Goal: Task Accomplishment & Management: Manage account settings

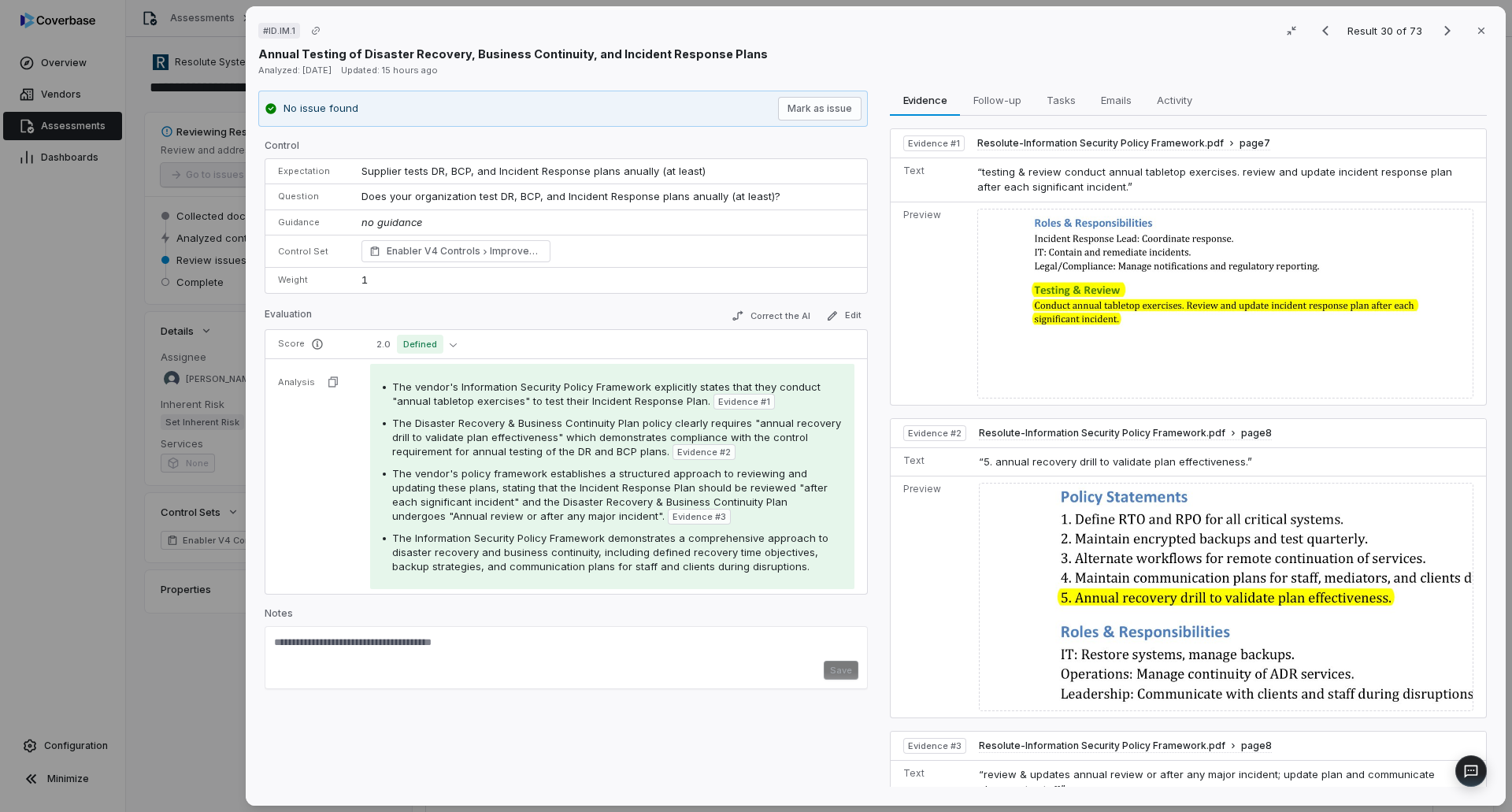
click at [50, 118] on div "# ID.IM.1 Result 30 of 73 Close Annual Testing of Disaster Recovery, Business C…" at bounding box center [756, 406] width 1512 height 812
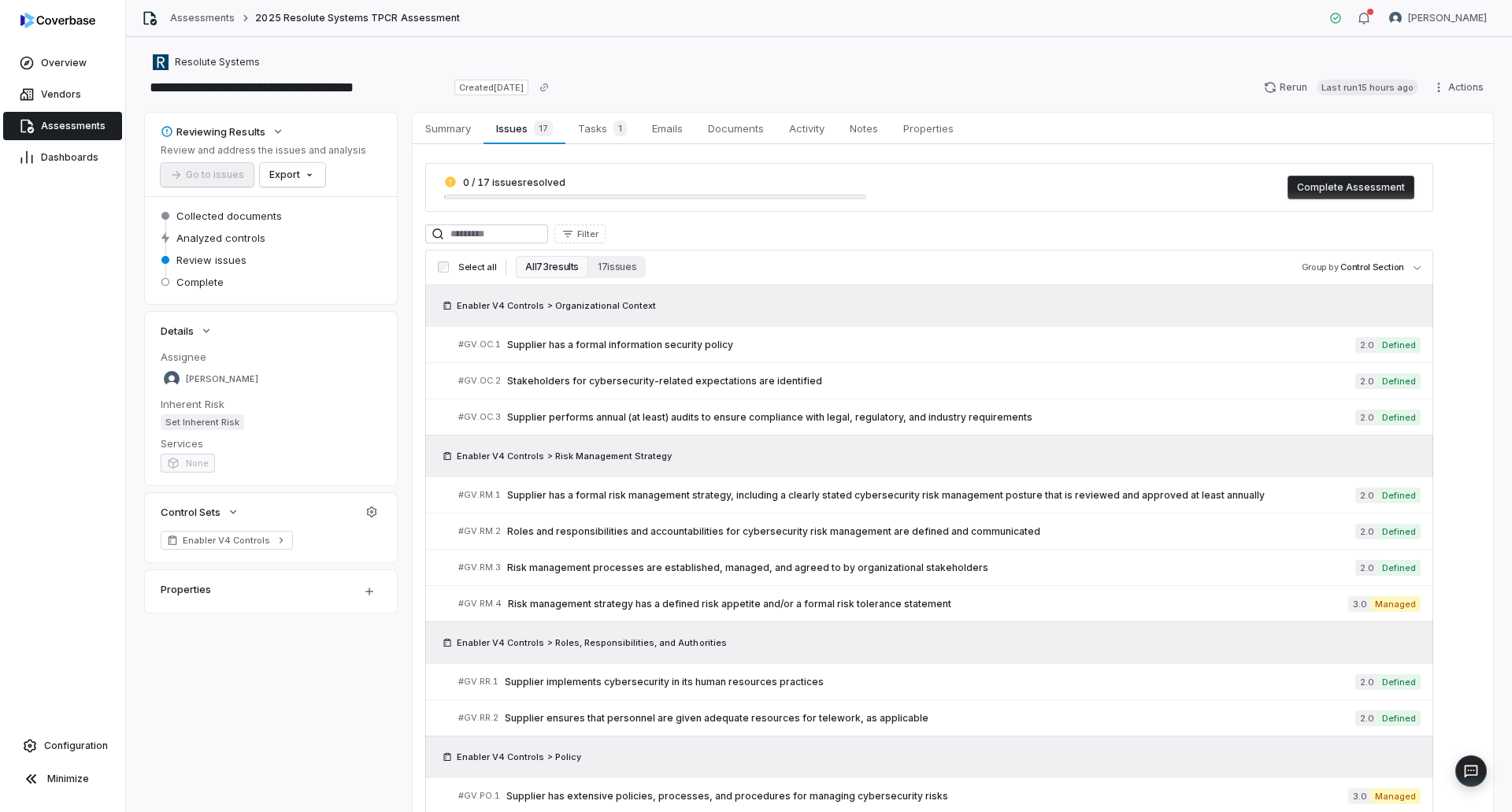
click at [37, 131] on link "Assessments" at bounding box center [62, 126] width 119 height 29
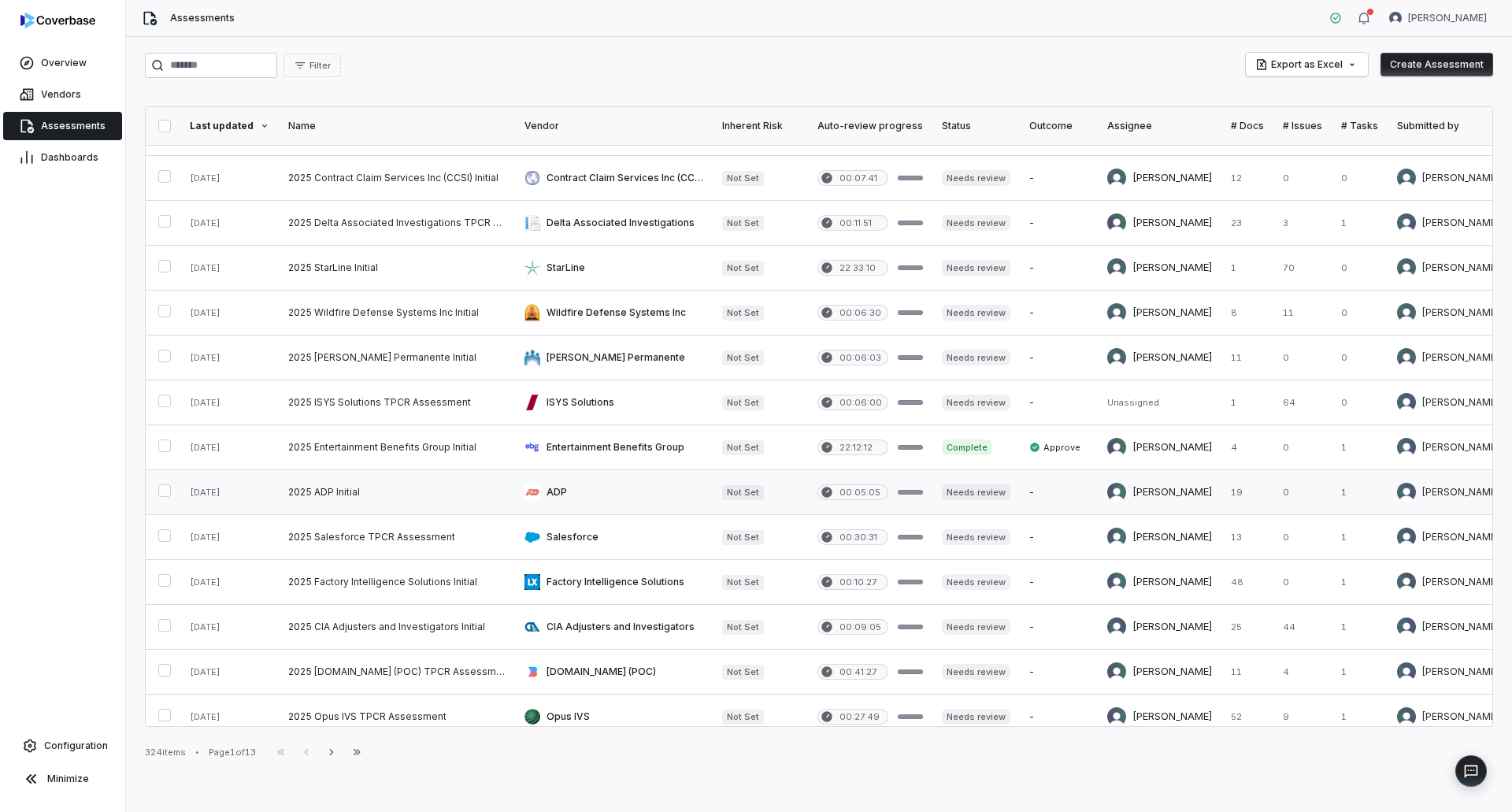
scroll to position [157, 0]
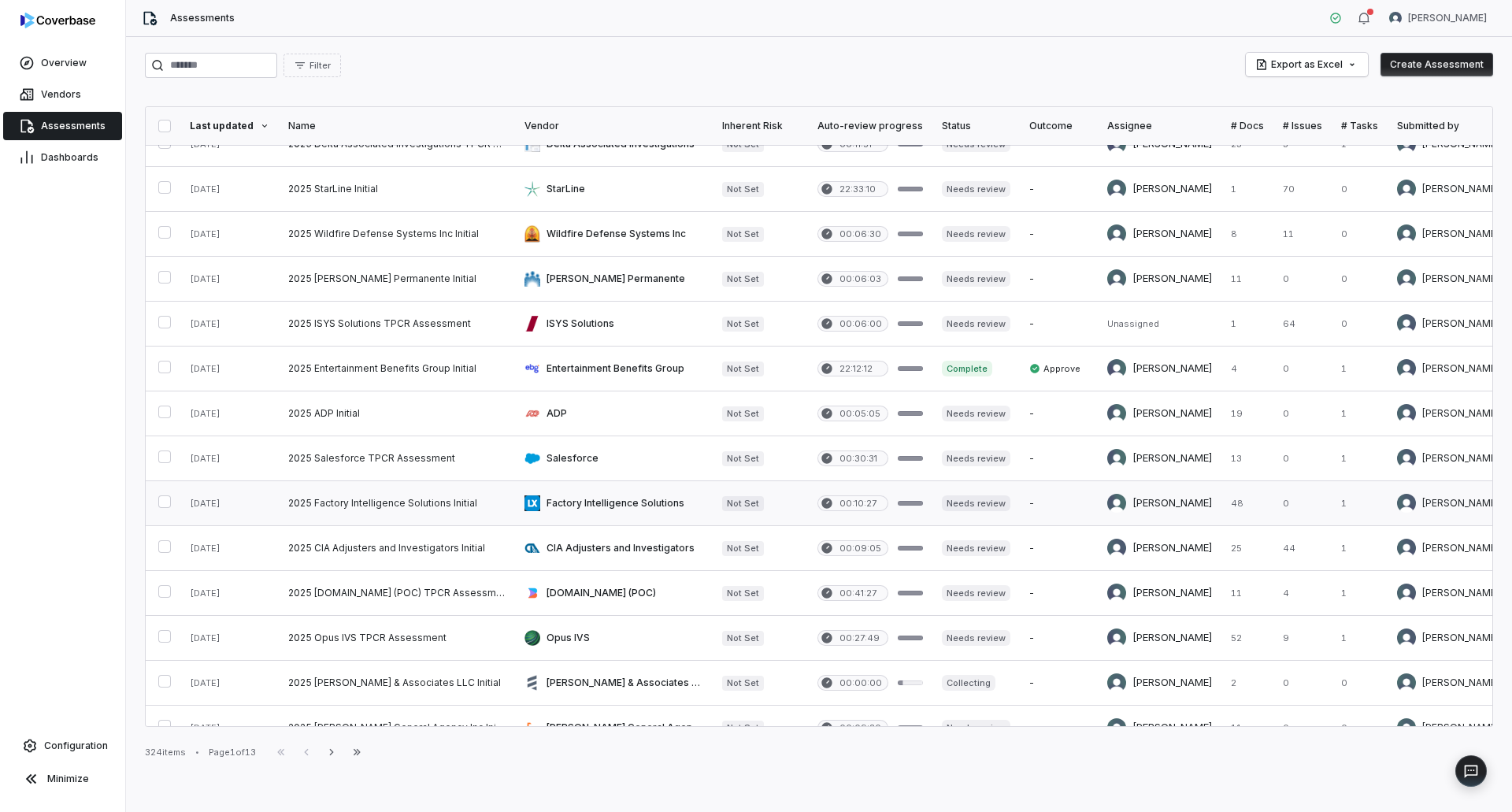
click at [413, 486] on link at bounding box center [397, 502] width 236 height 44
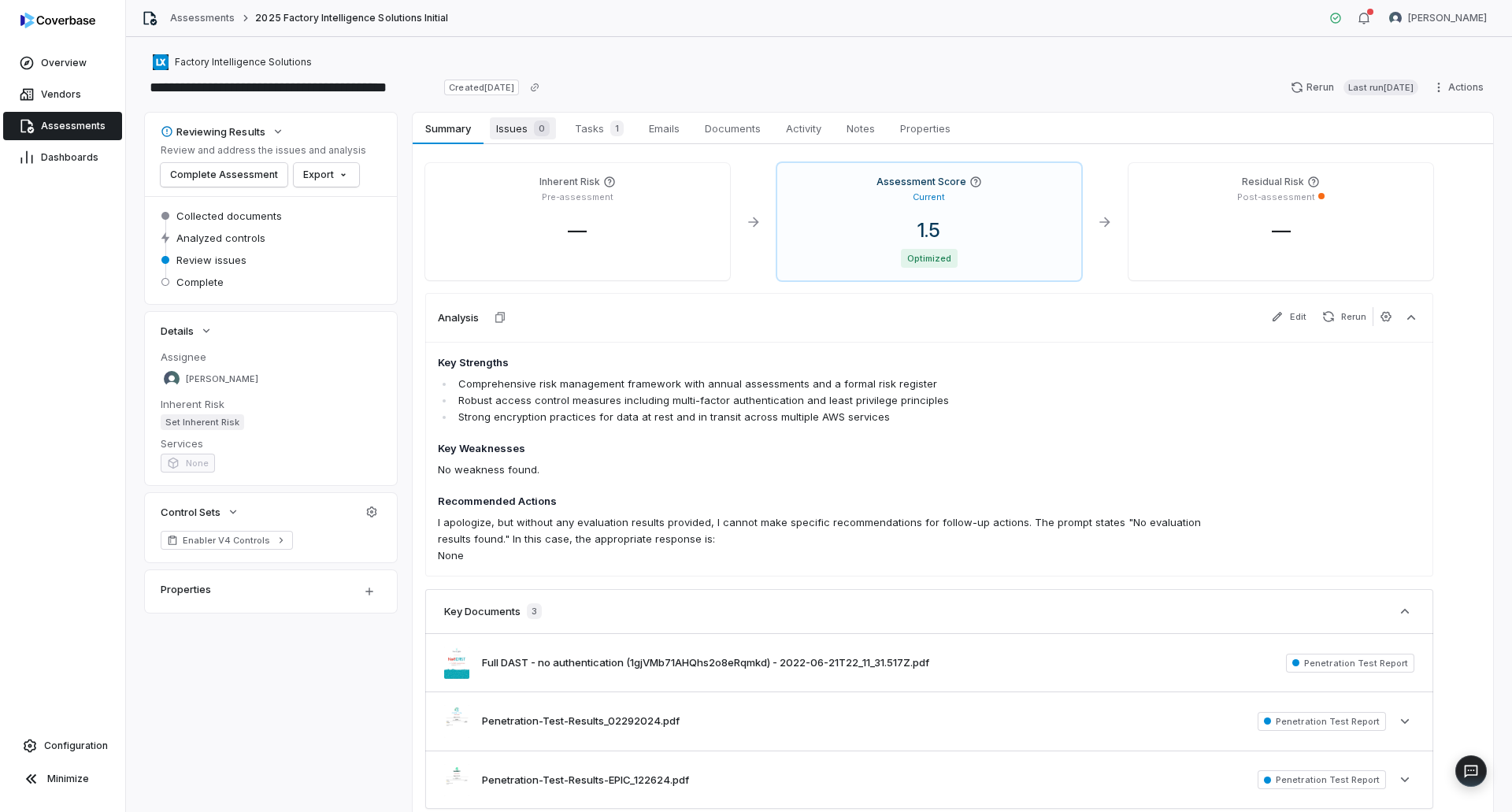
click at [536, 130] on span "0" at bounding box center [542, 129] width 16 height 16
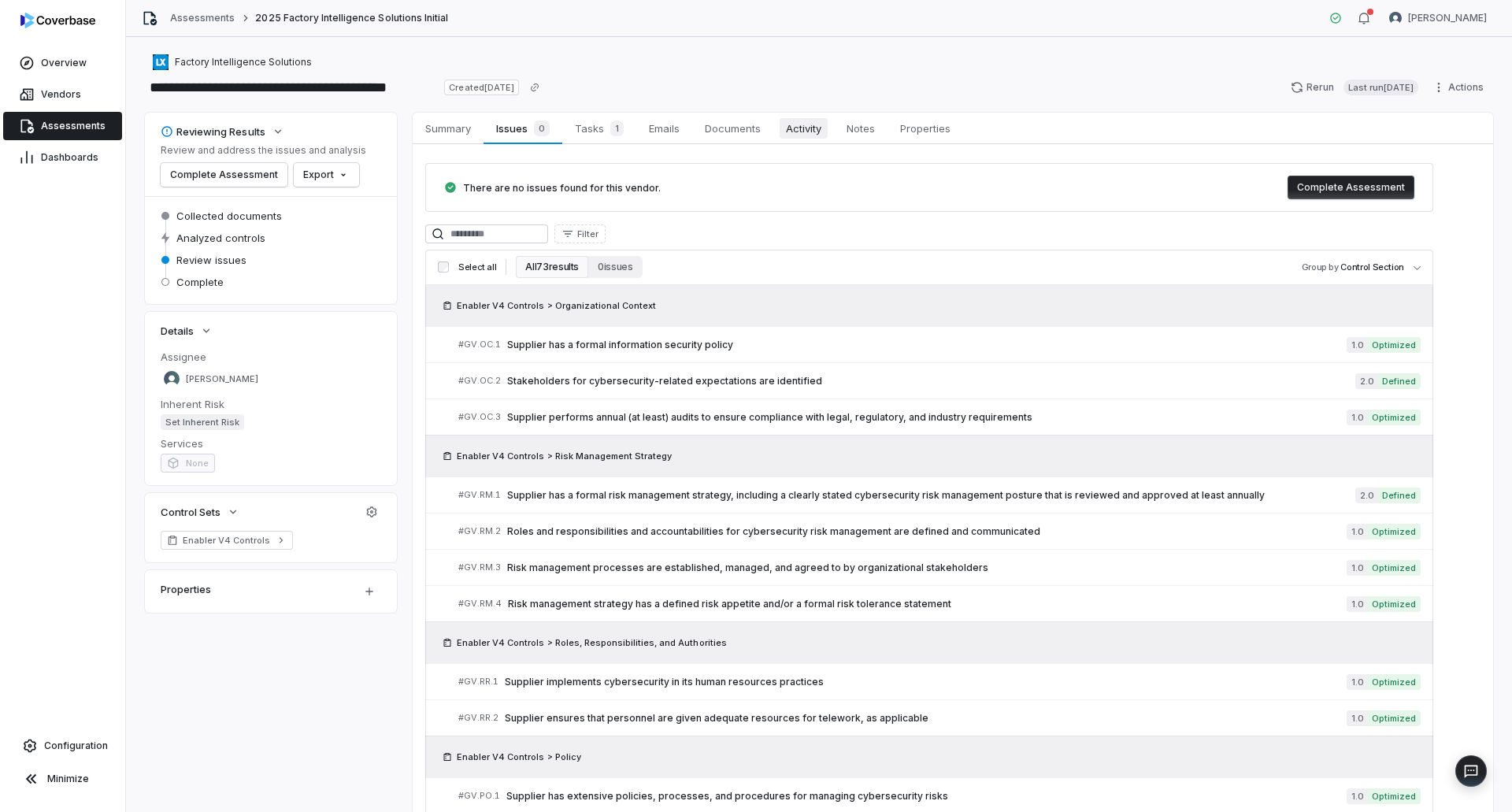
click at [821, 129] on span "Activity" at bounding box center [803, 128] width 48 height 21
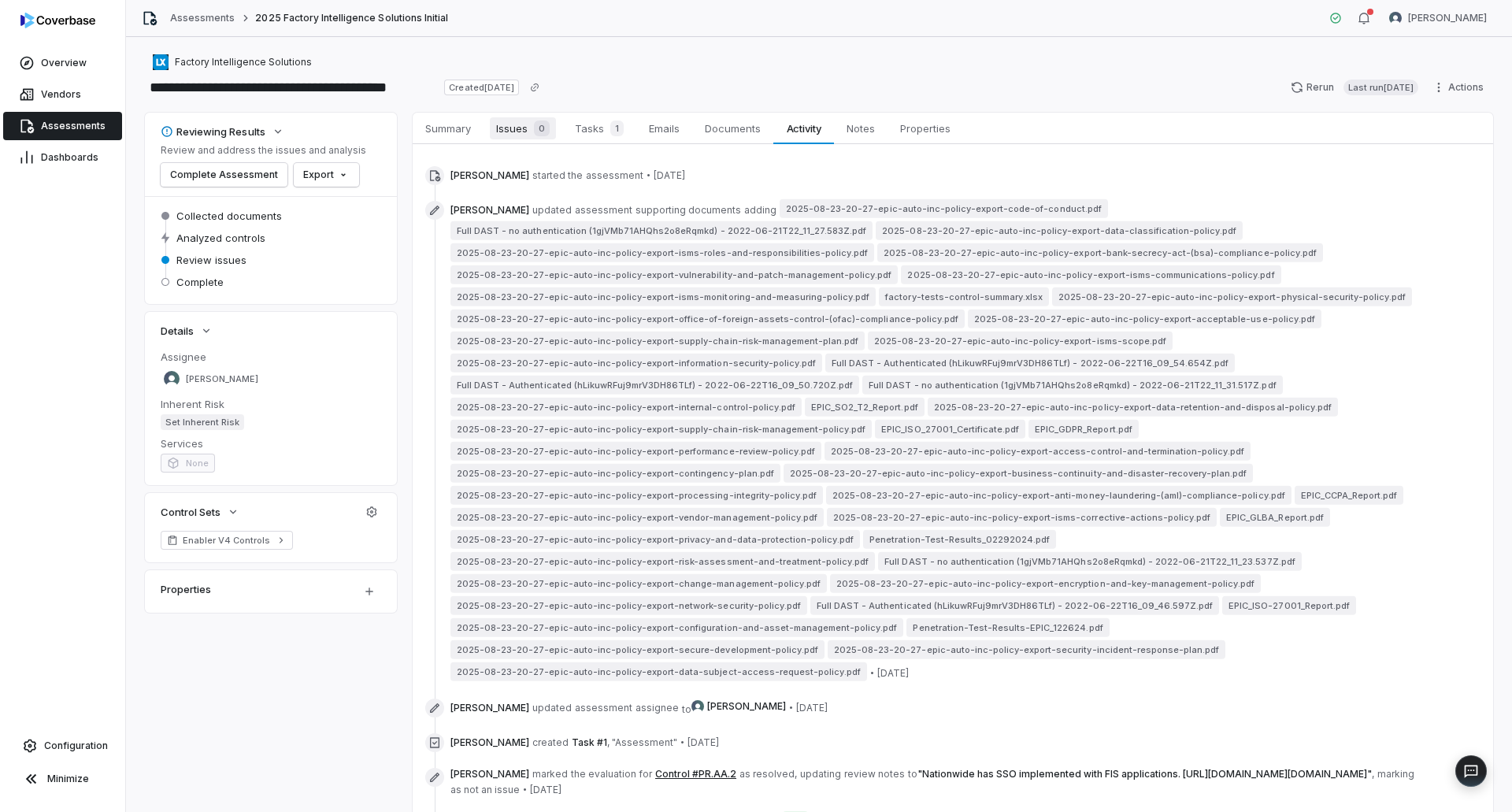
click at [525, 129] on span "Issues 0" at bounding box center [522, 128] width 66 height 22
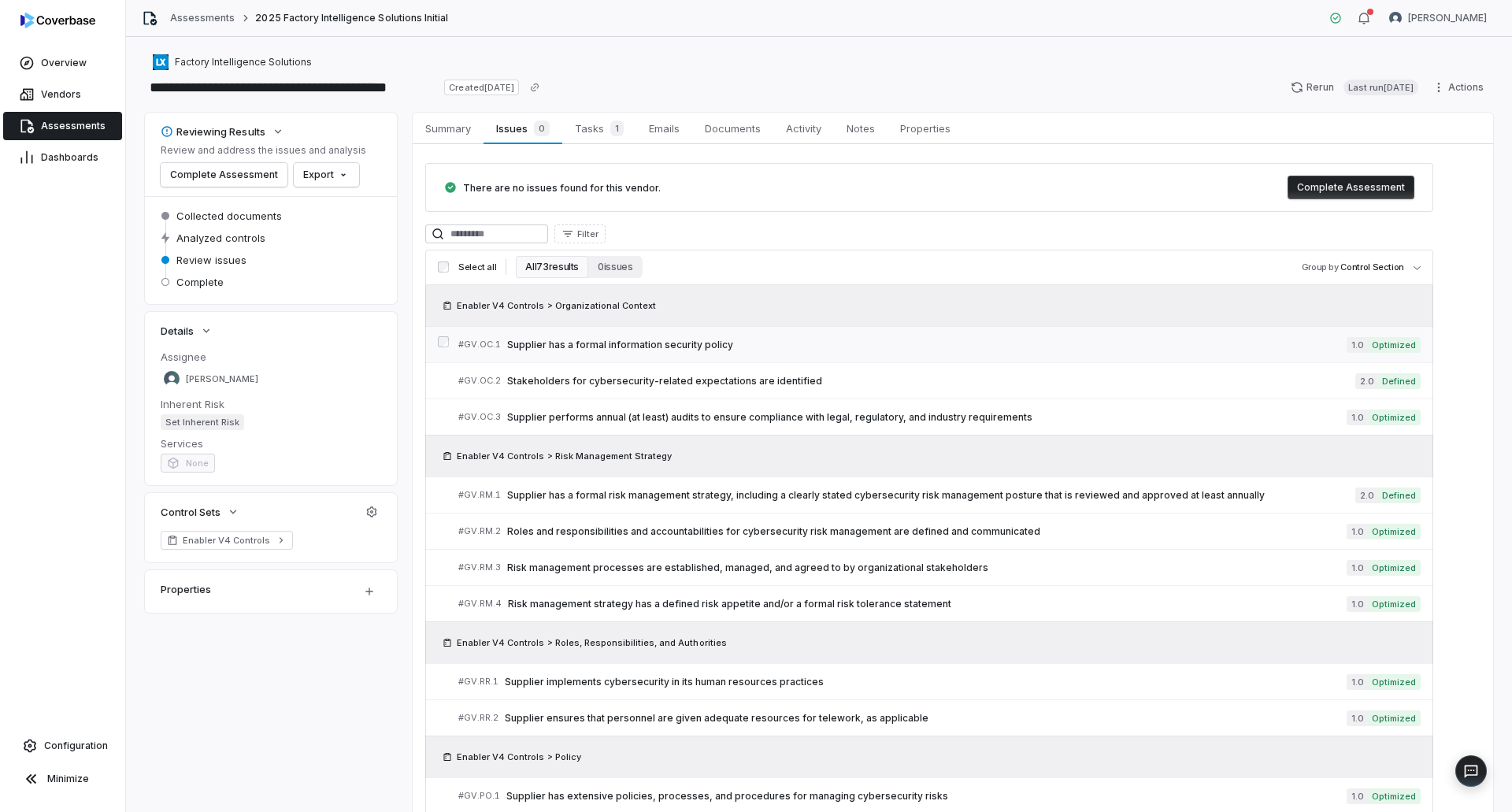
click at [821, 344] on span "Supplier has a formal information security policy" at bounding box center [927, 344] width 840 height 13
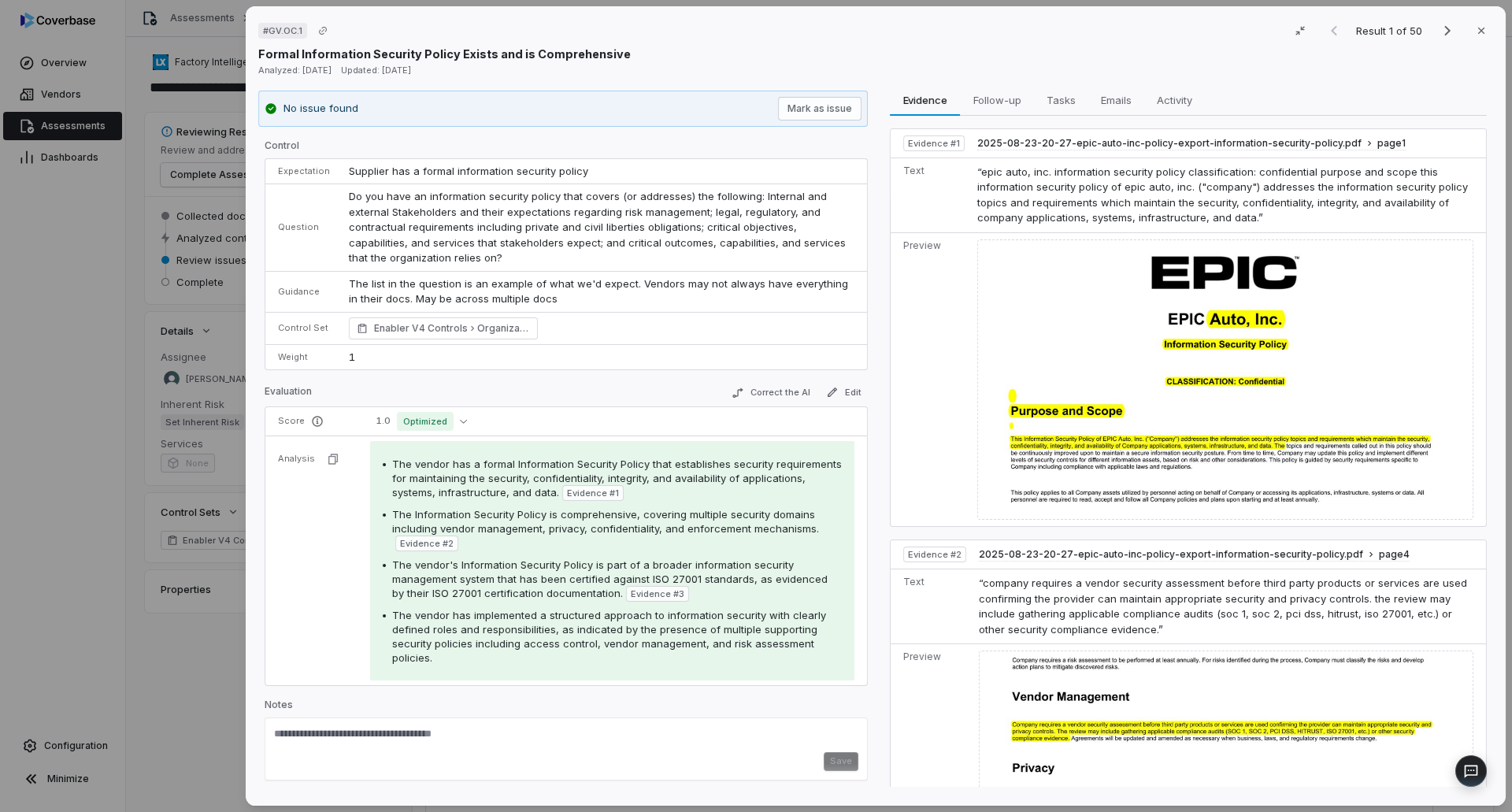
click at [179, 714] on div "# GV.OC.1 Result 1 of 50 Close Formal Information Security Policy Exists and is…" at bounding box center [756, 406] width 1512 height 812
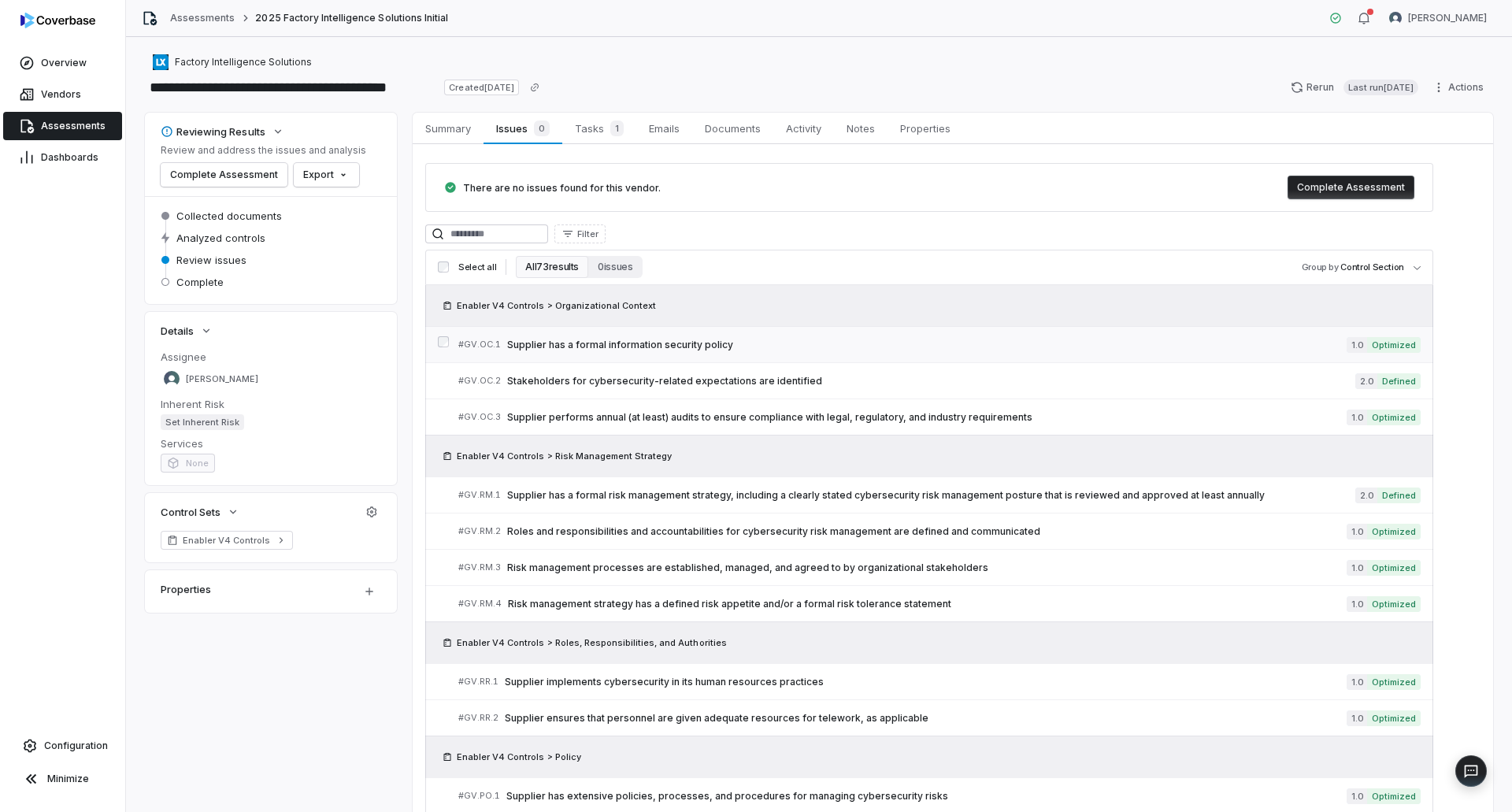
click at [802, 331] on link "# GV.OC.1 Supplier has a formal information security policy 1.0 Optimized" at bounding box center [939, 344] width 962 height 35
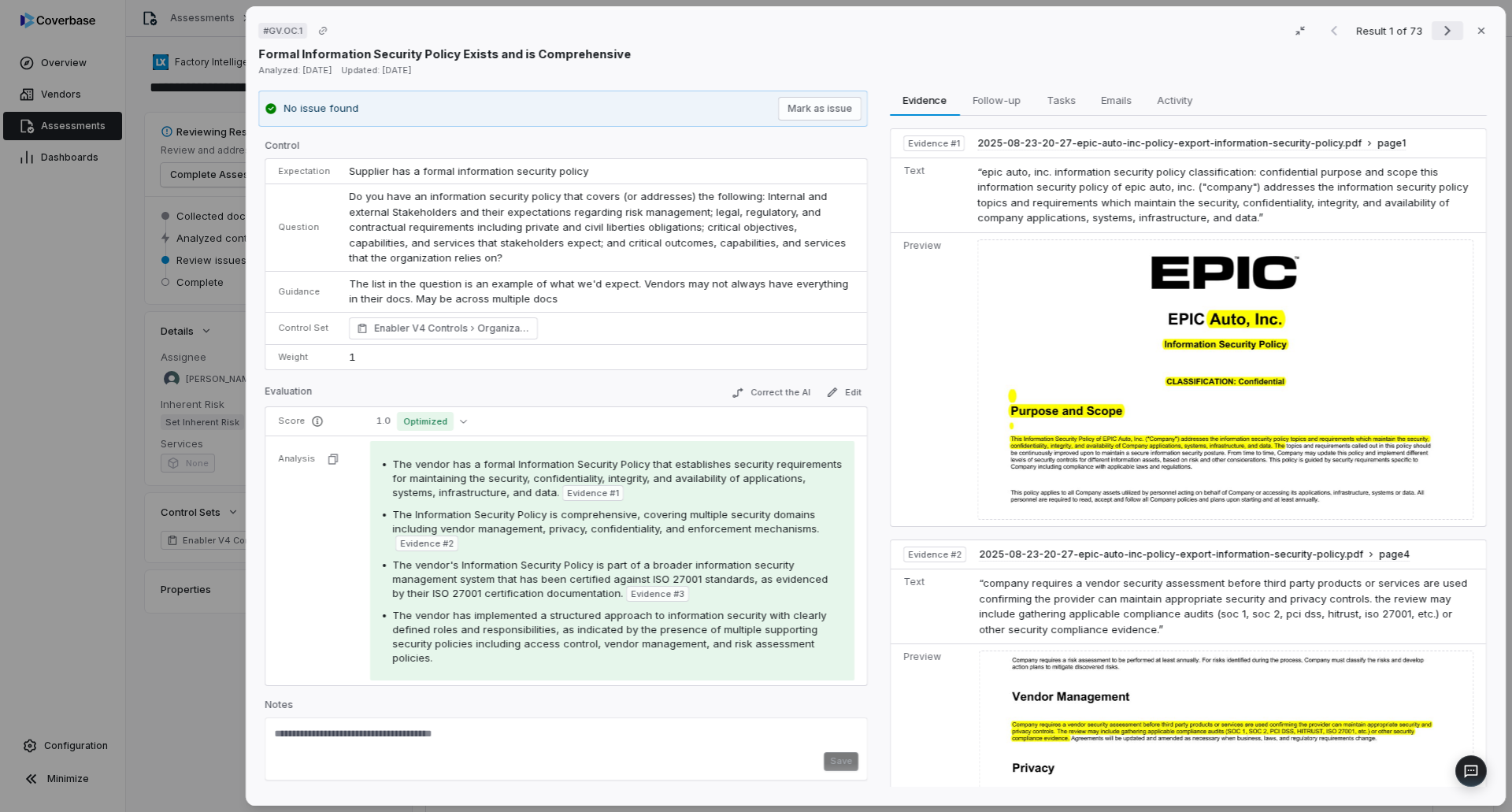
click at [1438, 37] on icon "Next result" at bounding box center [1447, 30] width 19 height 19
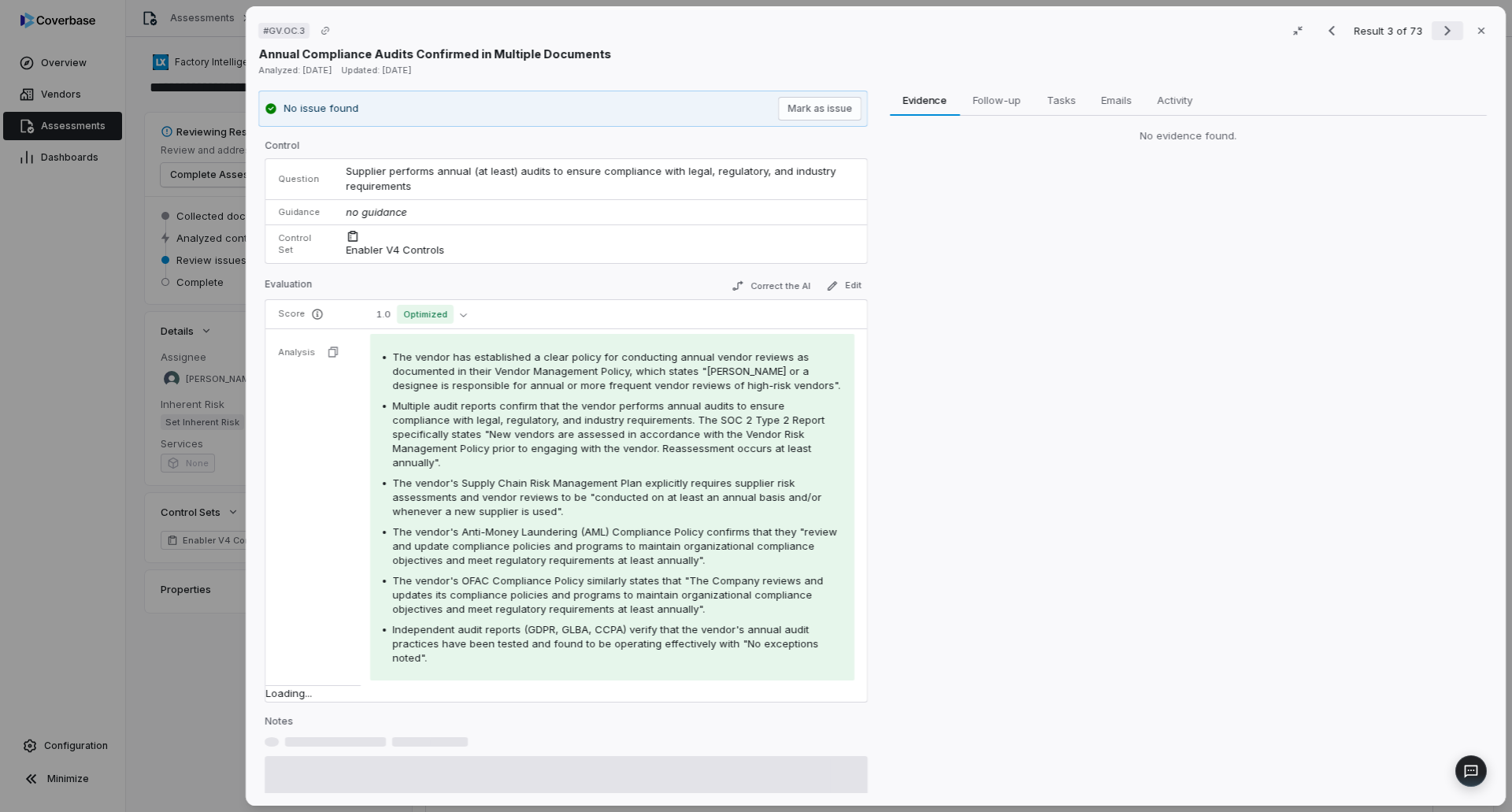
click at [1438, 36] on icon "Next result" at bounding box center [1447, 30] width 19 height 19
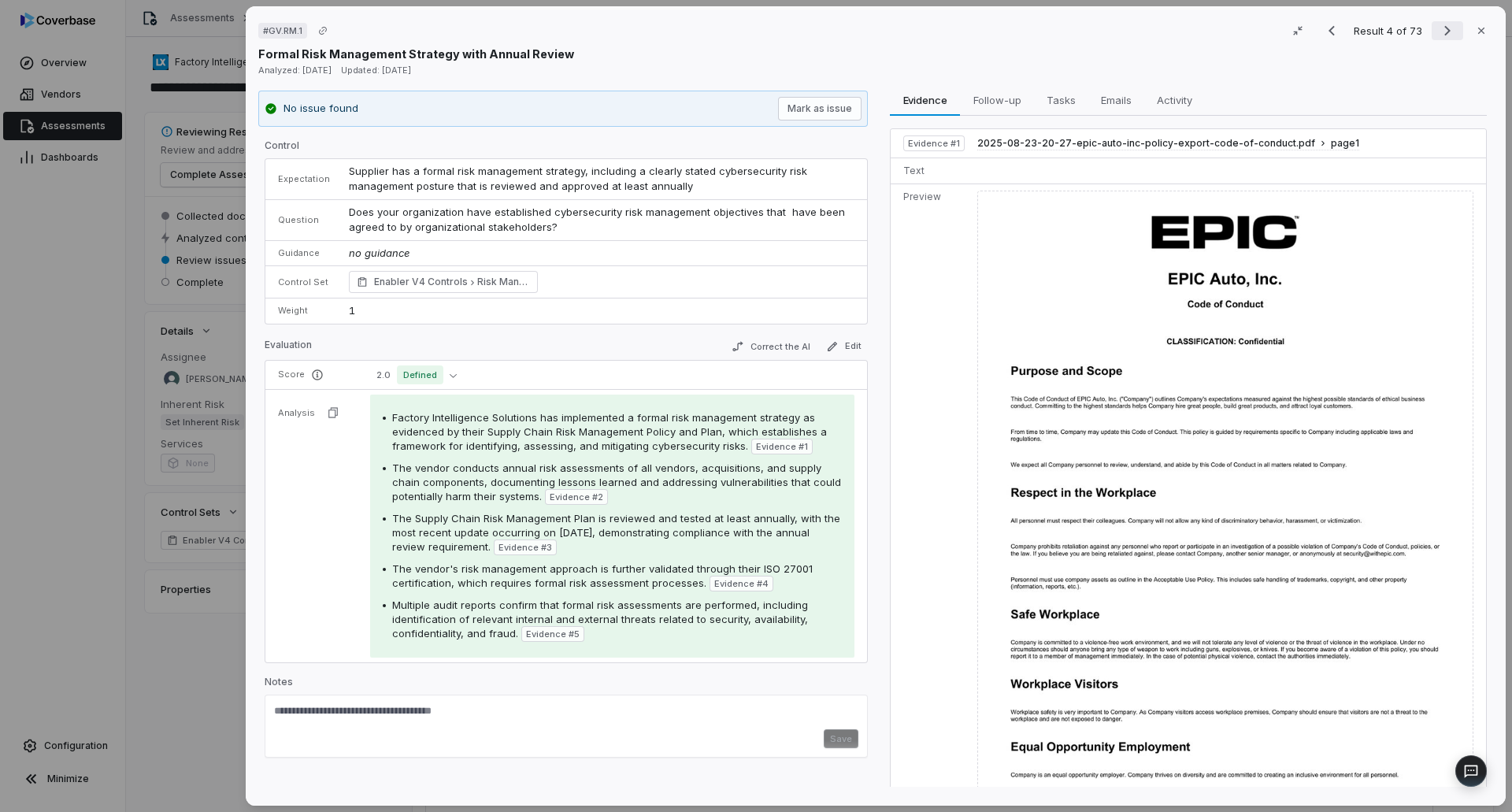
click at [1438, 29] on icon "Next result" at bounding box center [1447, 30] width 19 height 19
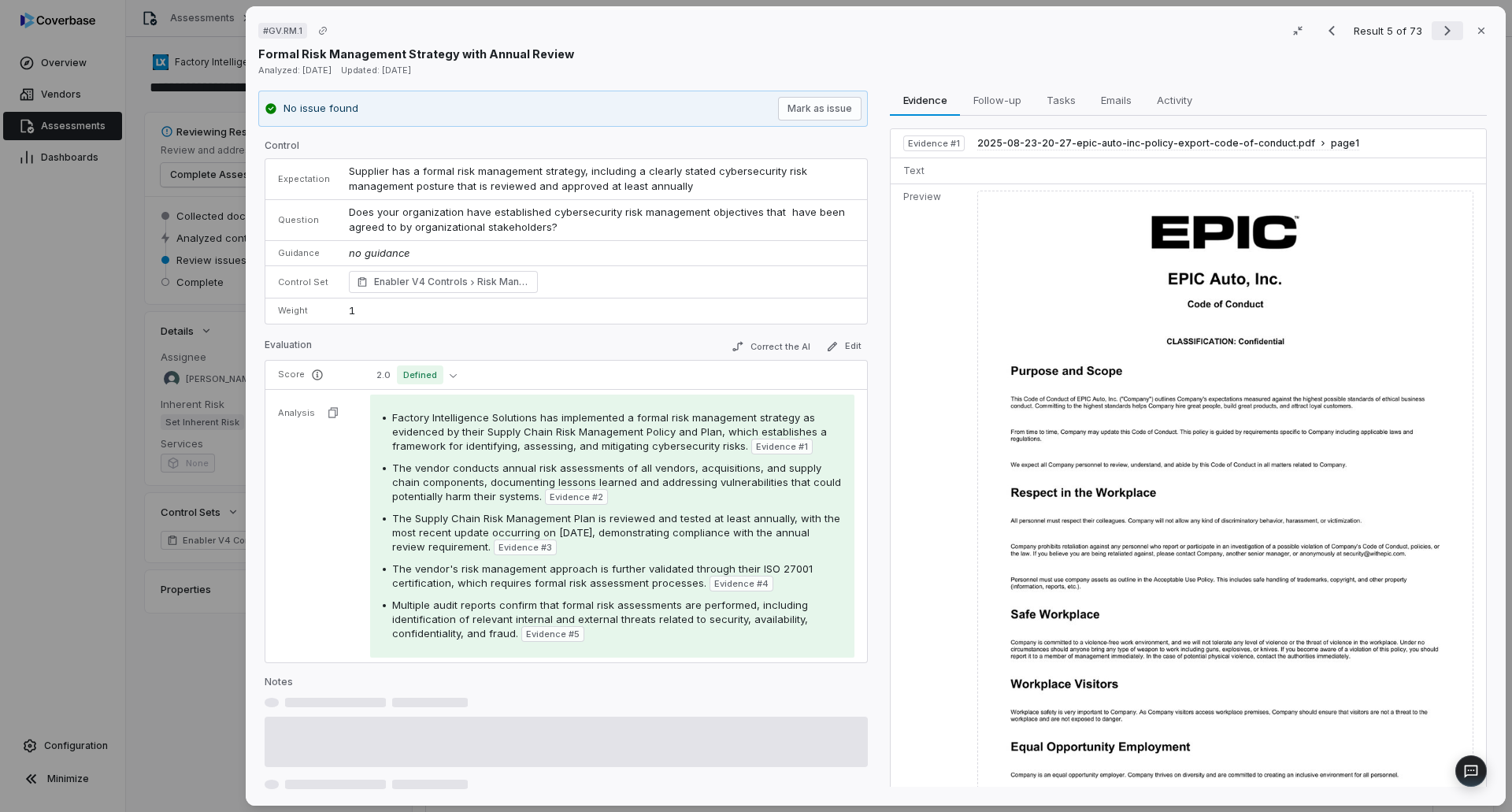
click at [1438, 29] on icon "Next result" at bounding box center [1447, 30] width 19 height 19
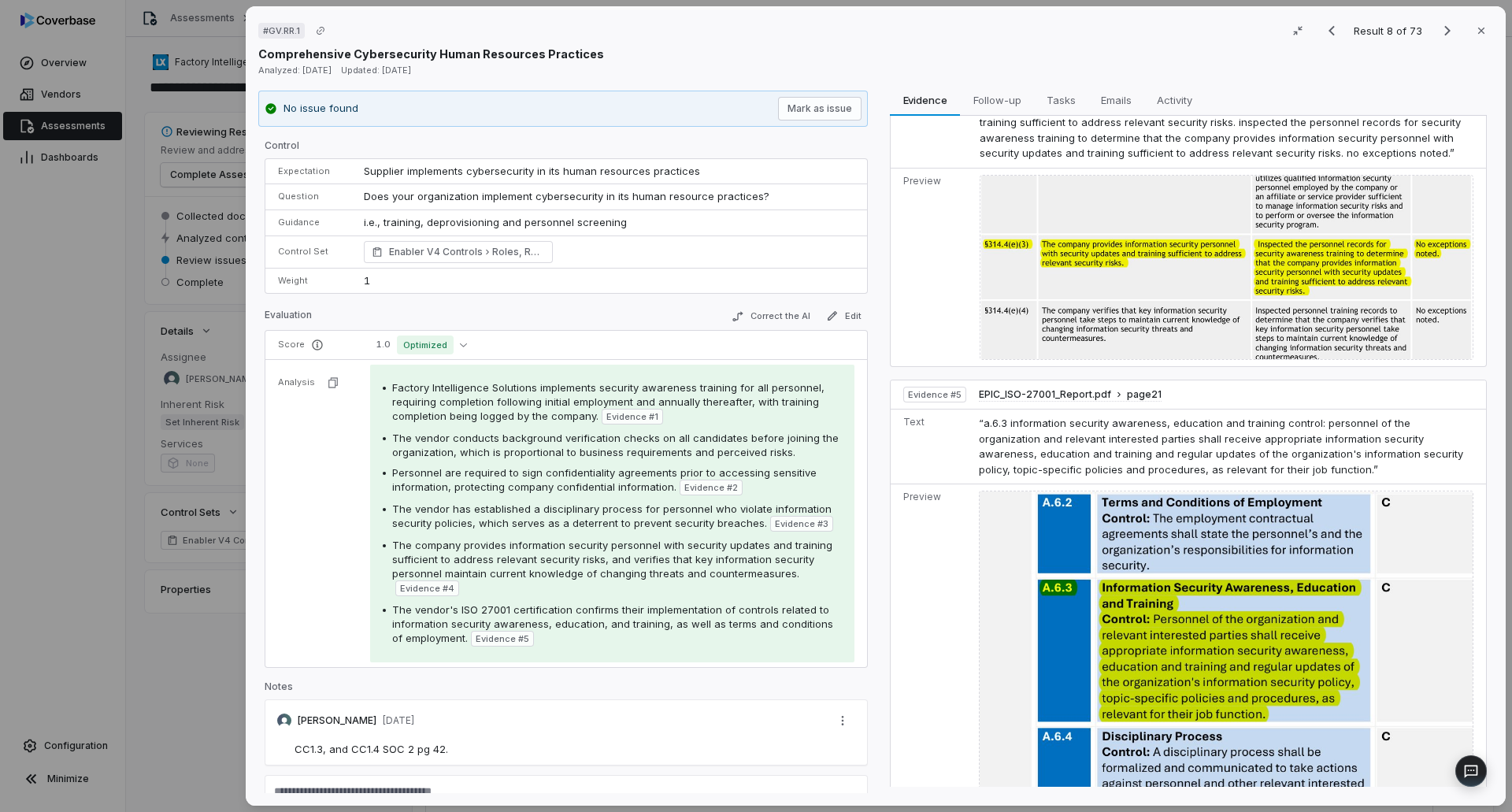
scroll to position [945, 0]
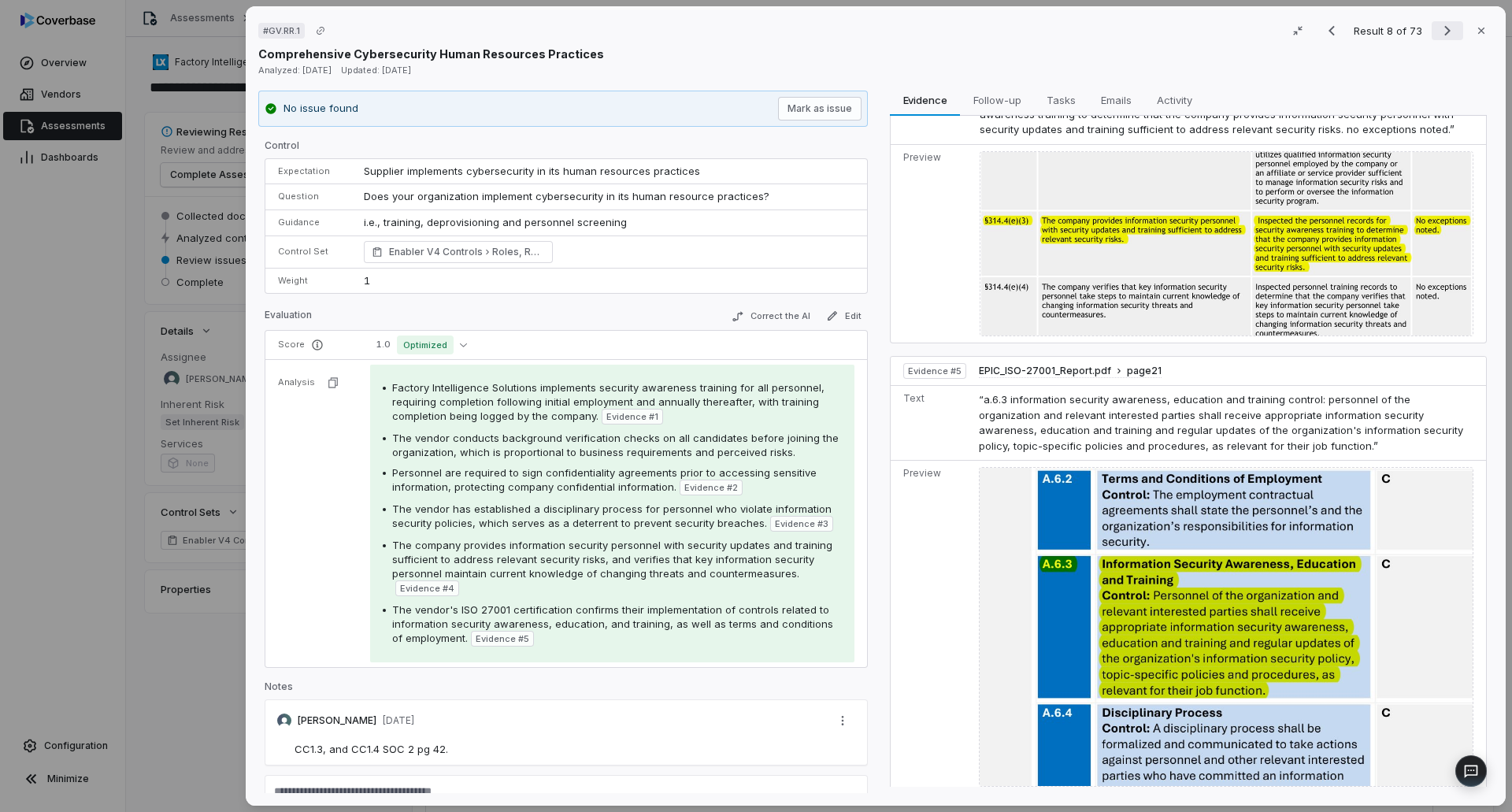
click at [1441, 28] on icon "Next result" at bounding box center [1447, 30] width 19 height 19
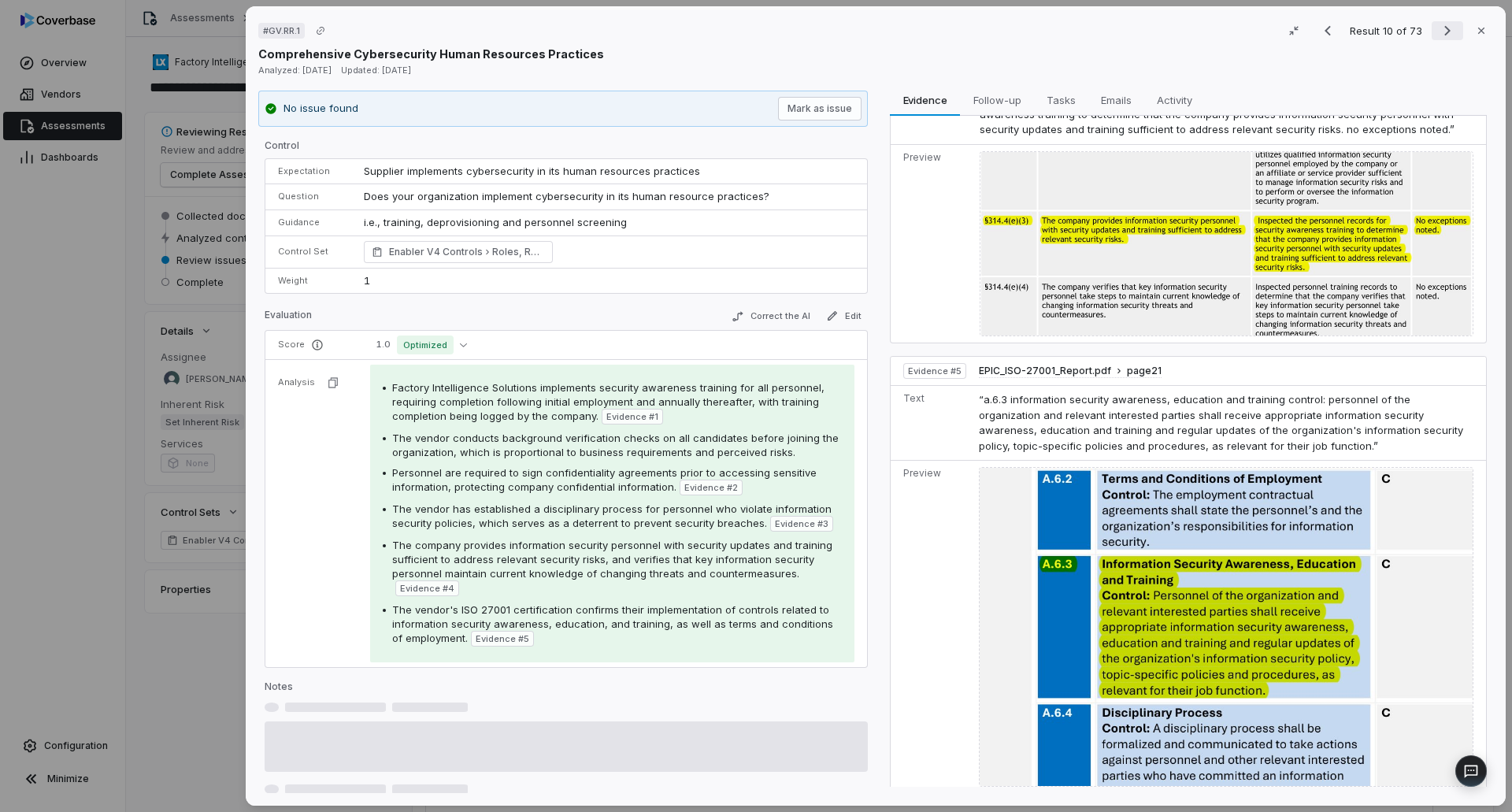
click at [1441, 28] on icon "Next result" at bounding box center [1447, 30] width 19 height 19
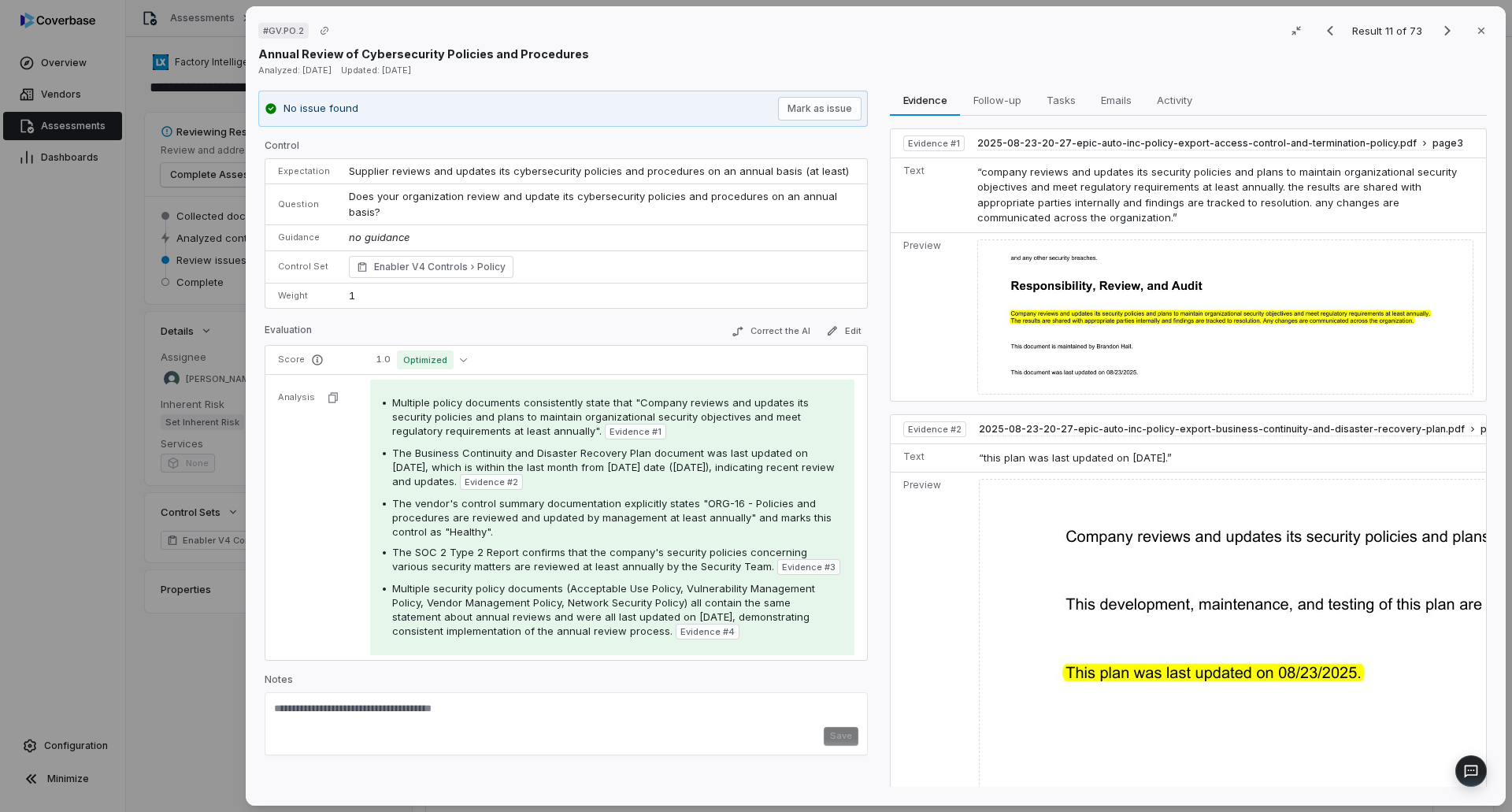
click at [195, 699] on div "# GV.PO.2 Result 11 of 73 Close Annual Review of Cybersecurity Policies and Pro…" at bounding box center [756, 406] width 1512 height 812
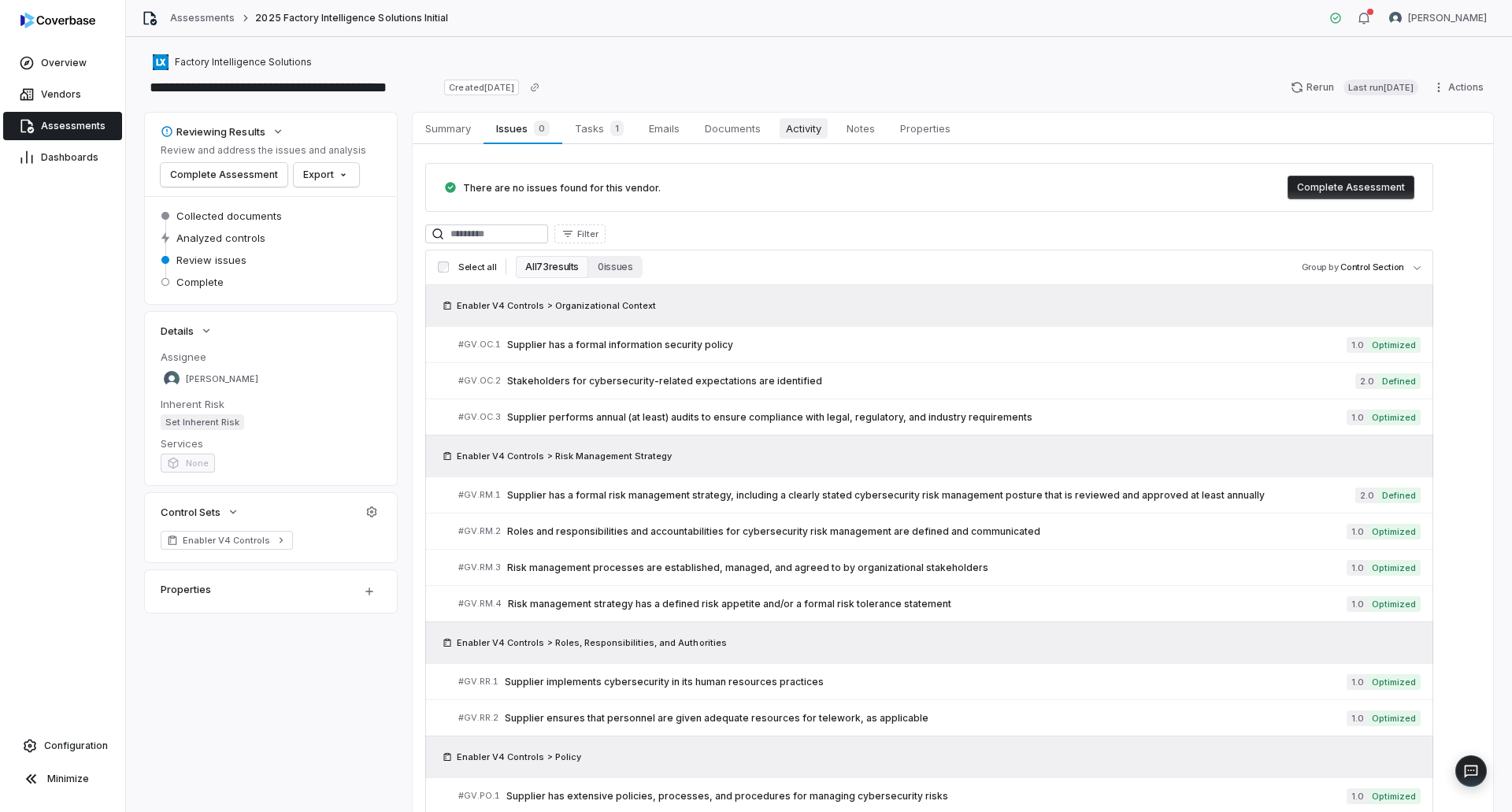
click at [801, 125] on span "Activity" at bounding box center [803, 128] width 48 height 21
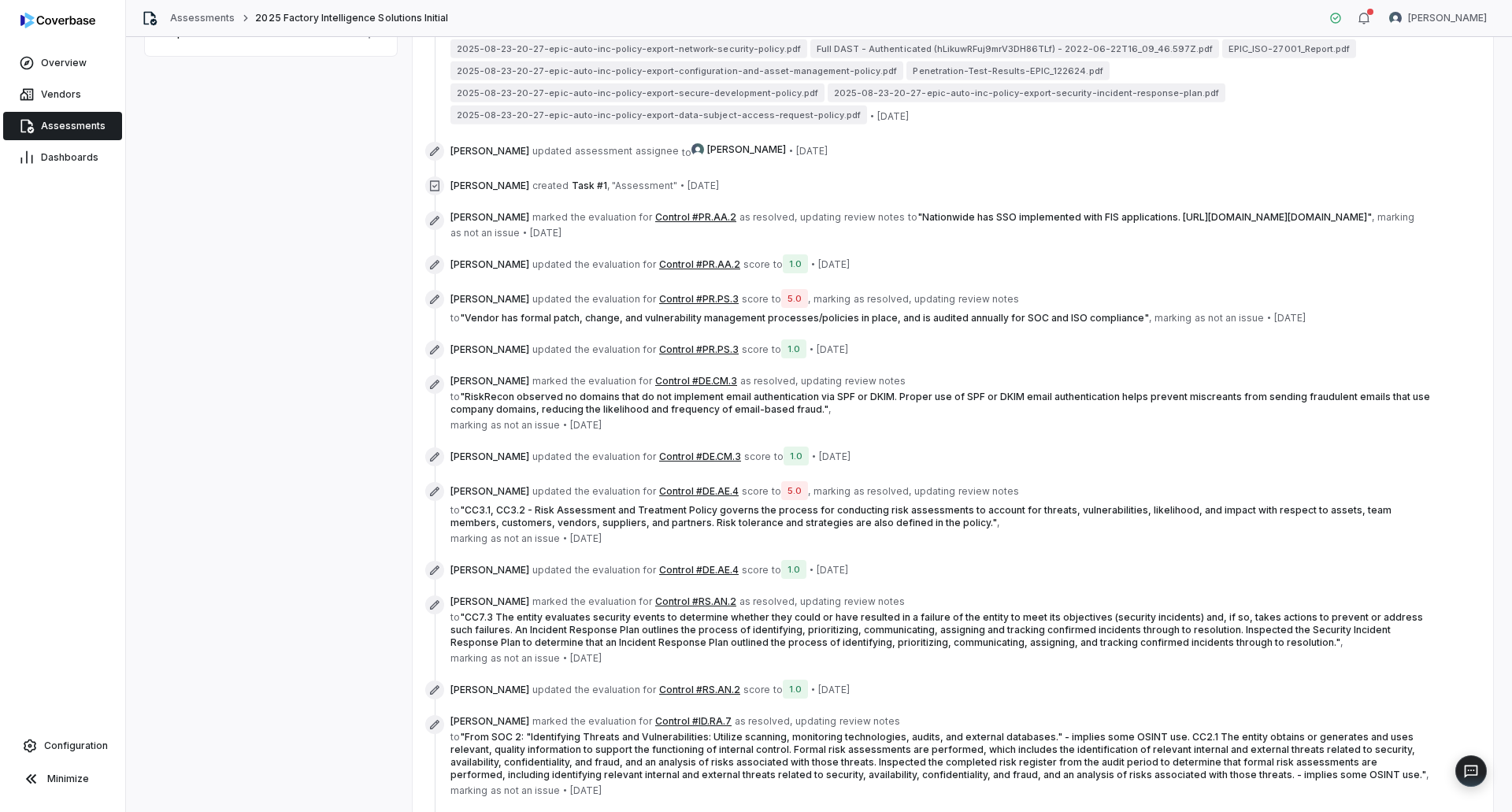
scroll to position [932, 0]
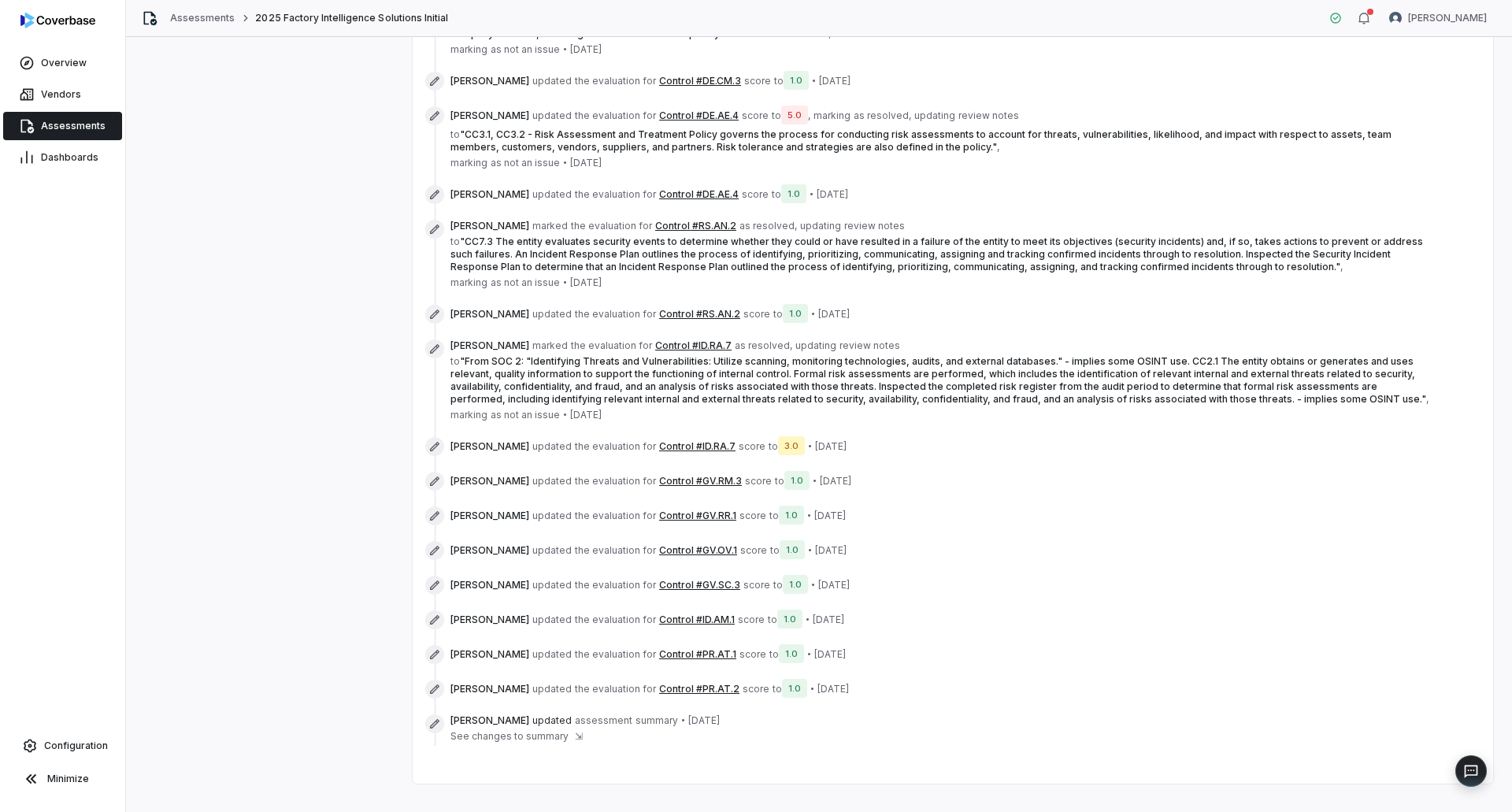
click at [680, 475] on button "Control #GV.RM.3" at bounding box center [700, 481] width 83 height 13
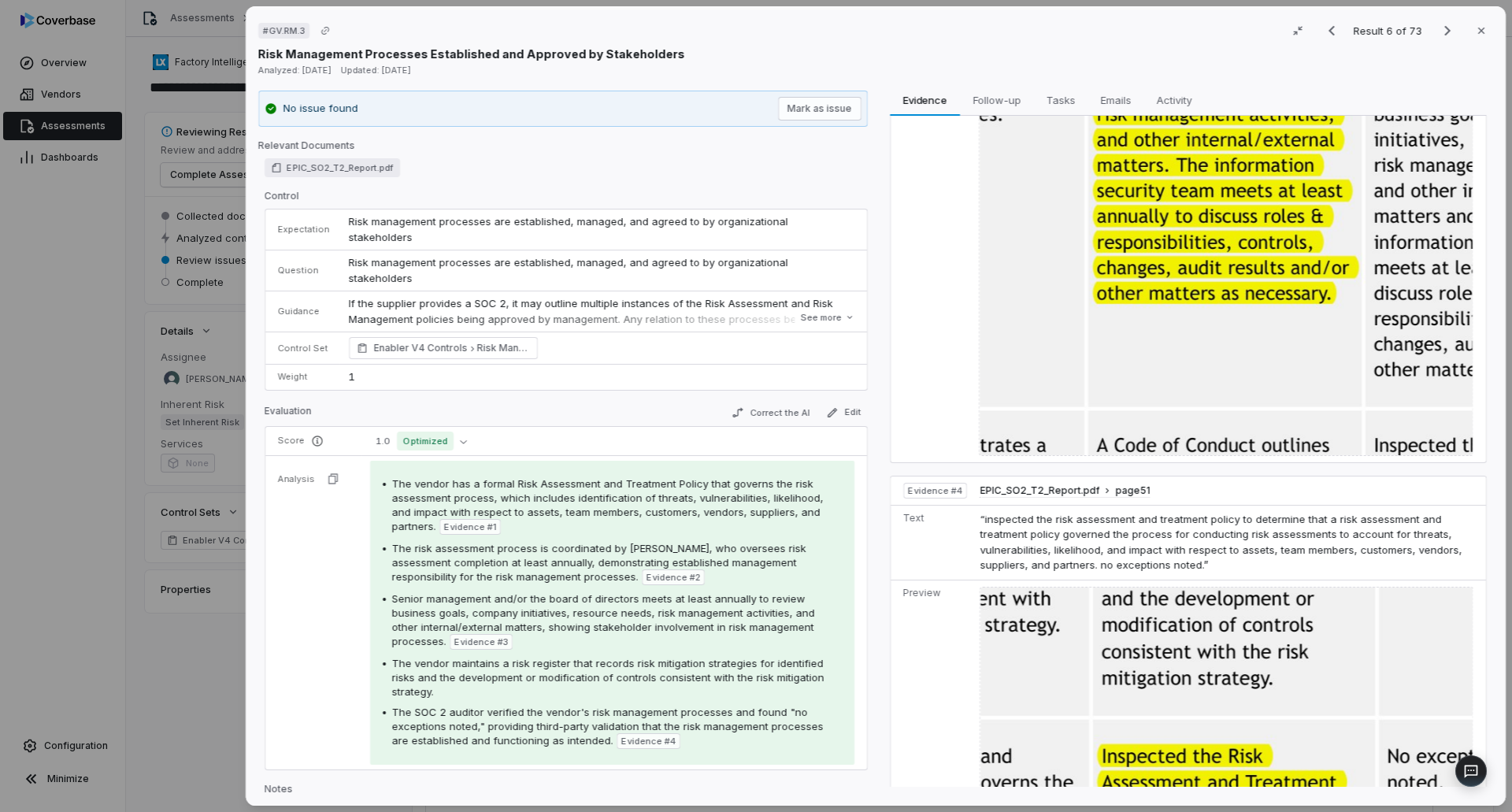
scroll to position [1418, 0]
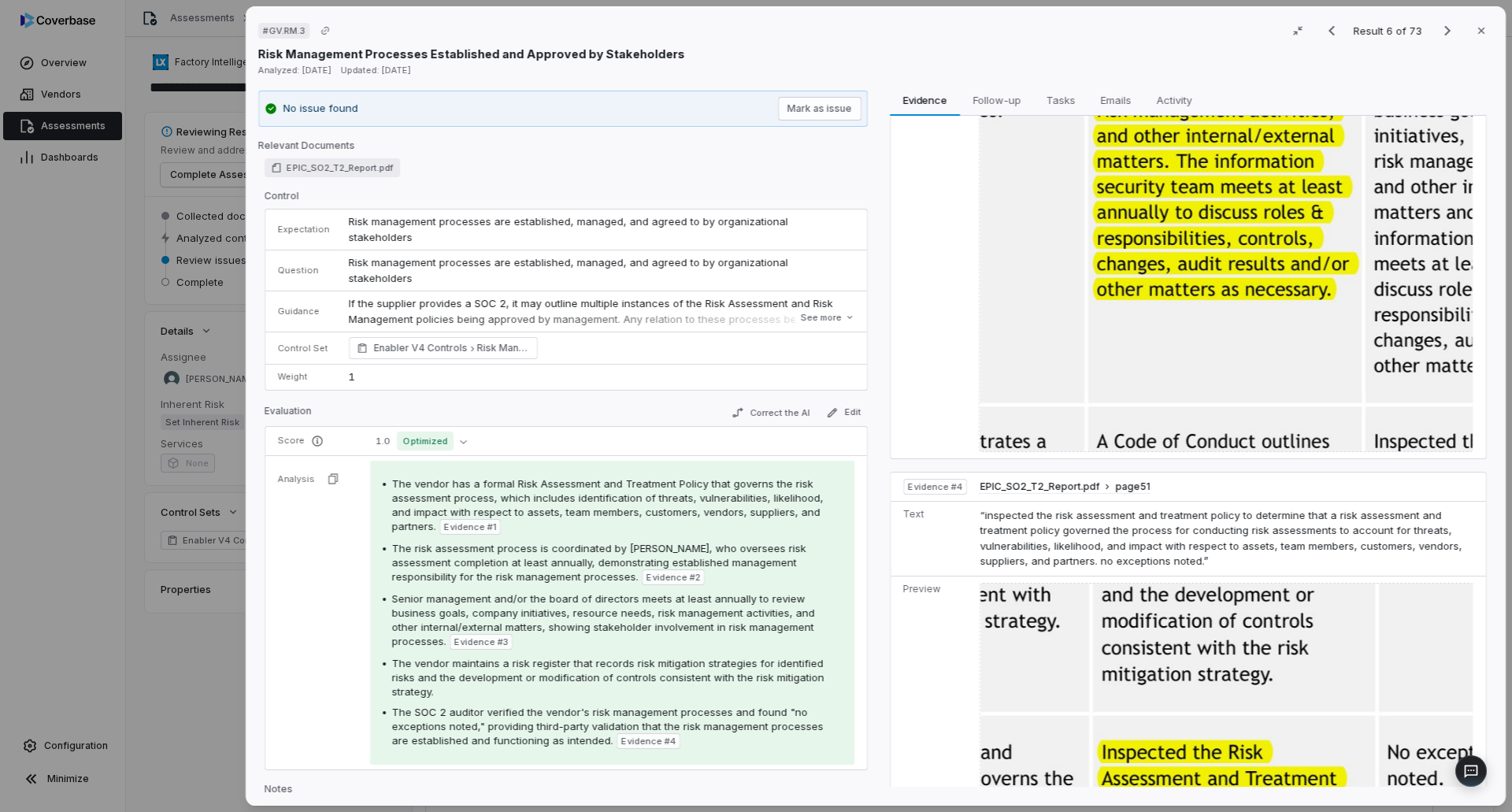
drag, startPoint x: 244, startPoint y: 670, endPoint x: 255, endPoint y: 671, distance: 11.0
click at [252, 671] on div "# GV.RM.3 Result 6 of 73 Close Risk Management Processes Established and Approv…" at bounding box center [876, 406] width 1272 height 812
click at [165, 623] on div "# GV.RM.3 Result 6 of 73 Close Risk Management Processes Established and Approv…" at bounding box center [756, 406] width 1512 height 812
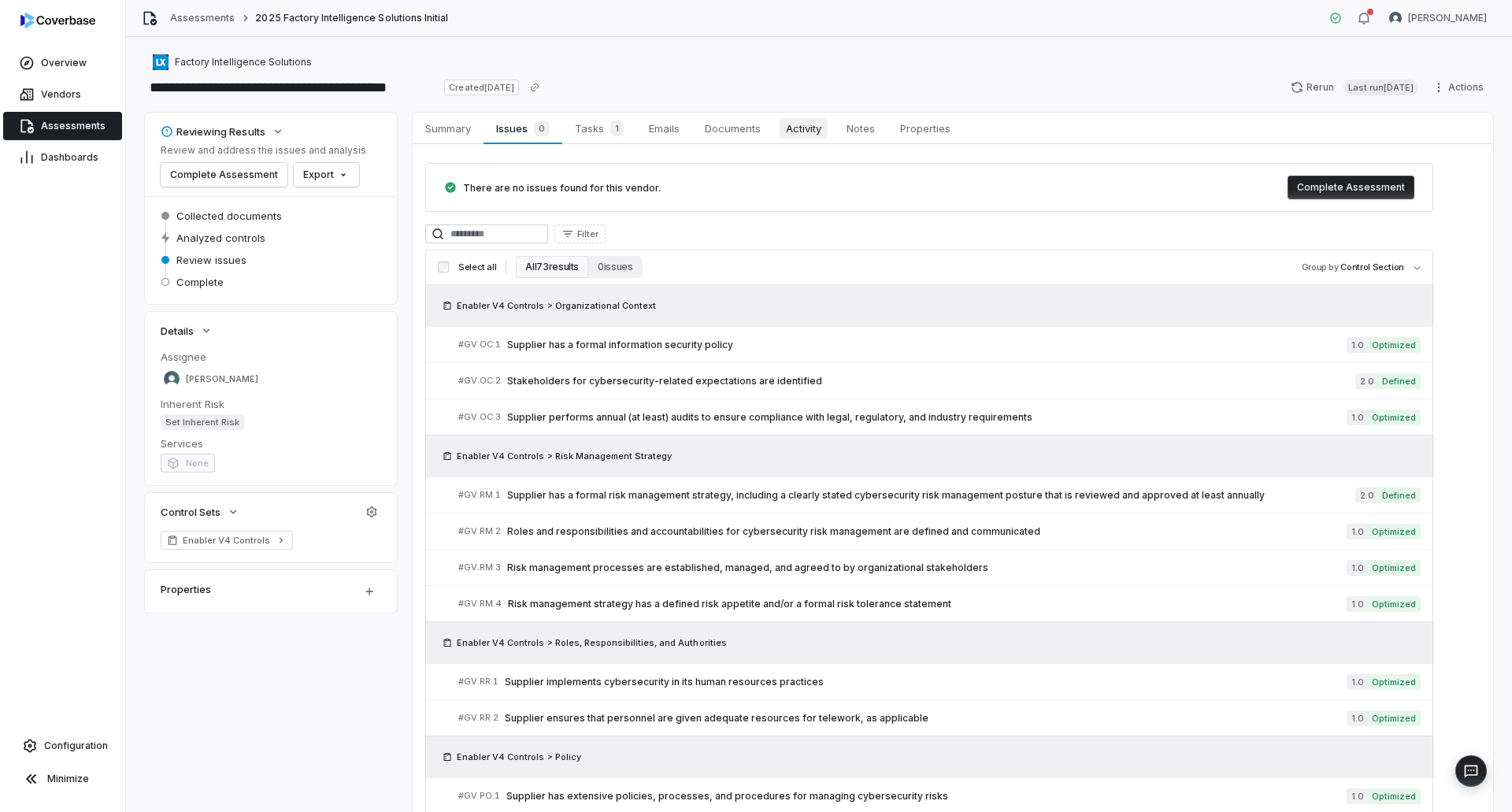
click at [817, 124] on span "Activity" at bounding box center [803, 128] width 48 height 21
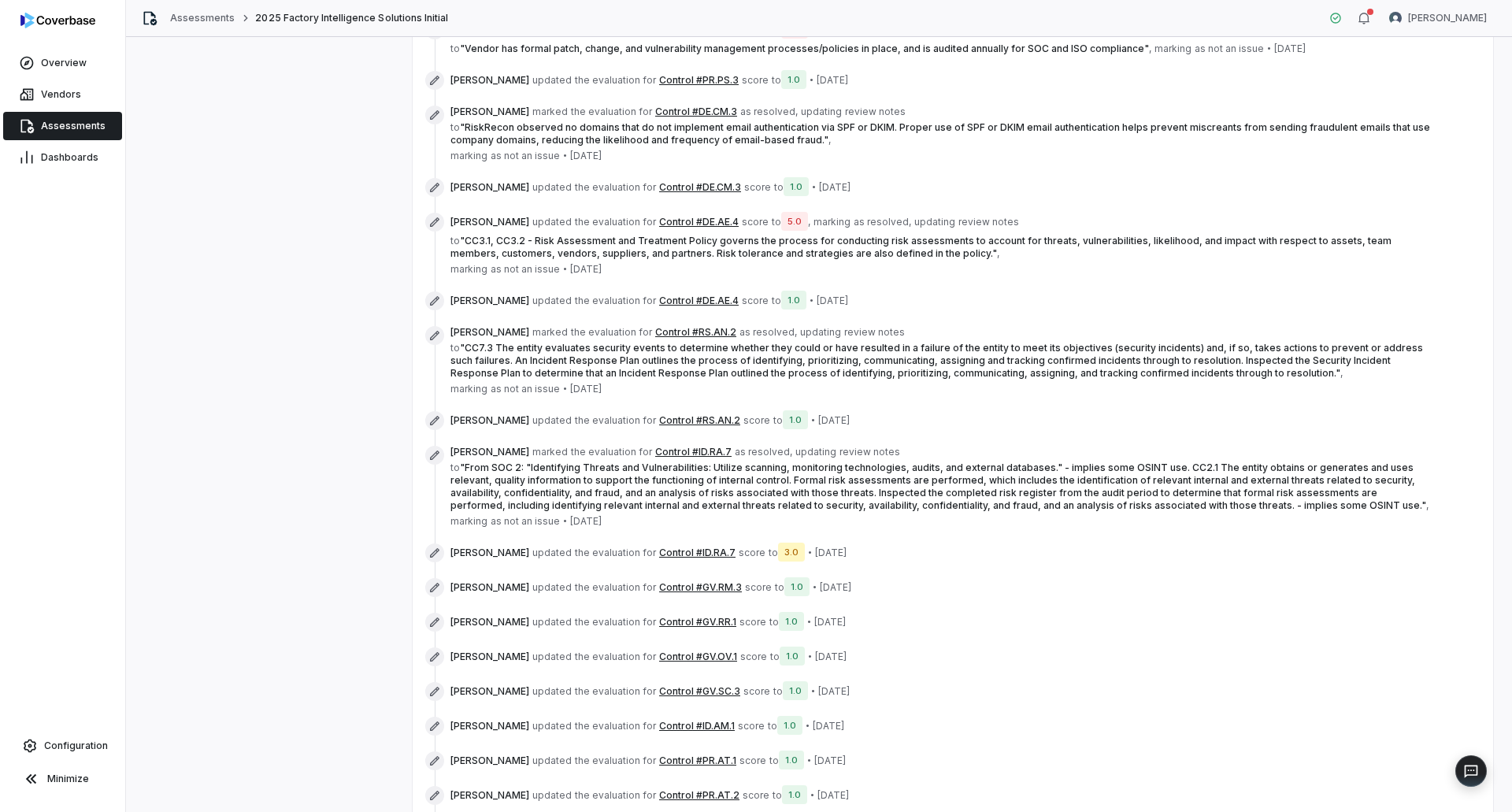
scroll to position [932, 0]
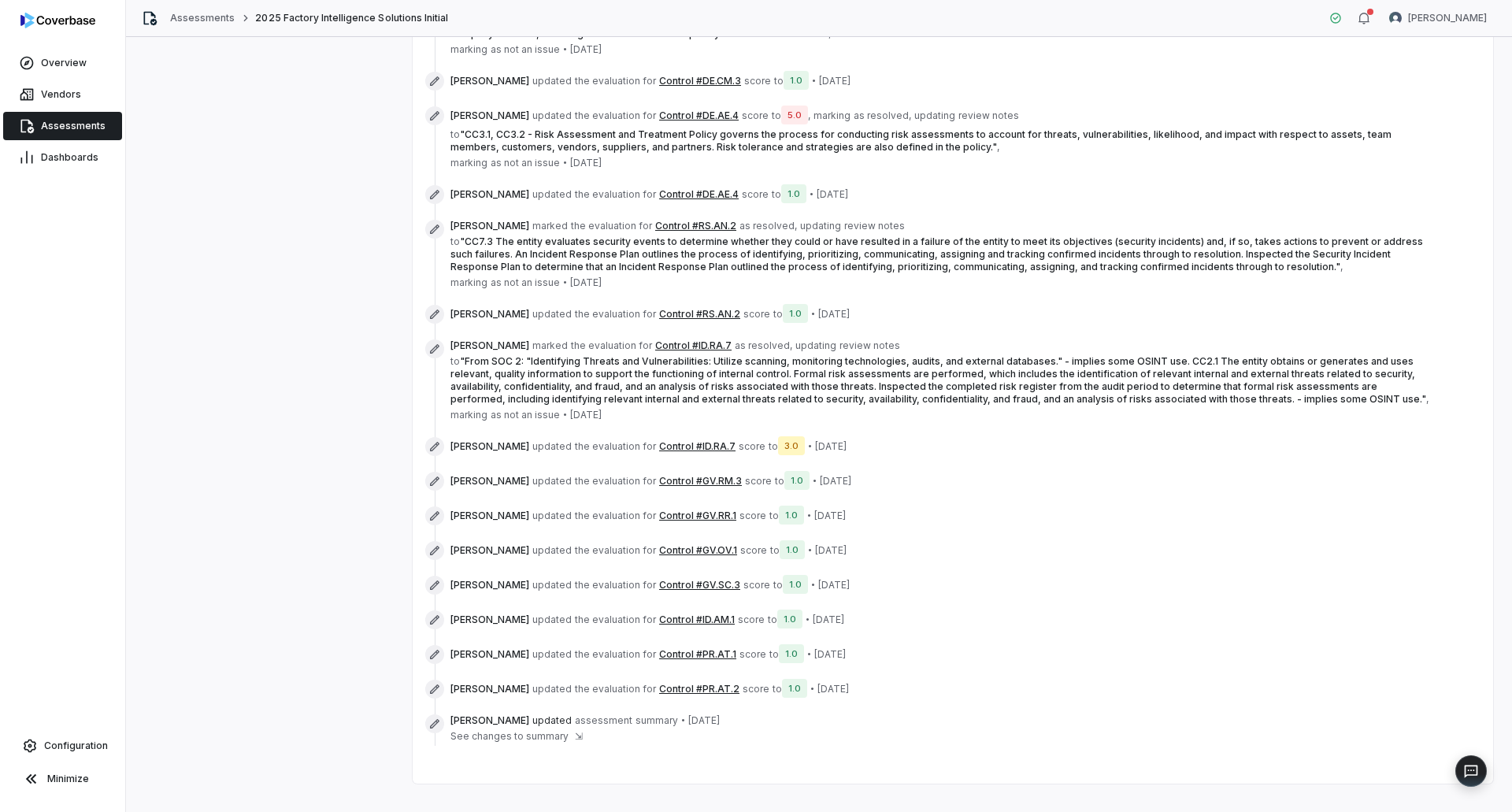
click at [661, 509] on button "Control #GV.RR.1" at bounding box center [697, 515] width 78 height 13
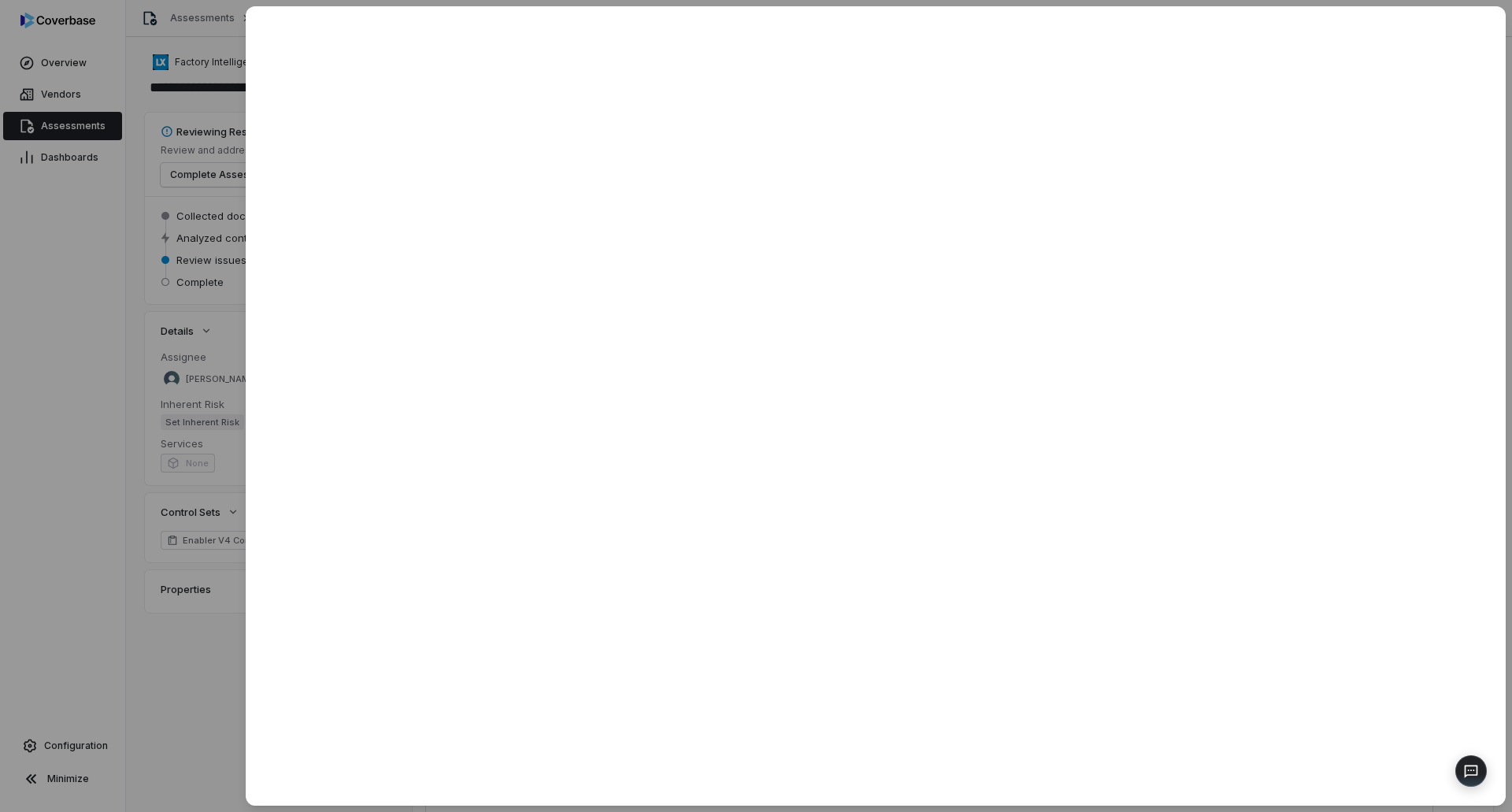
click at [224, 689] on div at bounding box center [756, 406] width 1512 height 812
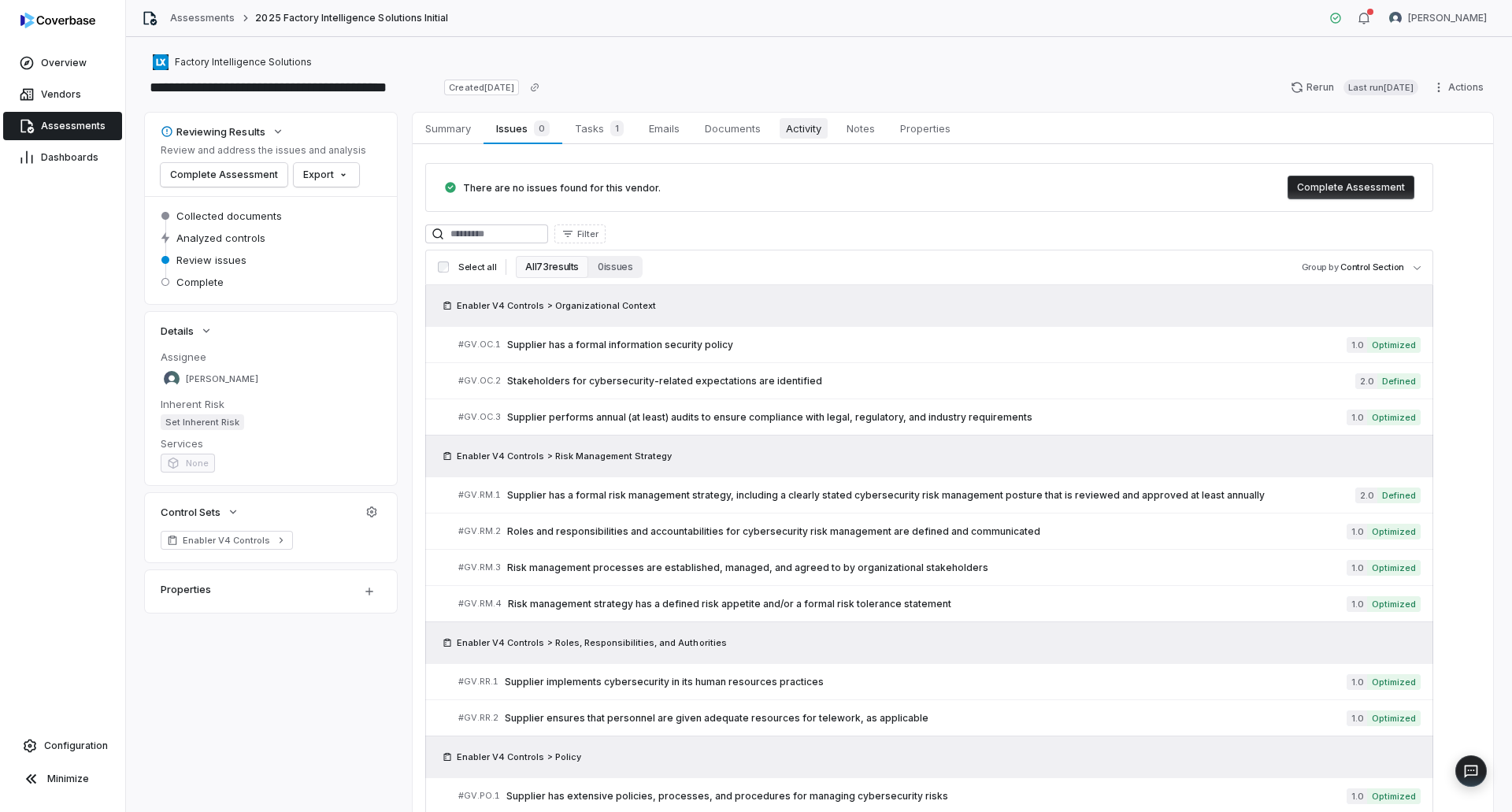
click at [809, 133] on span "Activity" at bounding box center [803, 128] width 48 height 21
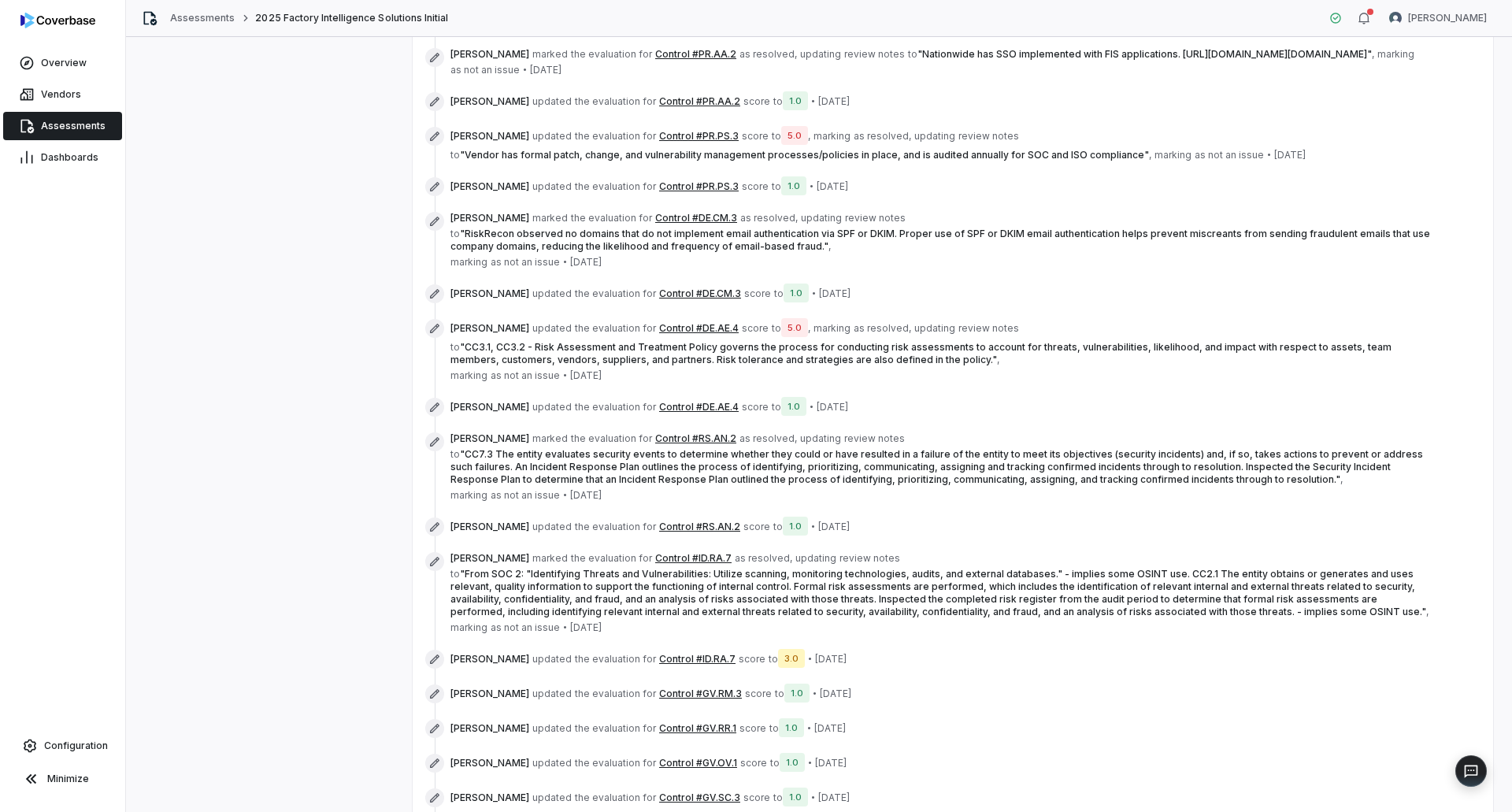
scroll to position [932, 0]
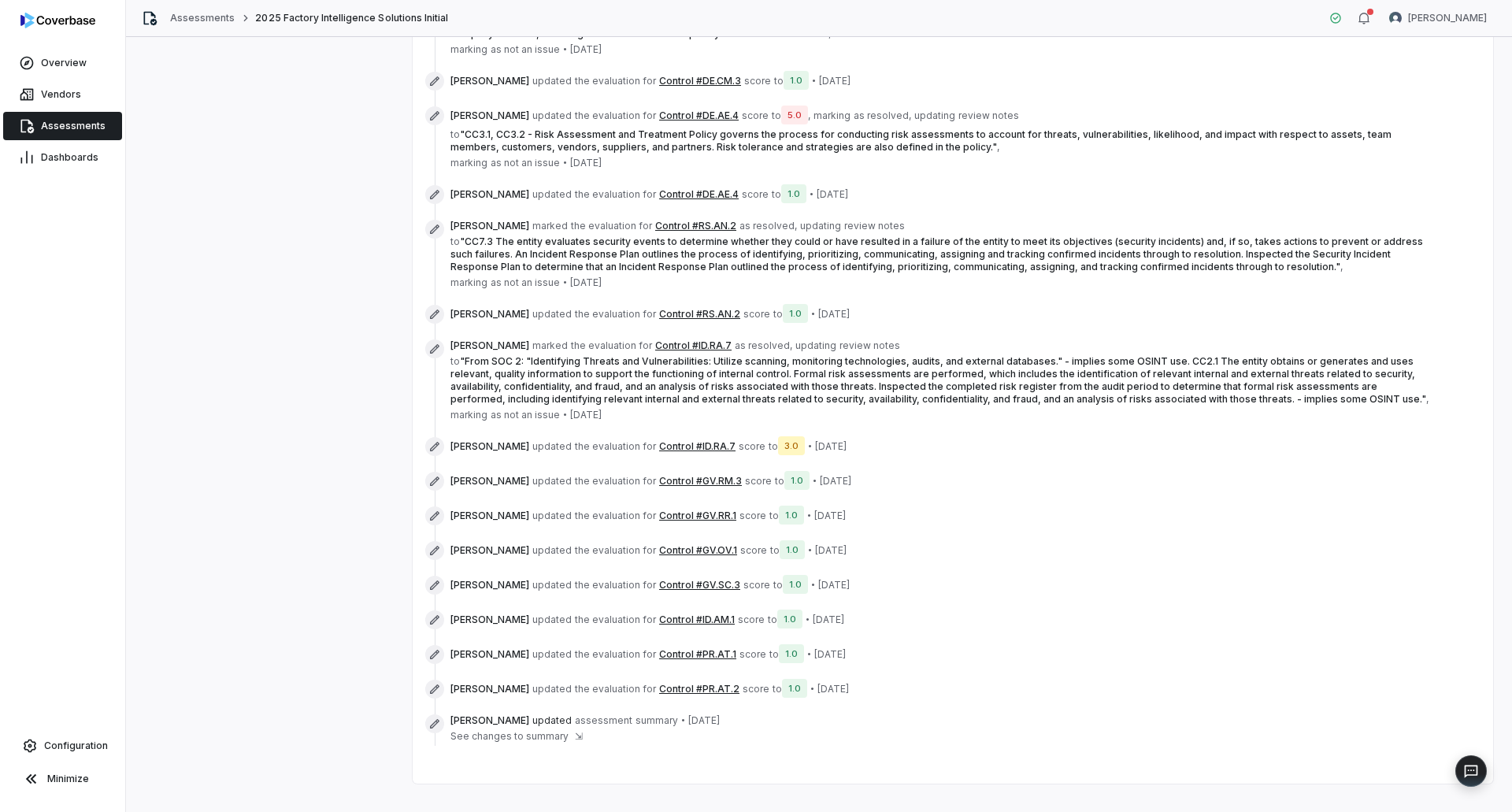
click at [667, 545] on button "Control #GV.OV.1" at bounding box center [697, 551] width 78 height 13
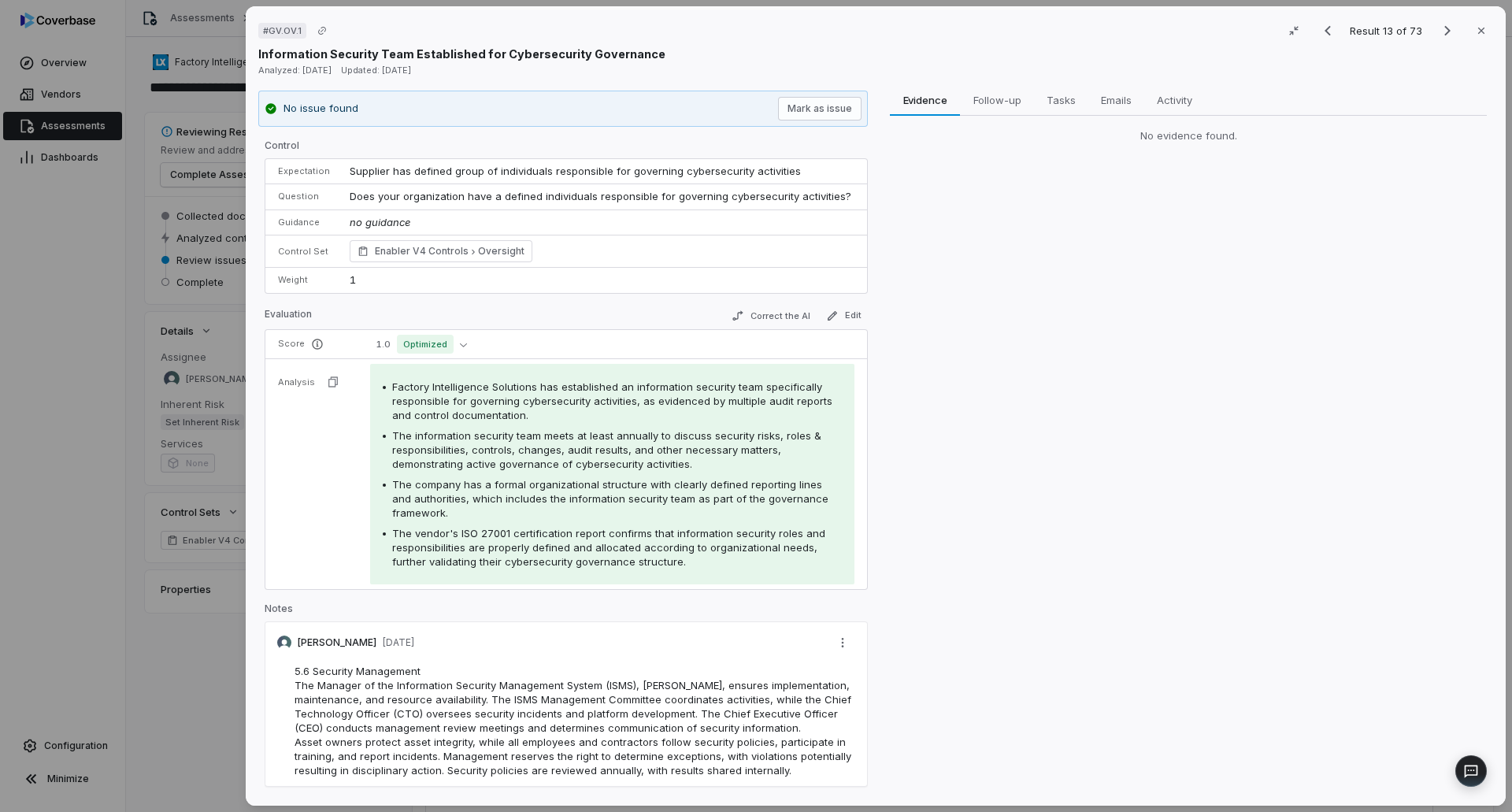
click at [221, 692] on div "# GV.OV.1 Result 13 of 73 Close Information Security Team Established for Cyber…" at bounding box center [756, 406] width 1512 height 812
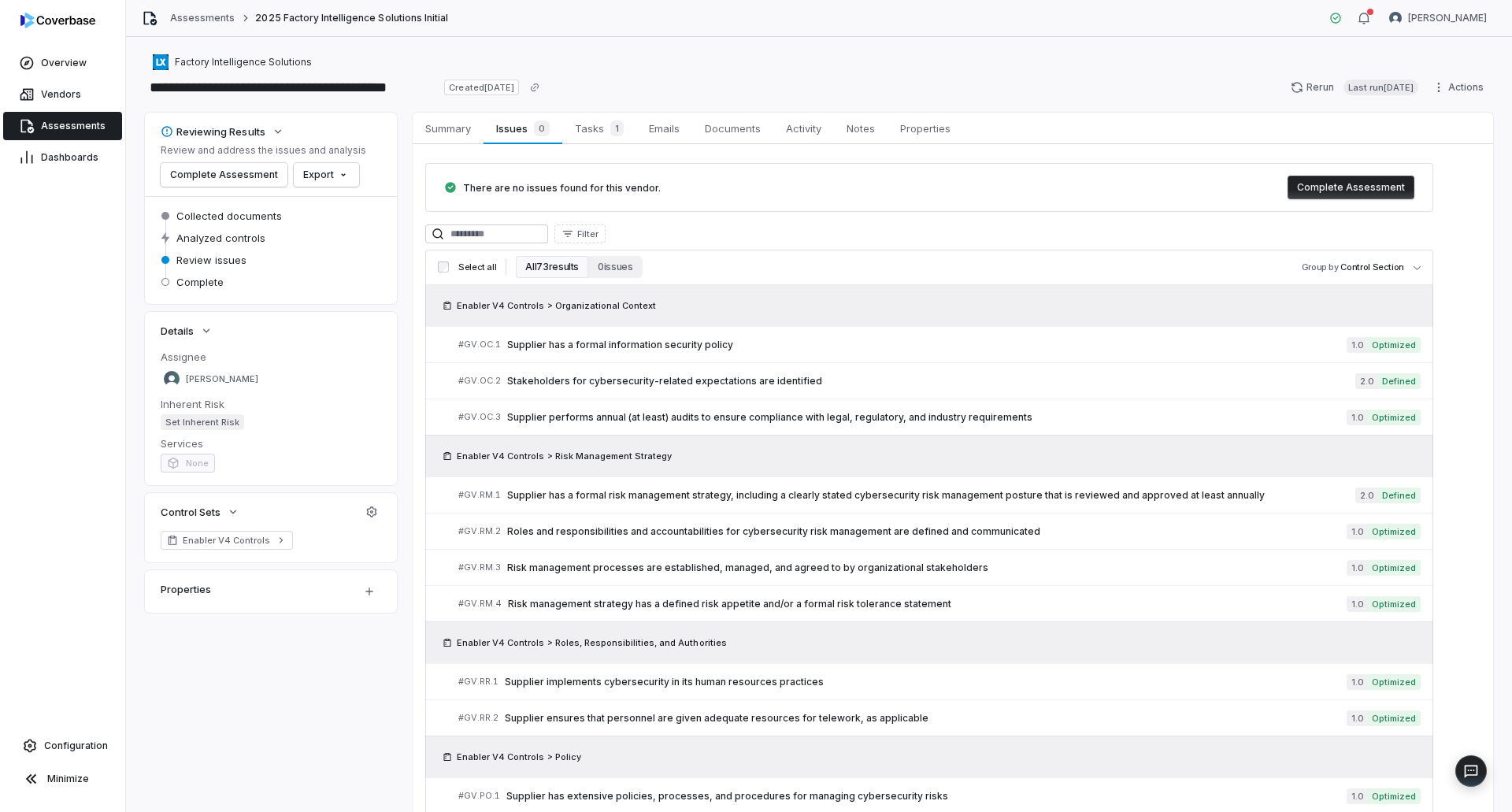
click at [87, 129] on span "Assessments" at bounding box center [74, 126] width 65 height 13
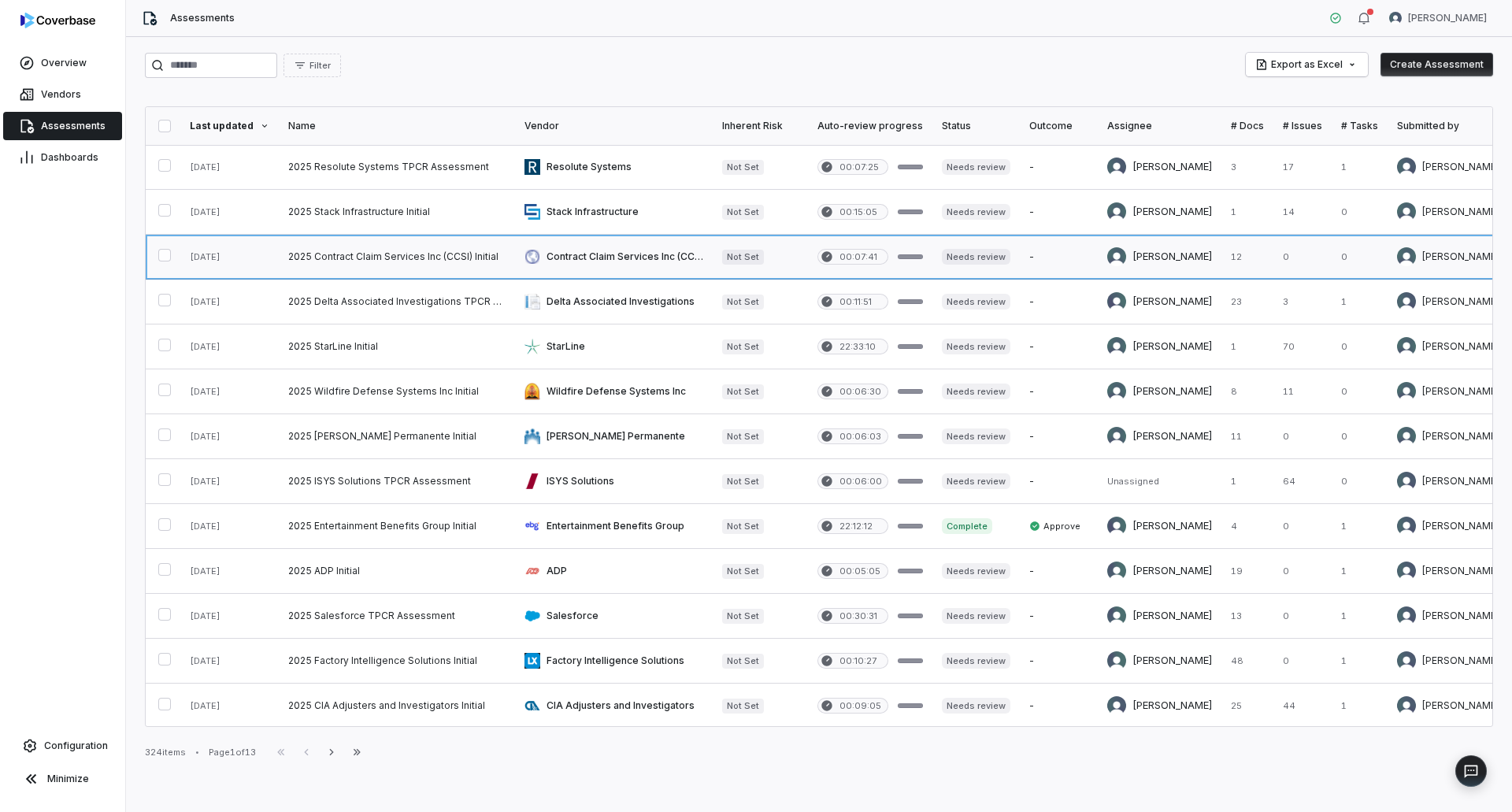
click at [350, 263] on link at bounding box center [397, 257] width 236 height 44
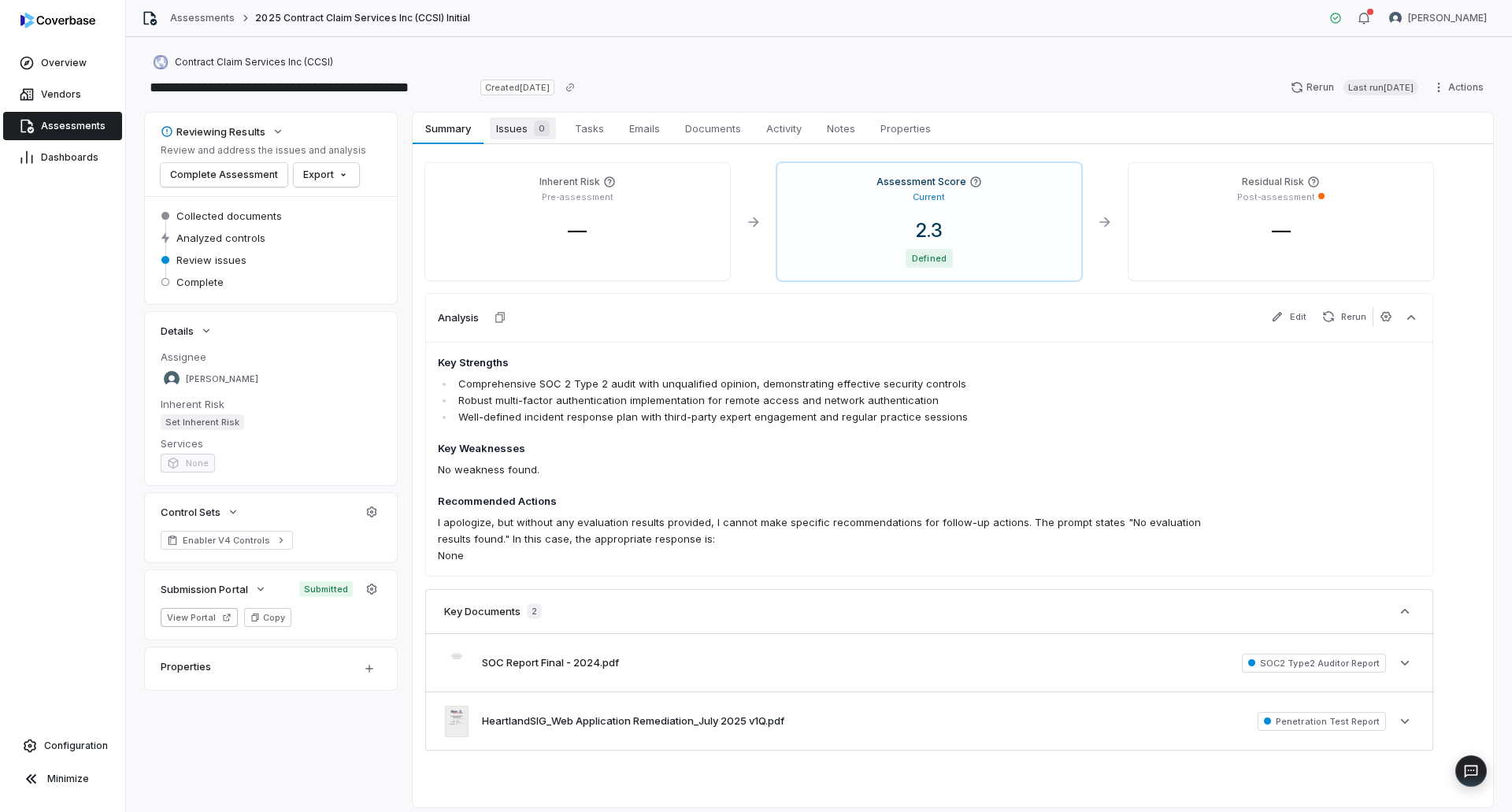
click at [528, 121] on div "0" at bounding box center [539, 129] width 22 height 16
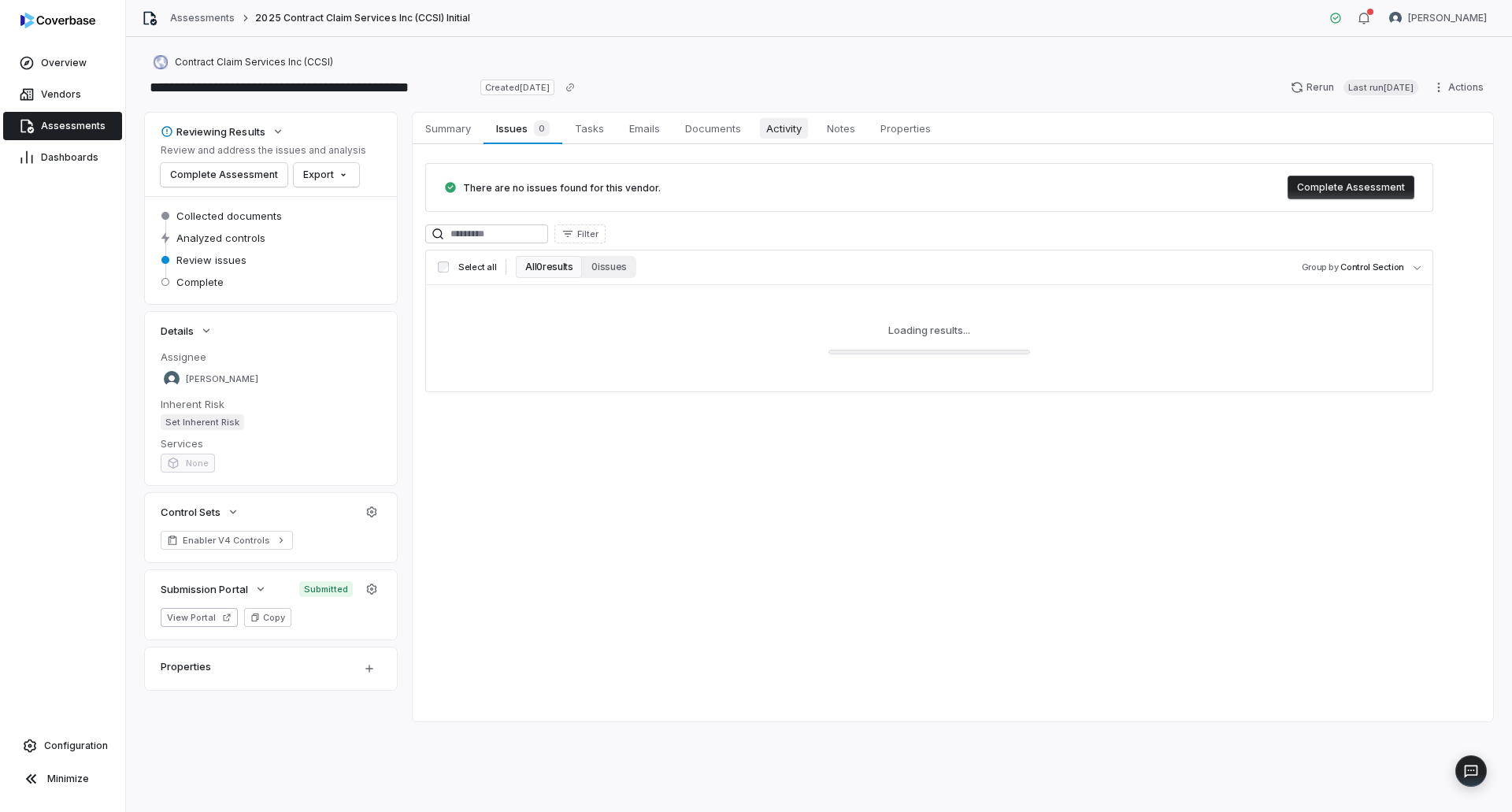
click at [790, 134] on span "Activity" at bounding box center [784, 128] width 48 height 21
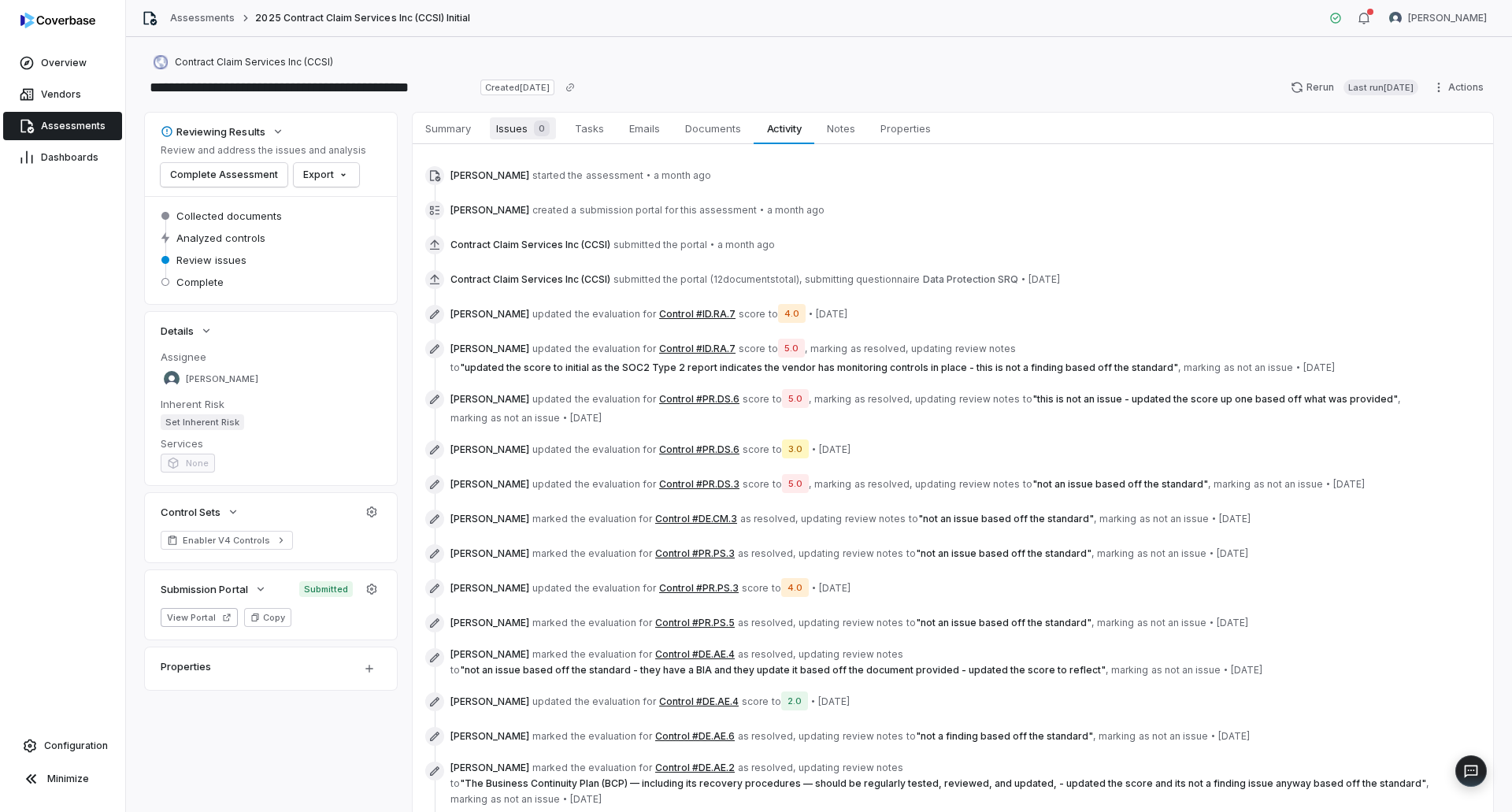
click at [524, 129] on span "Issues 0" at bounding box center [522, 128] width 66 height 22
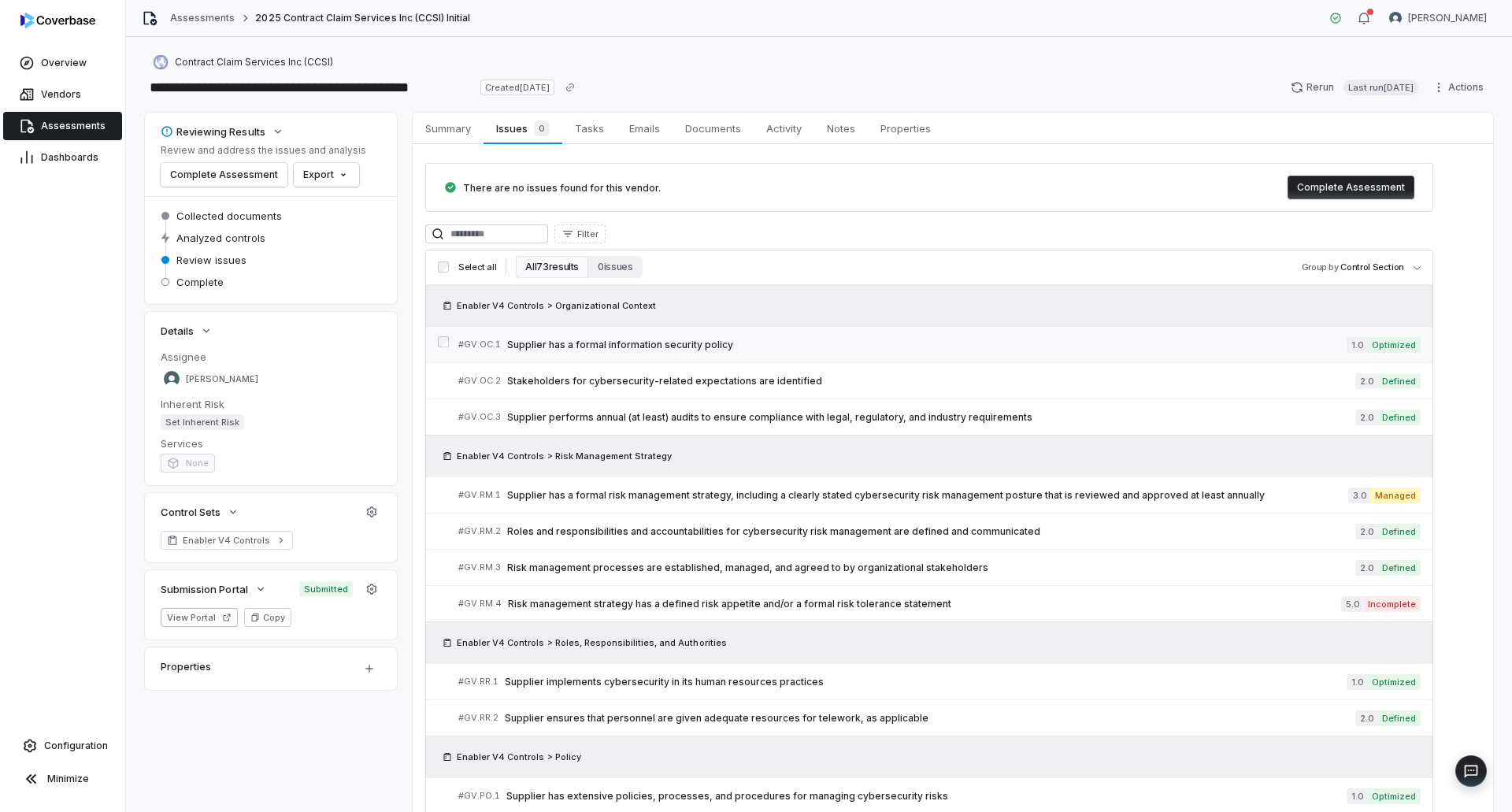
click at [682, 349] on span "Supplier has a formal information security policy" at bounding box center [927, 344] width 840 height 13
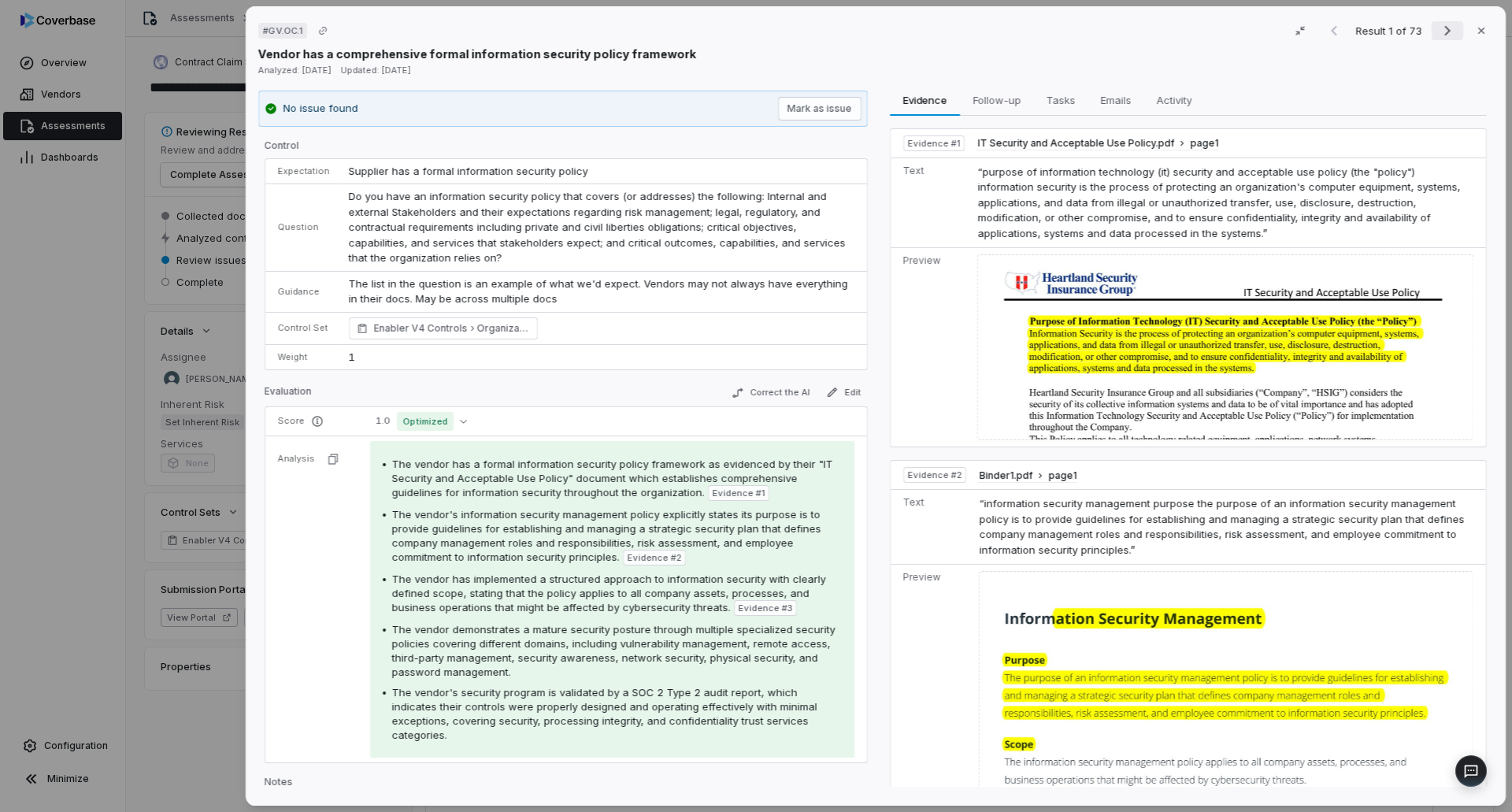
click at [1438, 33] on icon "Next result" at bounding box center [1447, 30] width 19 height 19
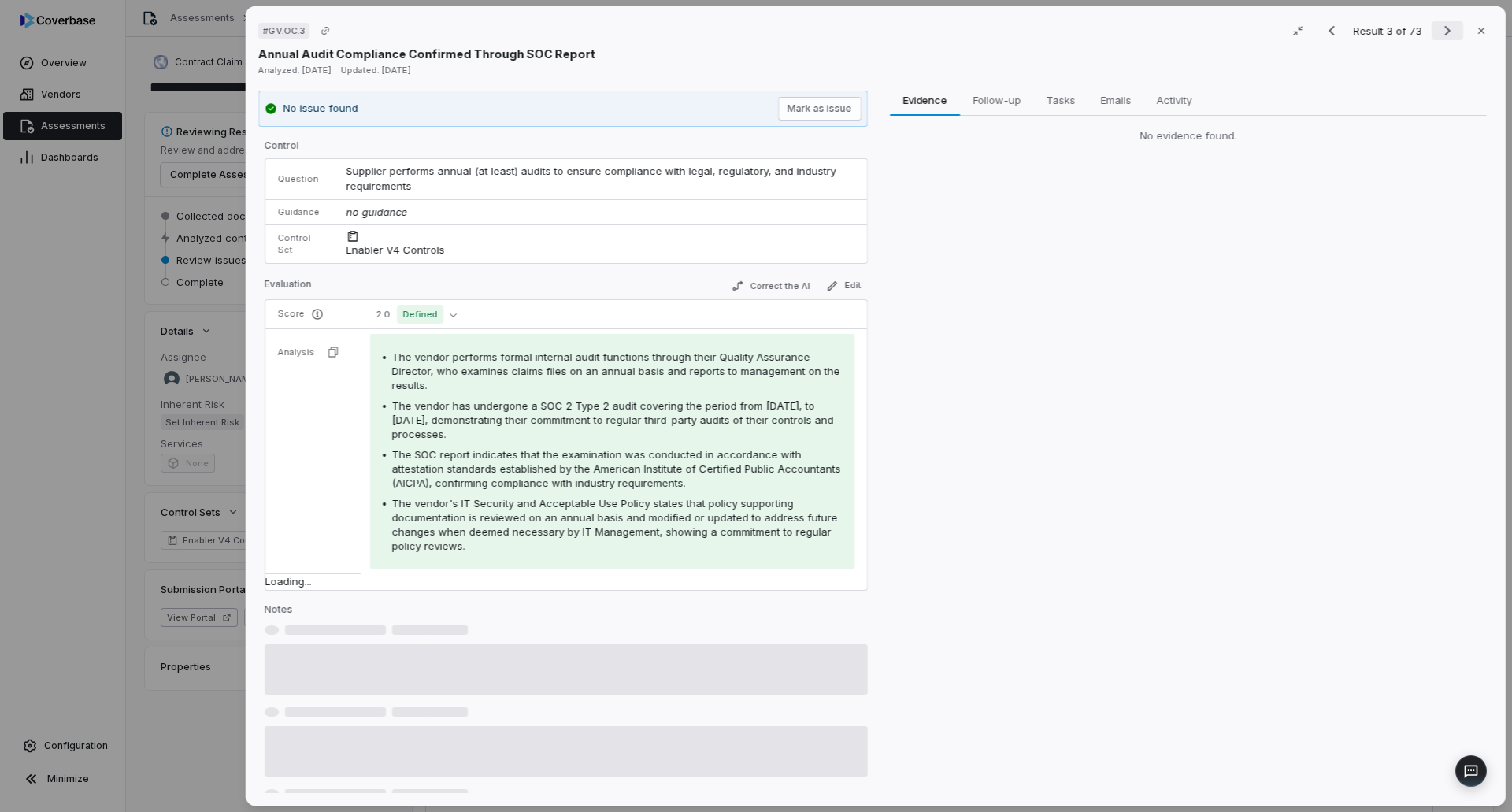
click at [1438, 33] on icon "Next result" at bounding box center [1447, 30] width 19 height 19
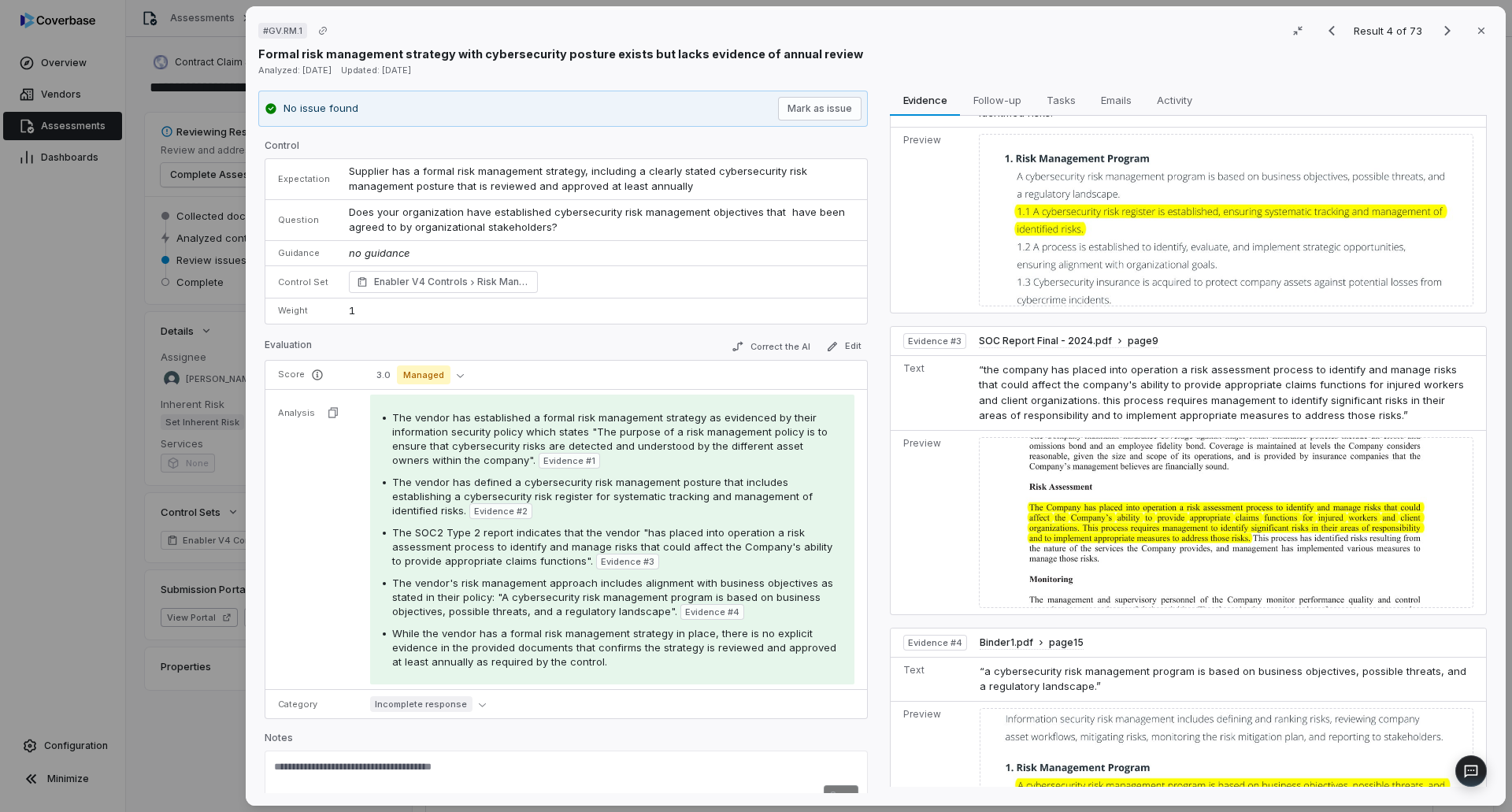
scroll to position [479, 0]
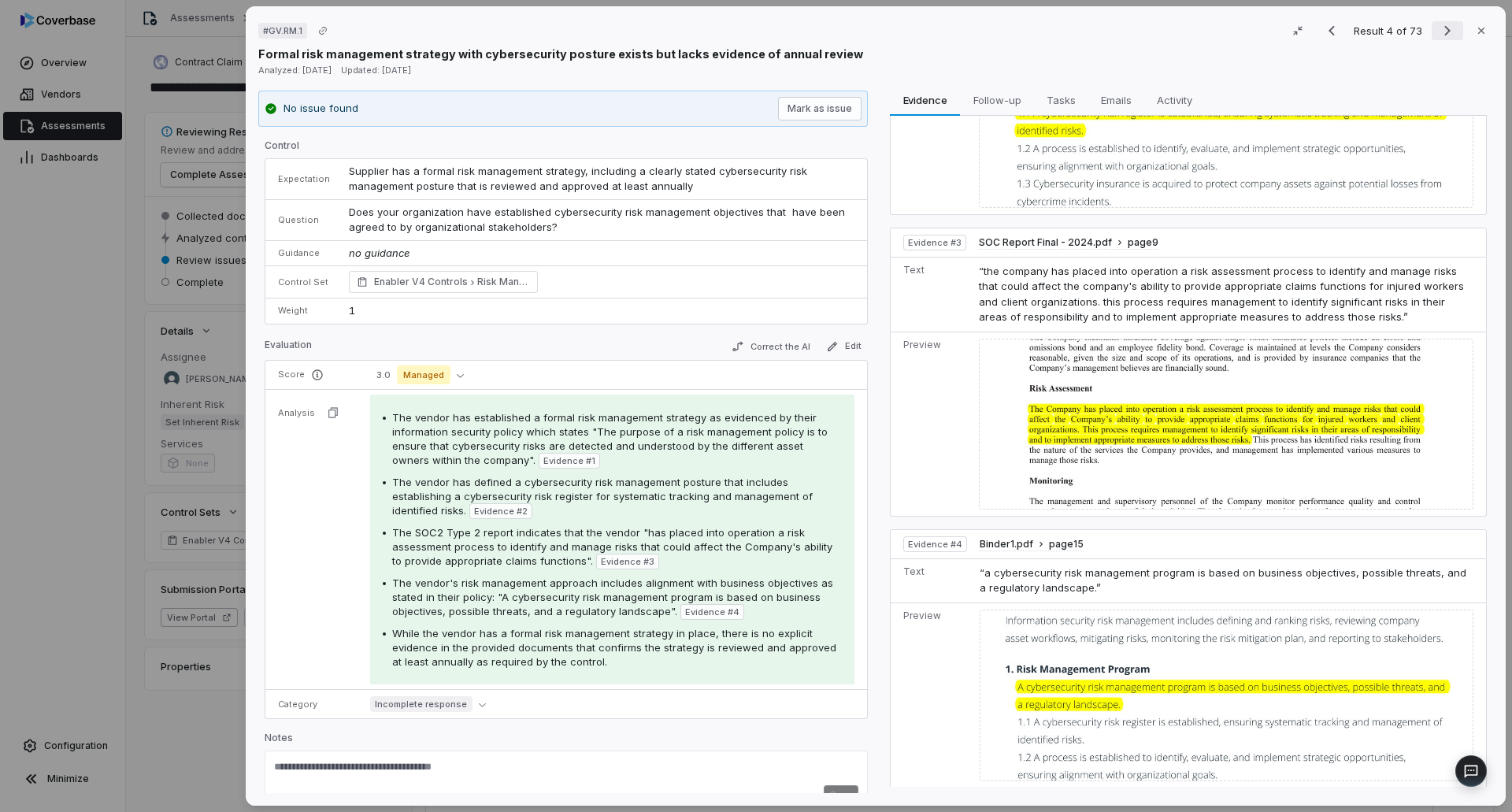
click at [1438, 29] on icon "Next result" at bounding box center [1447, 30] width 19 height 19
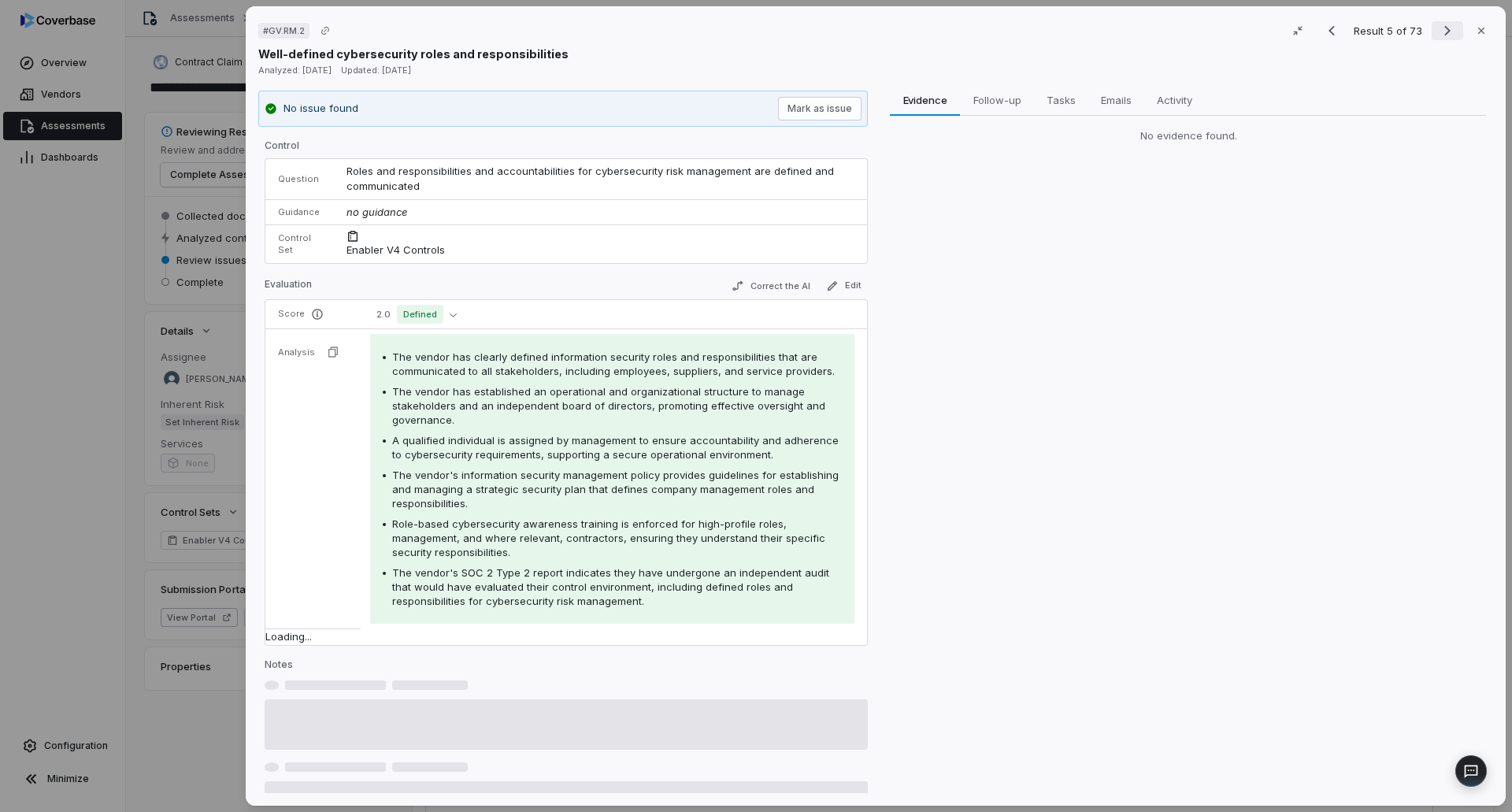
click at [1438, 29] on icon "Next result" at bounding box center [1447, 30] width 19 height 19
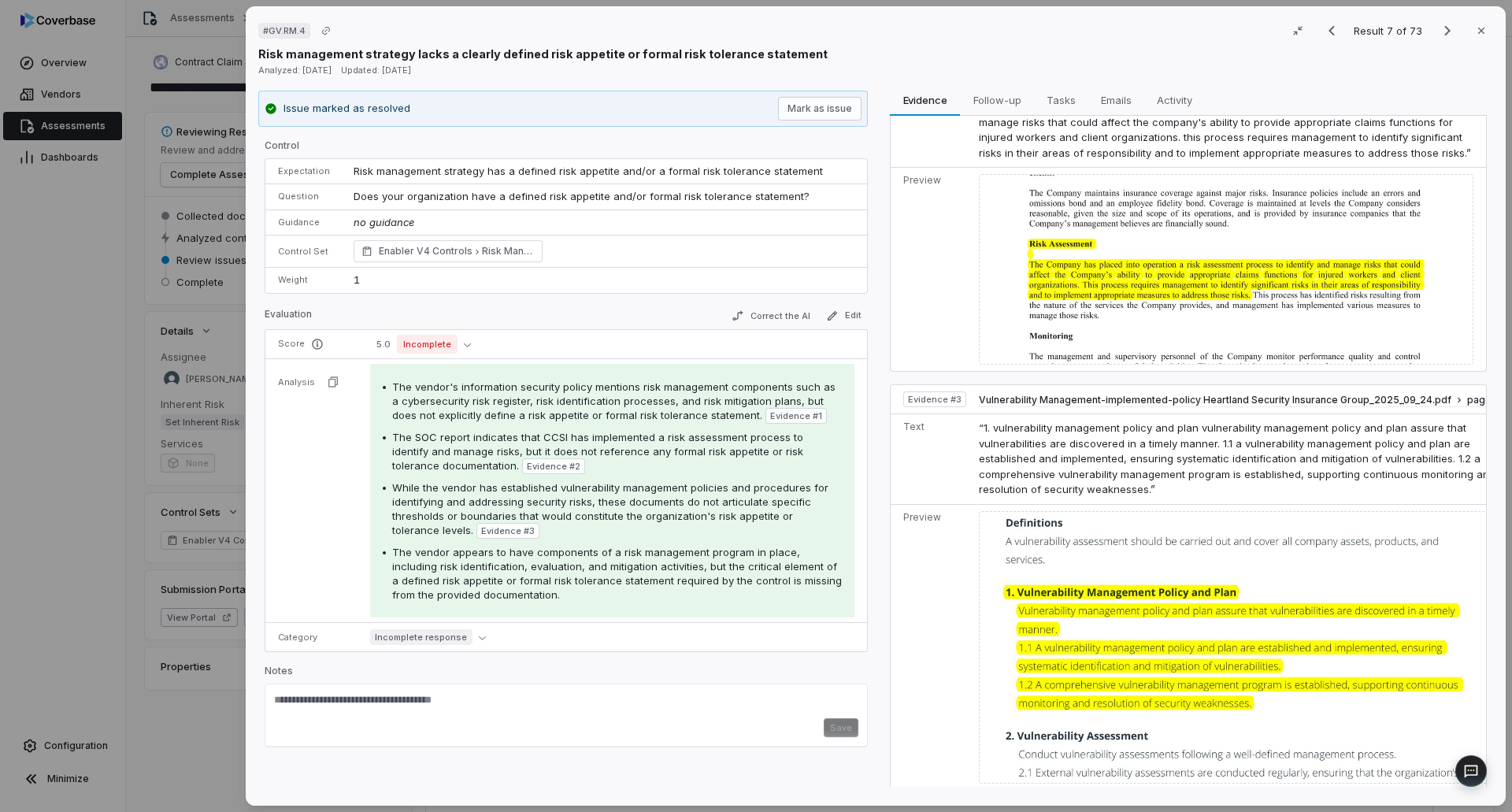
scroll to position [476, 0]
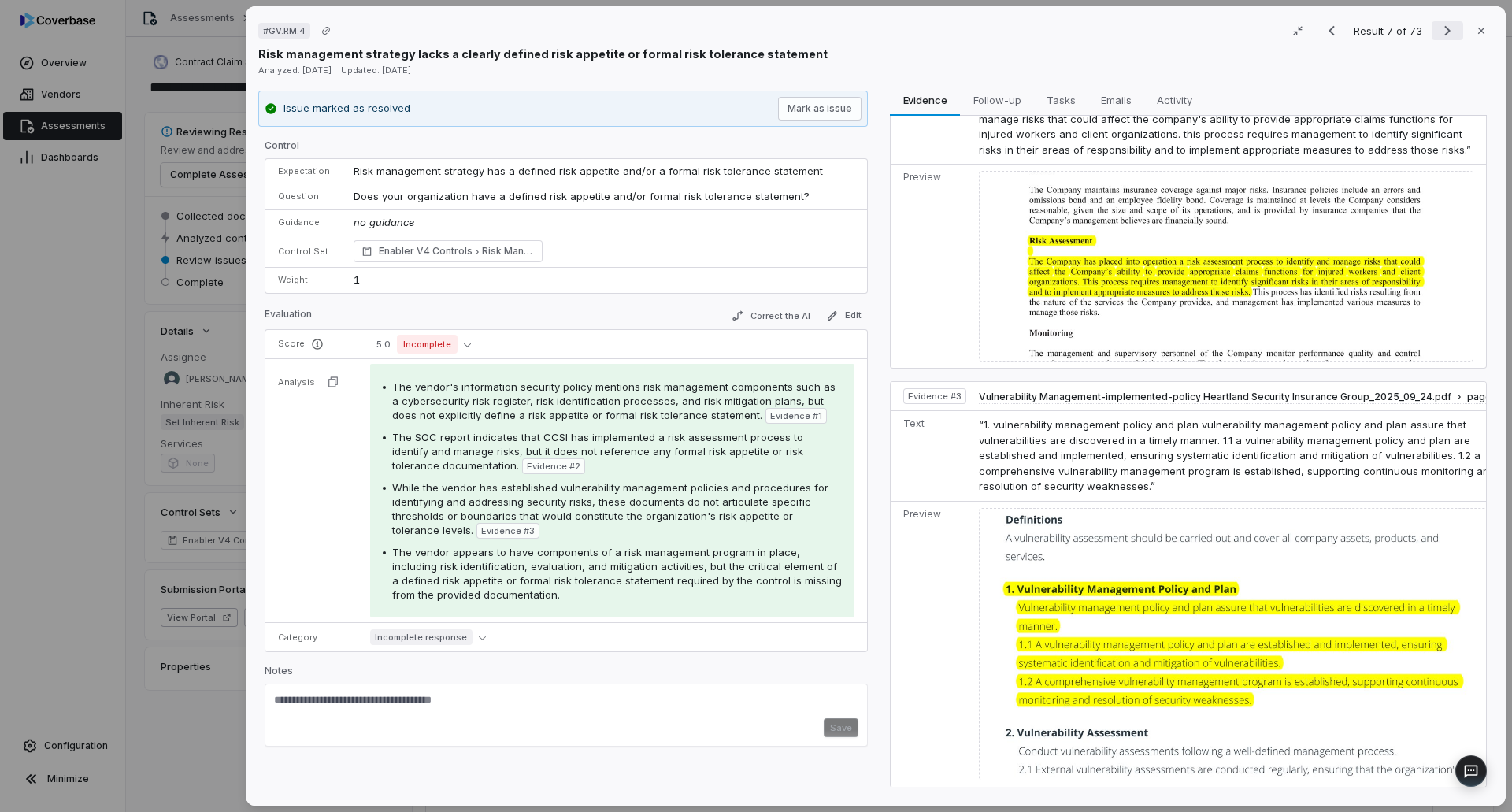
click at [1431, 26] on button "Next result" at bounding box center [1447, 30] width 31 height 19
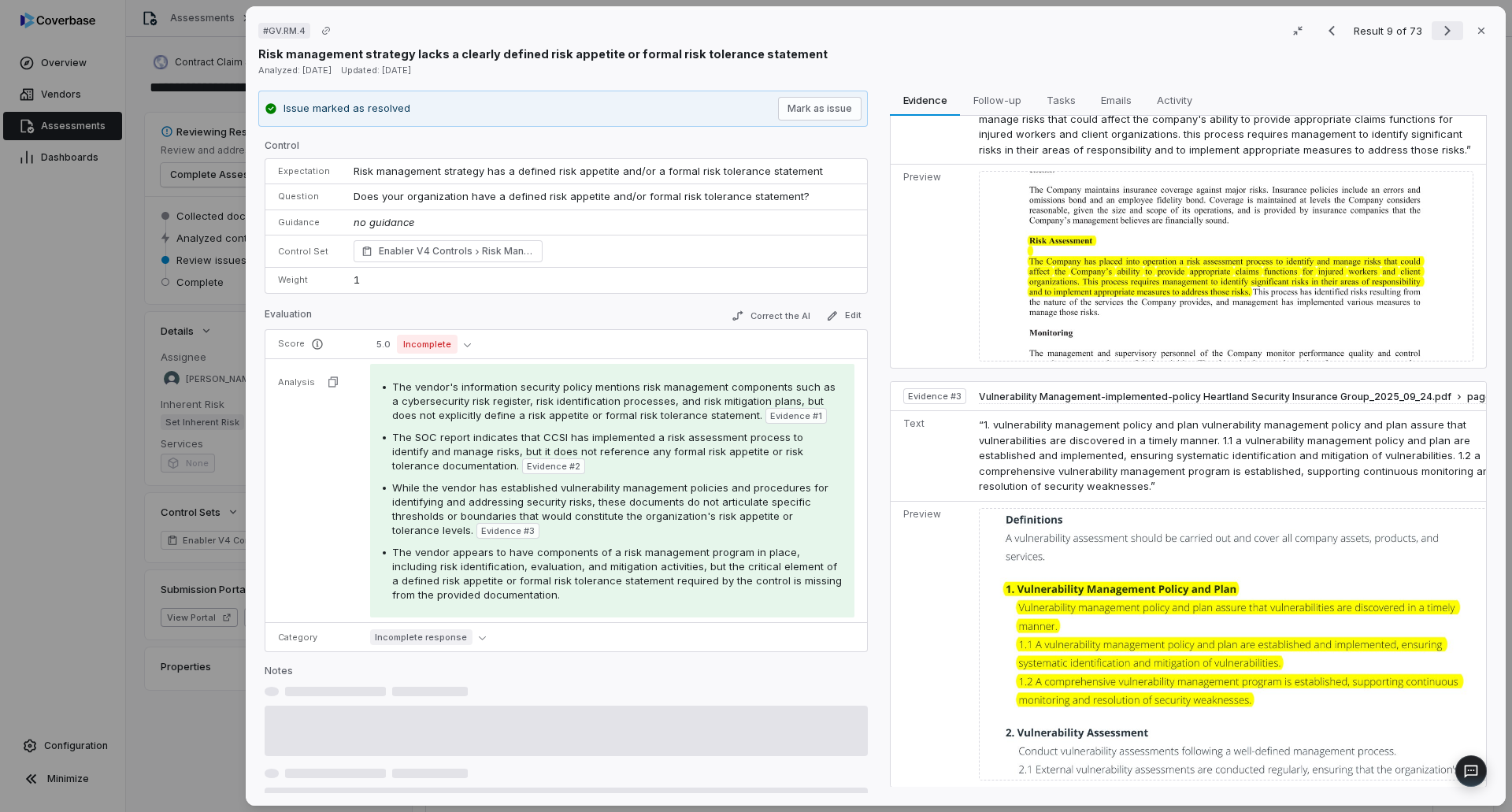
click at [1431, 26] on button "Next result" at bounding box center [1447, 30] width 31 height 19
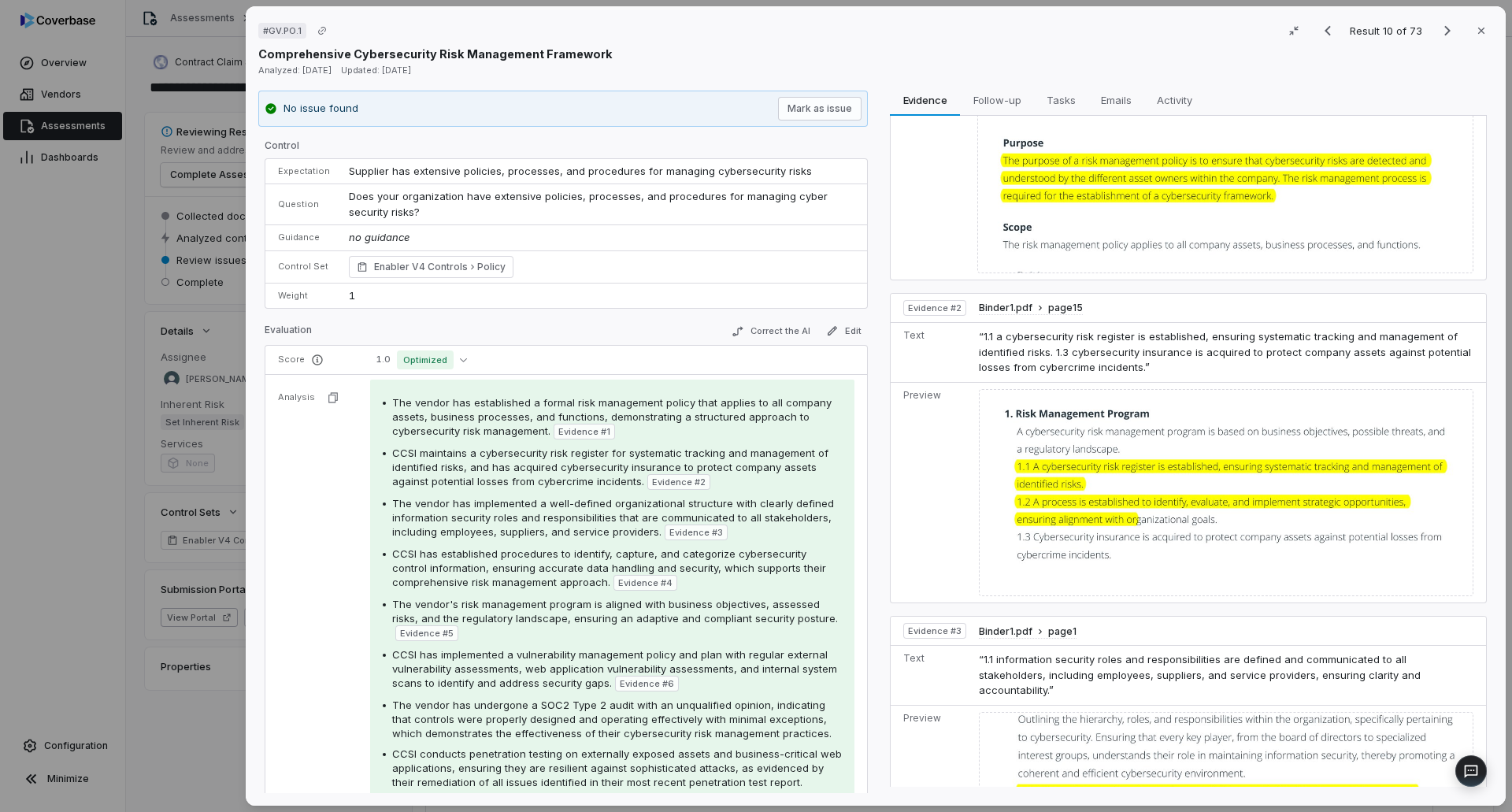
scroll to position [129, 0]
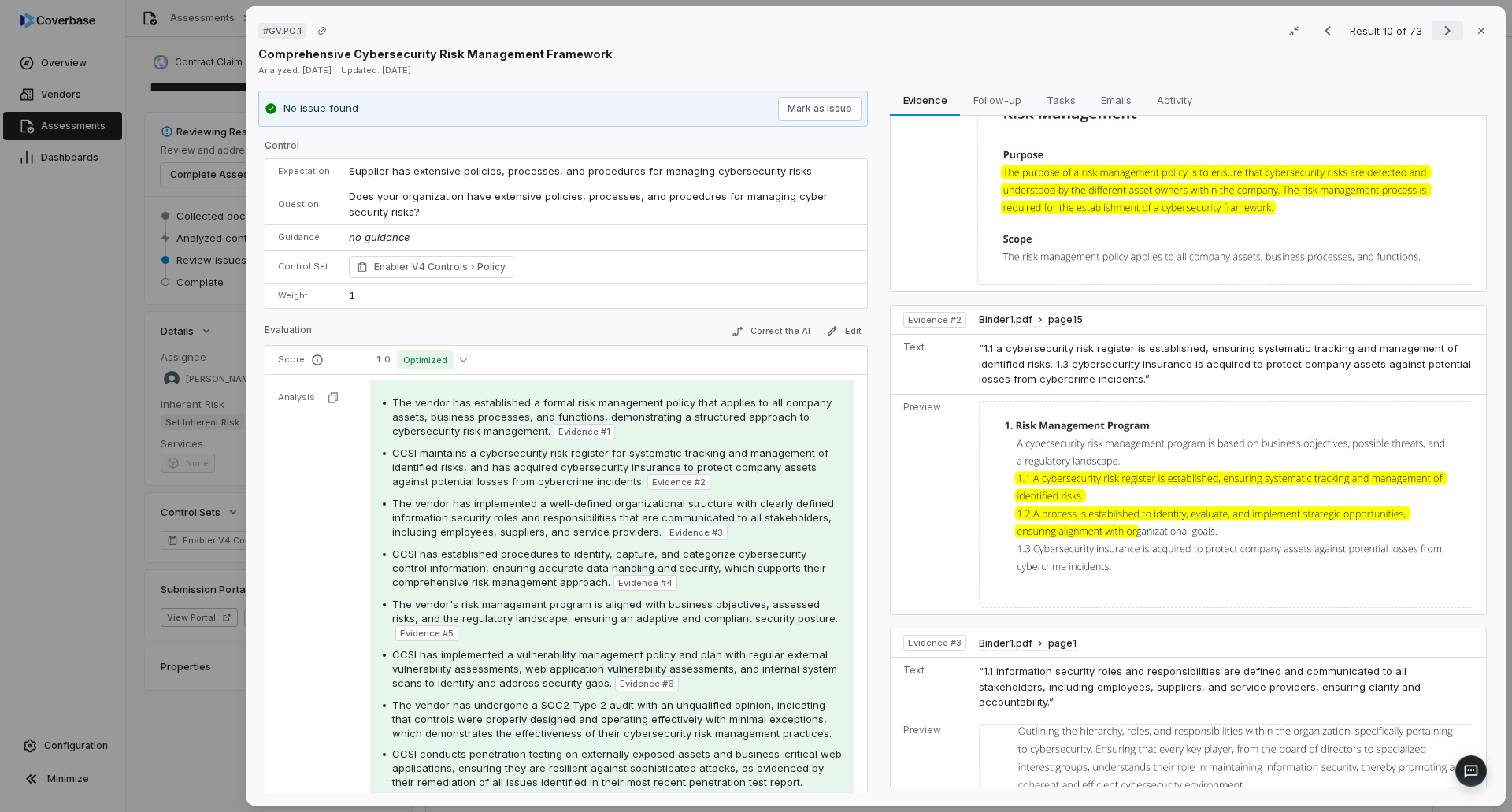
click at [1443, 27] on icon "Next result" at bounding box center [1447, 30] width 19 height 19
click at [1442, 26] on icon "Next result" at bounding box center [1447, 30] width 19 height 19
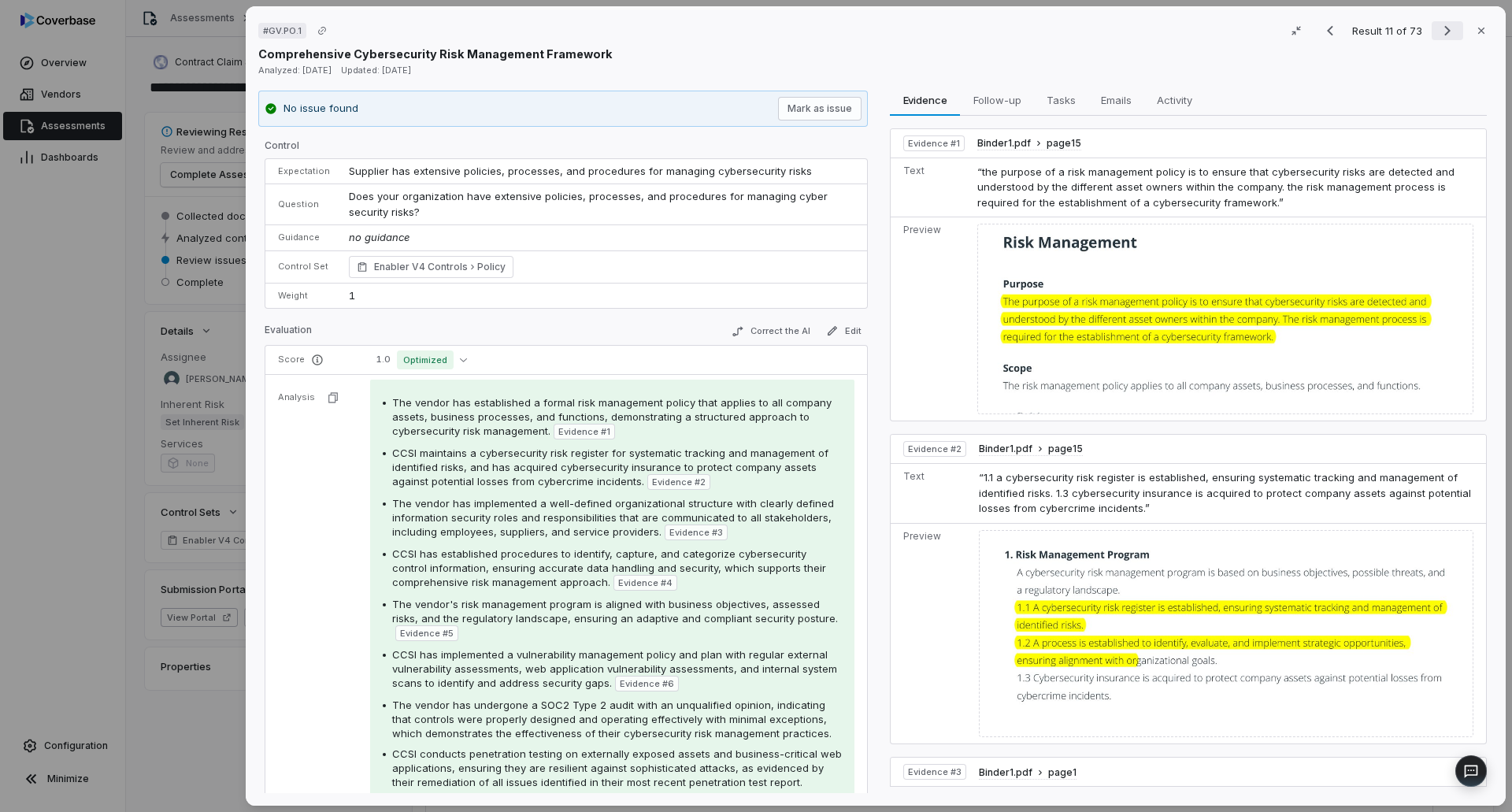
click at [1442, 26] on icon "Next result" at bounding box center [1447, 30] width 19 height 19
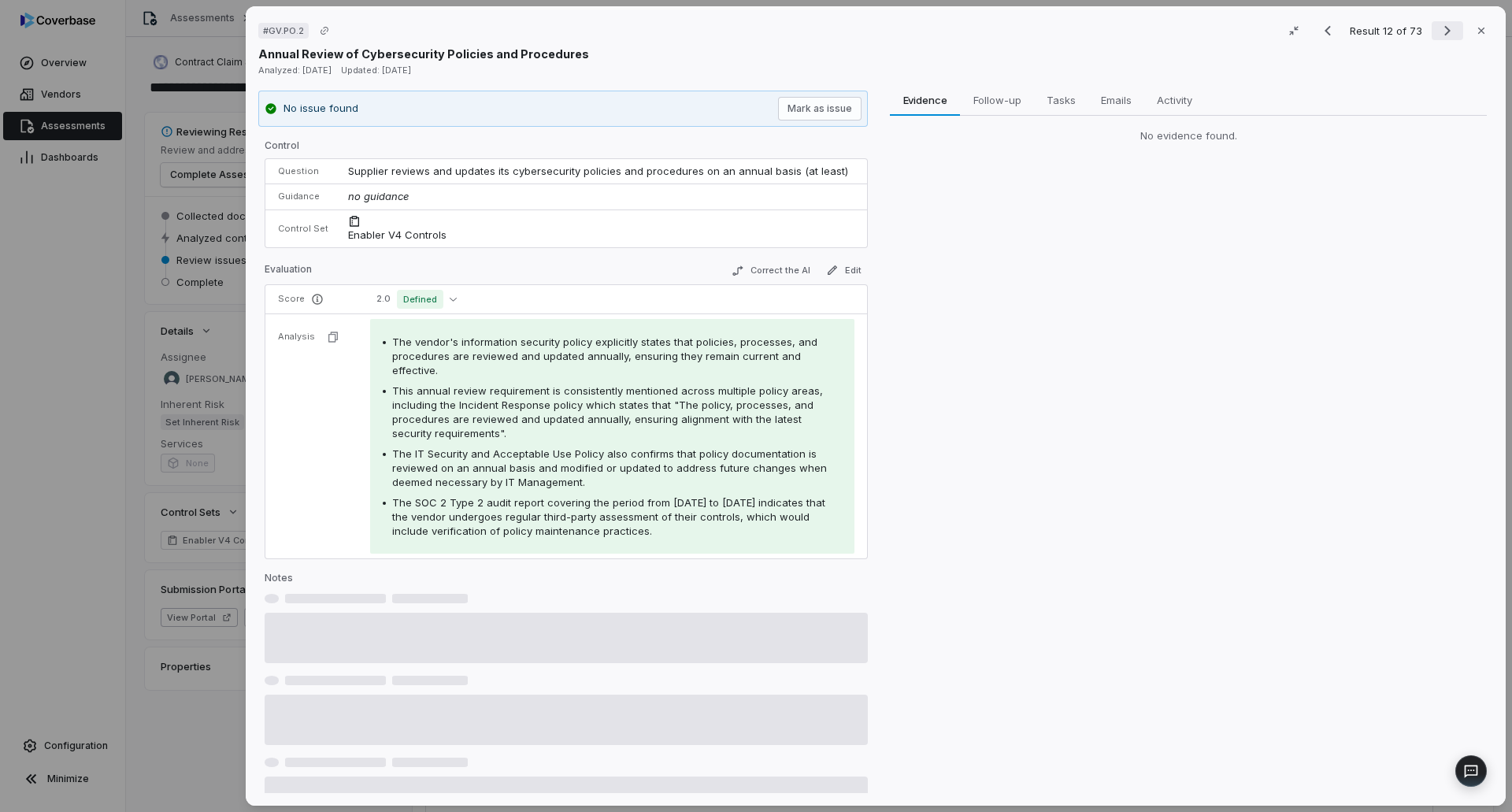
click at [1442, 26] on icon "Next result" at bounding box center [1447, 30] width 19 height 19
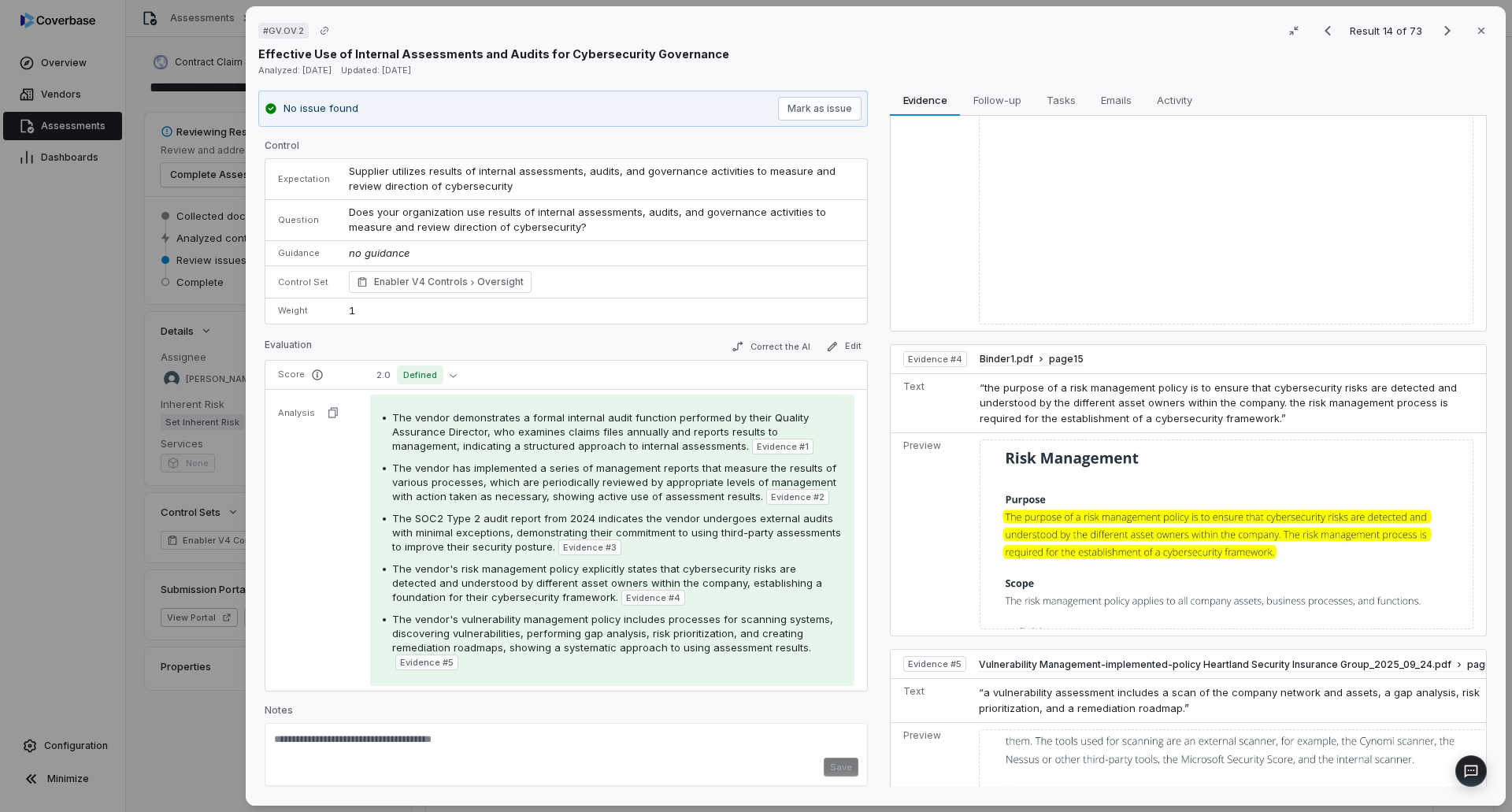
scroll to position [1276, 0]
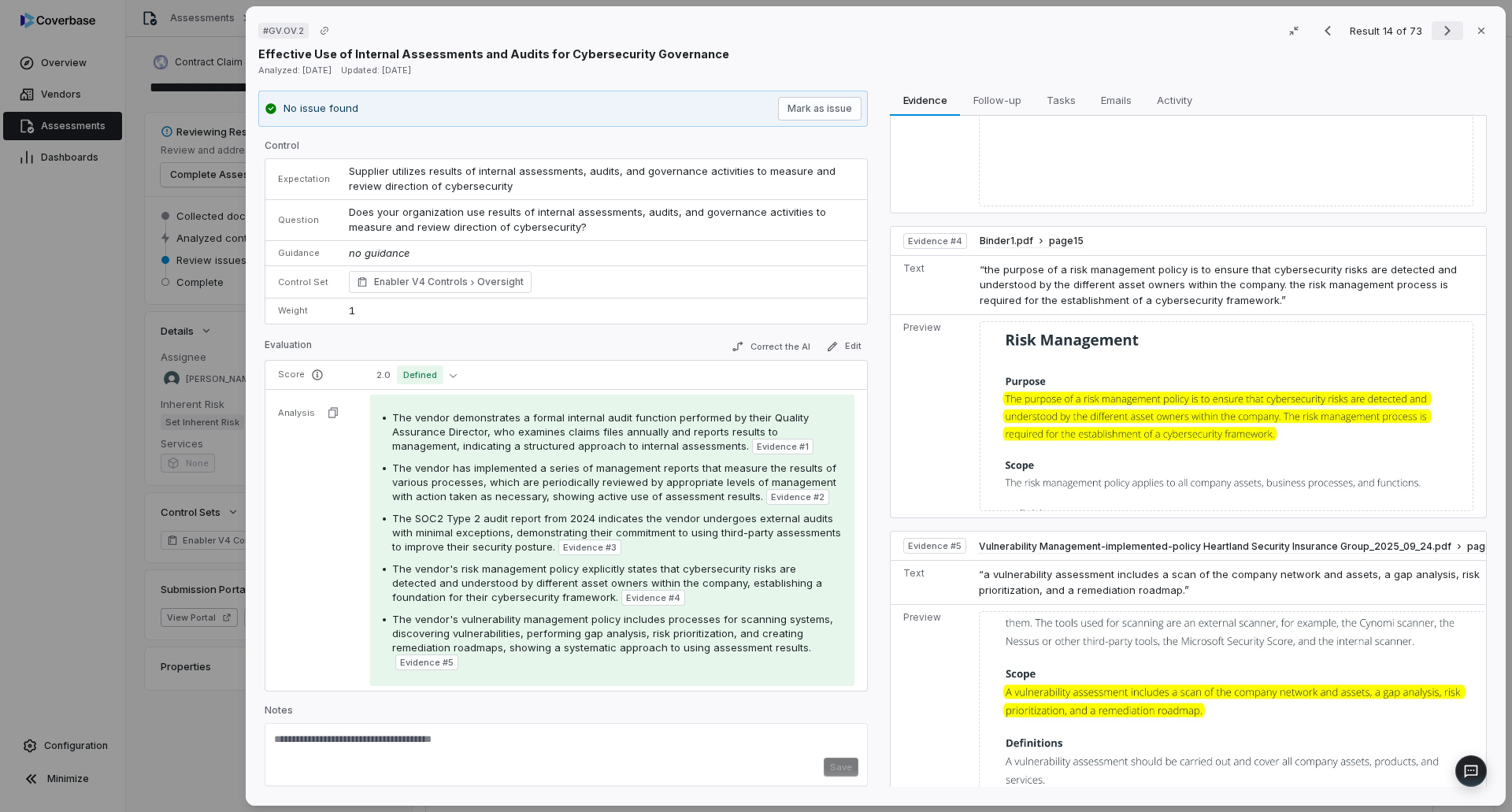
click at [1438, 38] on icon "Next result" at bounding box center [1447, 30] width 19 height 19
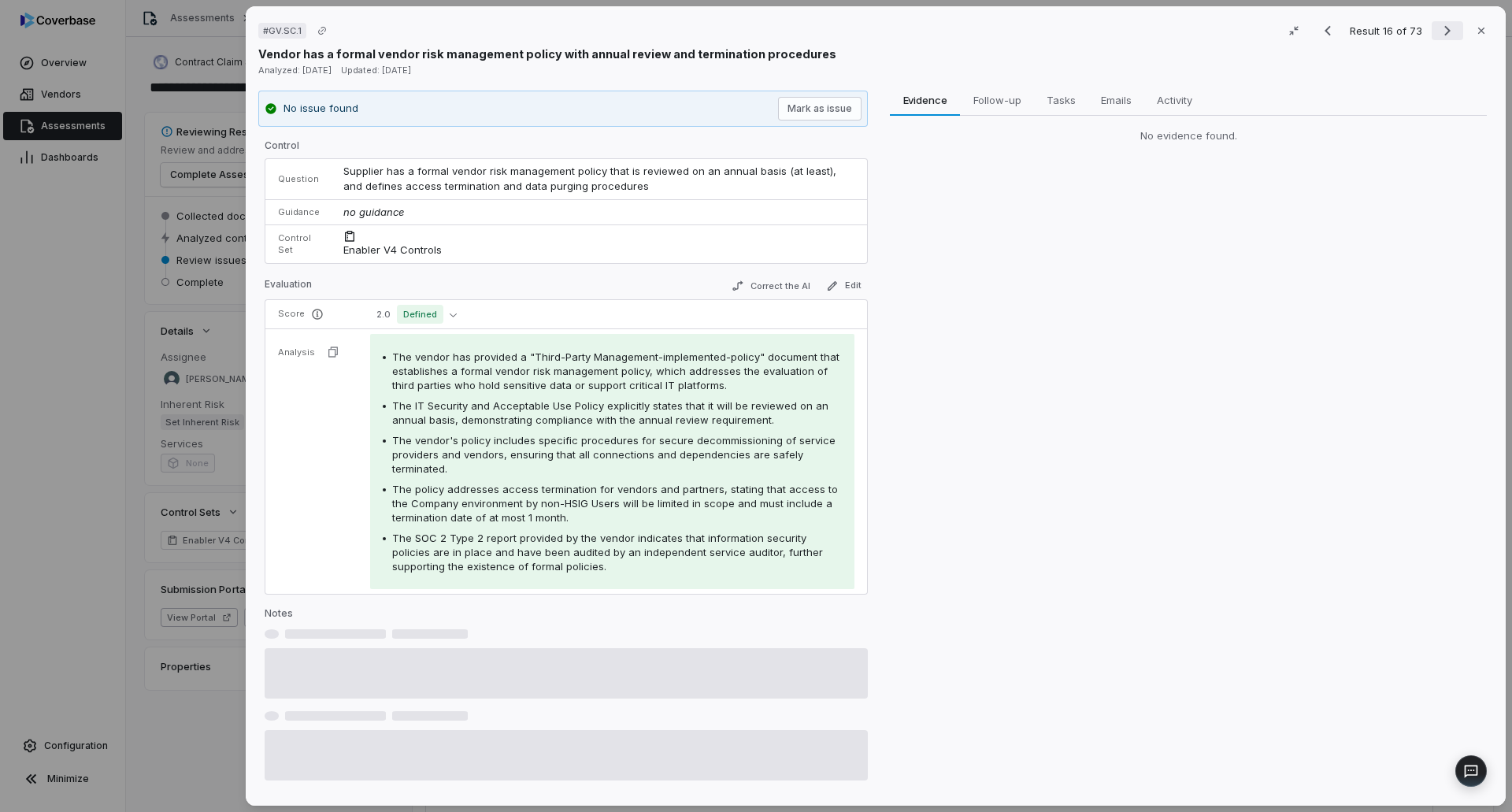
click at [1438, 38] on icon "Next result" at bounding box center [1447, 30] width 19 height 19
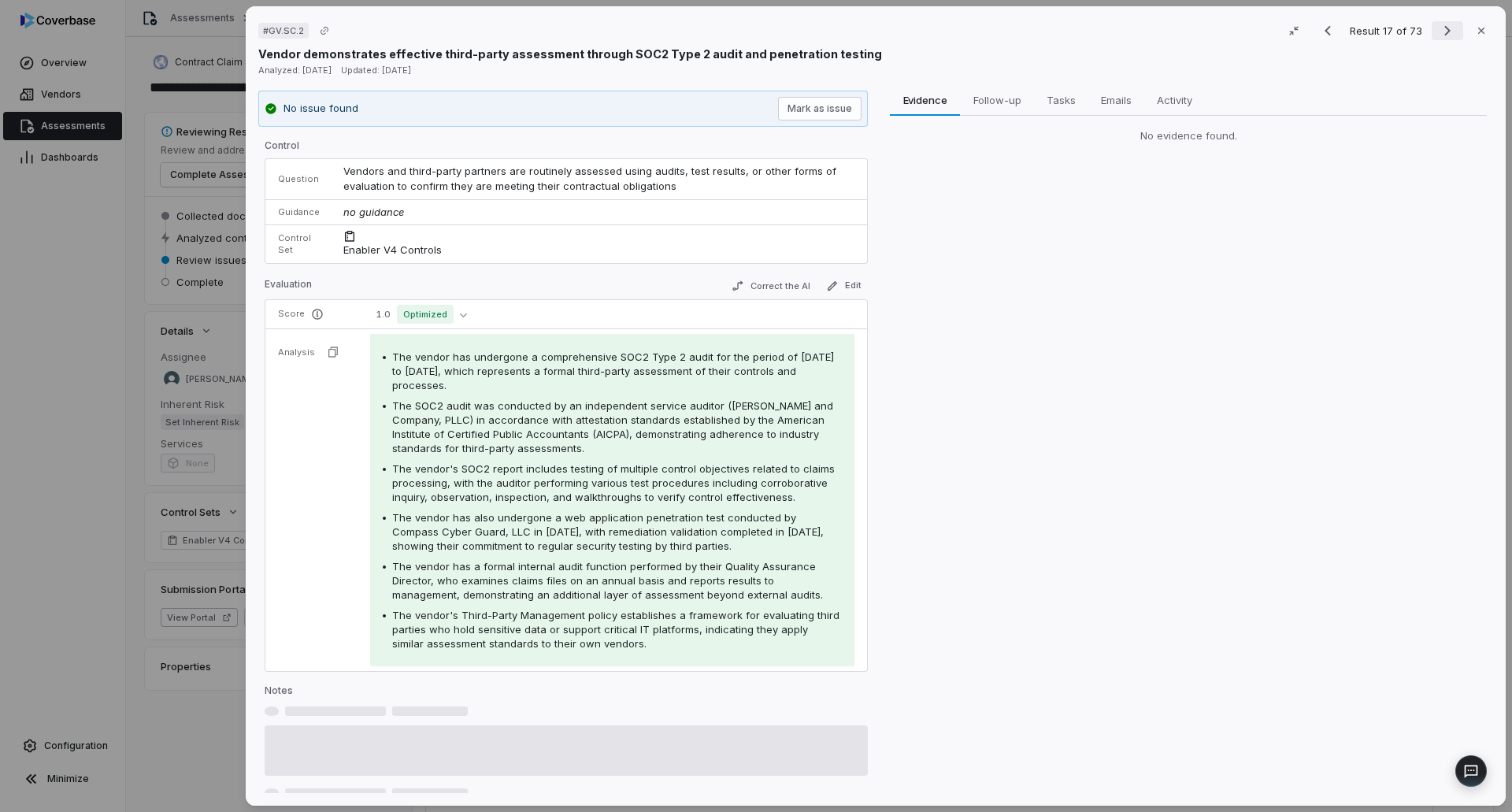
click at [1438, 38] on icon "Next result" at bounding box center [1447, 30] width 19 height 19
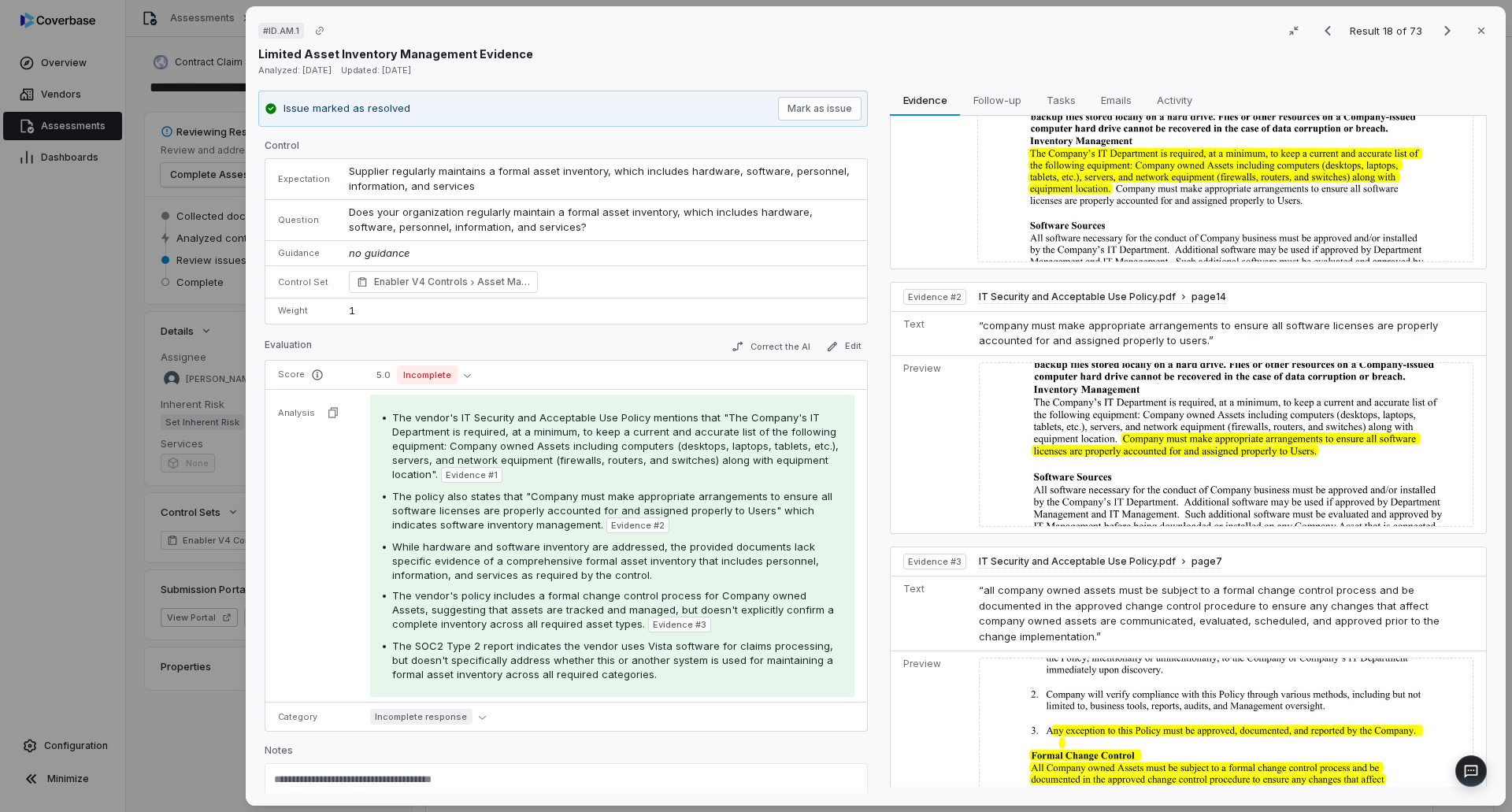
scroll to position [199, 0]
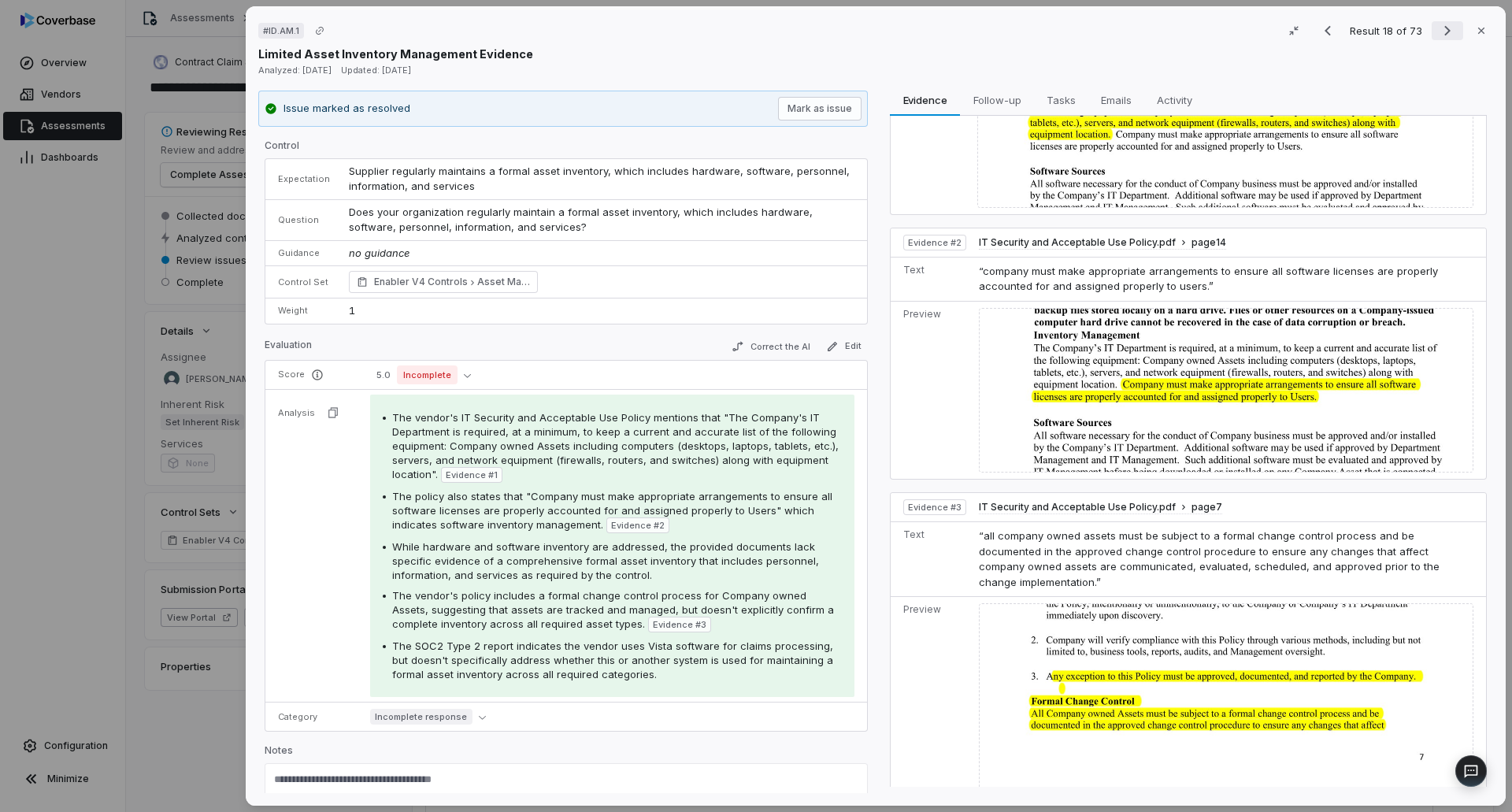
click at [1438, 36] on icon "Next result" at bounding box center [1447, 30] width 19 height 19
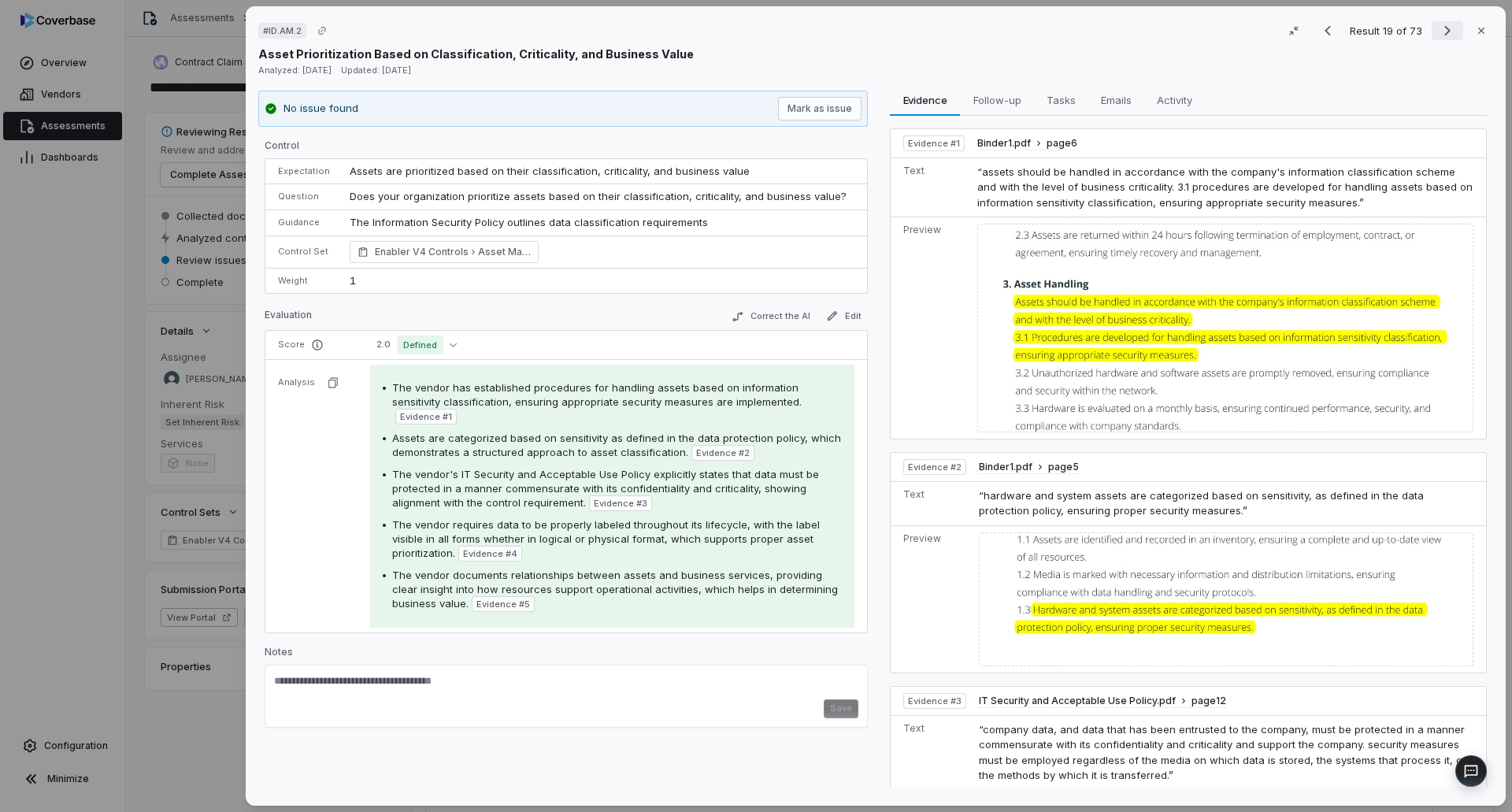
click at [1438, 36] on icon "Next result" at bounding box center [1447, 30] width 19 height 19
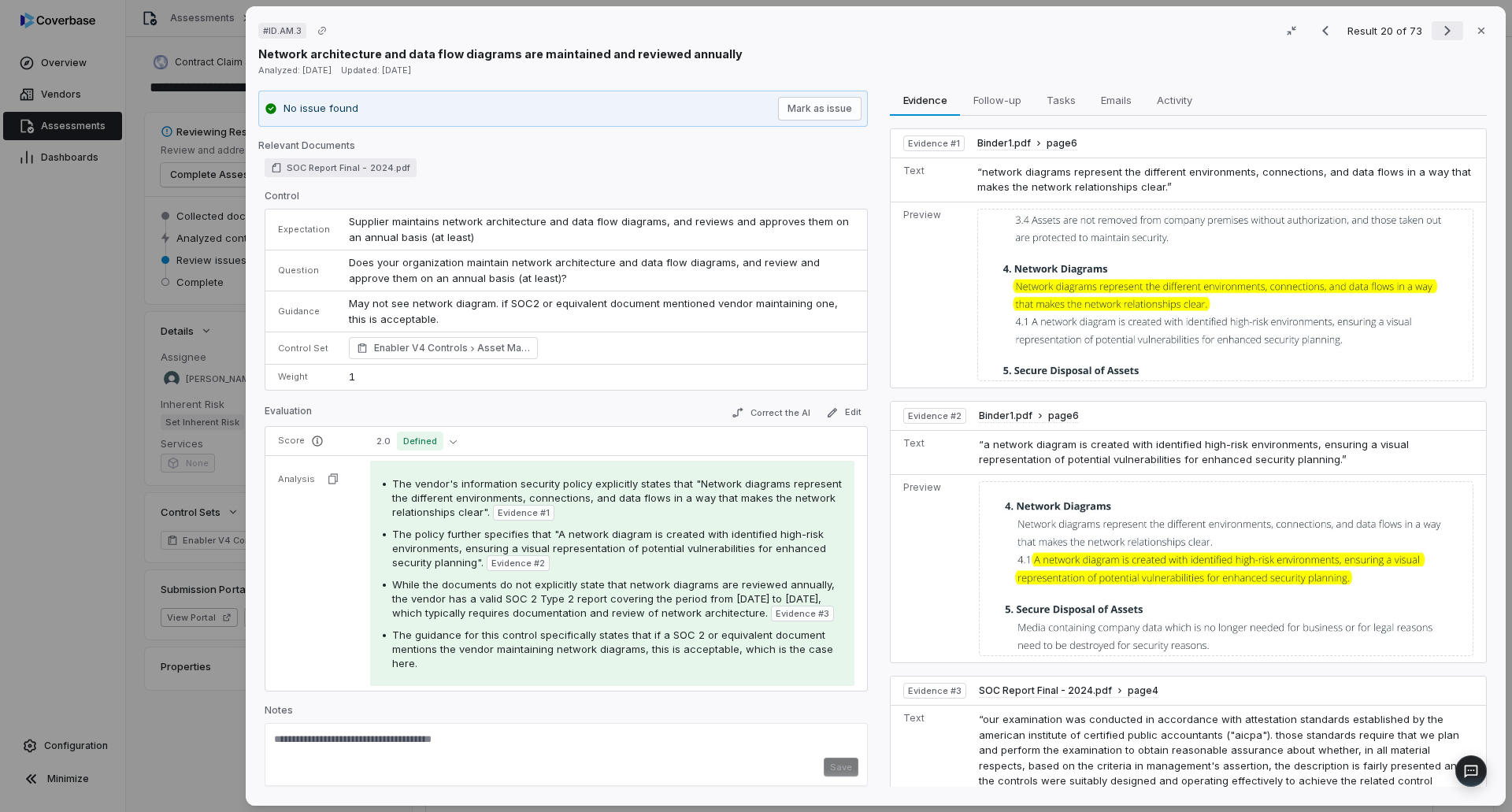
click at [1438, 36] on icon "Next result" at bounding box center [1447, 30] width 19 height 19
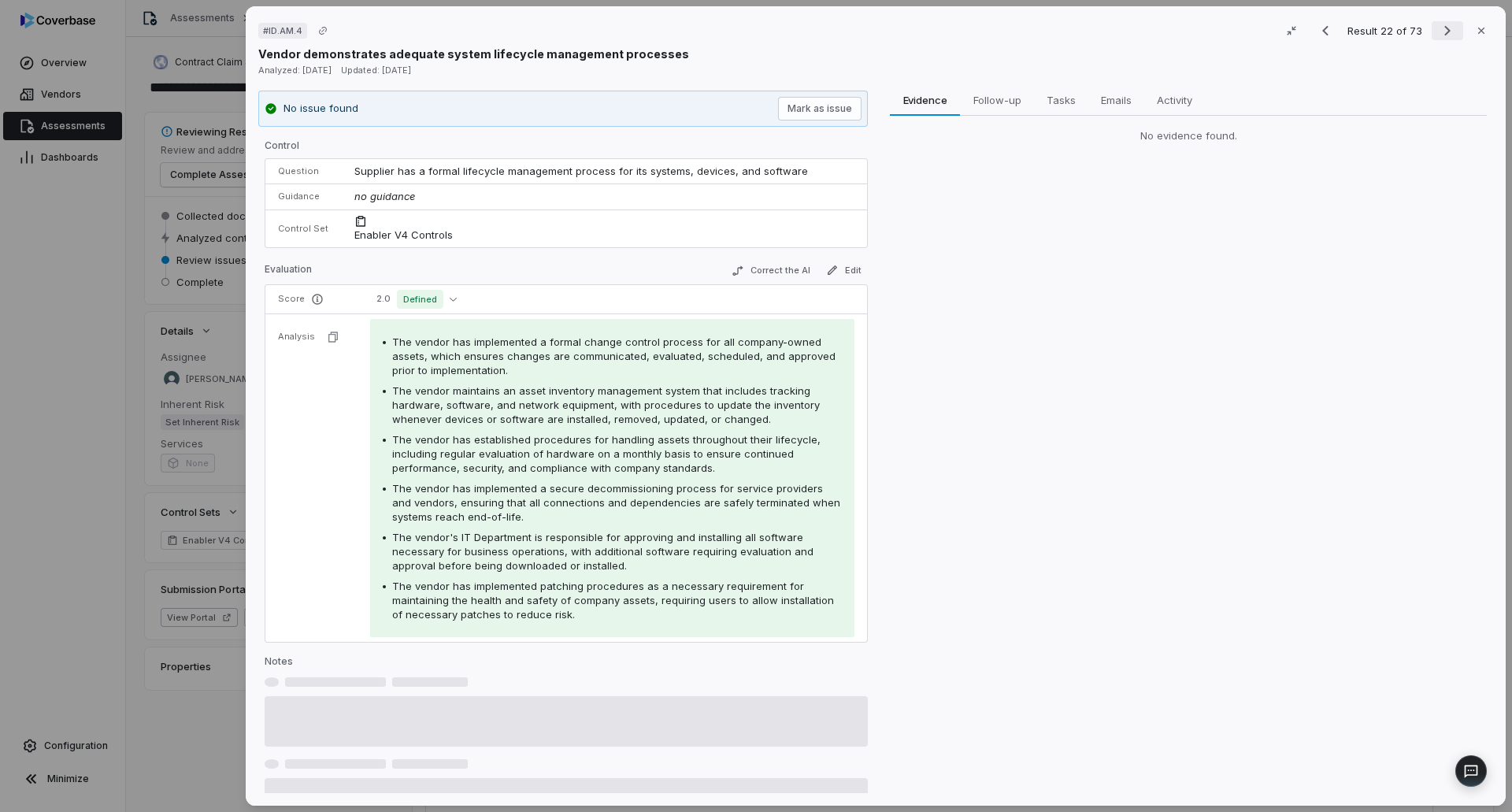
click at [1438, 36] on icon "Next result" at bounding box center [1447, 30] width 19 height 19
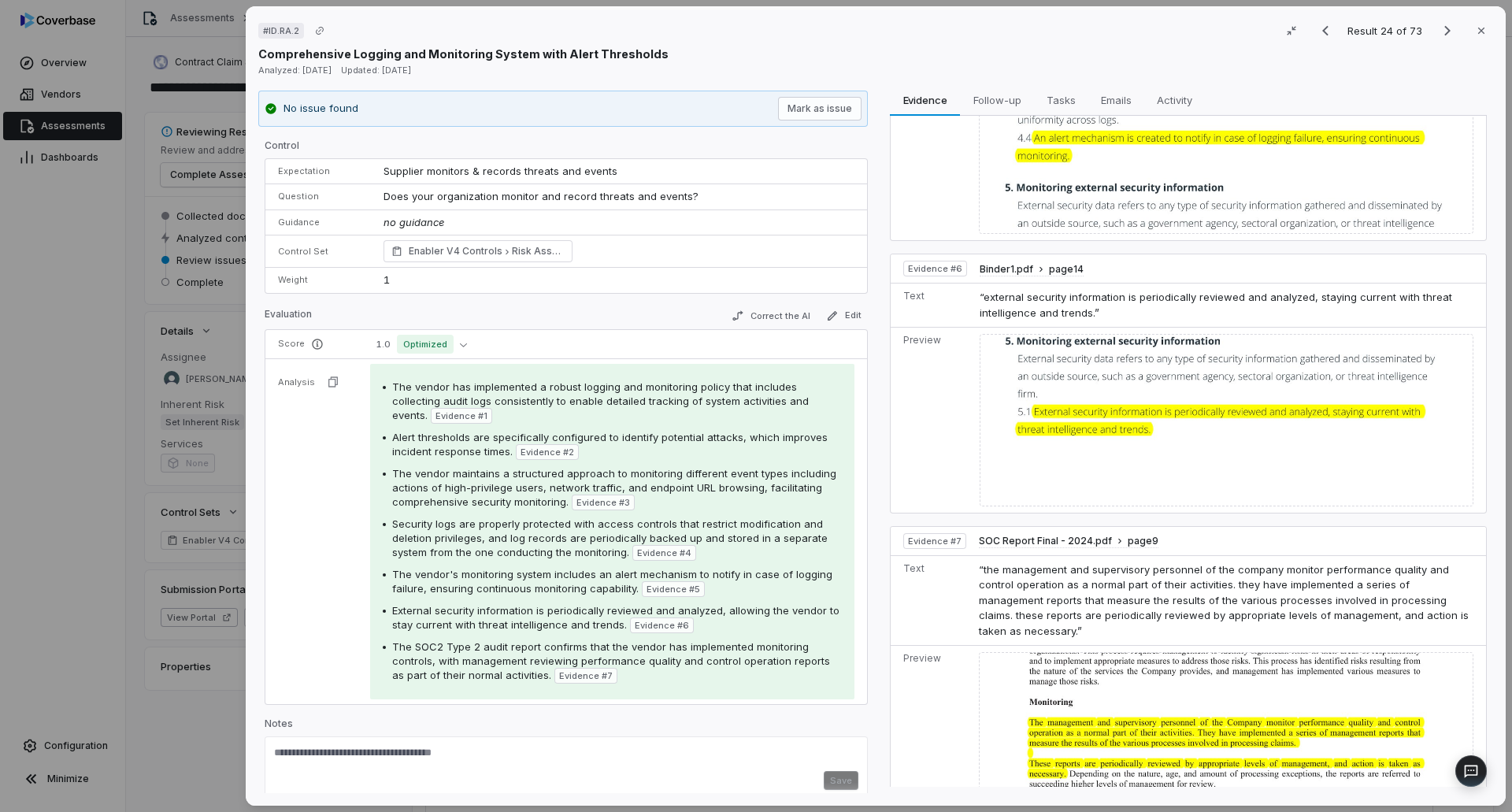
scroll to position [1398, 0]
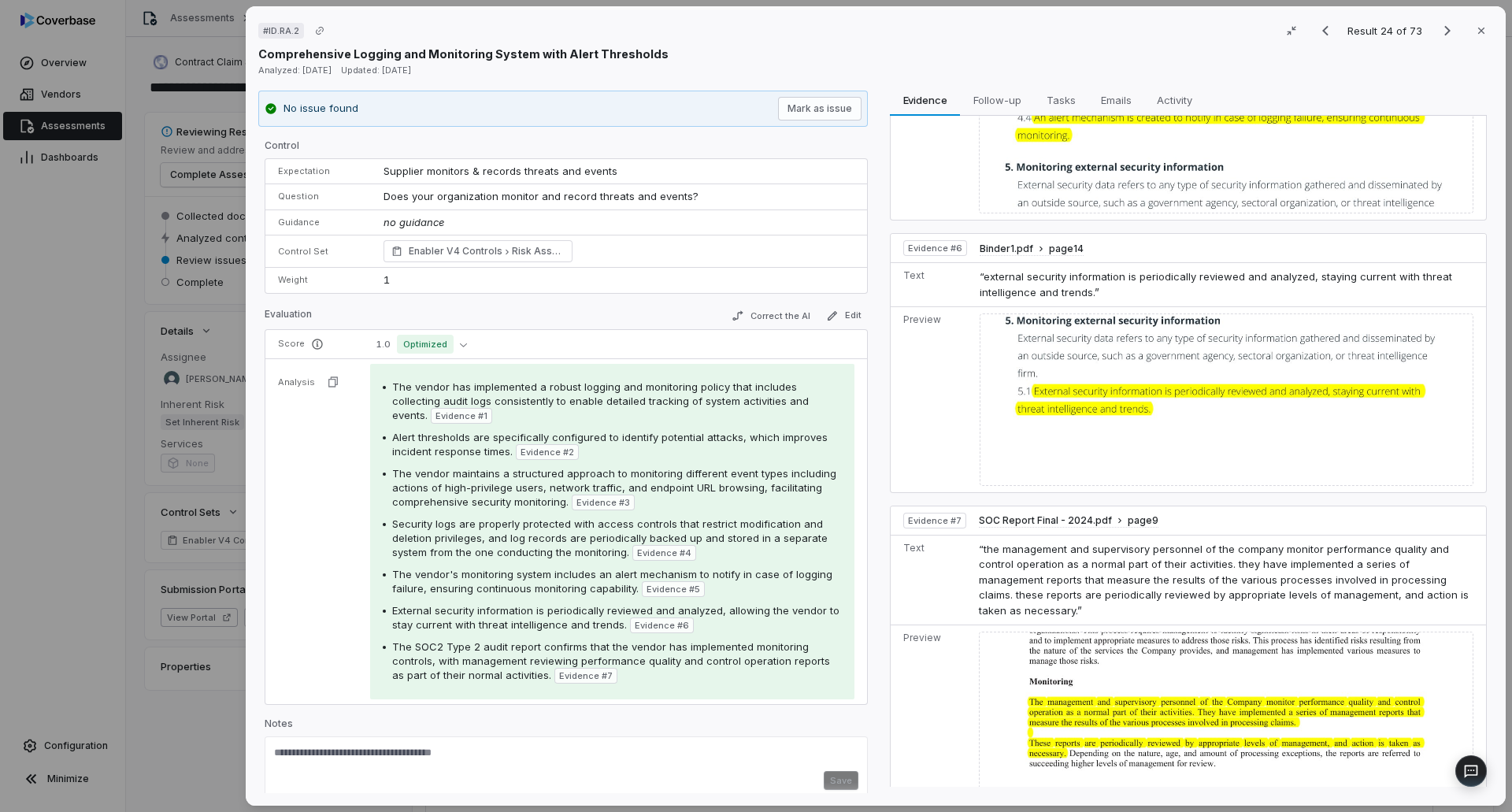
click at [1428, 45] on div "Comprehensive Logging and Monitoring System with Alert Thresholds" at bounding box center [876, 53] width 1235 height 17
click at [1438, 35] on icon "Next result" at bounding box center [1447, 30] width 19 height 19
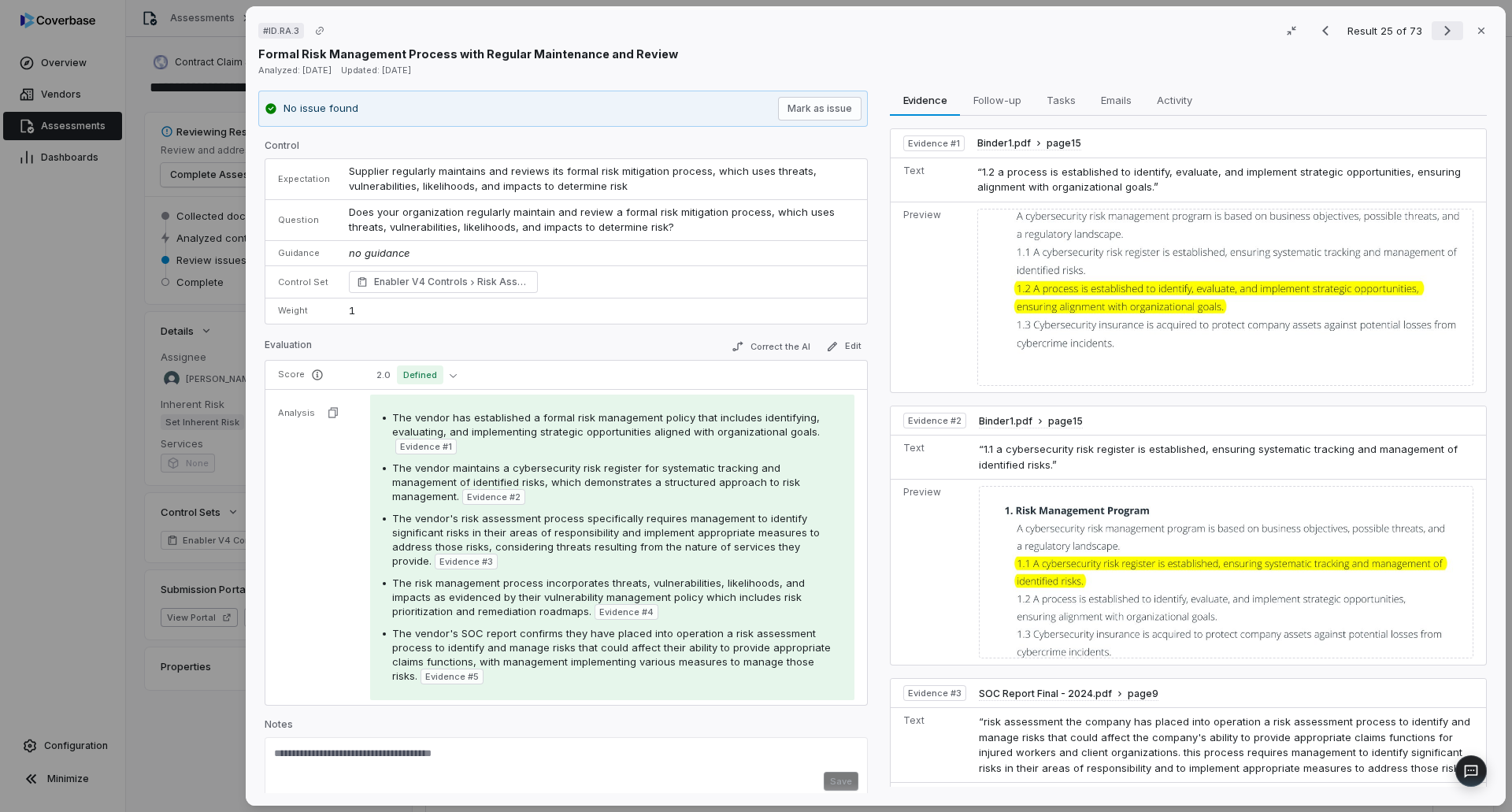
click at [1444, 29] on icon "Next result" at bounding box center [1447, 30] width 6 height 10
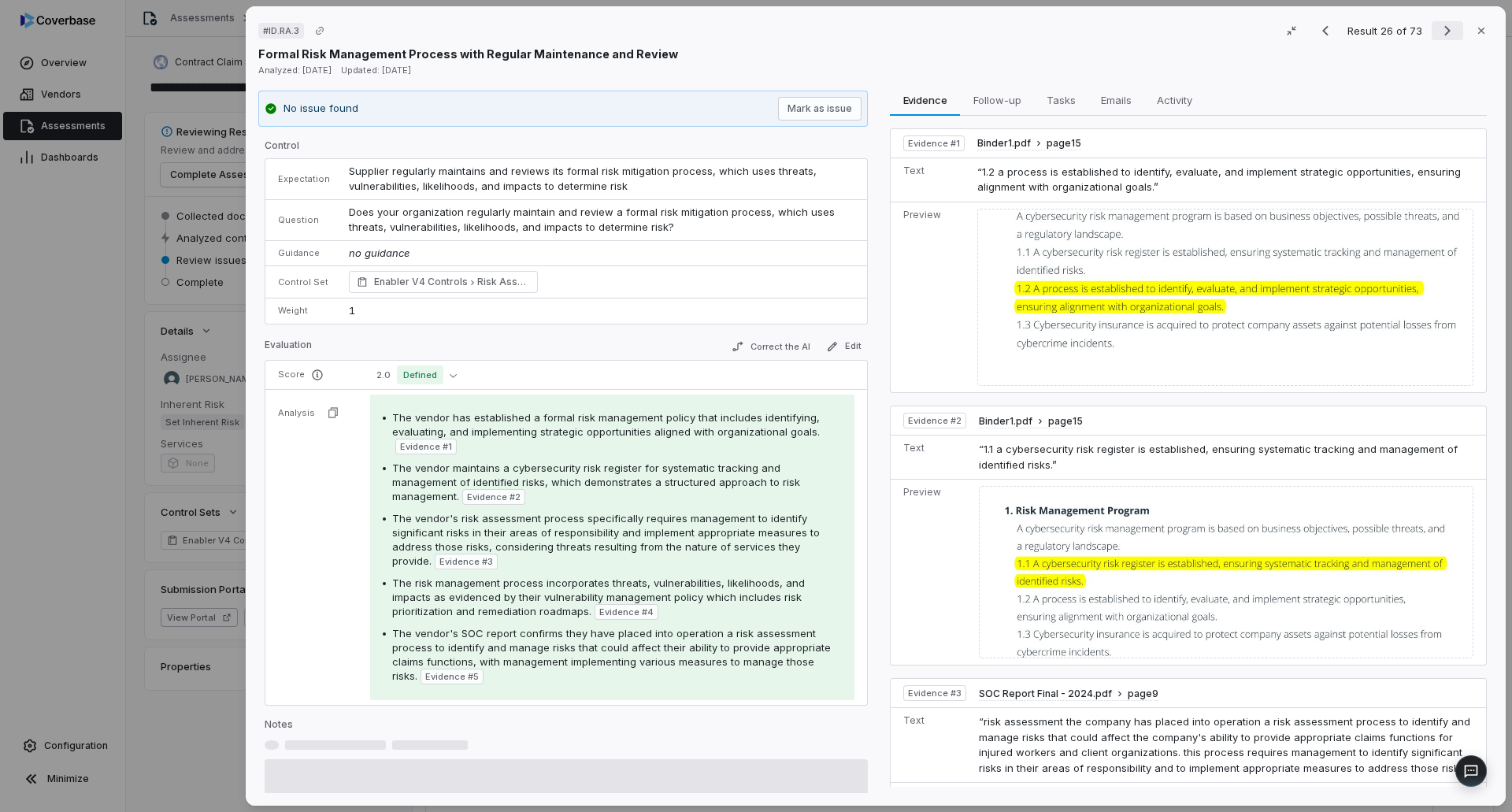
click at [1444, 29] on icon "Next result" at bounding box center [1447, 30] width 6 height 10
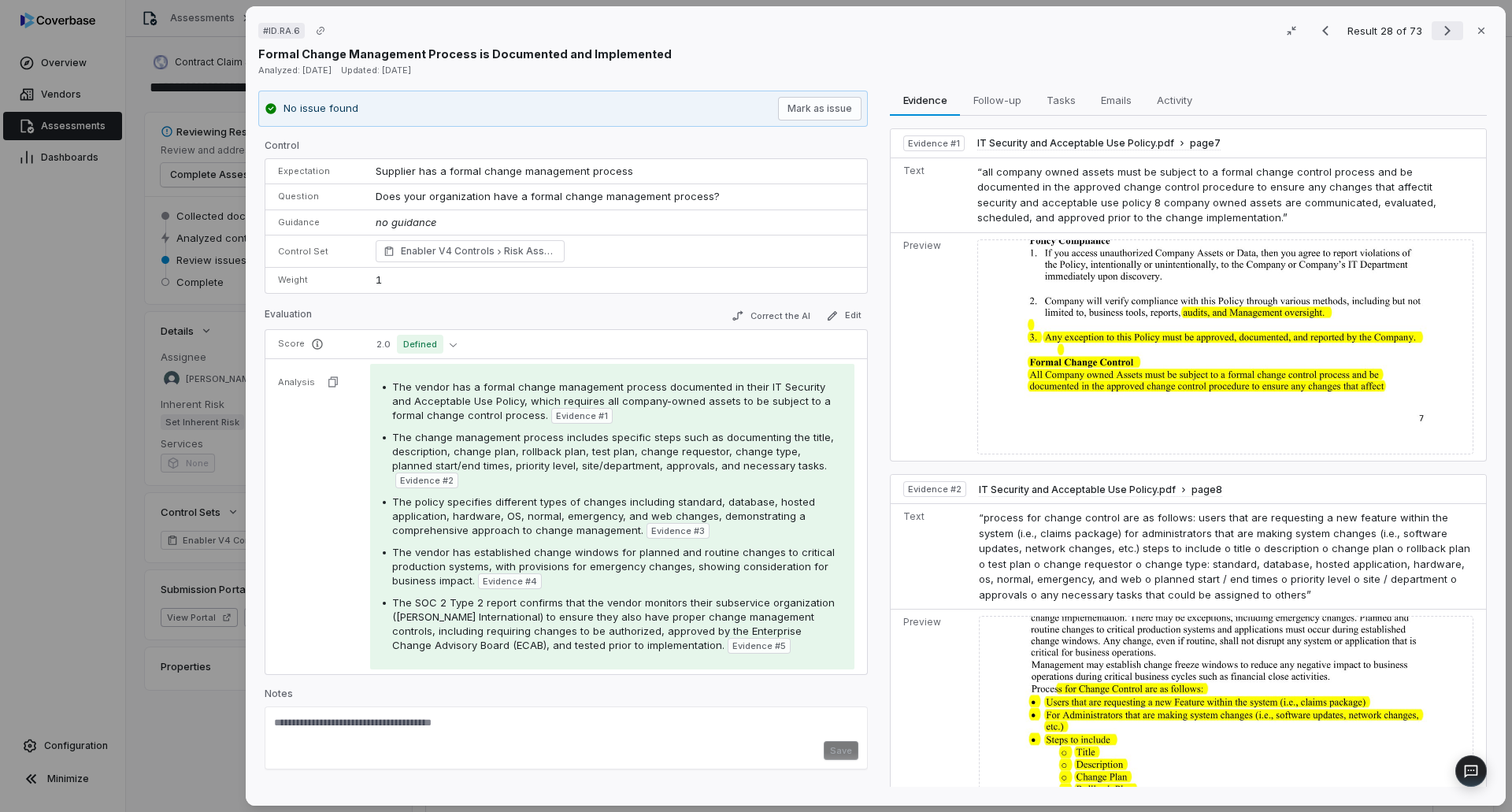
click at [1438, 25] on icon "Next result" at bounding box center [1447, 30] width 19 height 19
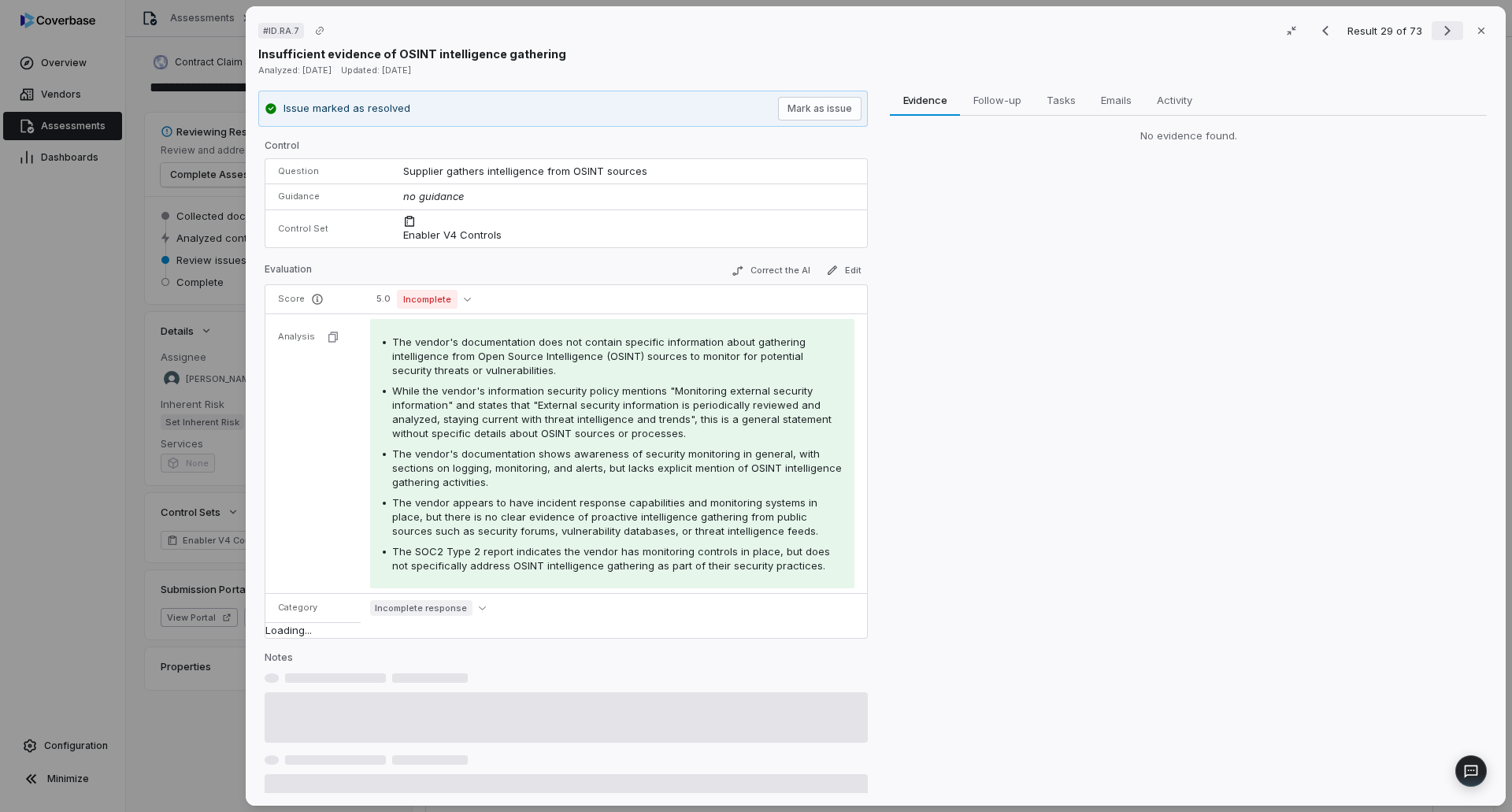
click at [1438, 25] on icon "Next result" at bounding box center [1447, 30] width 19 height 19
click at [1438, 22] on icon "Next result" at bounding box center [1447, 30] width 19 height 19
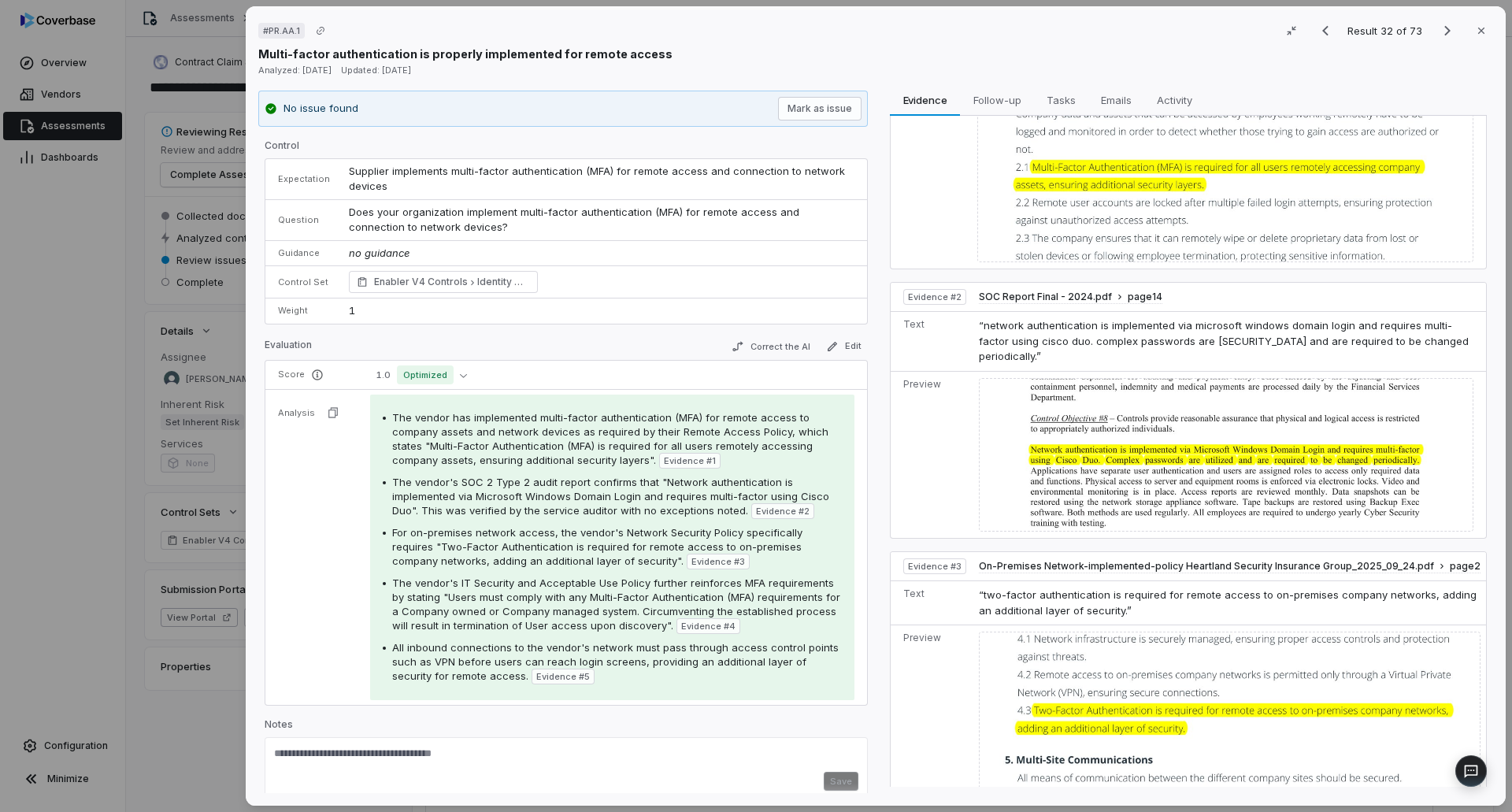
scroll to position [157, 0]
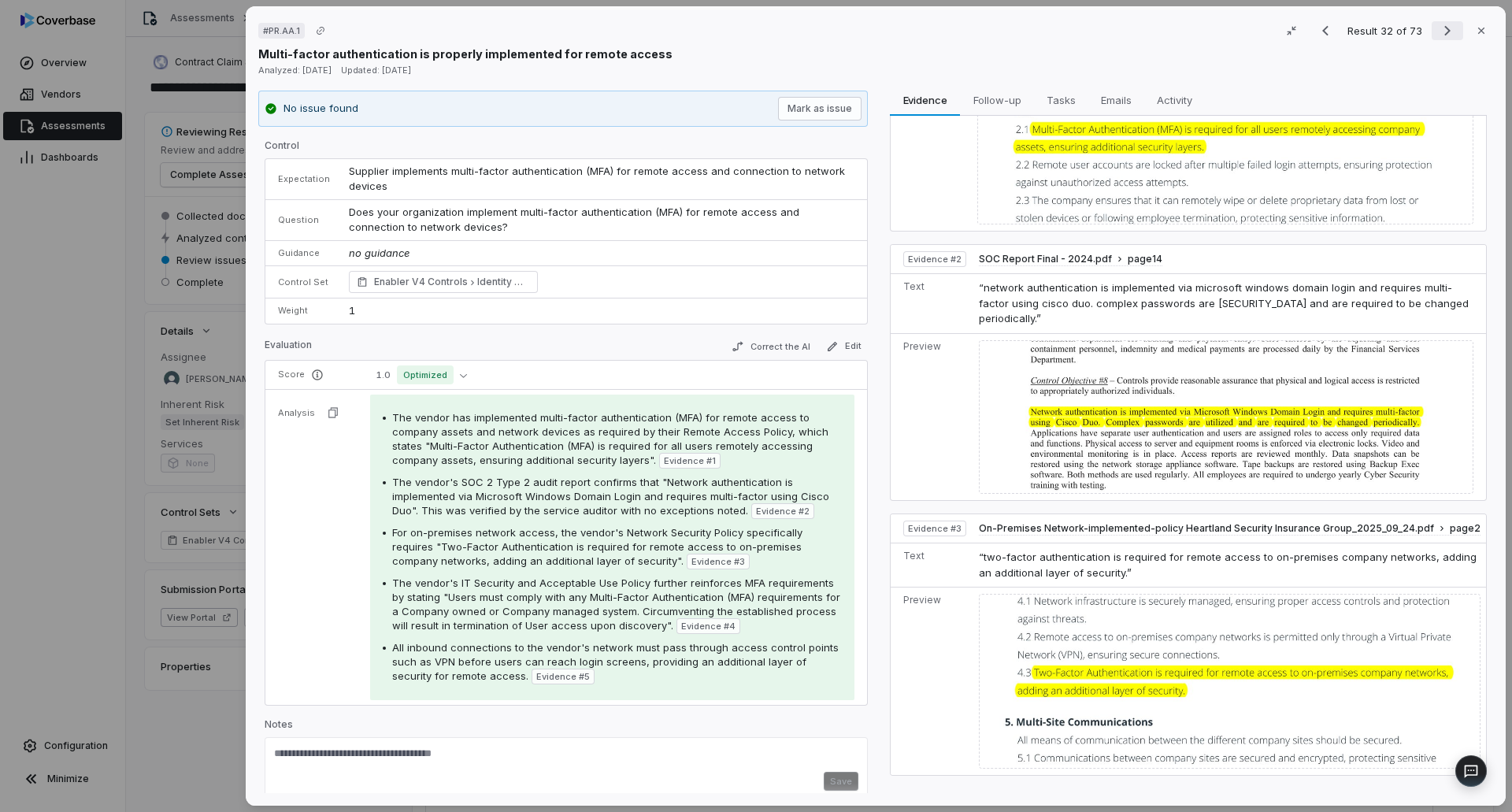
click at [1443, 31] on icon "Next result" at bounding box center [1447, 30] width 19 height 19
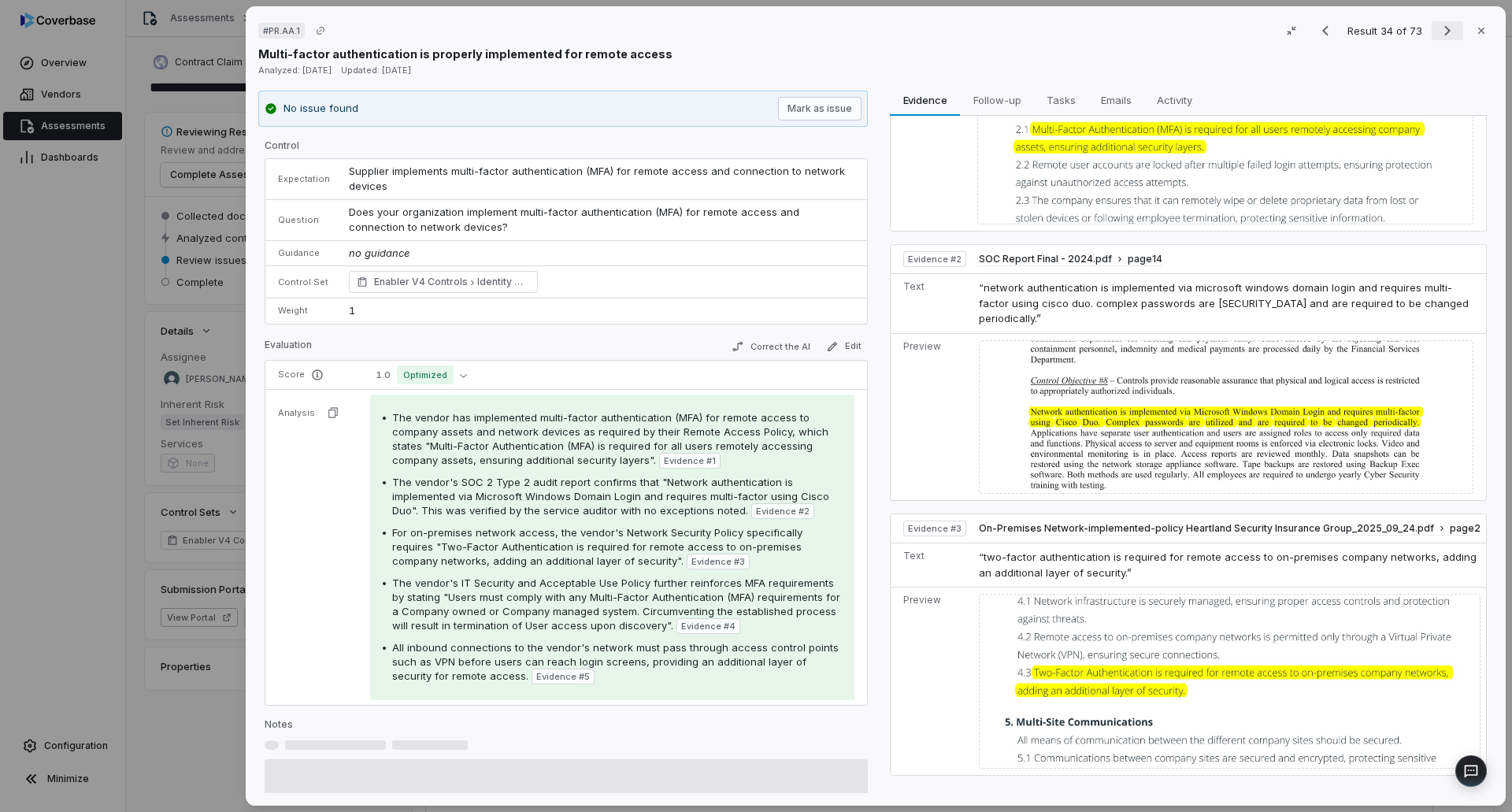
click at [1443, 31] on icon "Next result" at bounding box center [1447, 30] width 19 height 19
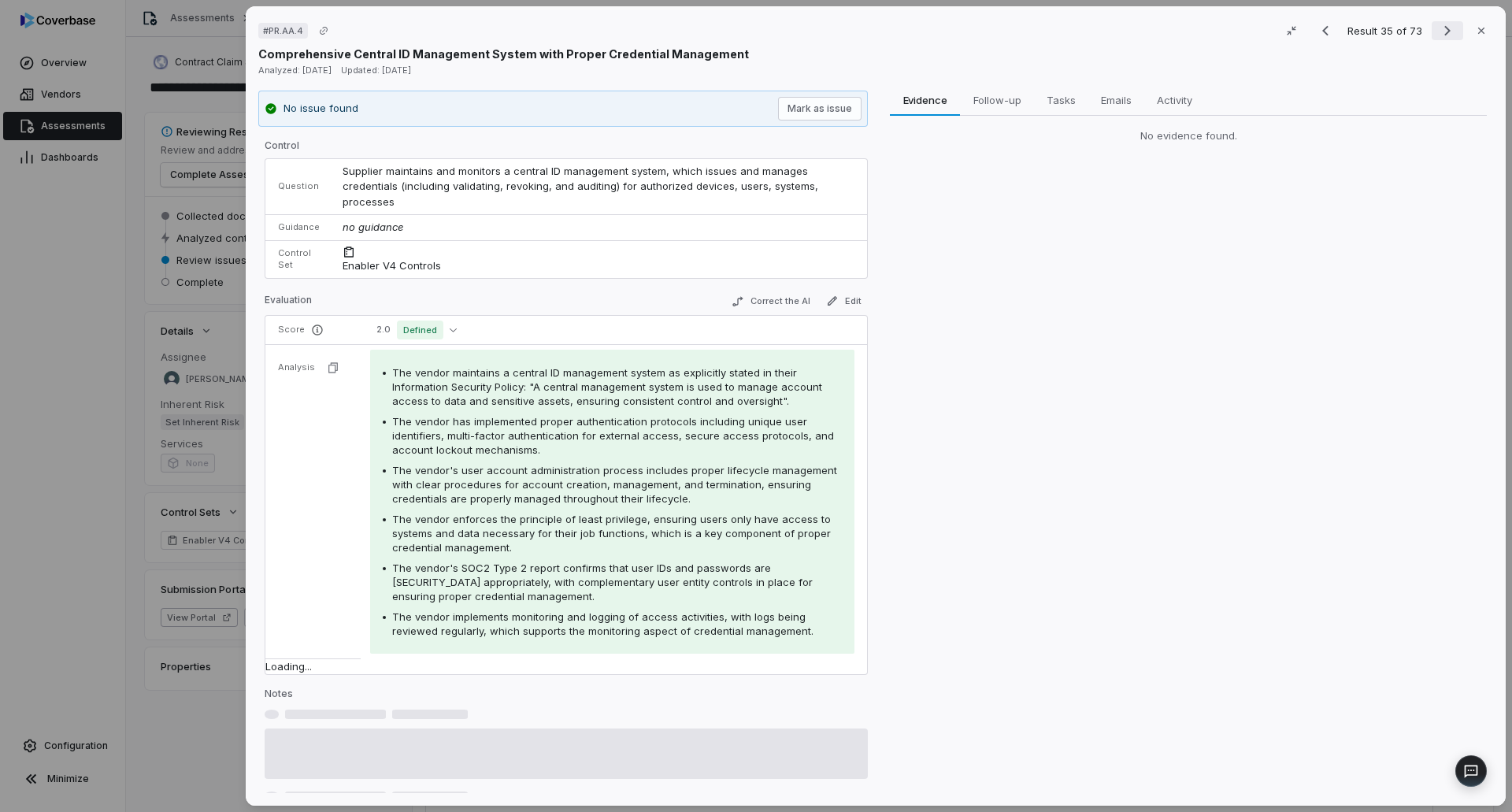
click at [1443, 31] on icon "Next result" at bounding box center [1447, 30] width 19 height 19
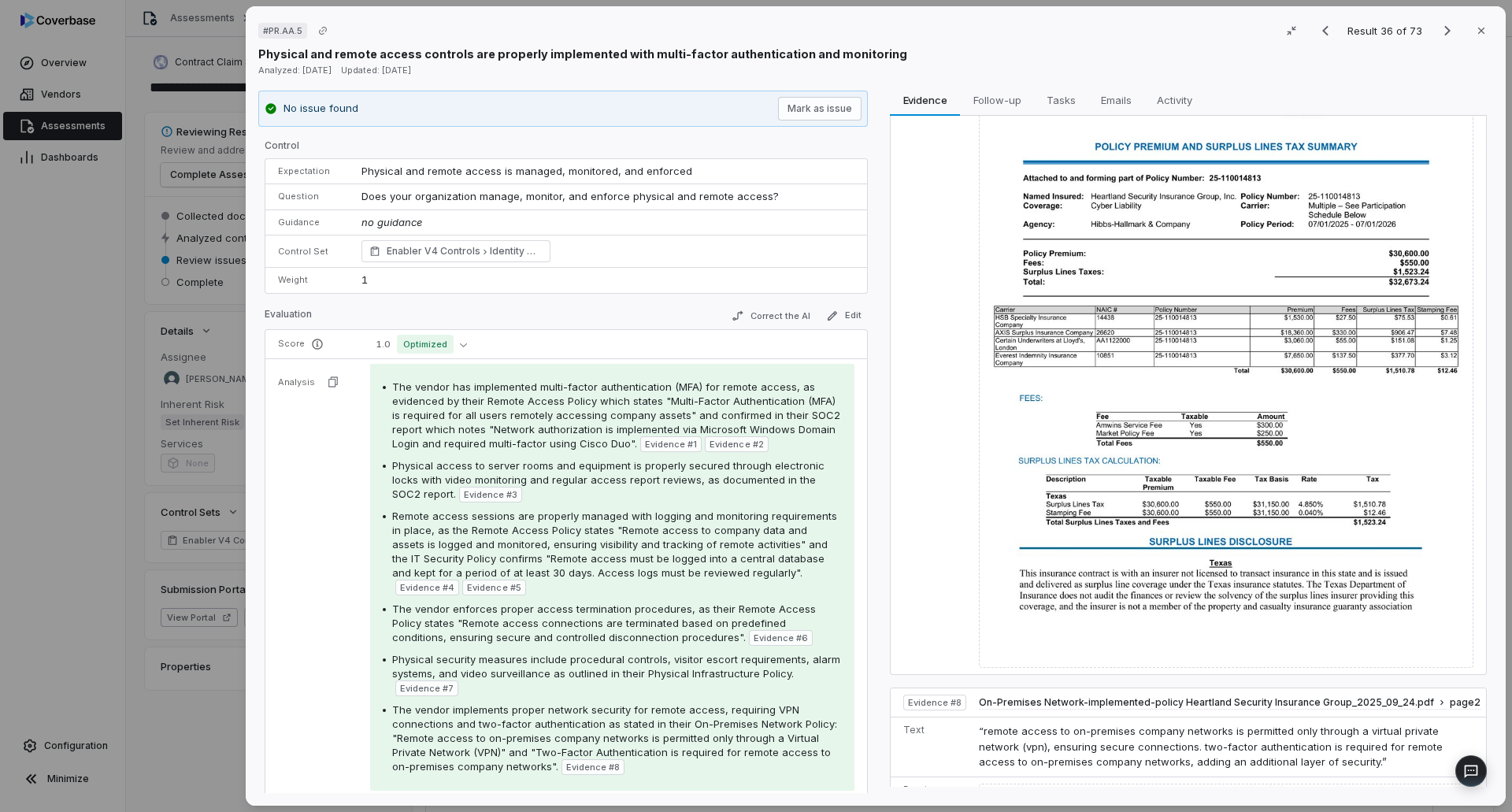
scroll to position [2240, 0]
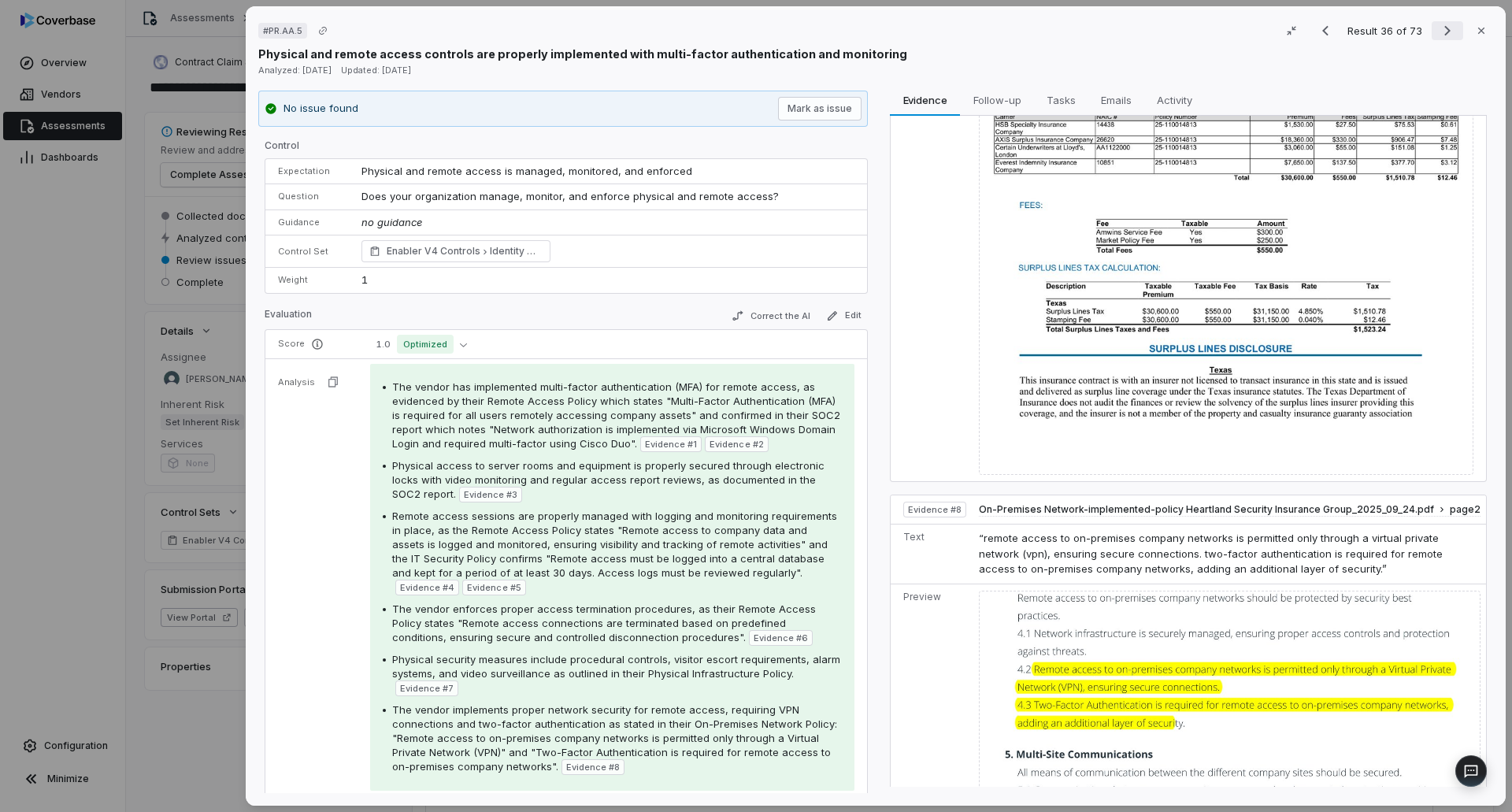
click at [1438, 22] on icon "Next result" at bounding box center [1447, 30] width 19 height 19
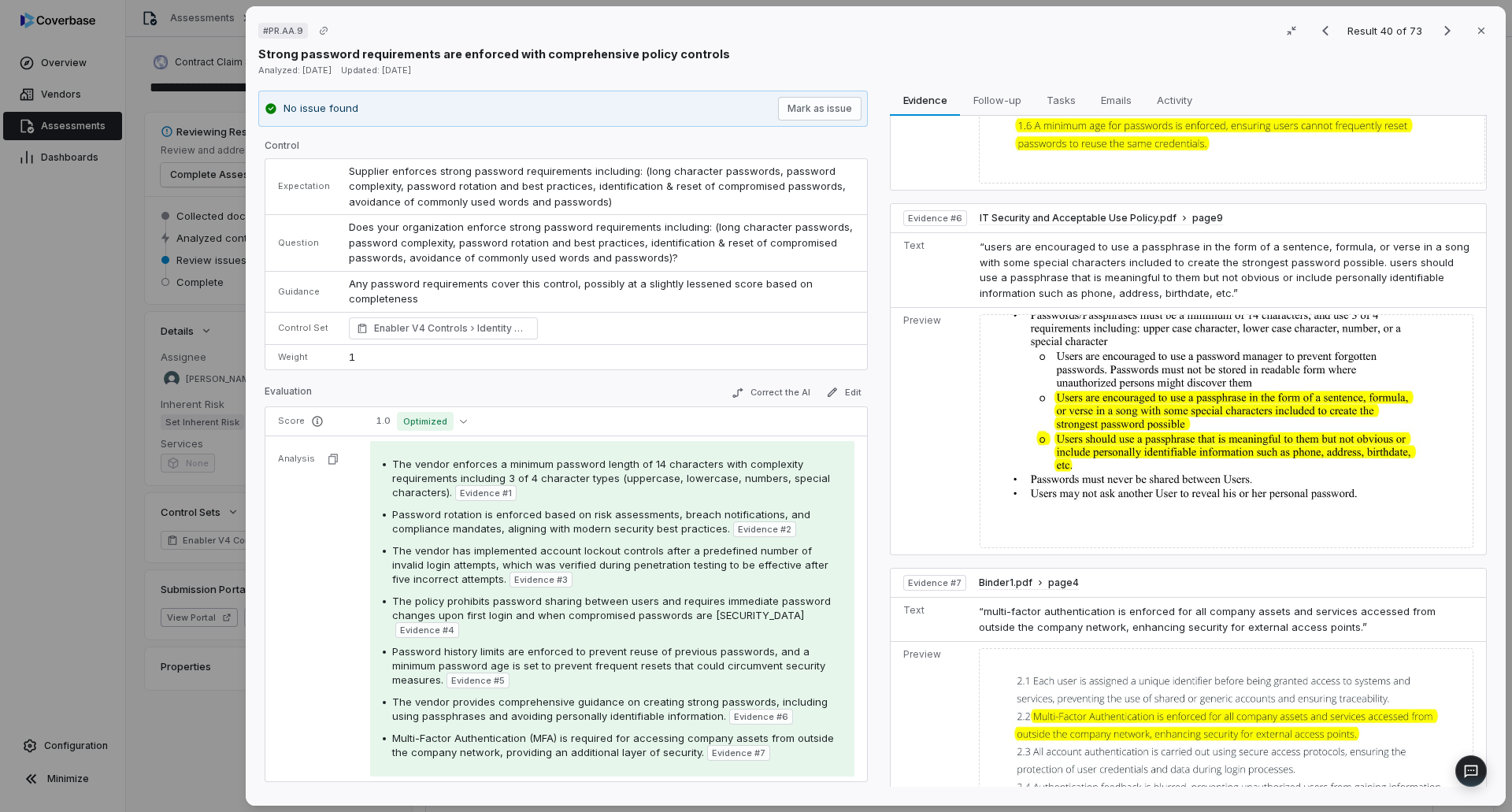
scroll to position [1823, 0]
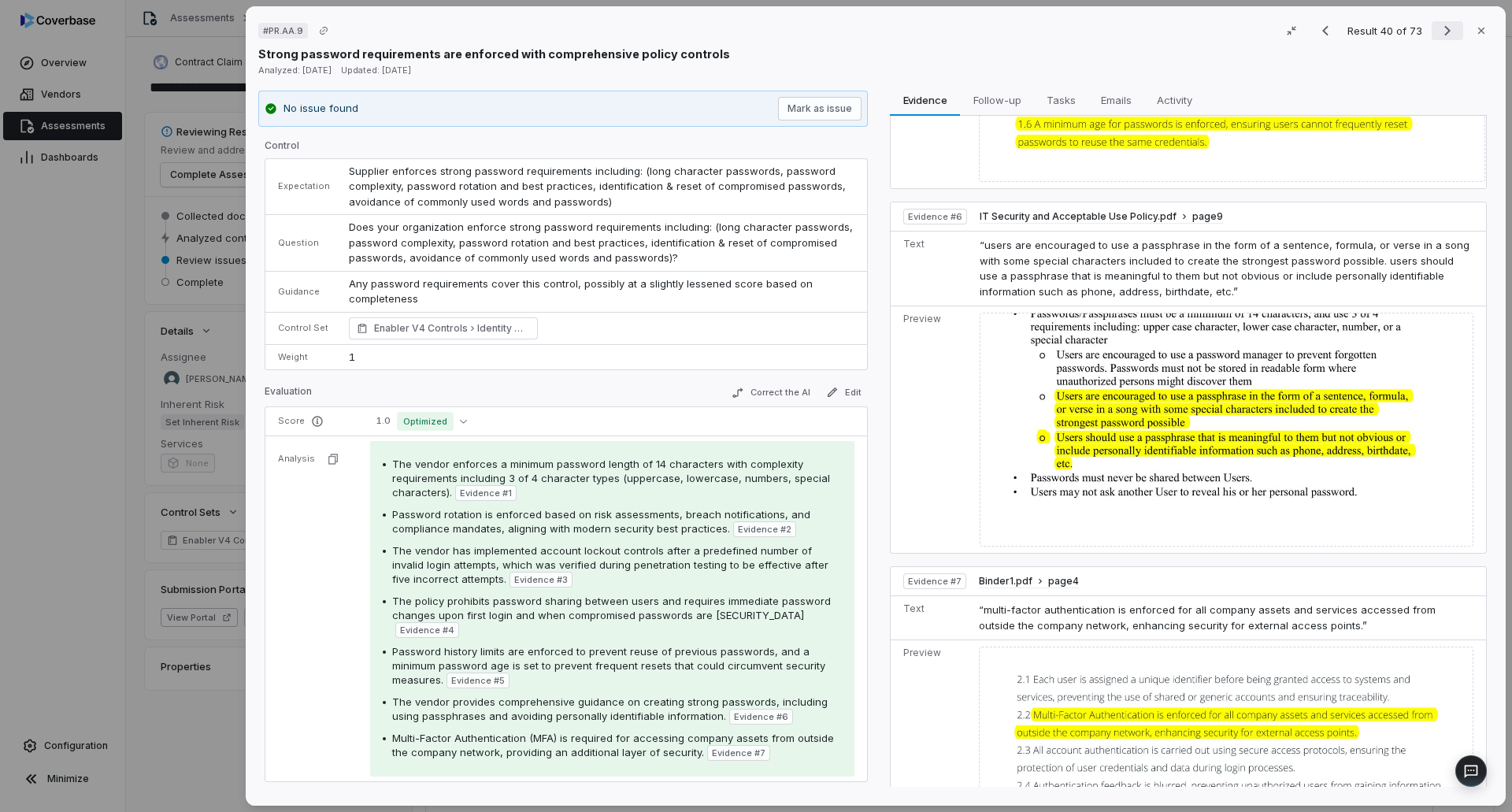
click at [1439, 34] on icon "Next result" at bounding box center [1447, 30] width 19 height 19
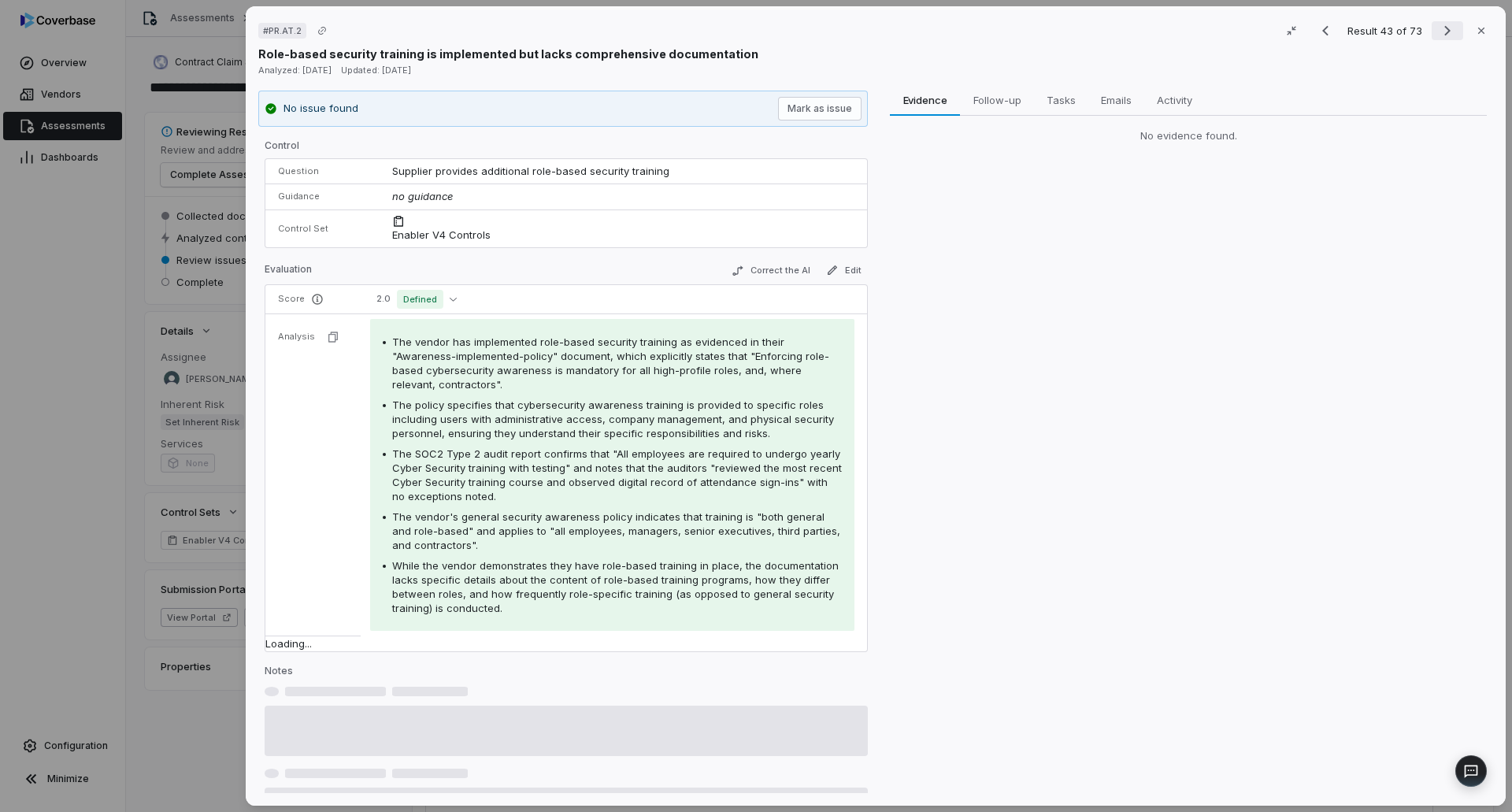
click at [1439, 34] on icon "Next result" at bounding box center [1447, 30] width 19 height 19
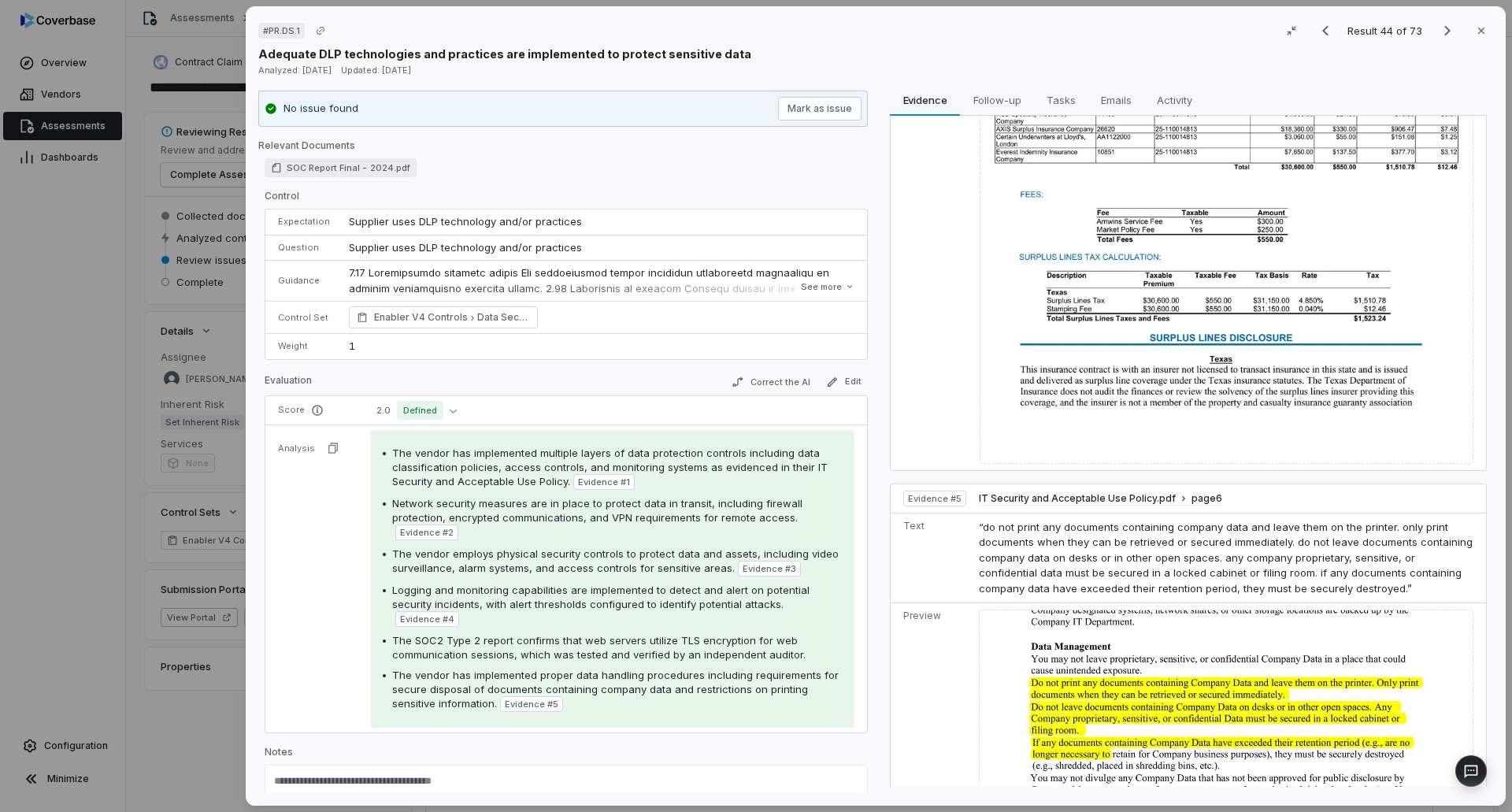
scroll to position [1541, 0]
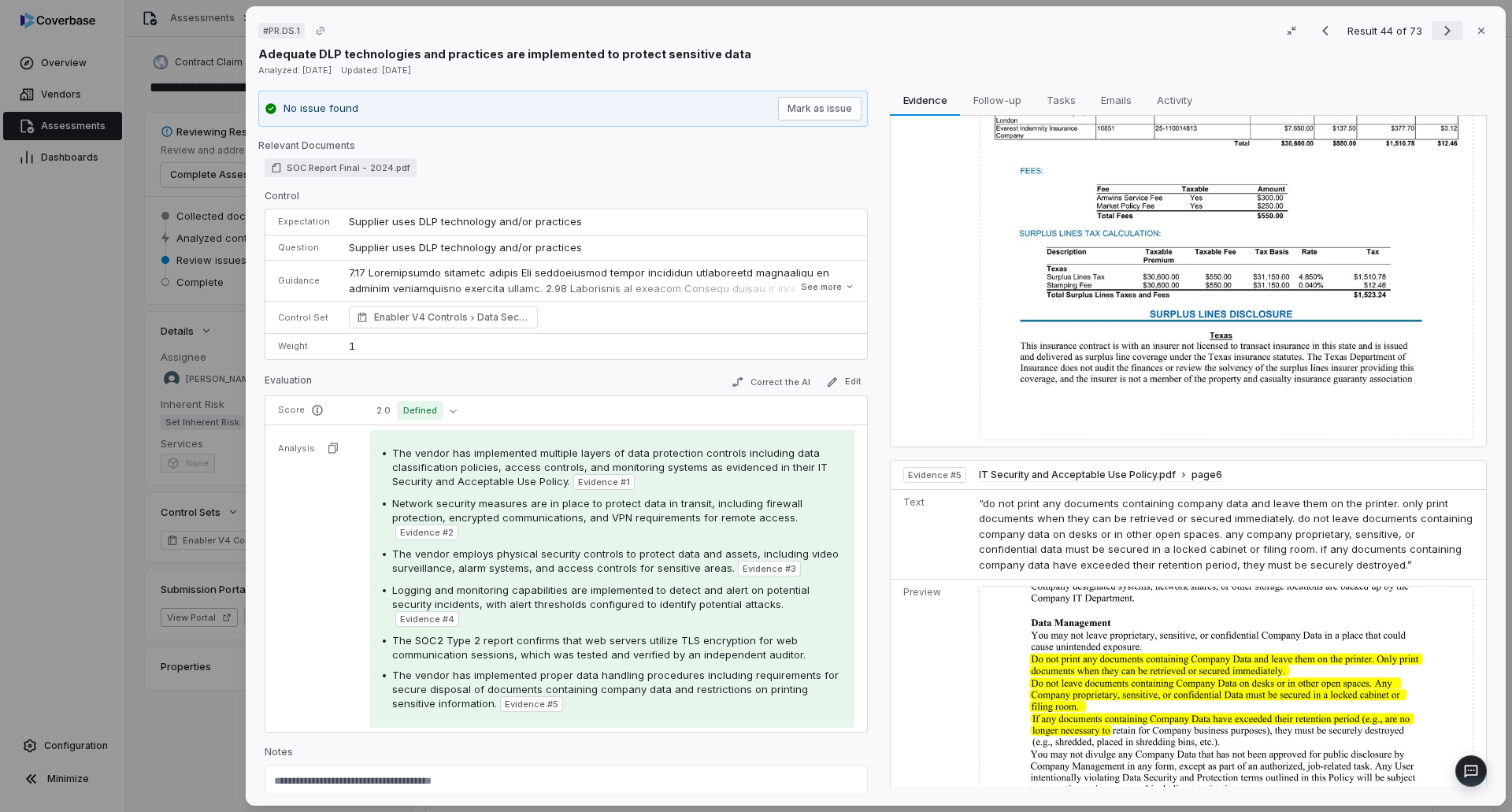
click at [1438, 29] on icon "Next result" at bounding box center [1447, 30] width 19 height 19
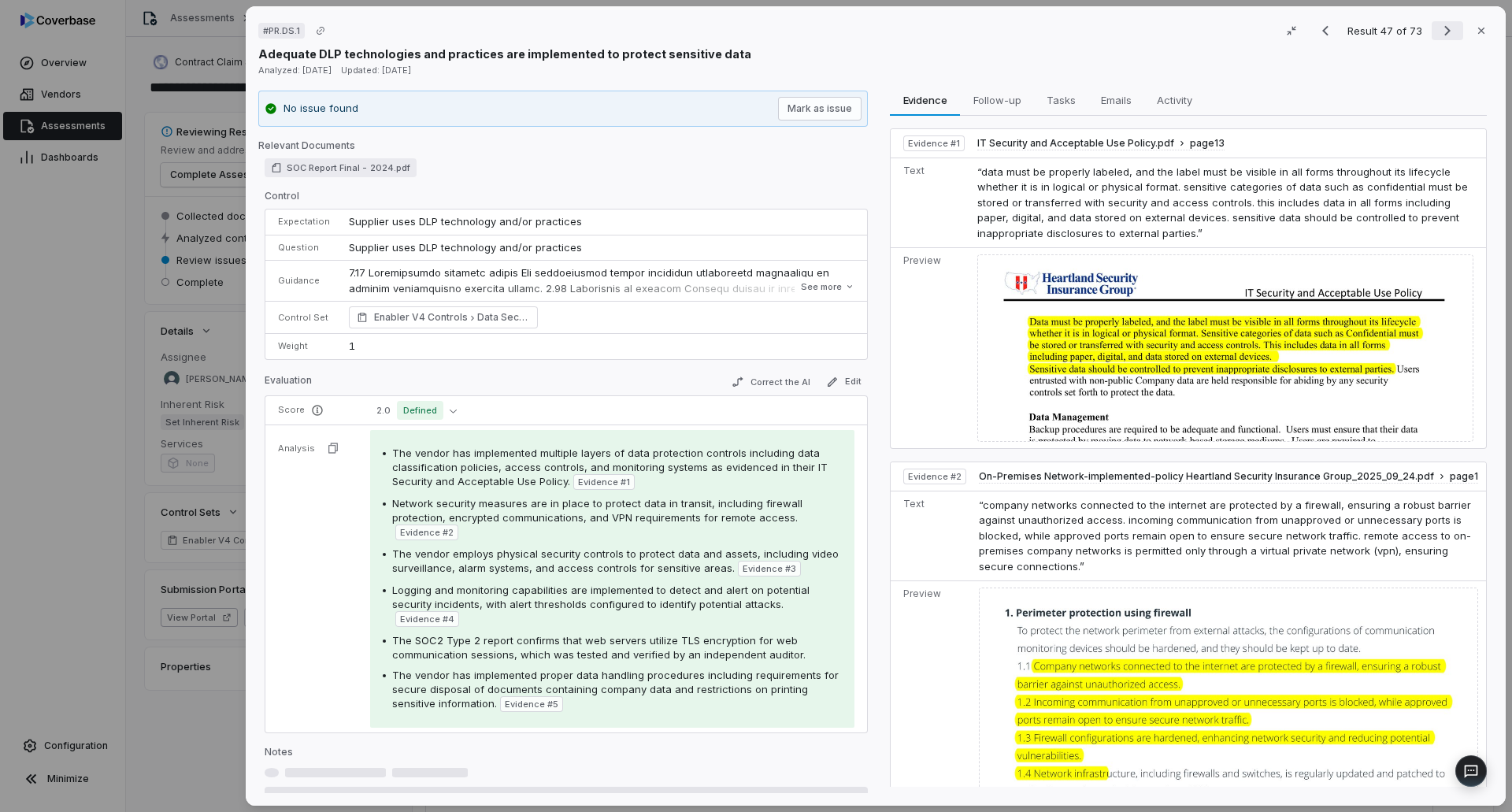
click at [1438, 29] on icon "Next result" at bounding box center [1447, 30] width 19 height 19
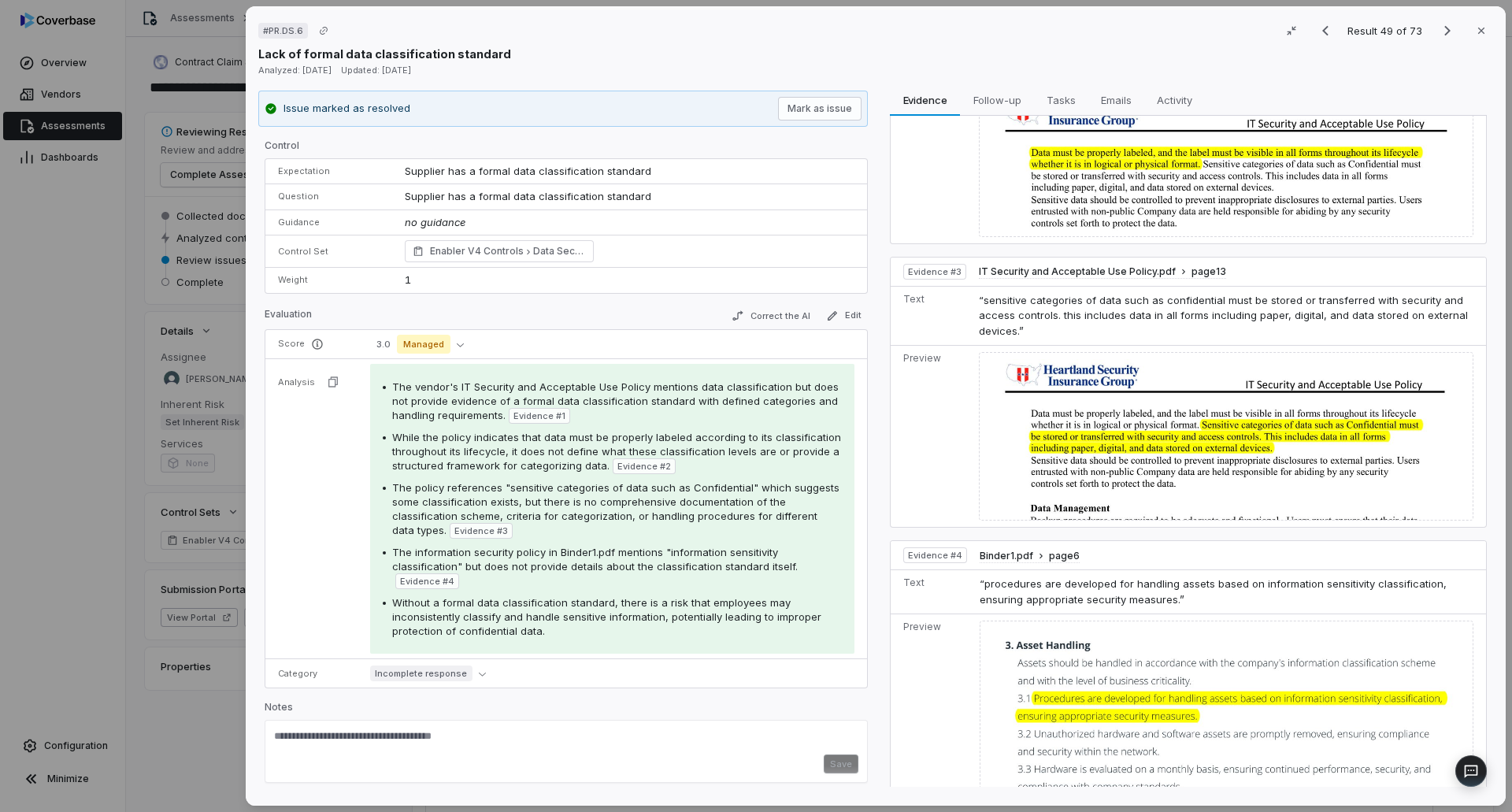
scroll to position [406, 0]
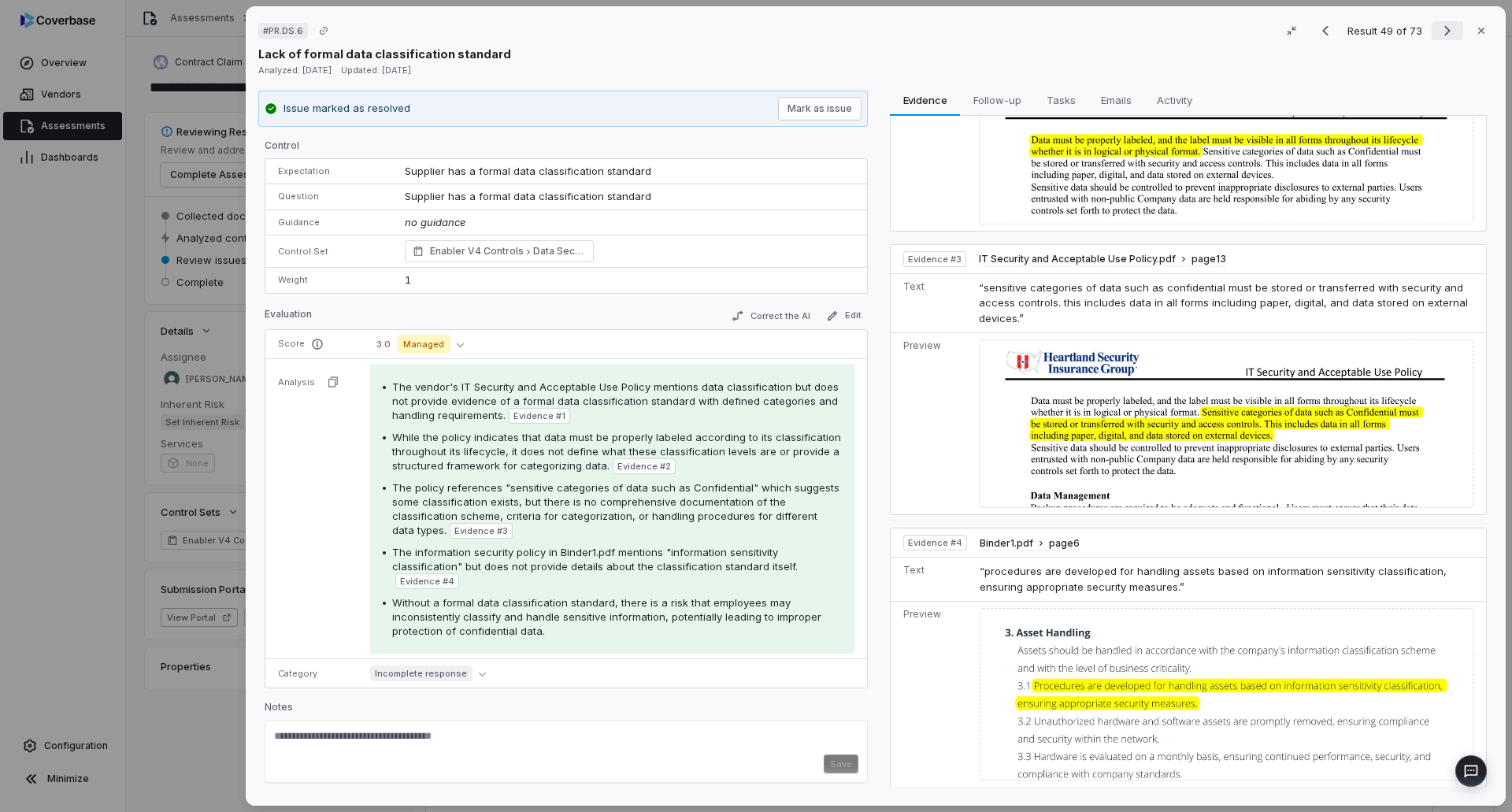
click at [1438, 22] on icon "Next result" at bounding box center [1447, 30] width 19 height 19
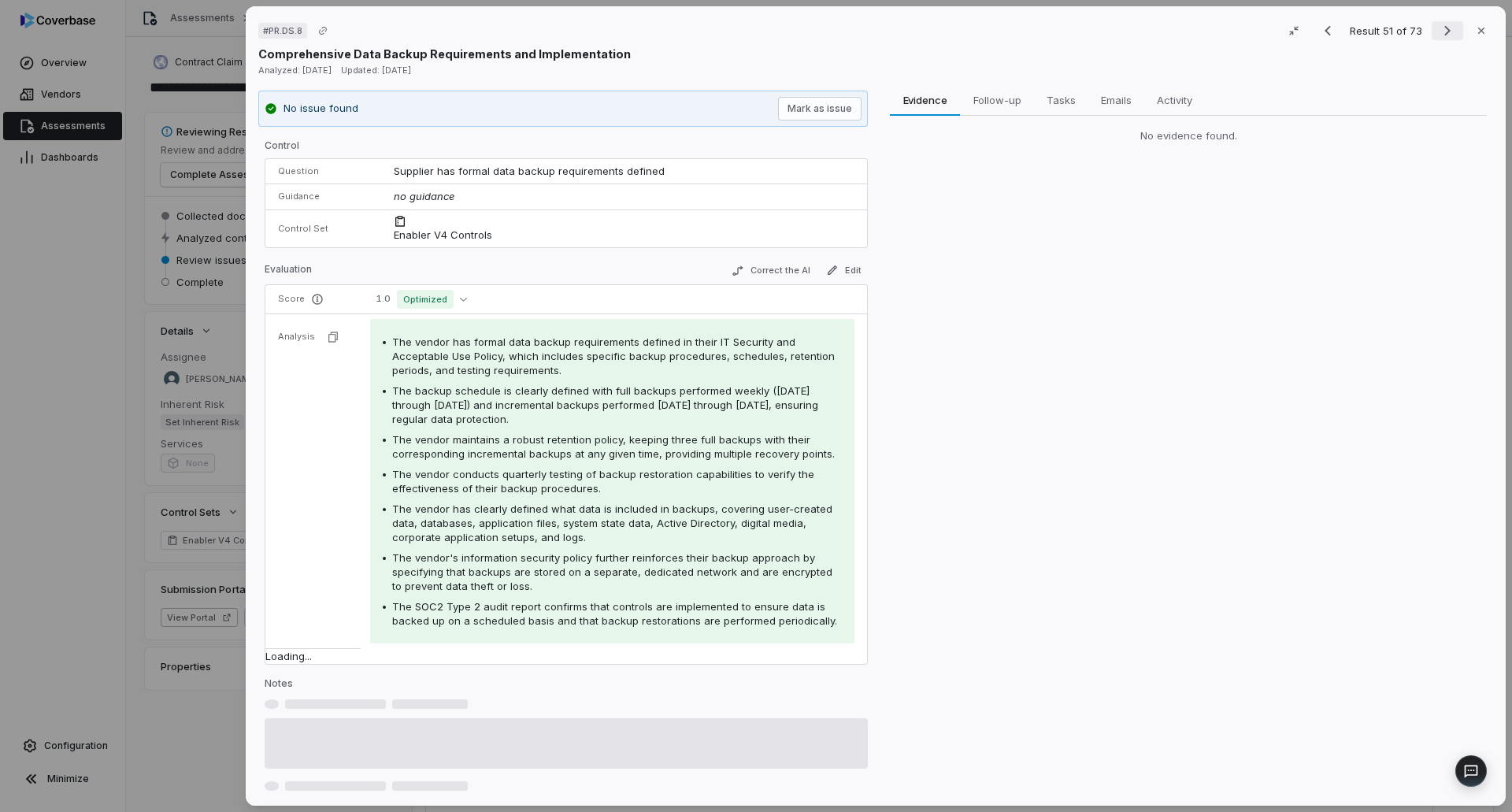
click at [1438, 22] on icon "Next result" at bounding box center [1447, 30] width 19 height 19
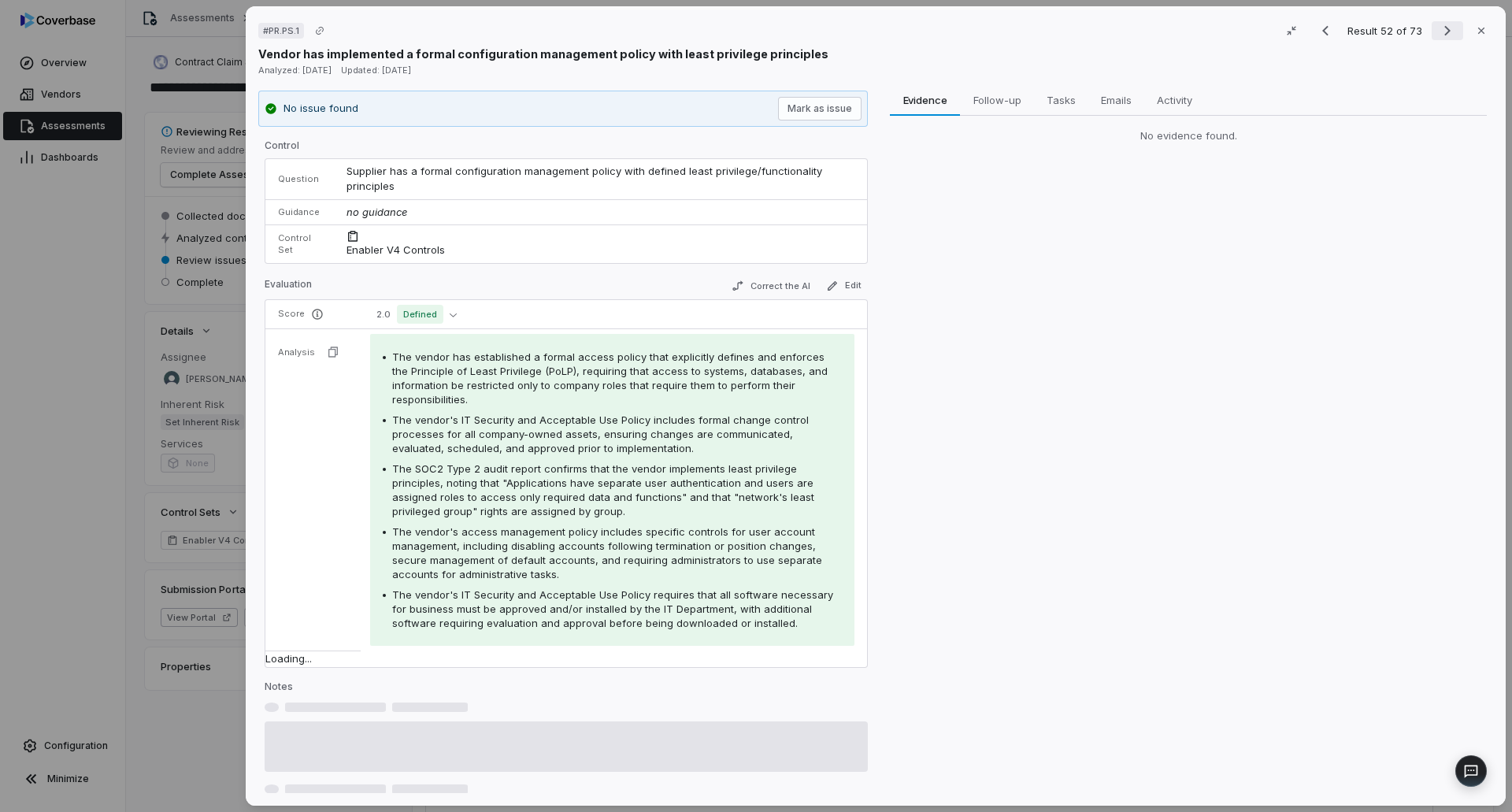
click at [1438, 22] on icon "Next result" at bounding box center [1447, 30] width 19 height 19
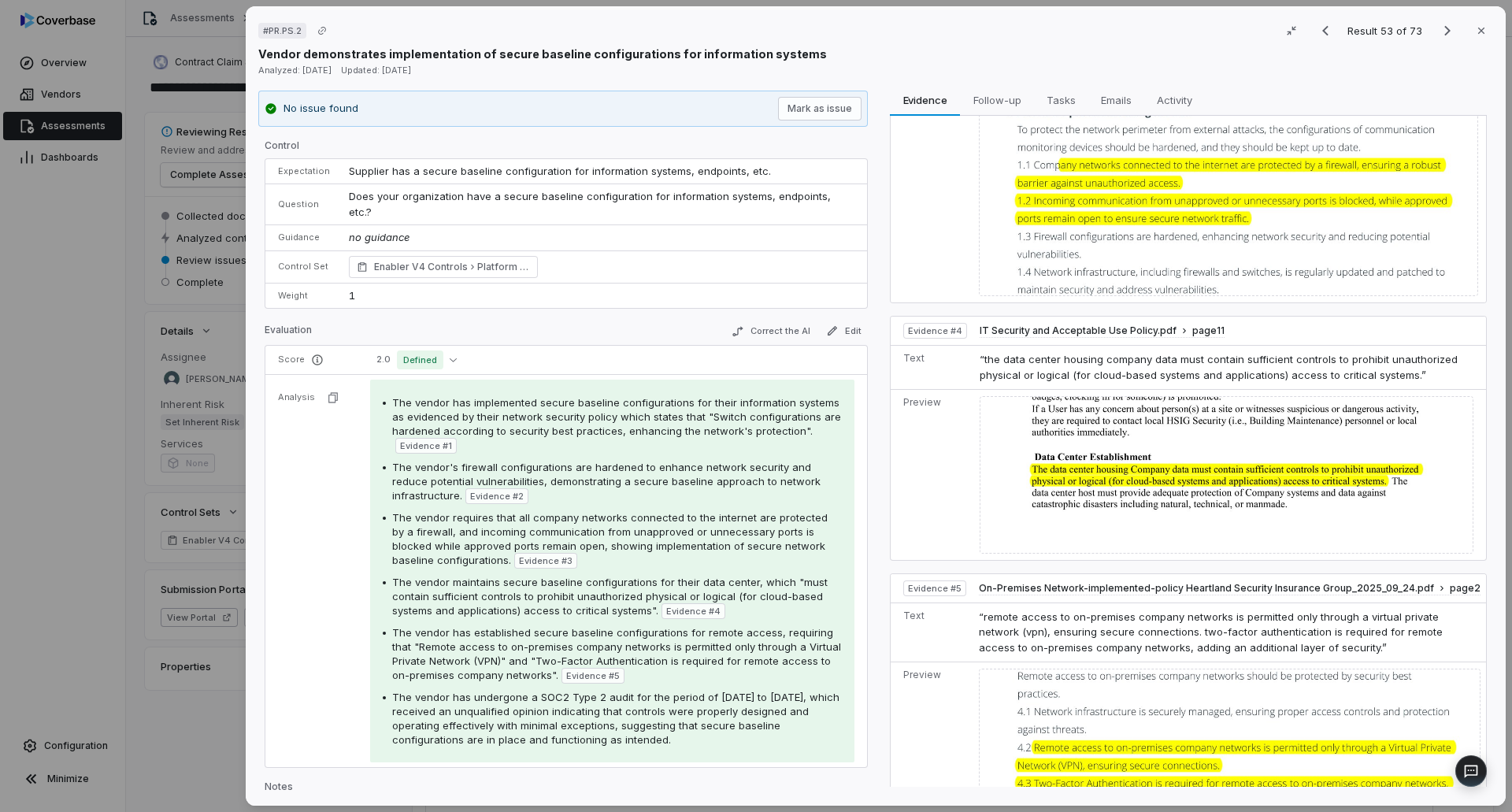
scroll to position [773, 0]
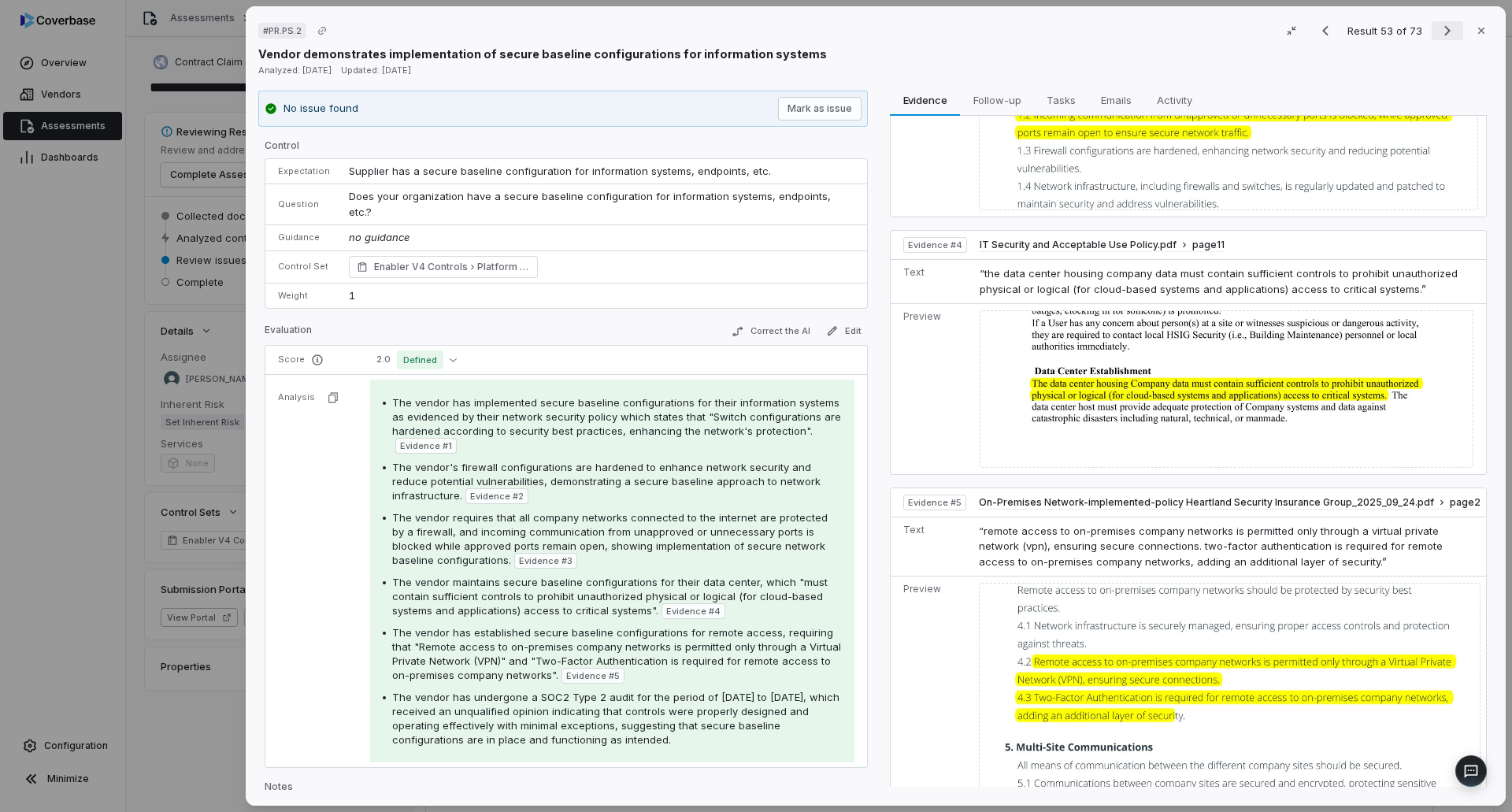
click at [1444, 31] on icon "Next result" at bounding box center [1447, 30] width 6 height 10
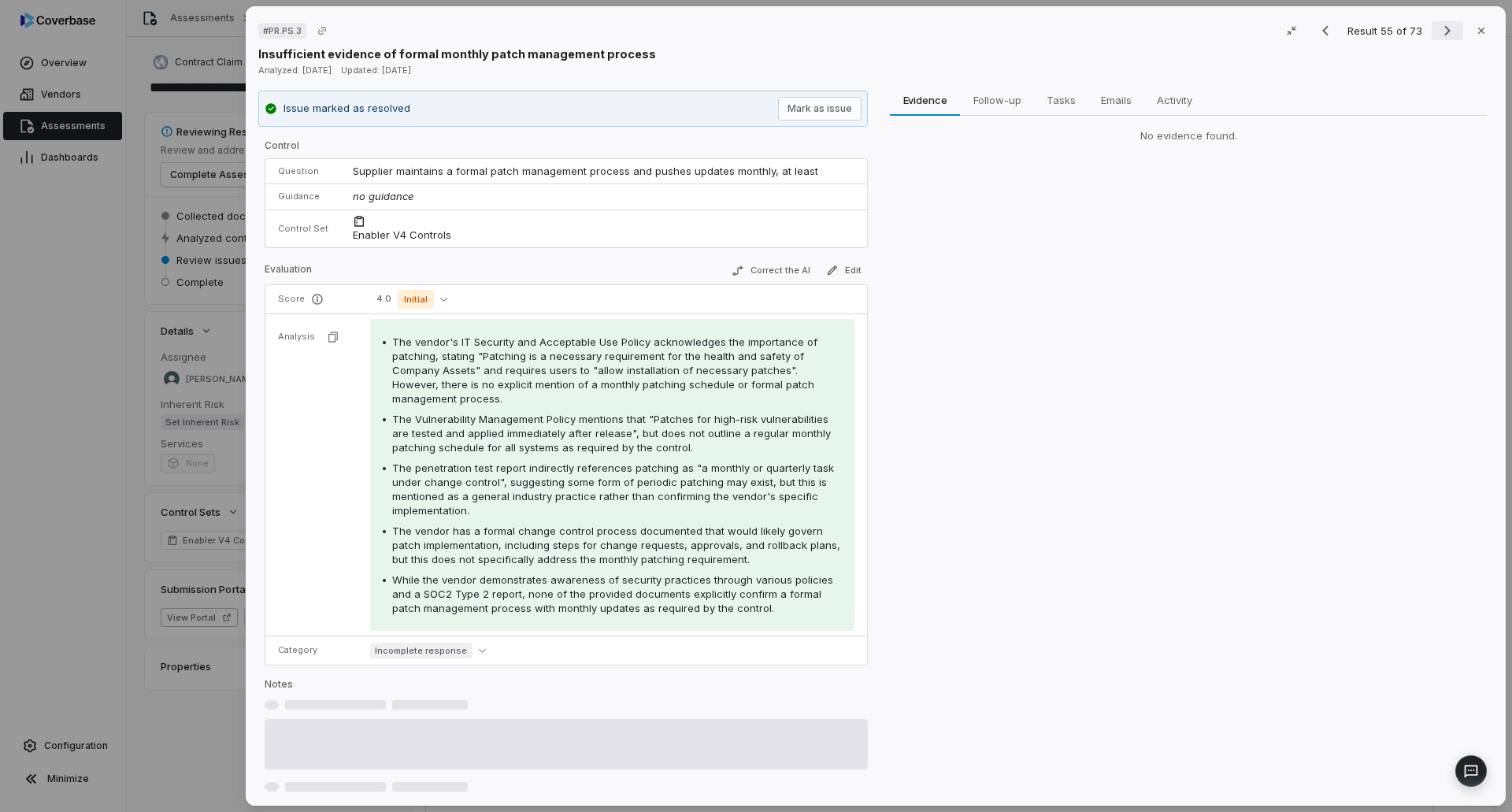
click at [1442, 29] on icon "Next result" at bounding box center [1447, 30] width 19 height 19
click at [1442, 27] on icon "Next result" at bounding box center [1447, 30] width 19 height 19
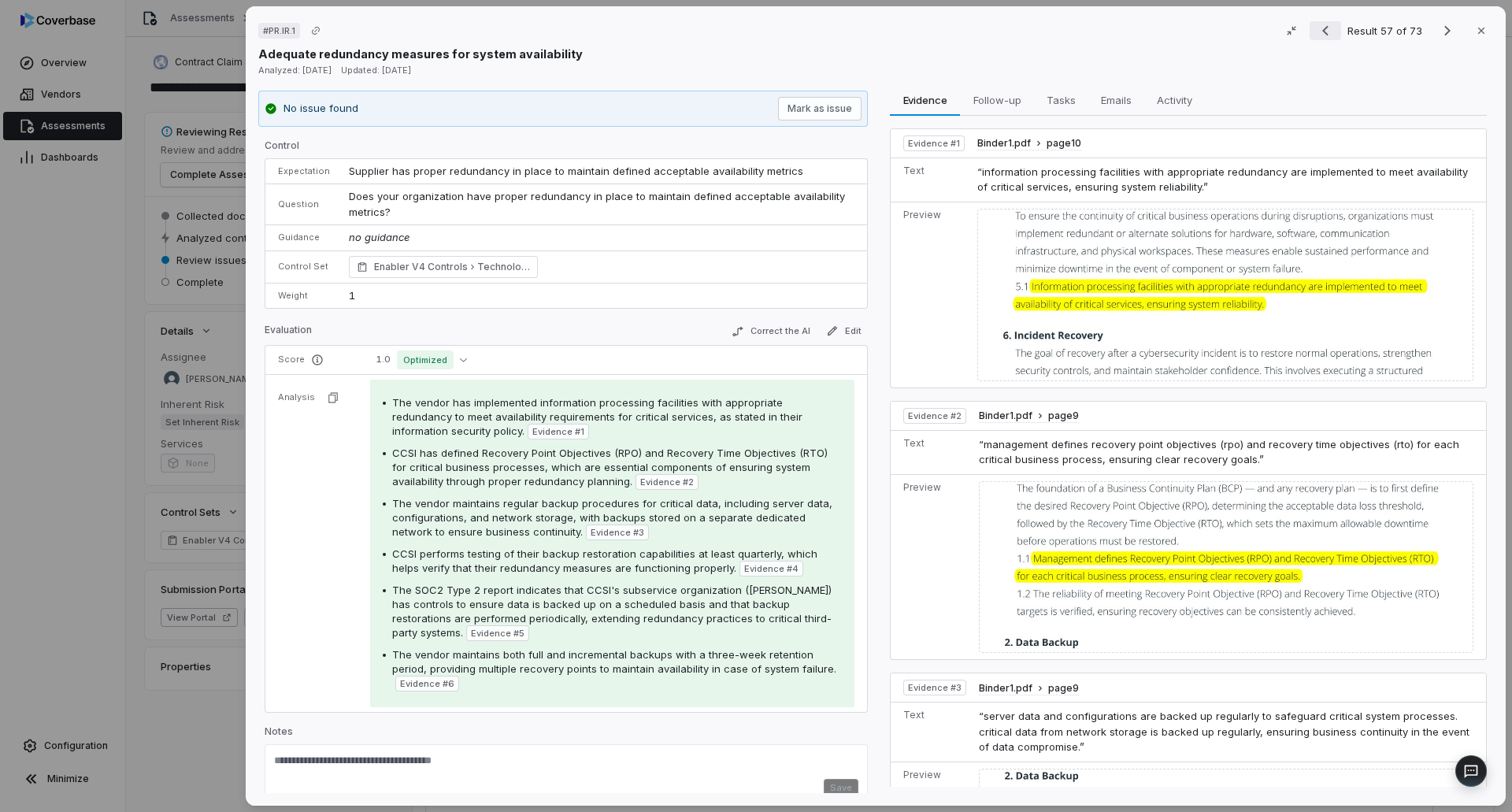
click at [1316, 24] on icon "Previous result" at bounding box center [1325, 30] width 19 height 19
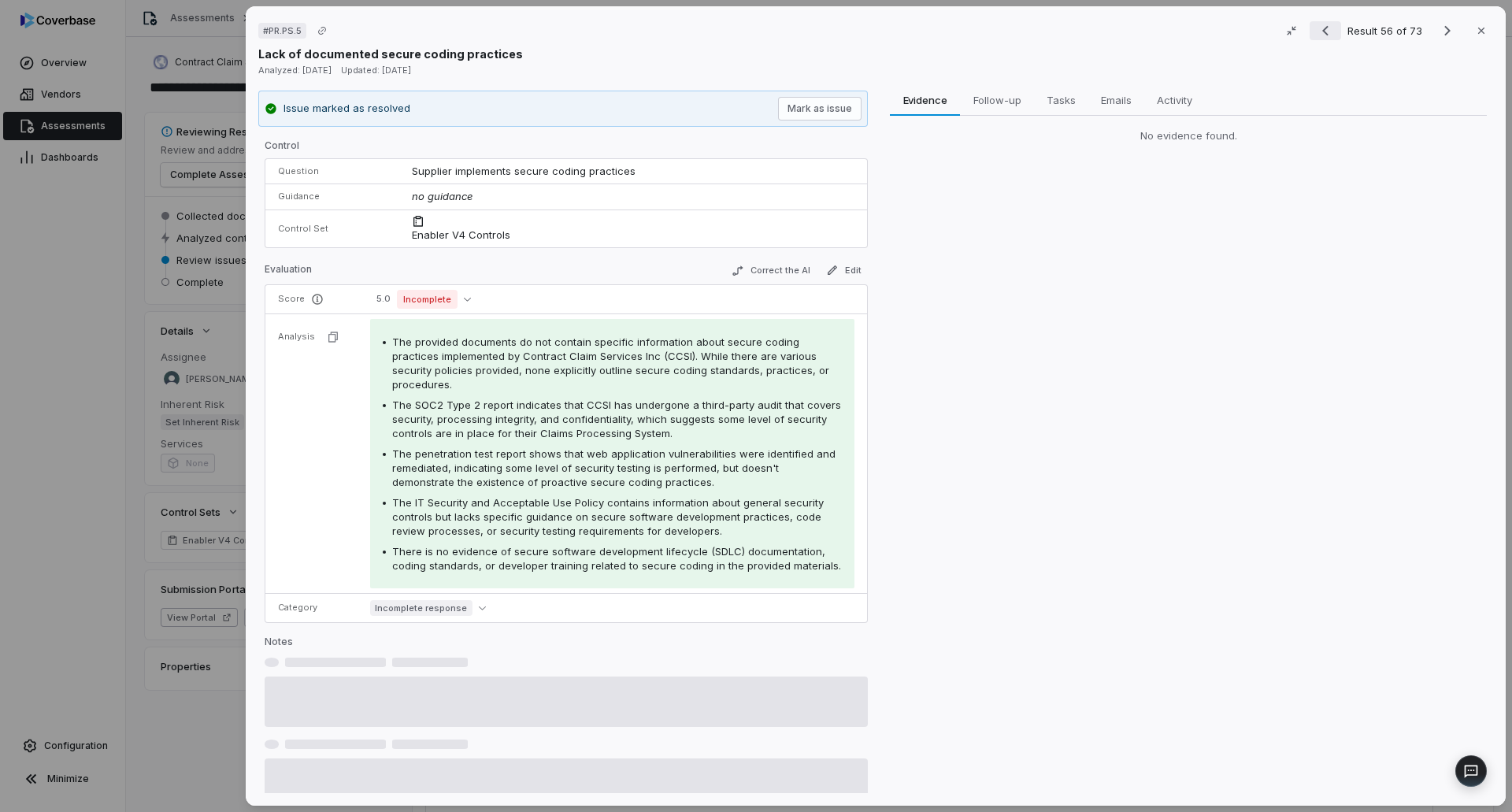
click at [1316, 24] on icon "Previous result" at bounding box center [1325, 30] width 19 height 19
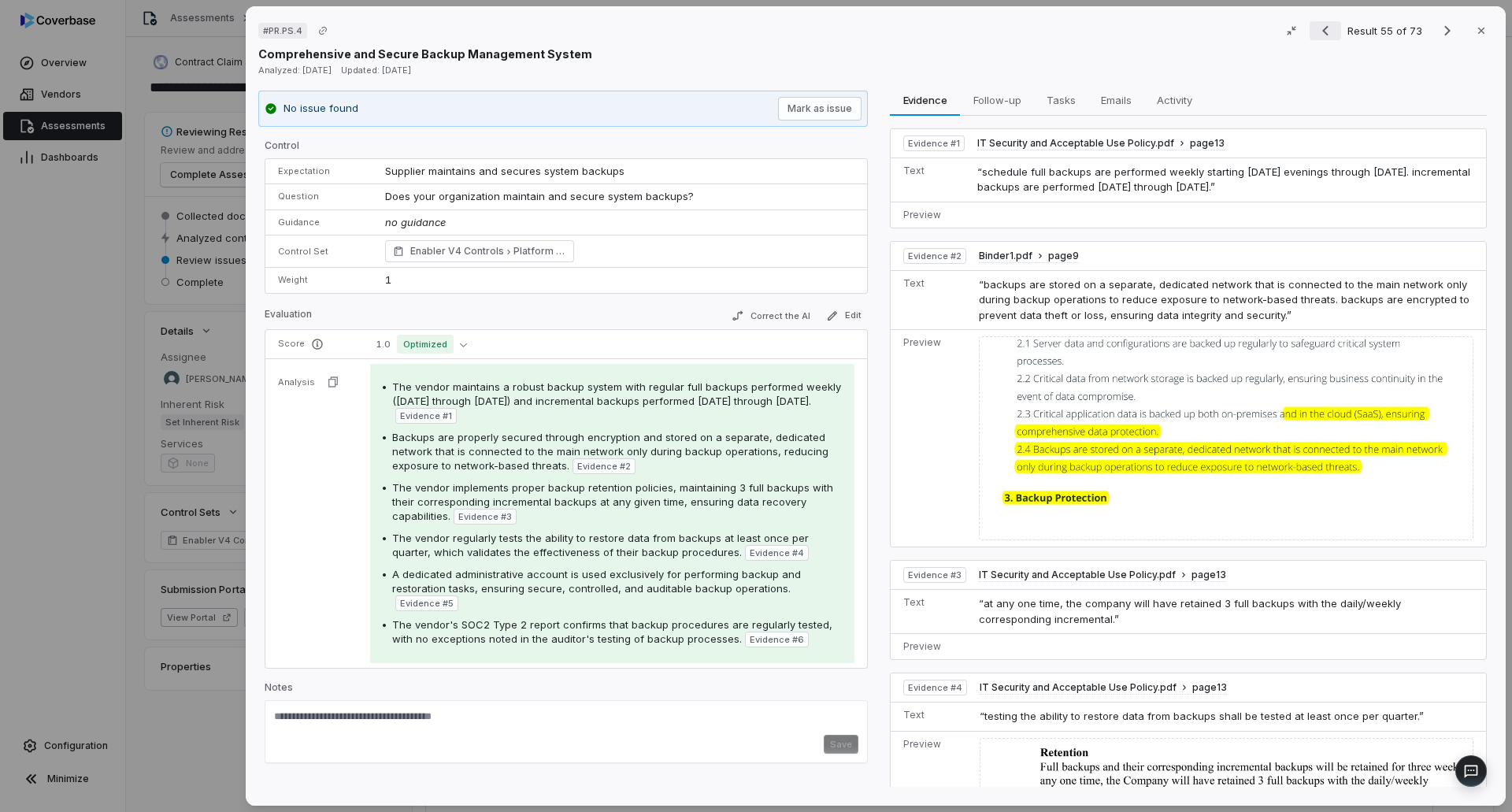
click at [1316, 24] on icon "Previous result" at bounding box center [1325, 30] width 19 height 19
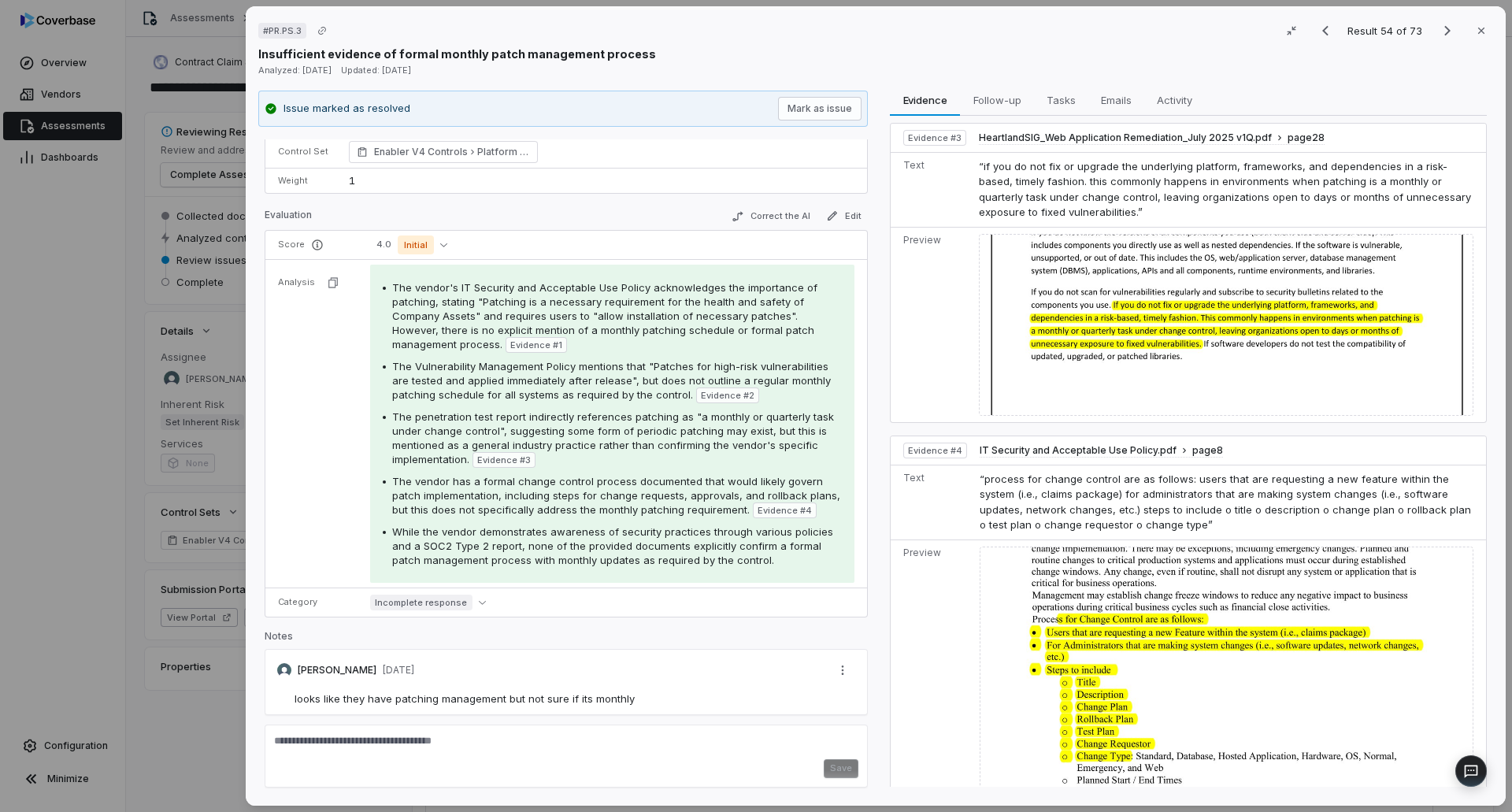
scroll to position [670, 0]
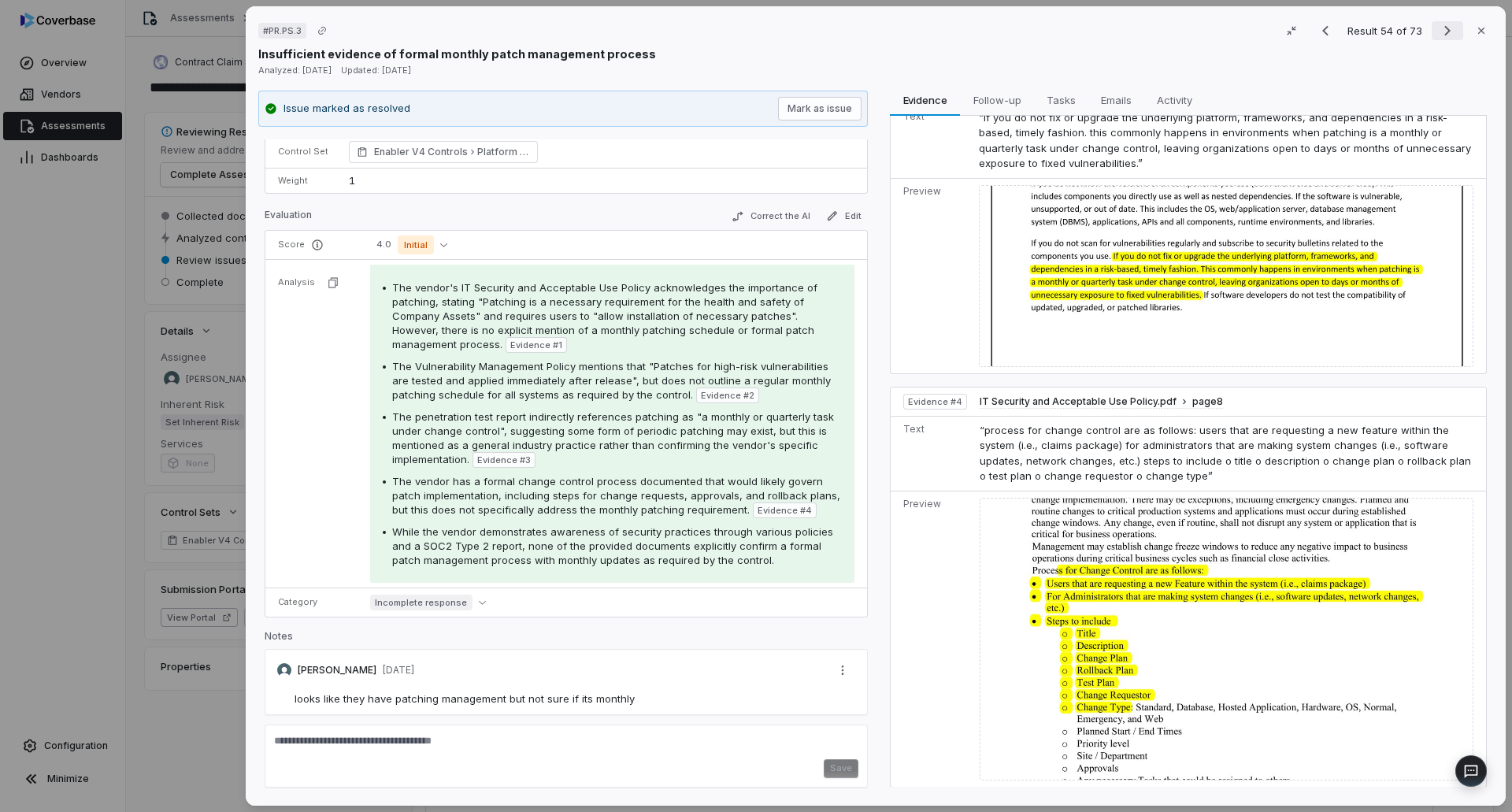
click at [1444, 36] on icon "Next result" at bounding box center [1447, 30] width 19 height 19
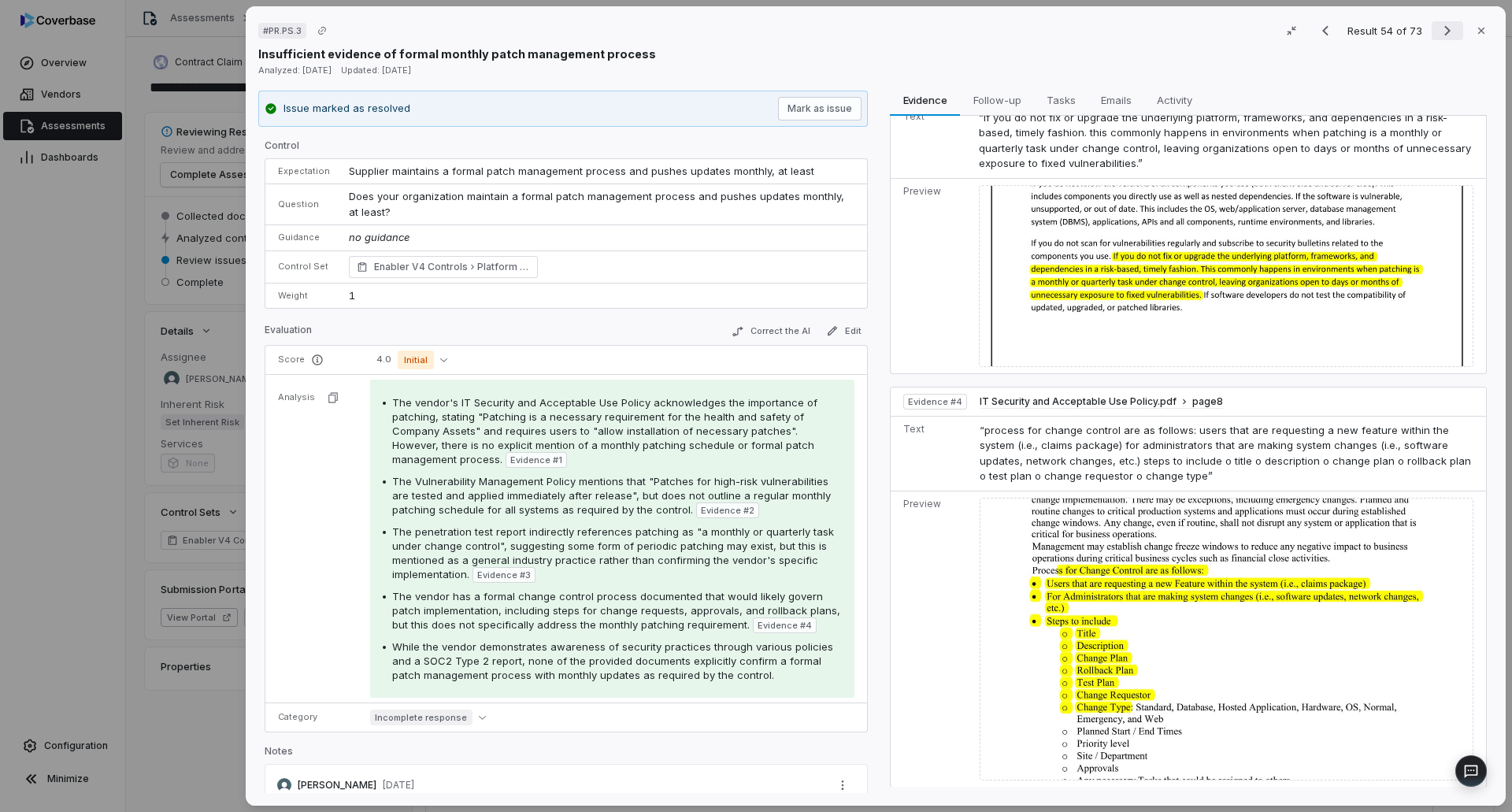
click at [1444, 36] on icon "Next result" at bounding box center [1447, 30] width 19 height 19
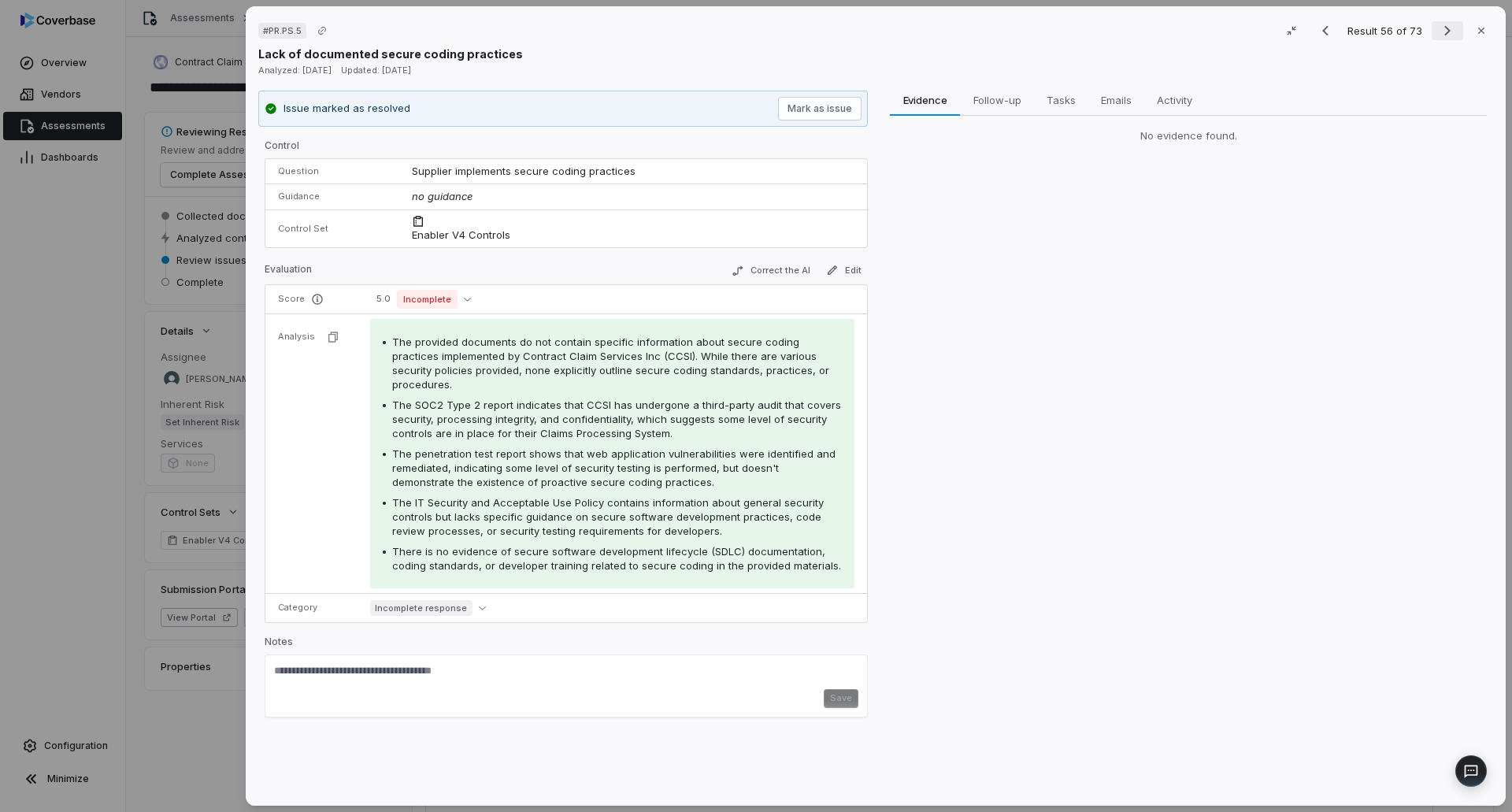
click at [1444, 36] on icon "Next result" at bounding box center [1447, 30] width 19 height 19
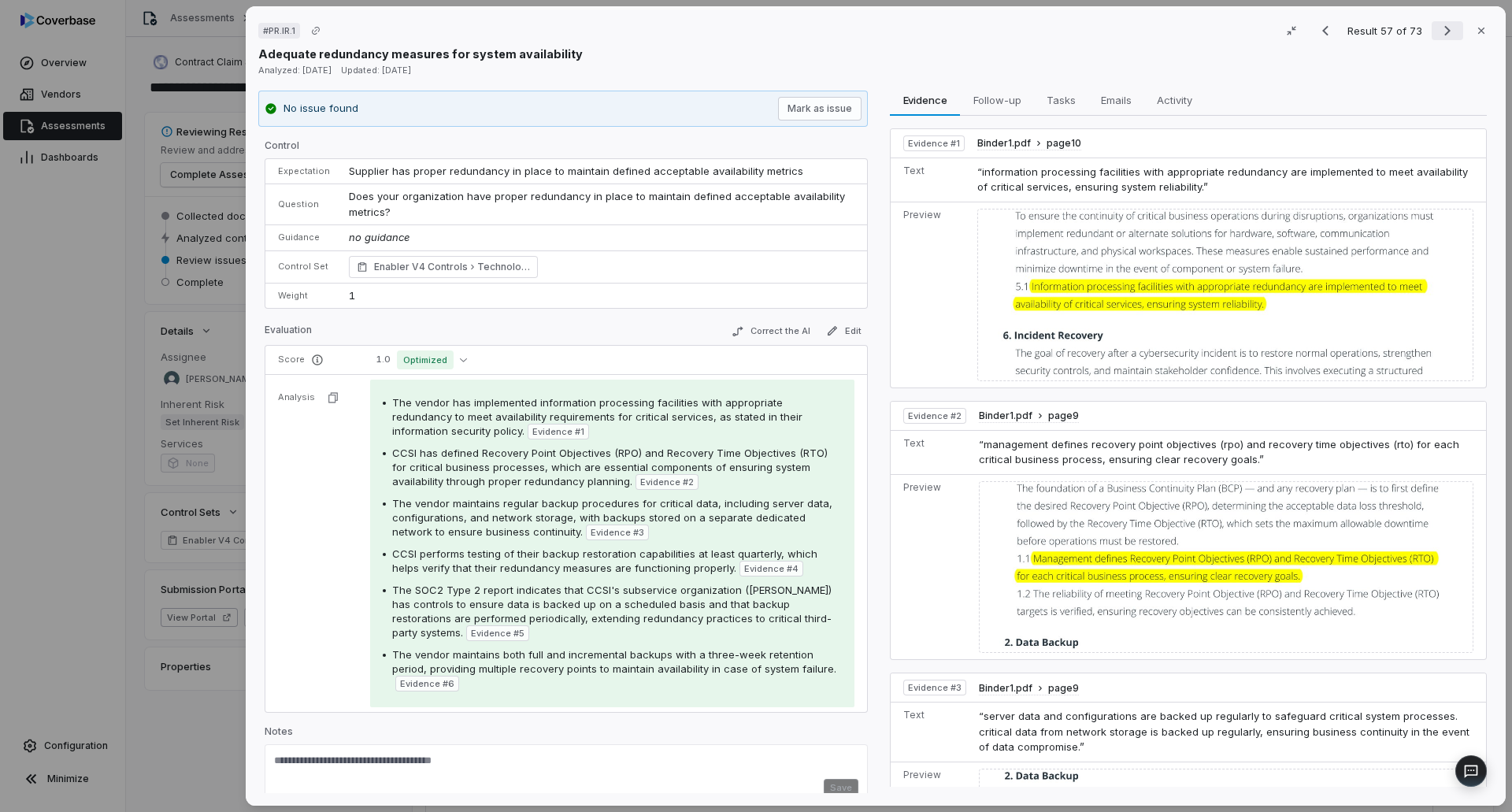
click at [1439, 26] on icon "Next result" at bounding box center [1447, 30] width 19 height 19
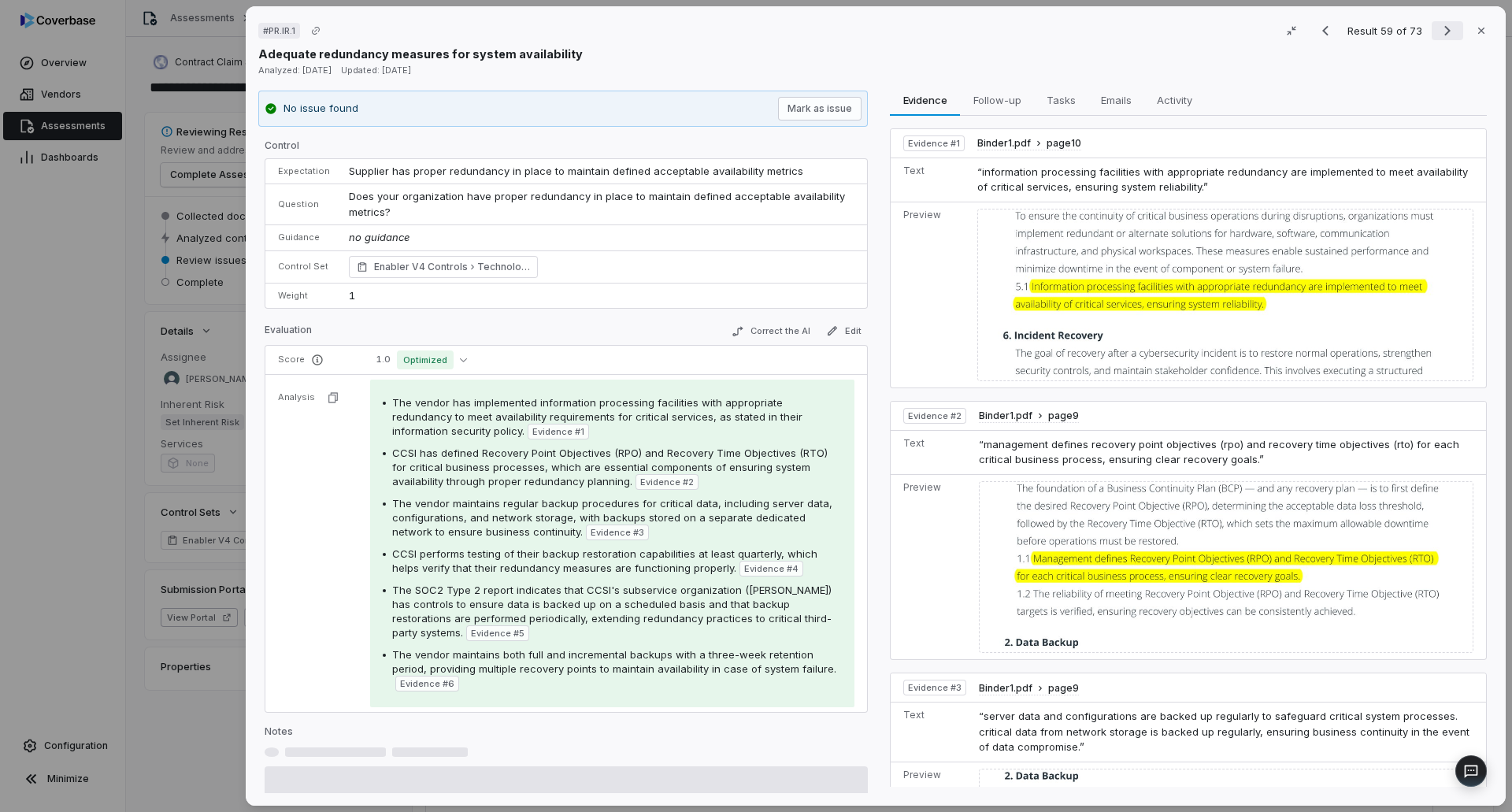
click at [1439, 26] on icon "Next result" at bounding box center [1447, 30] width 19 height 19
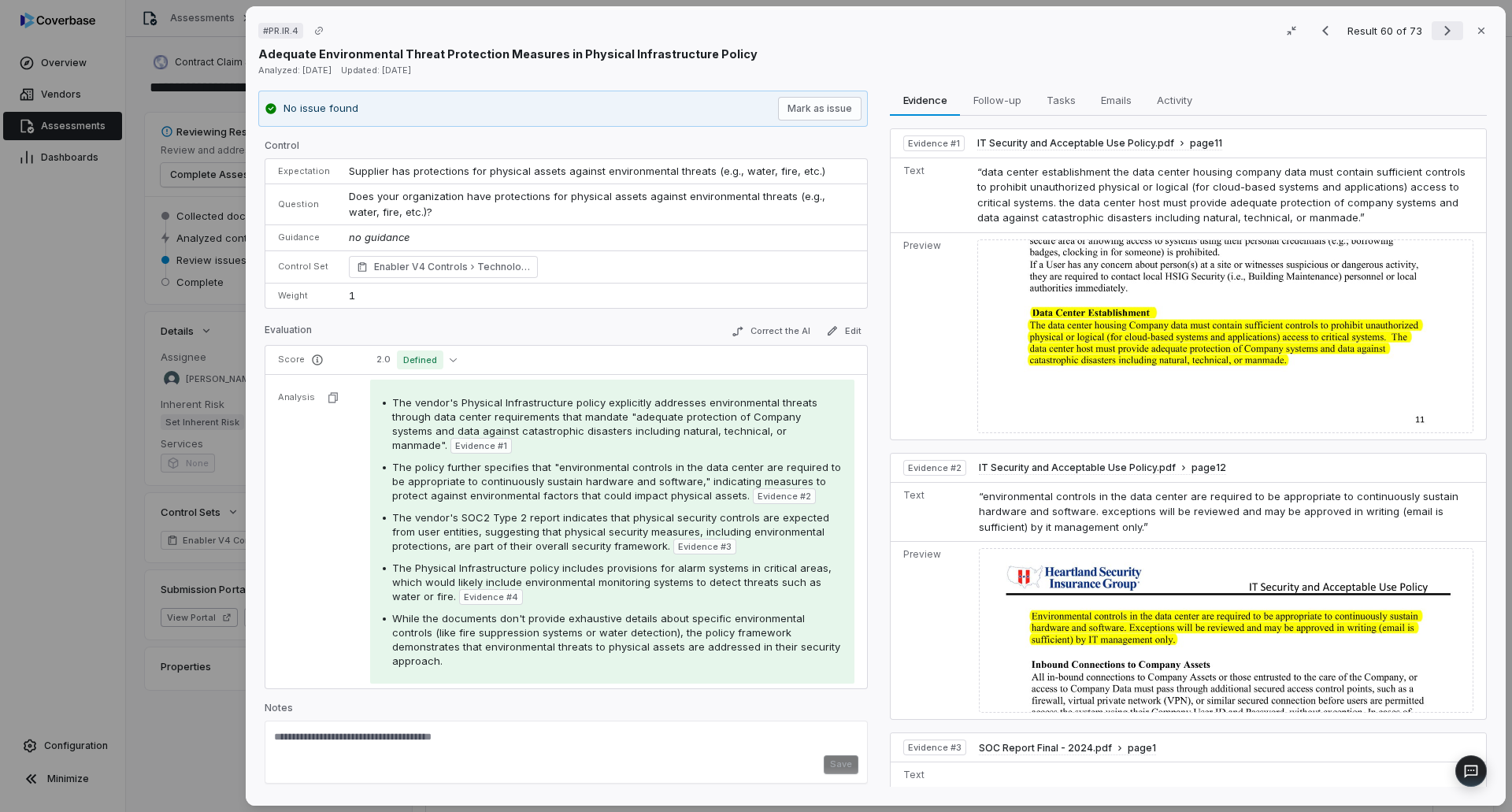
click at [1438, 33] on icon "Next result" at bounding box center [1447, 30] width 19 height 19
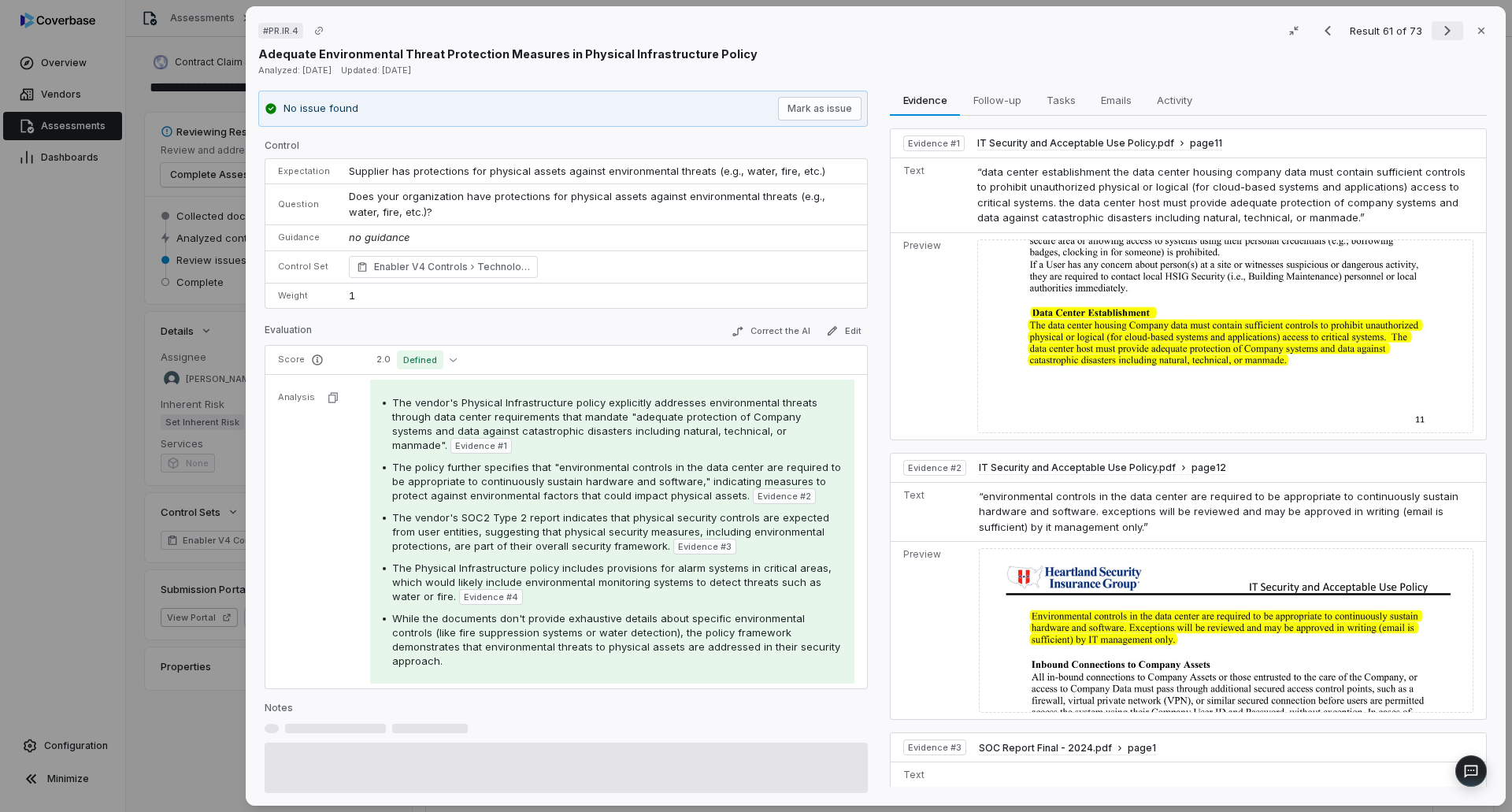
click at [1438, 33] on icon "Next result" at bounding box center [1447, 30] width 19 height 19
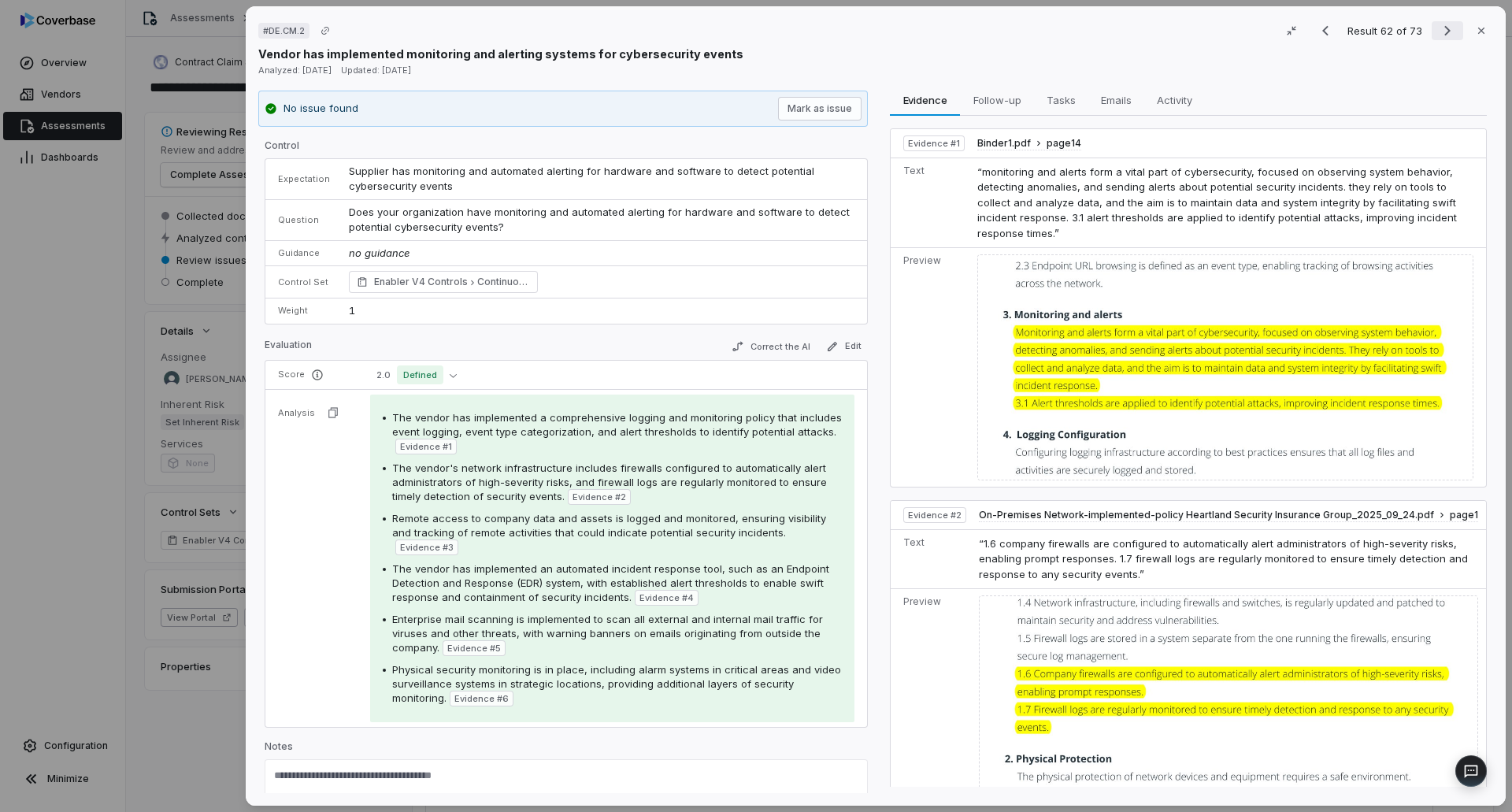
click at [1438, 33] on icon "Next result" at bounding box center [1447, 30] width 19 height 19
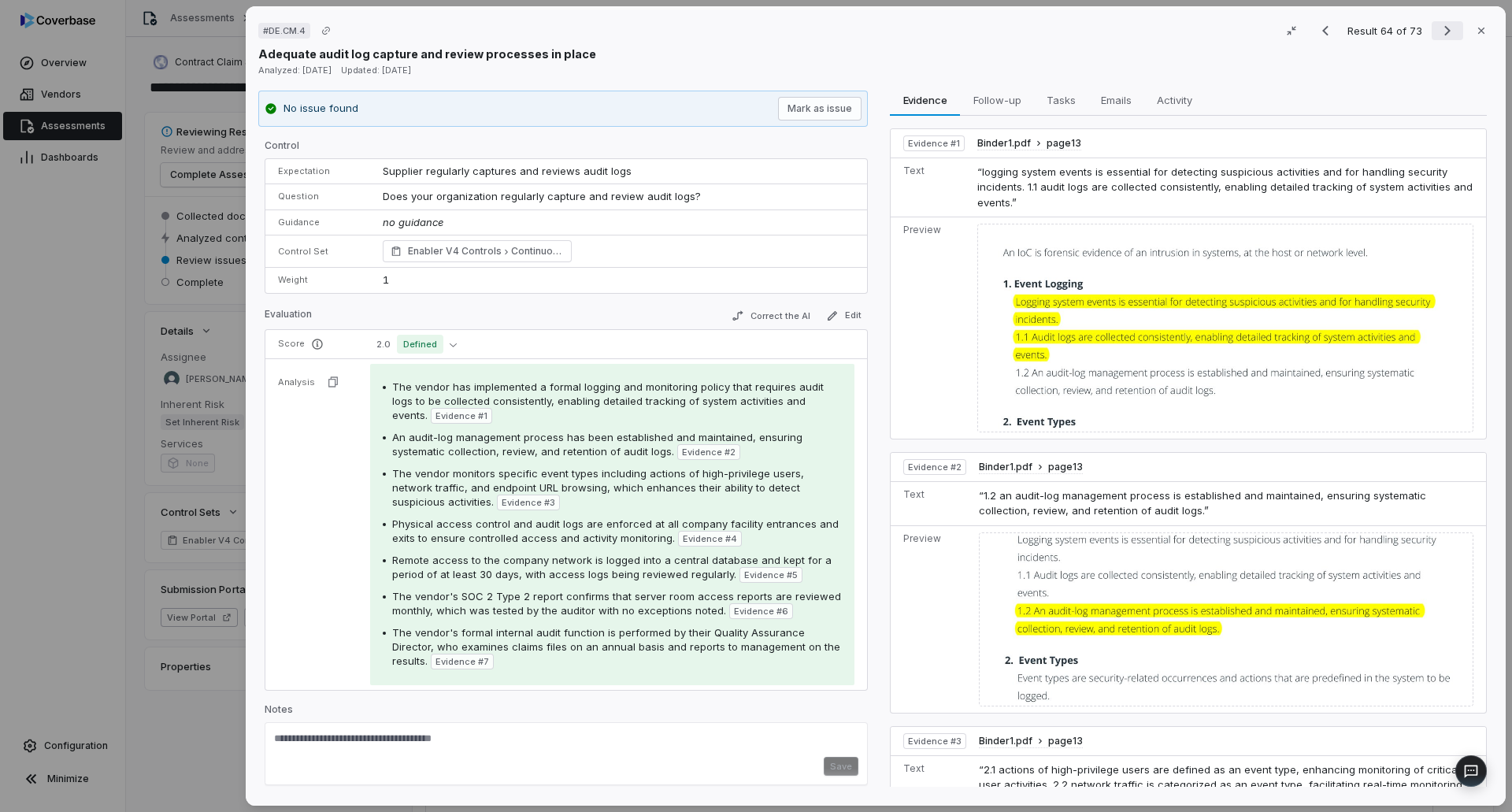
click at [1438, 33] on icon "Next result" at bounding box center [1447, 30] width 19 height 19
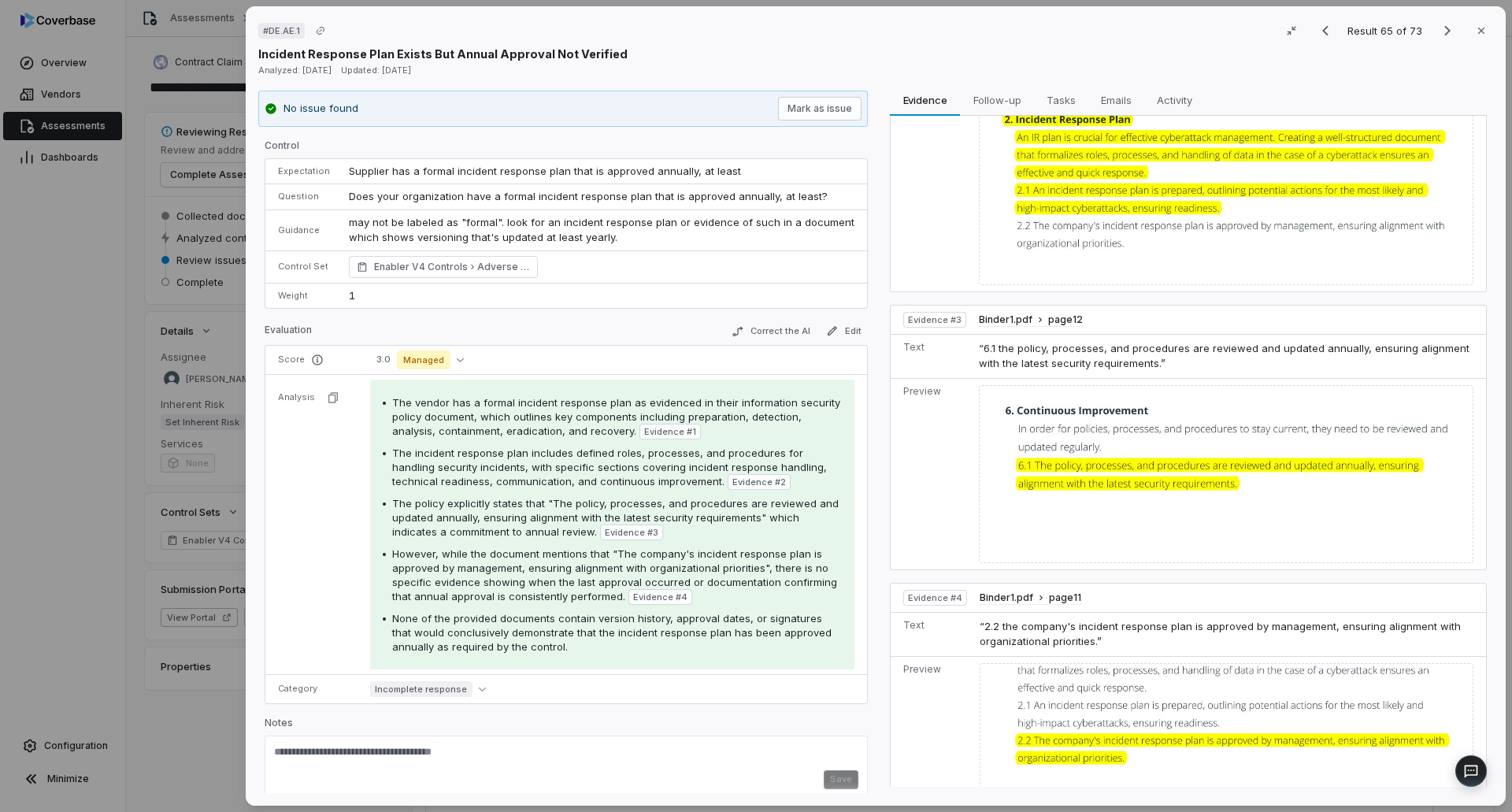
scroll to position [635, 0]
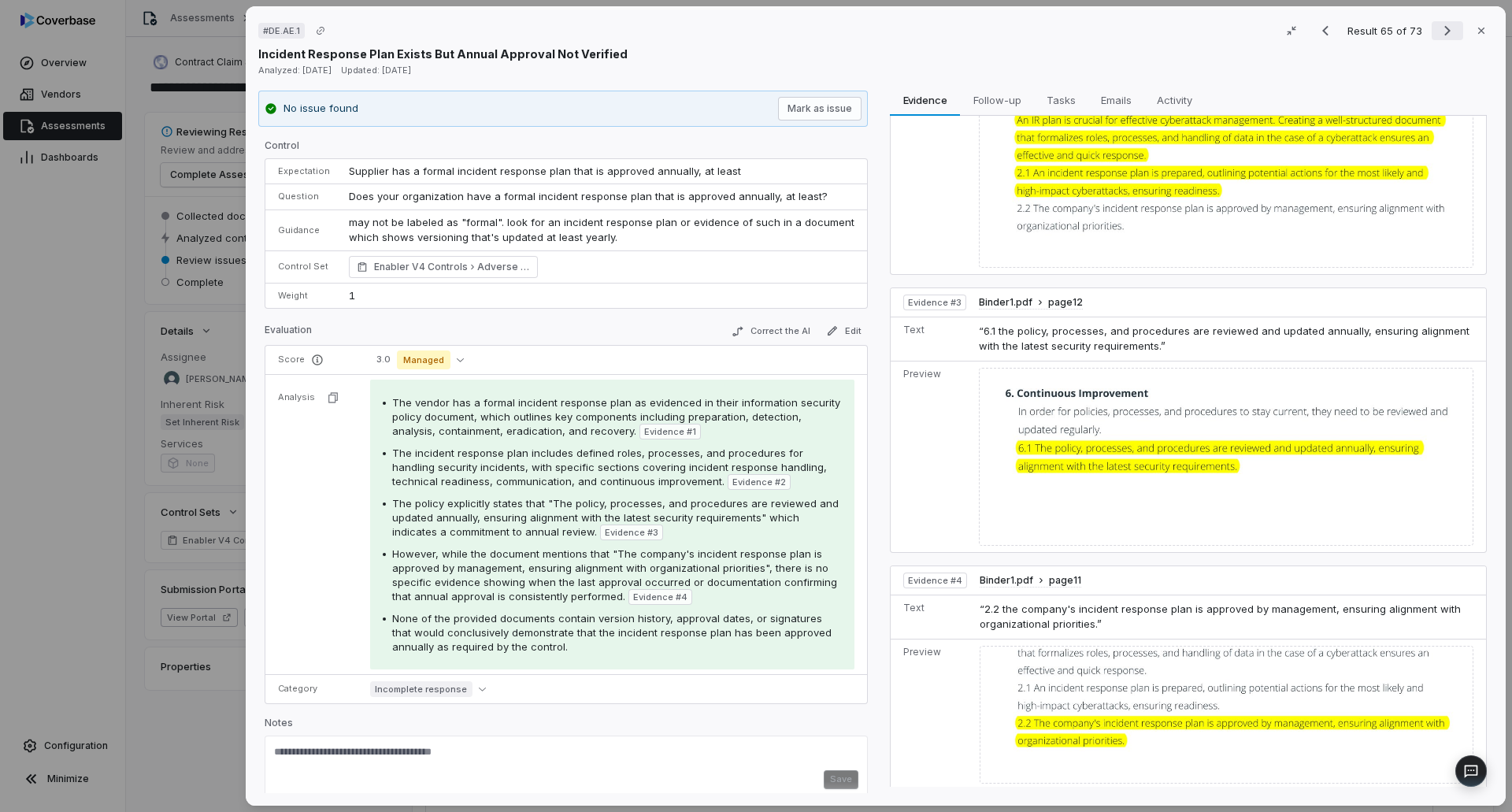
click at [1438, 30] on icon "Next result" at bounding box center [1447, 30] width 19 height 19
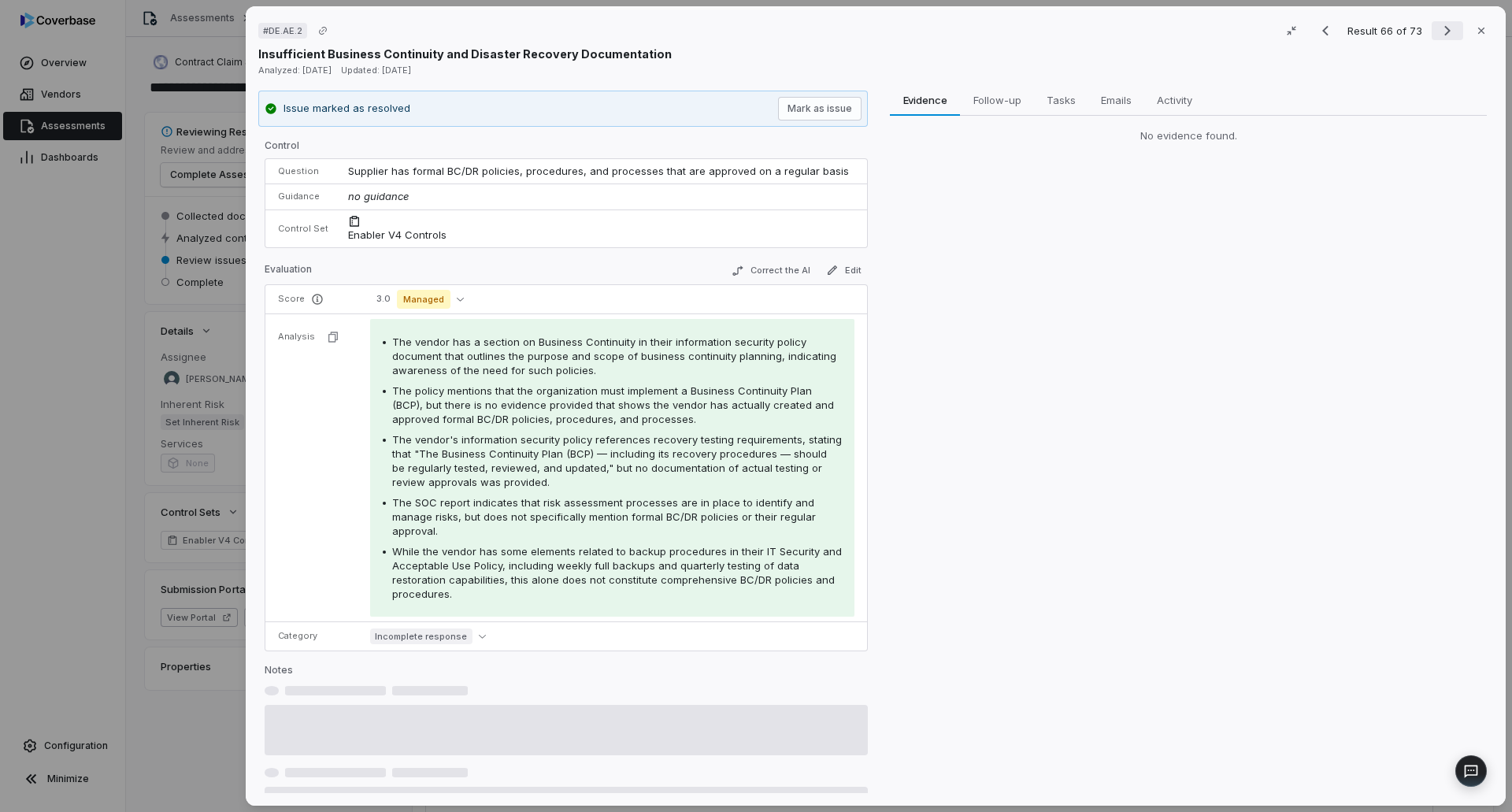
click at [1438, 30] on icon "Next result" at bounding box center [1447, 30] width 19 height 19
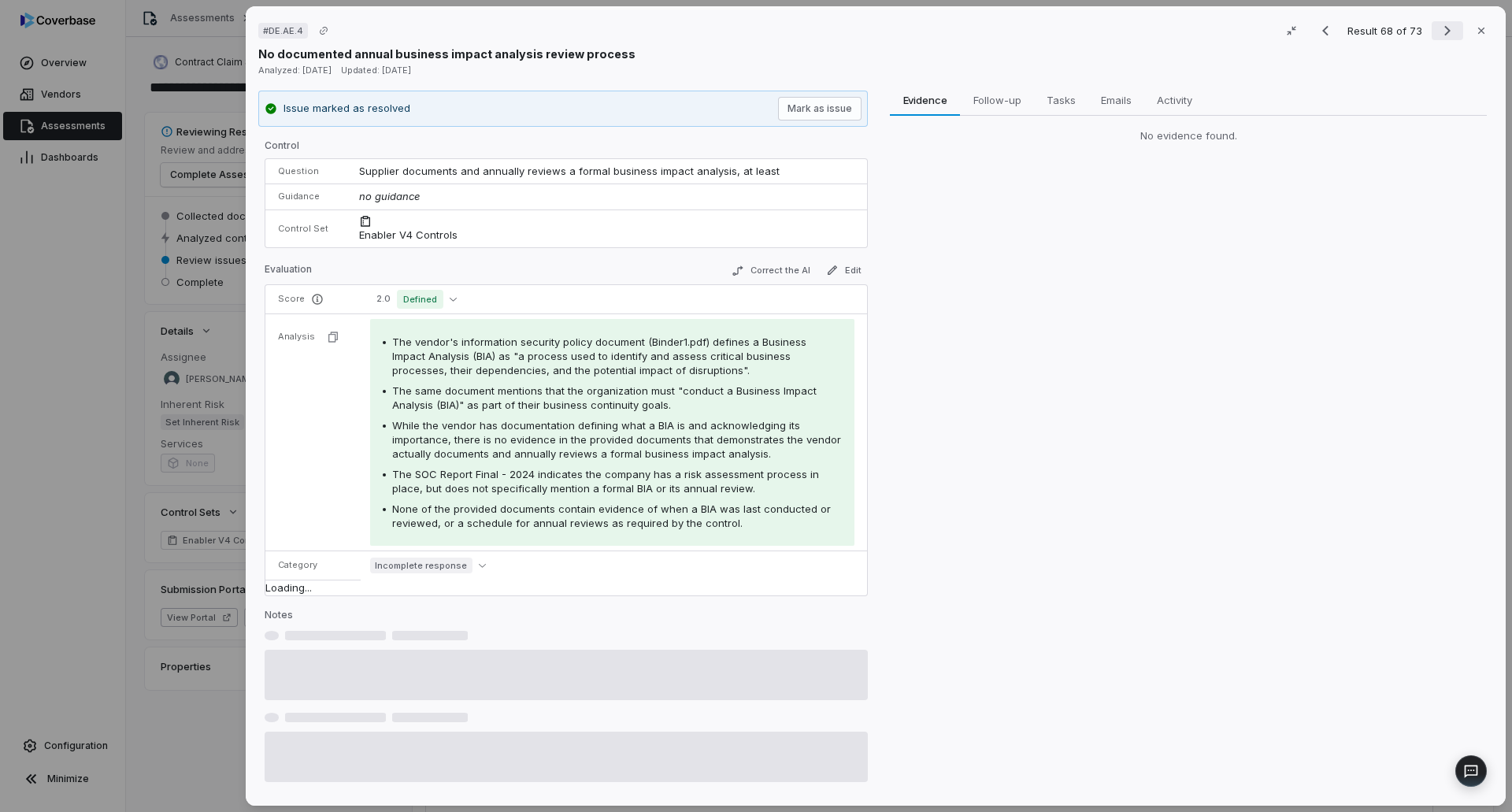
click at [1438, 30] on icon "Next result" at bounding box center [1447, 30] width 19 height 19
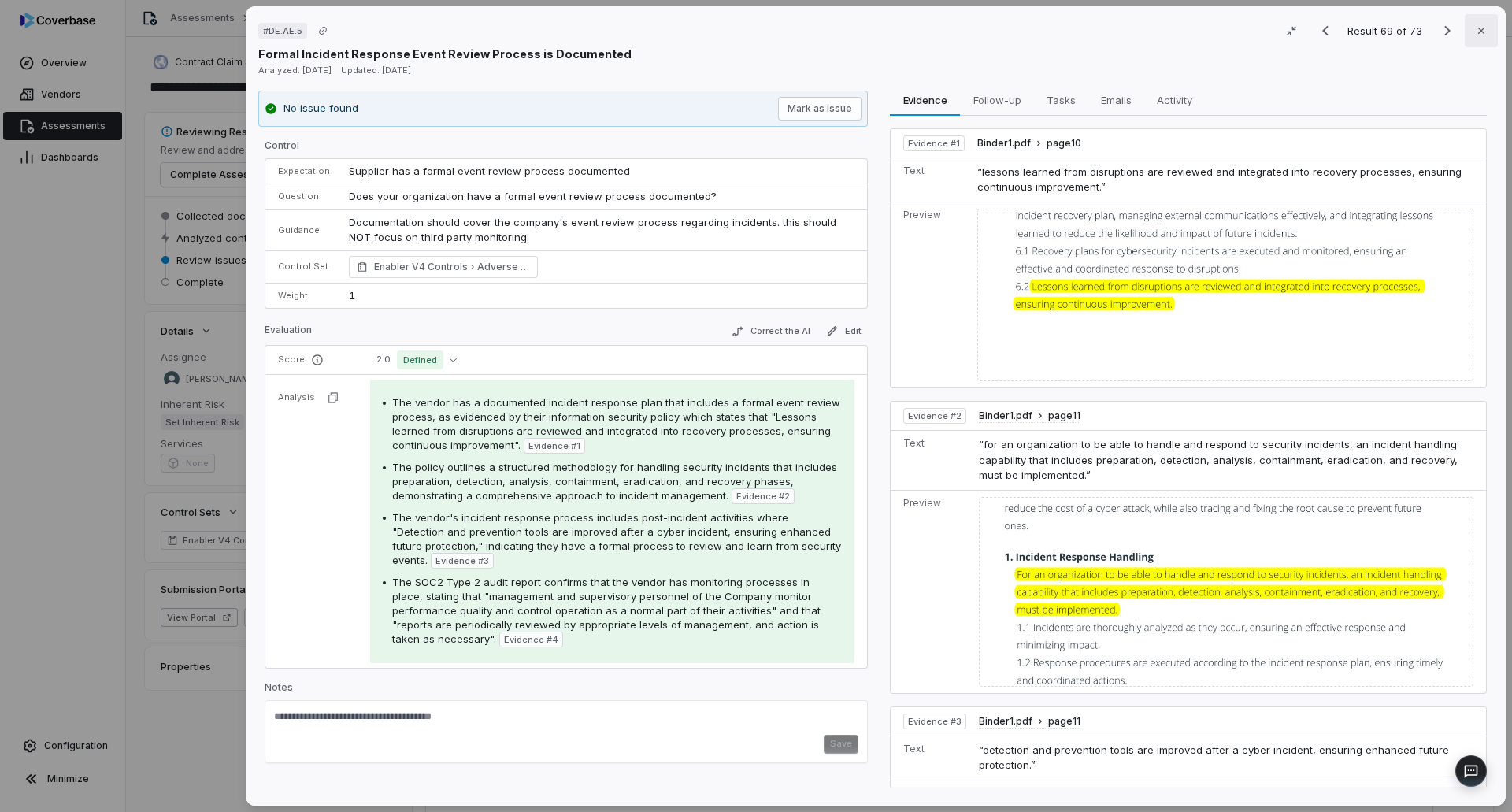
click at [1486, 29] on button "Close" at bounding box center [1482, 30] width 33 height 33
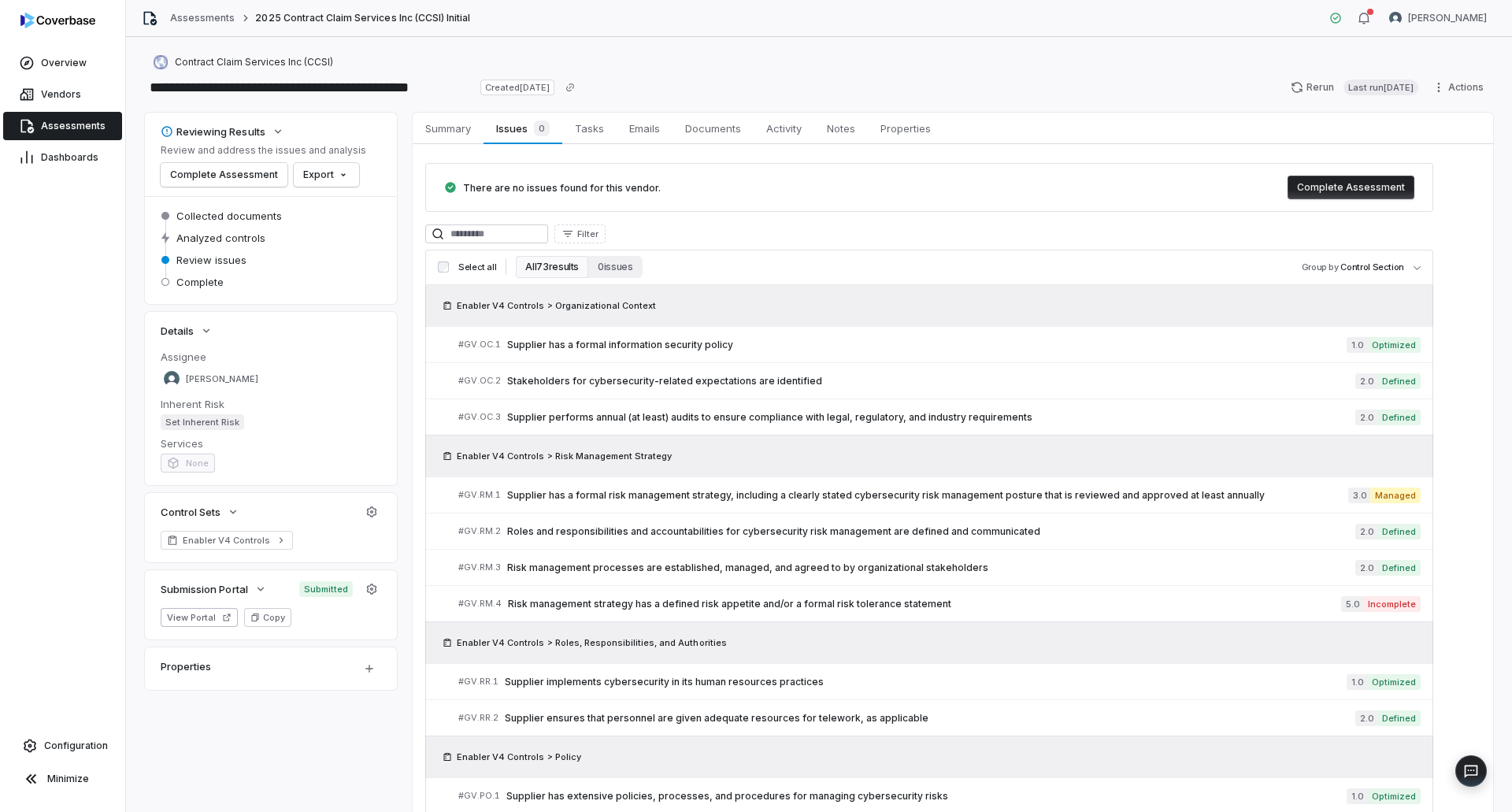
click at [69, 123] on span "Assessments" at bounding box center [74, 126] width 65 height 13
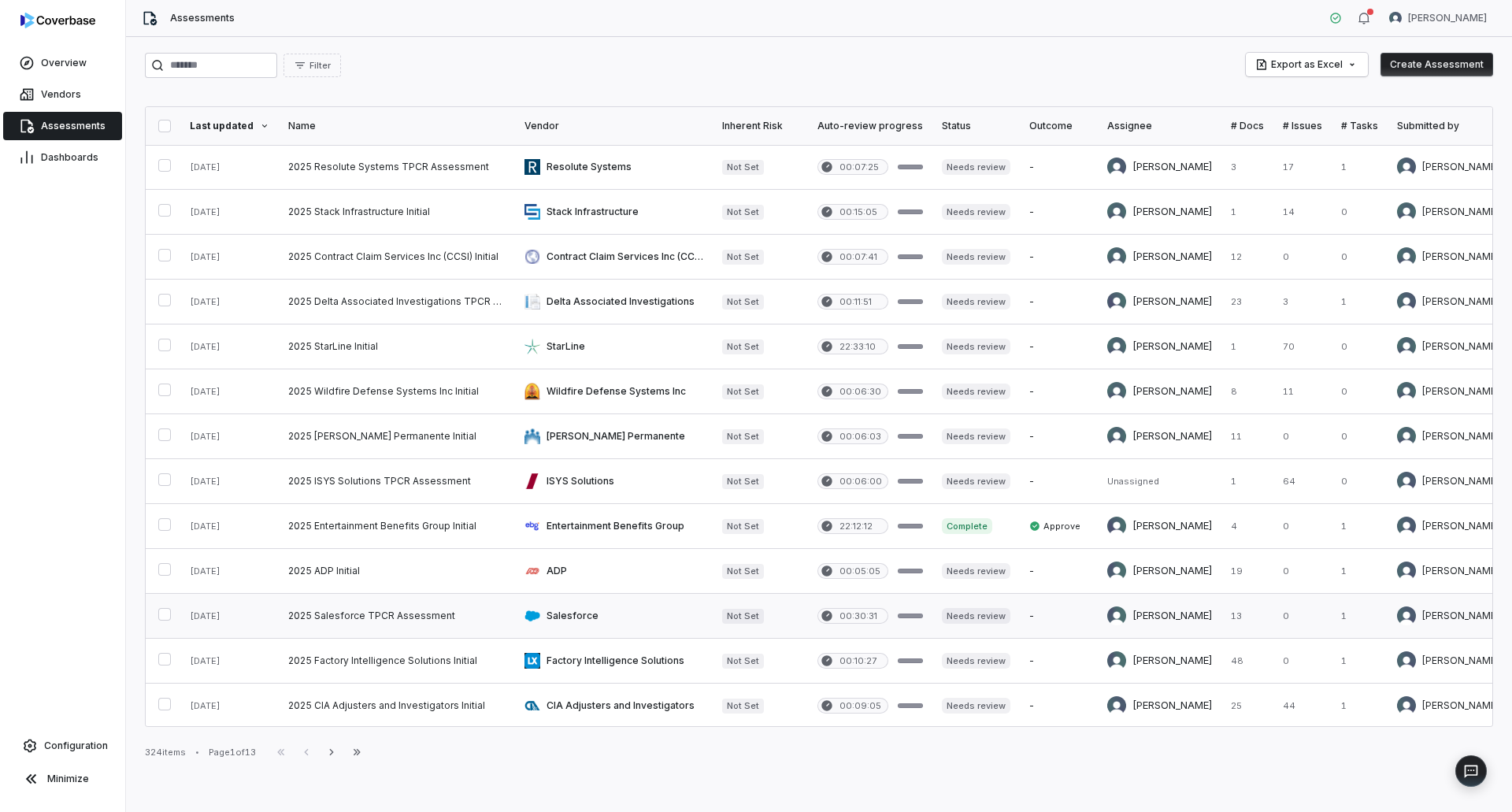
click at [432, 611] on link at bounding box center [397, 615] width 236 height 44
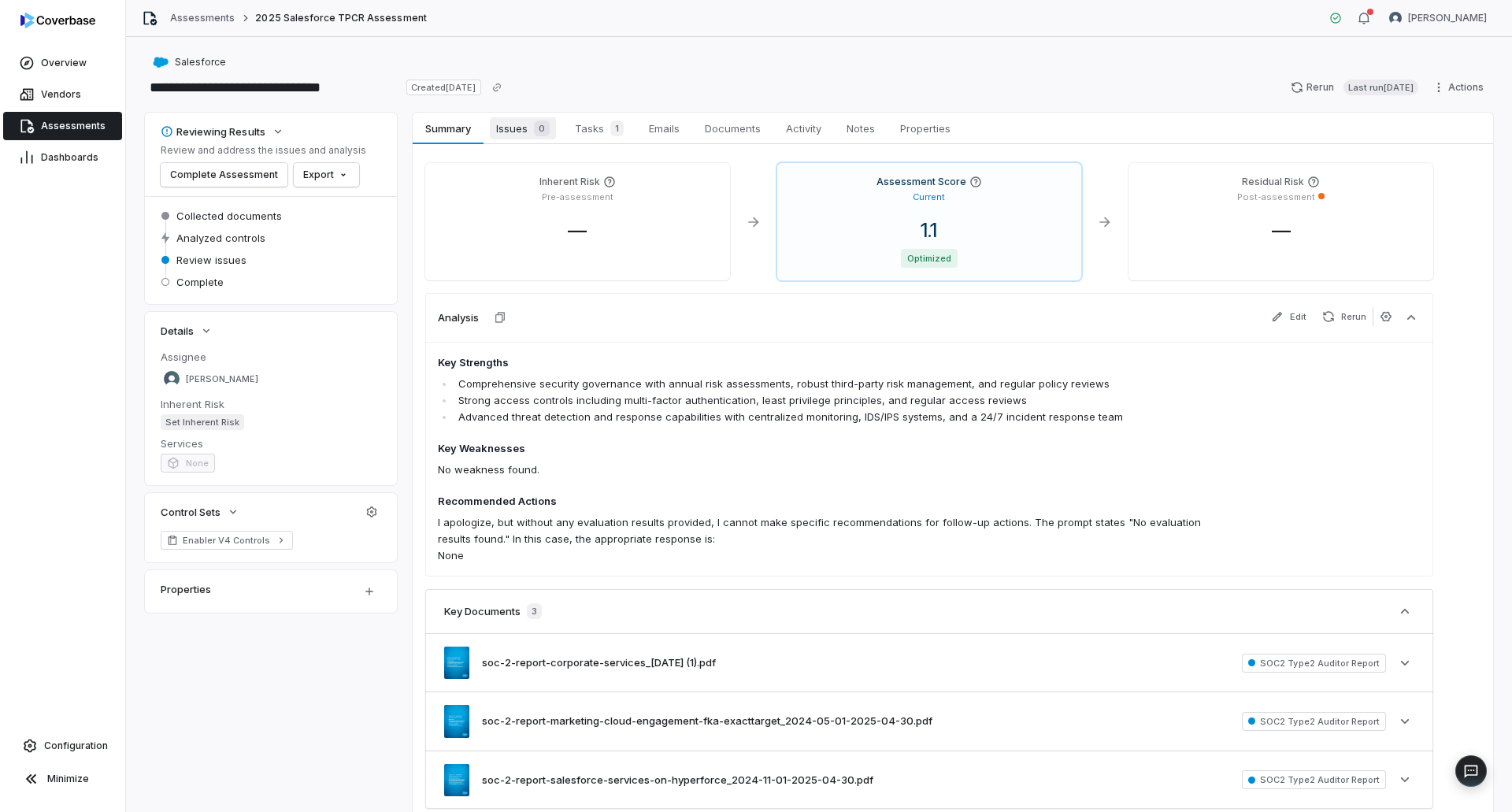
click at [536, 129] on span "0" at bounding box center [542, 129] width 16 height 16
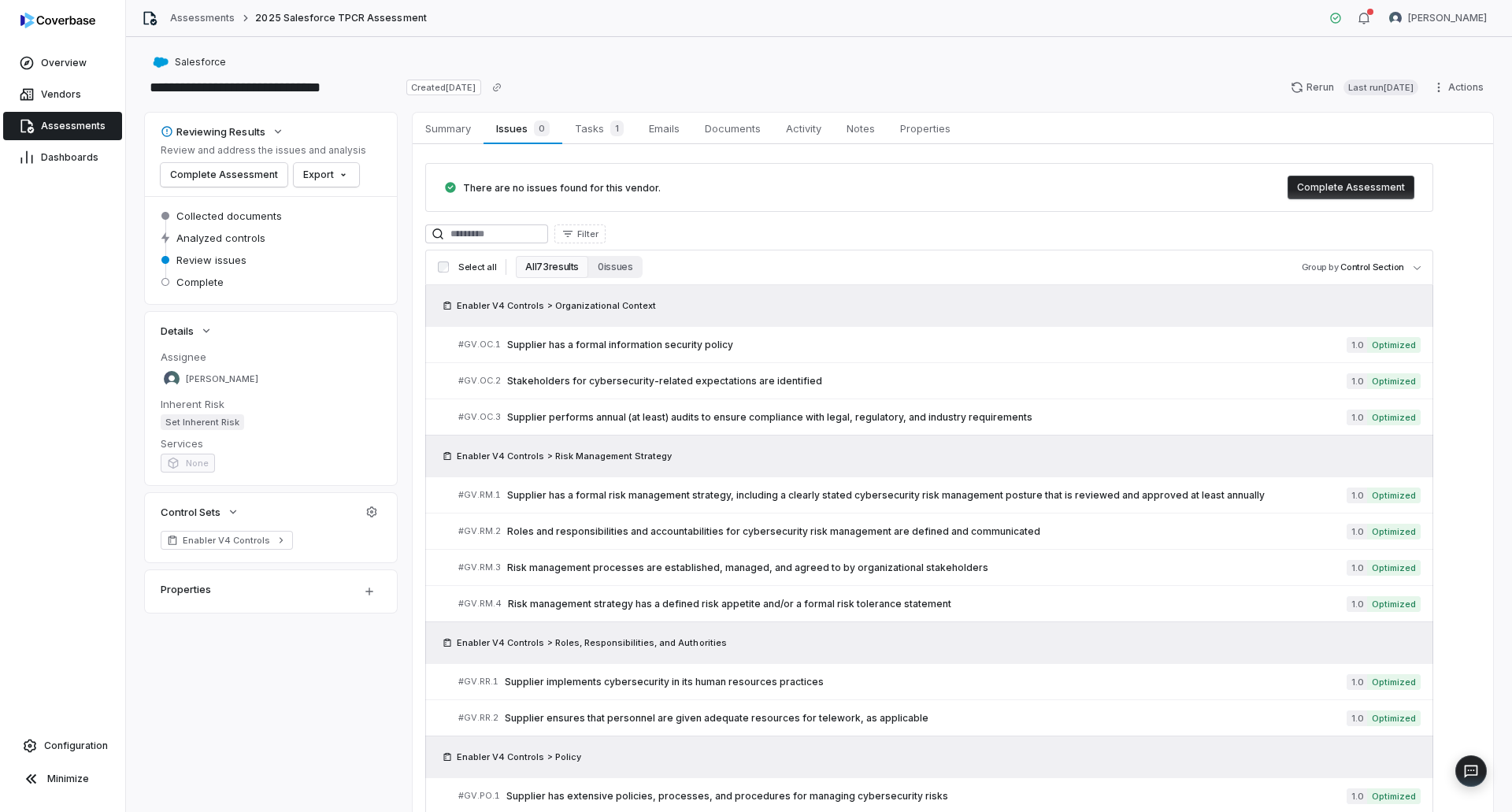
click at [50, 121] on span "Assessments" at bounding box center [74, 126] width 65 height 13
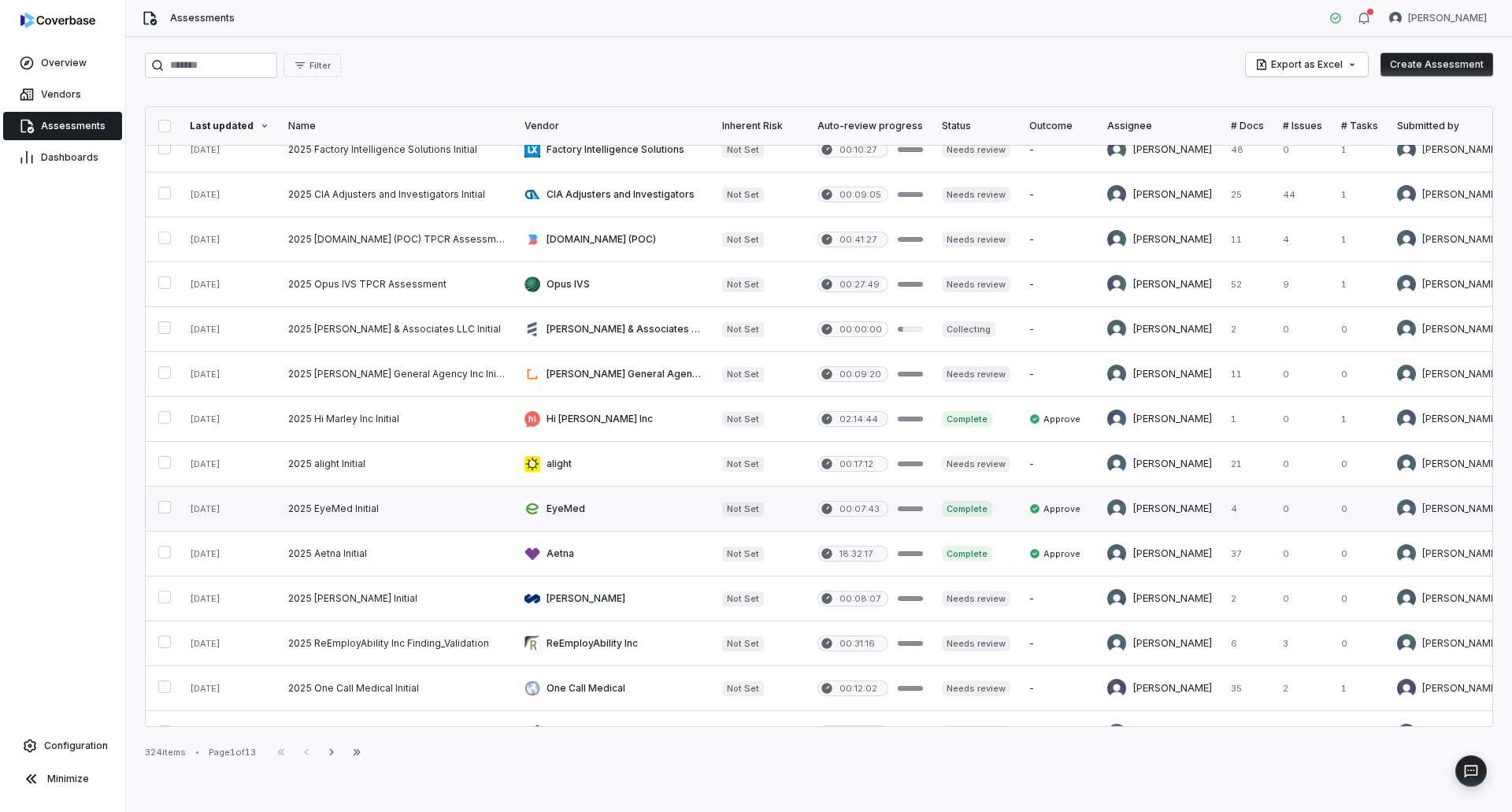
scroll to position [549, 0]
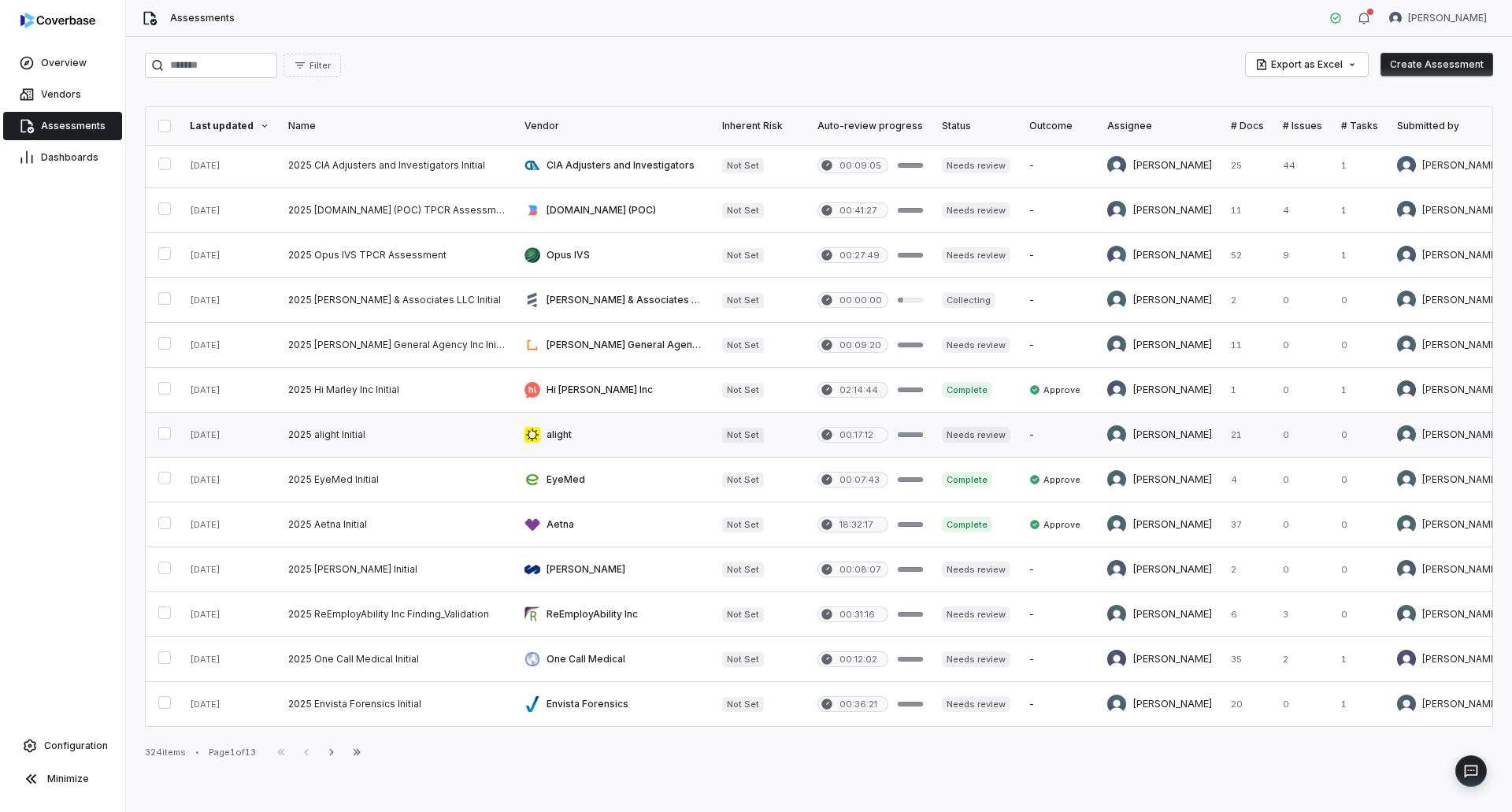
click at [377, 422] on link at bounding box center [397, 435] width 236 height 44
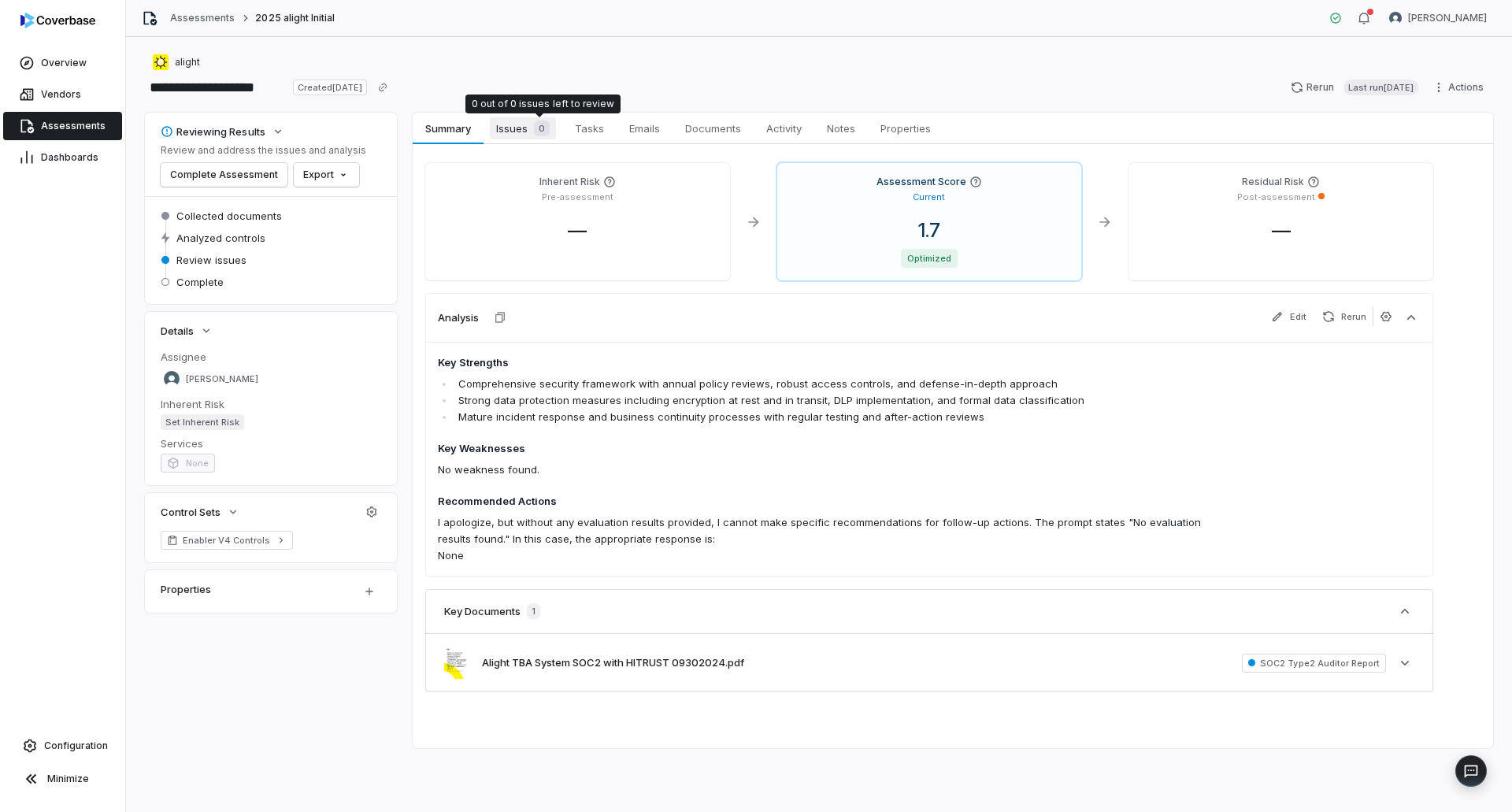
click at [546, 129] on span "0" at bounding box center [542, 129] width 16 height 16
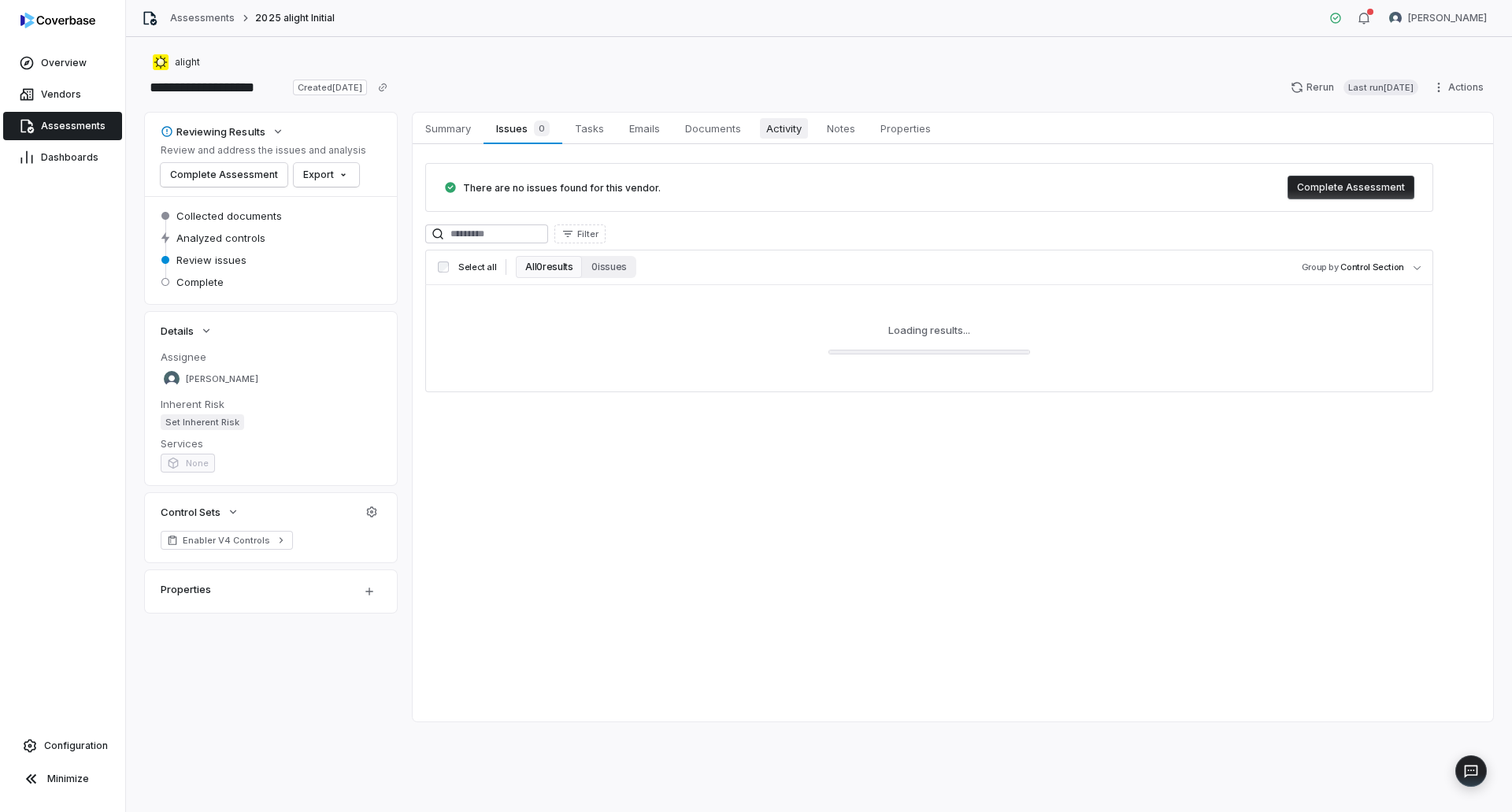
click at [796, 130] on span "Activity" at bounding box center [784, 128] width 48 height 21
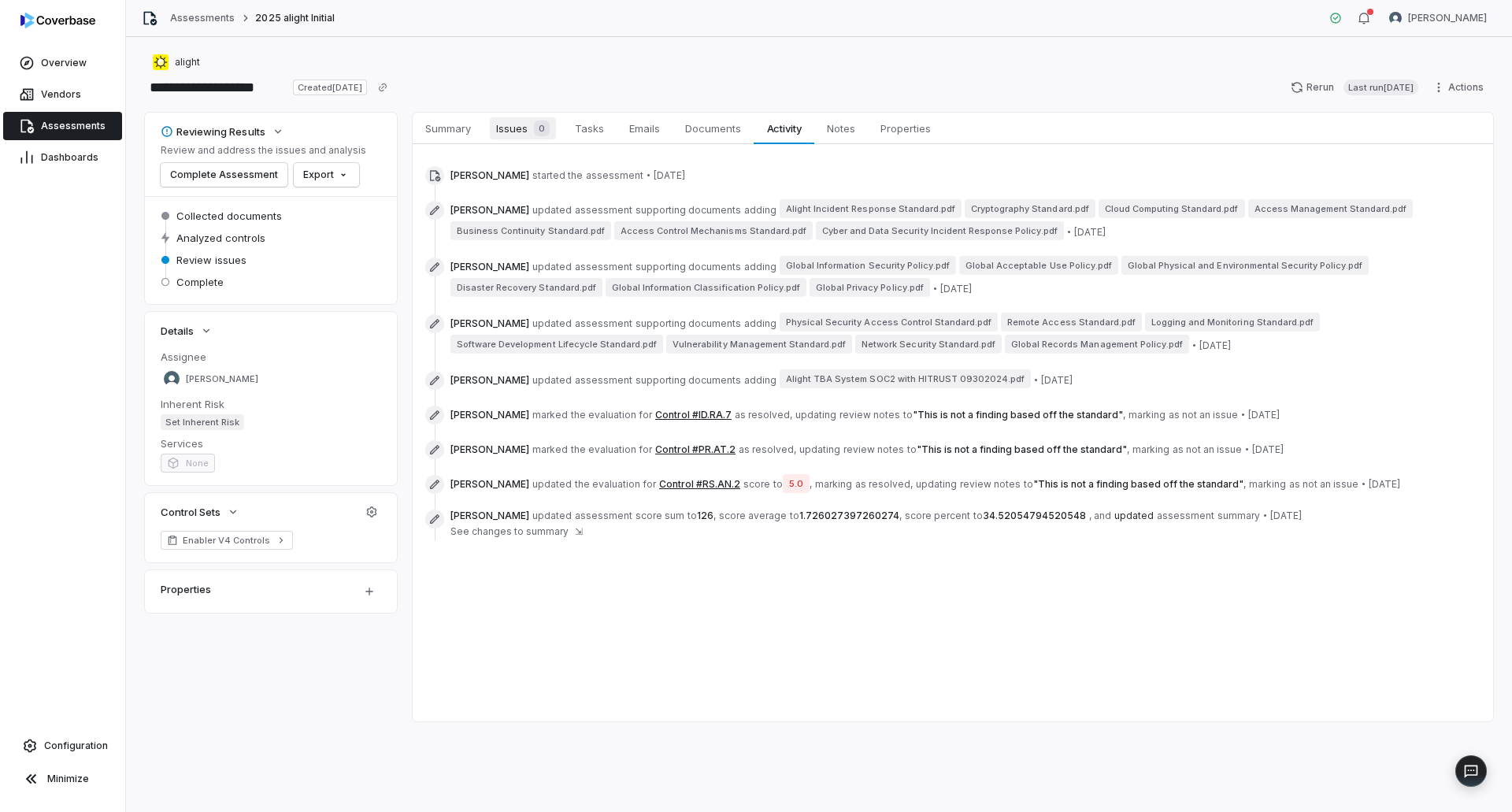
click at [496, 131] on span "Issues 0" at bounding box center [522, 128] width 66 height 22
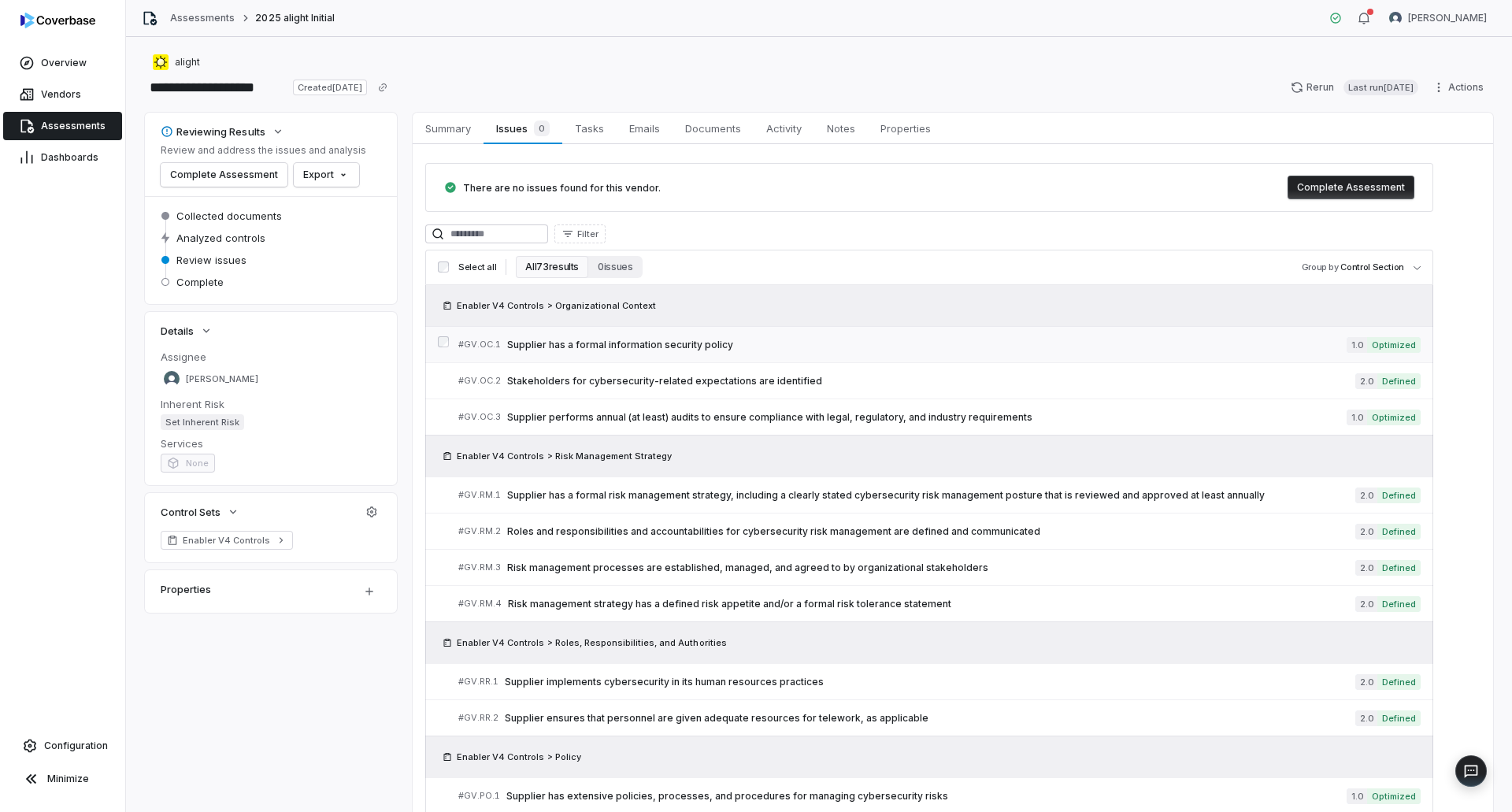
click at [599, 338] on span "Supplier has a formal information security policy" at bounding box center [927, 344] width 840 height 13
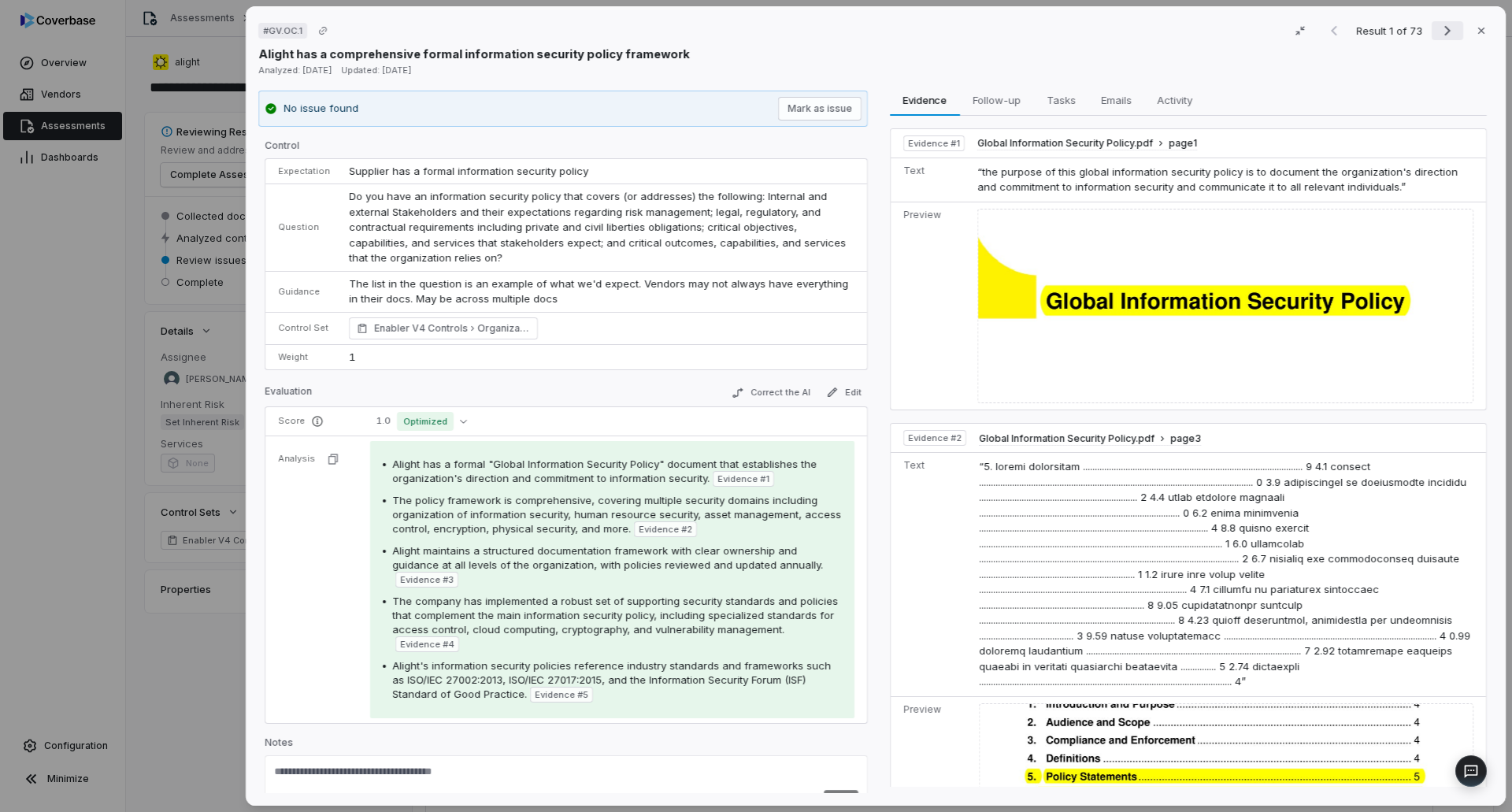
click at [1438, 36] on icon "Next result" at bounding box center [1447, 30] width 19 height 19
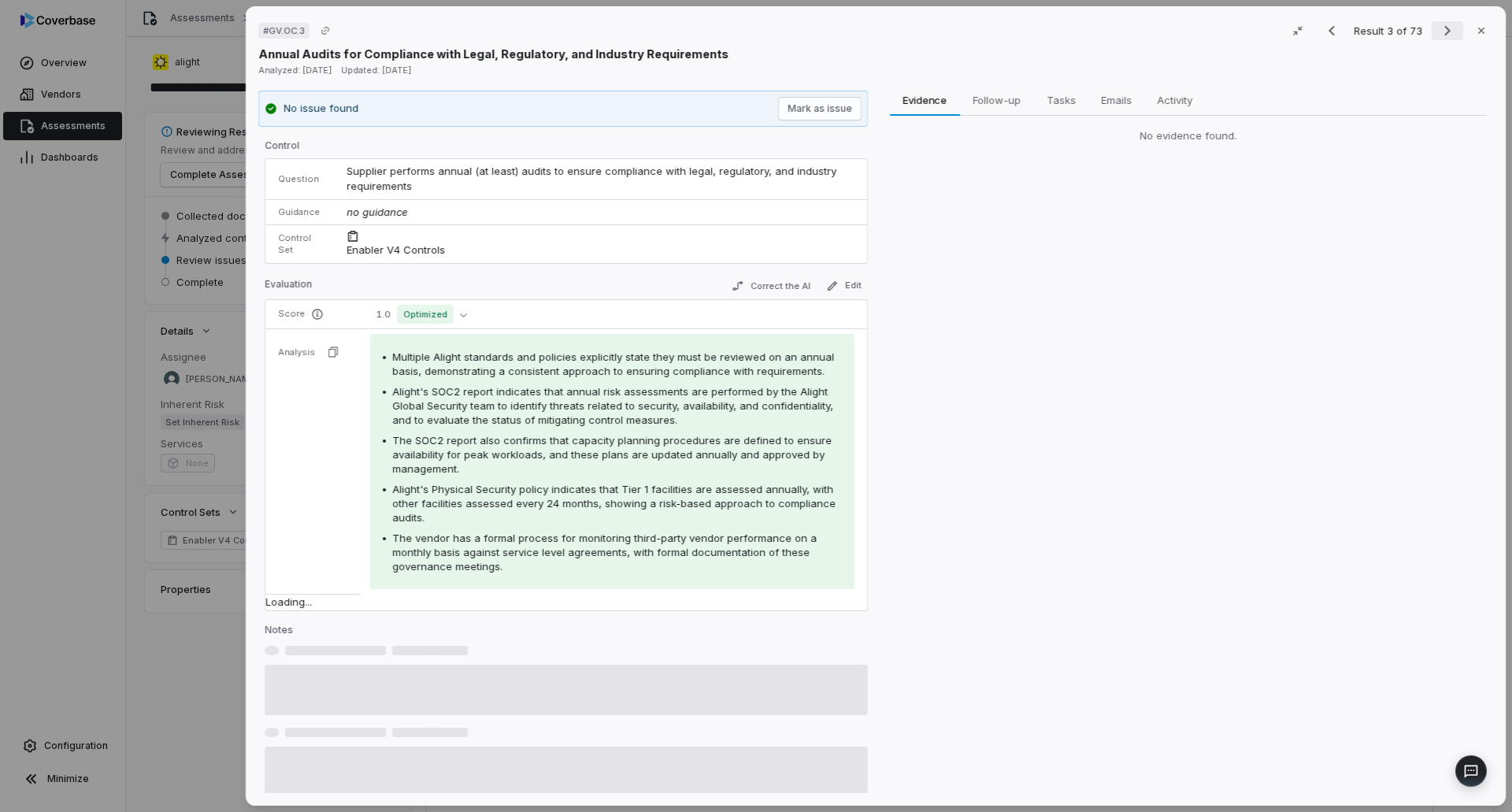
click at [1438, 36] on icon "Next result" at bounding box center [1447, 30] width 19 height 19
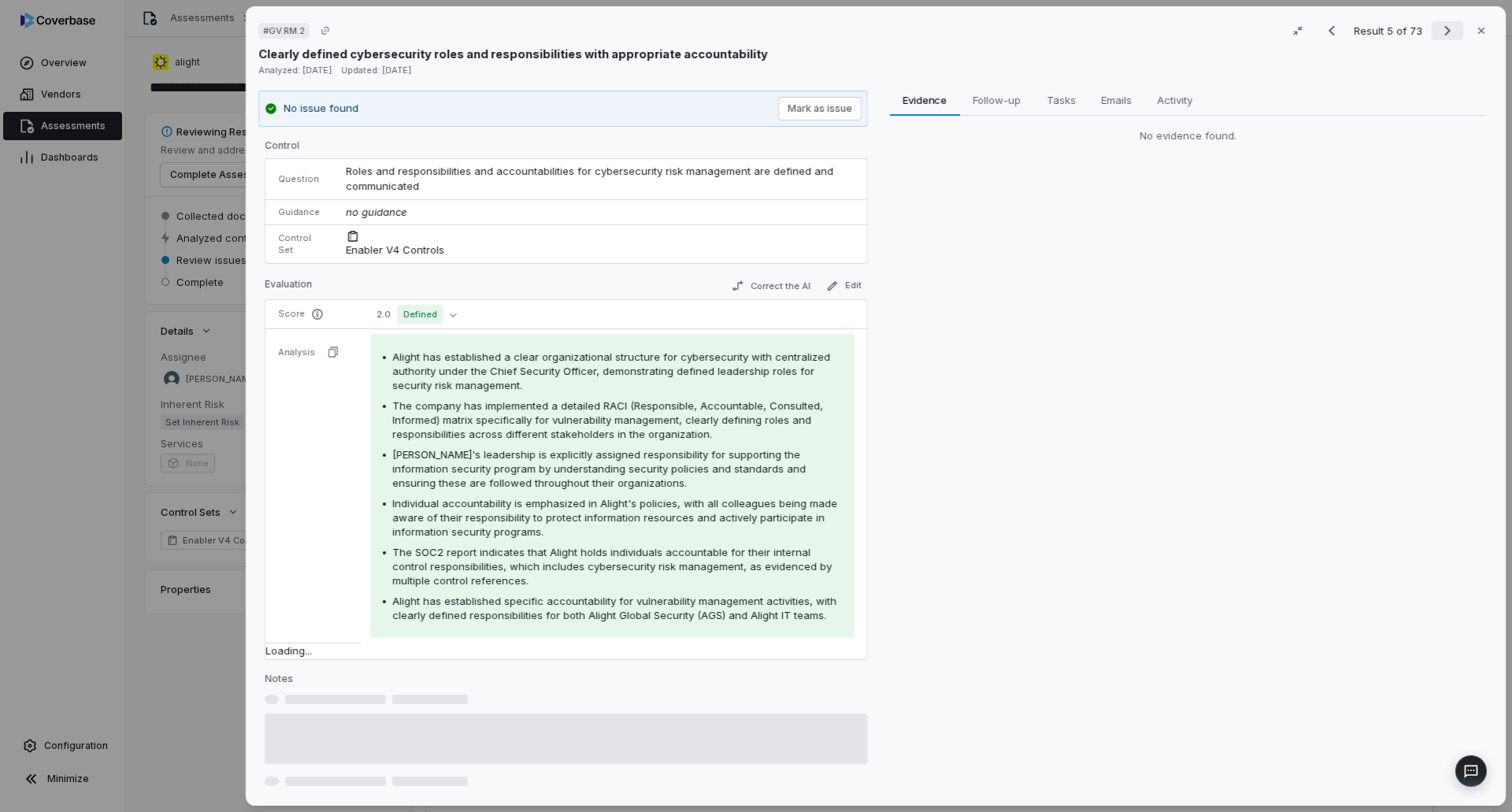
click at [1438, 36] on icon "Next result" at bounding box center [1447, 30] width 19 height 19
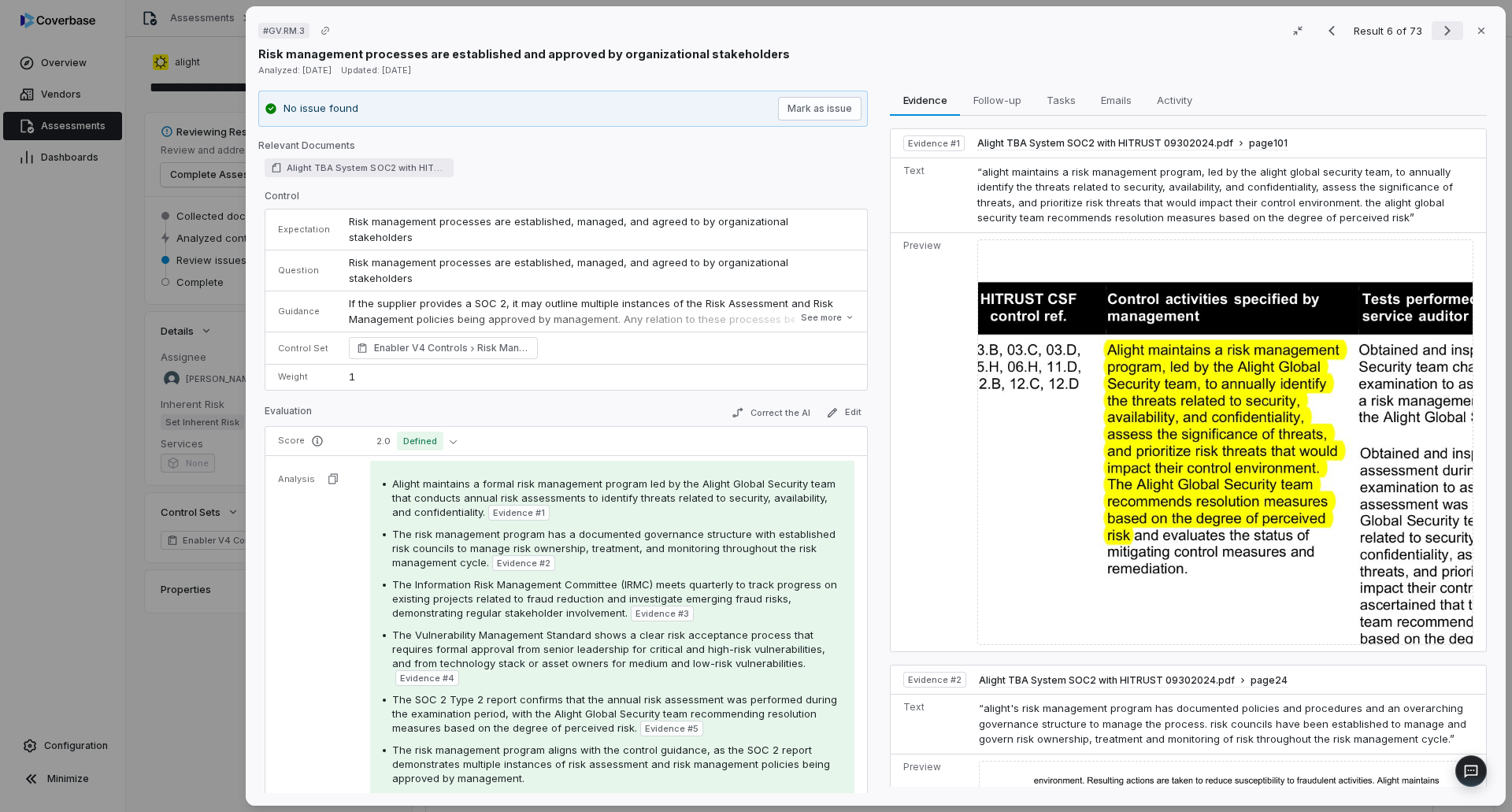
click at [1431, 25] on button "Next result" at bounding box center [1447, 30] width 31 height 19
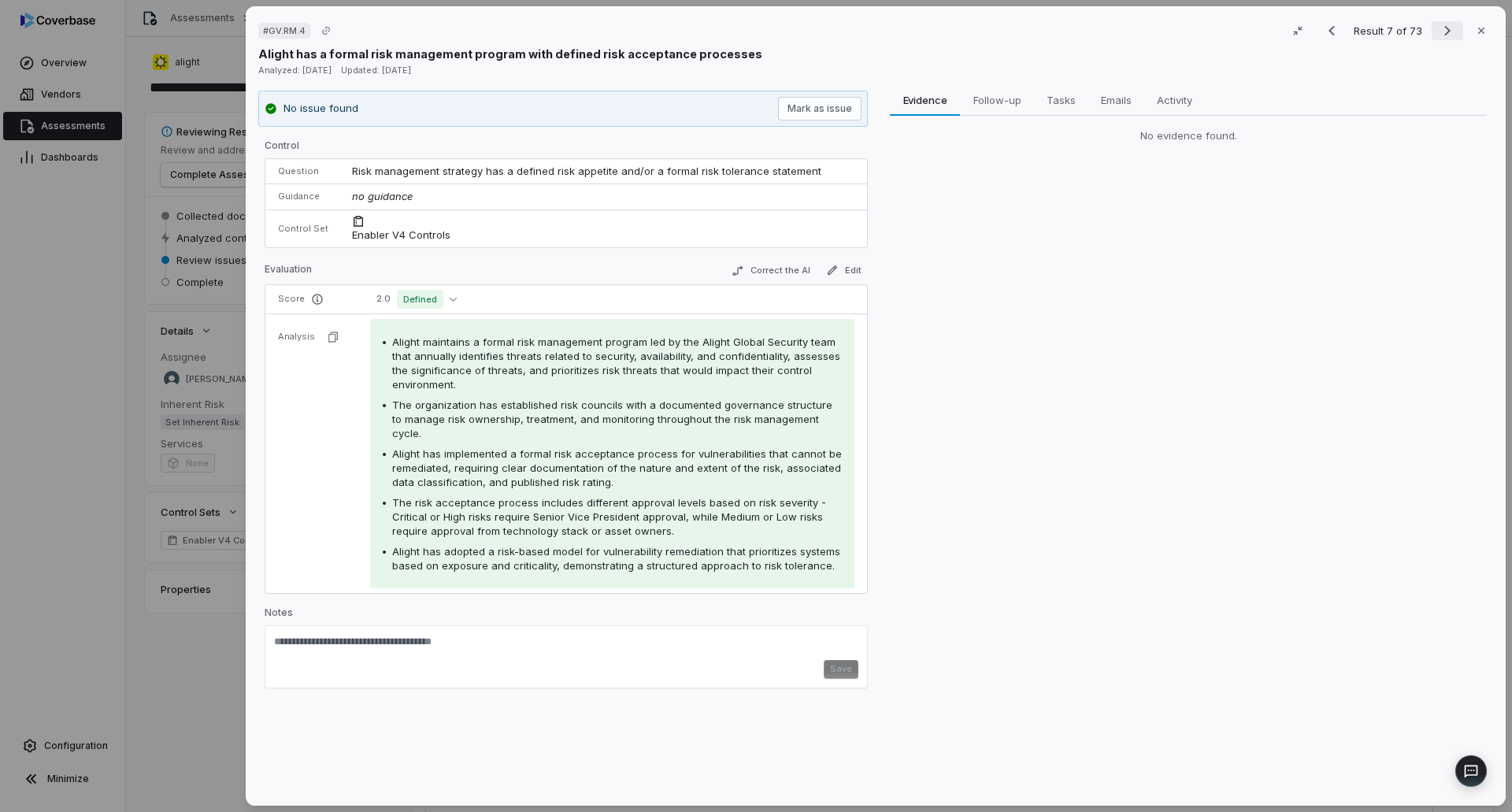
click at [1431, 25] on button "Next result" at bounding box center [1447, 30] width 31 height 19
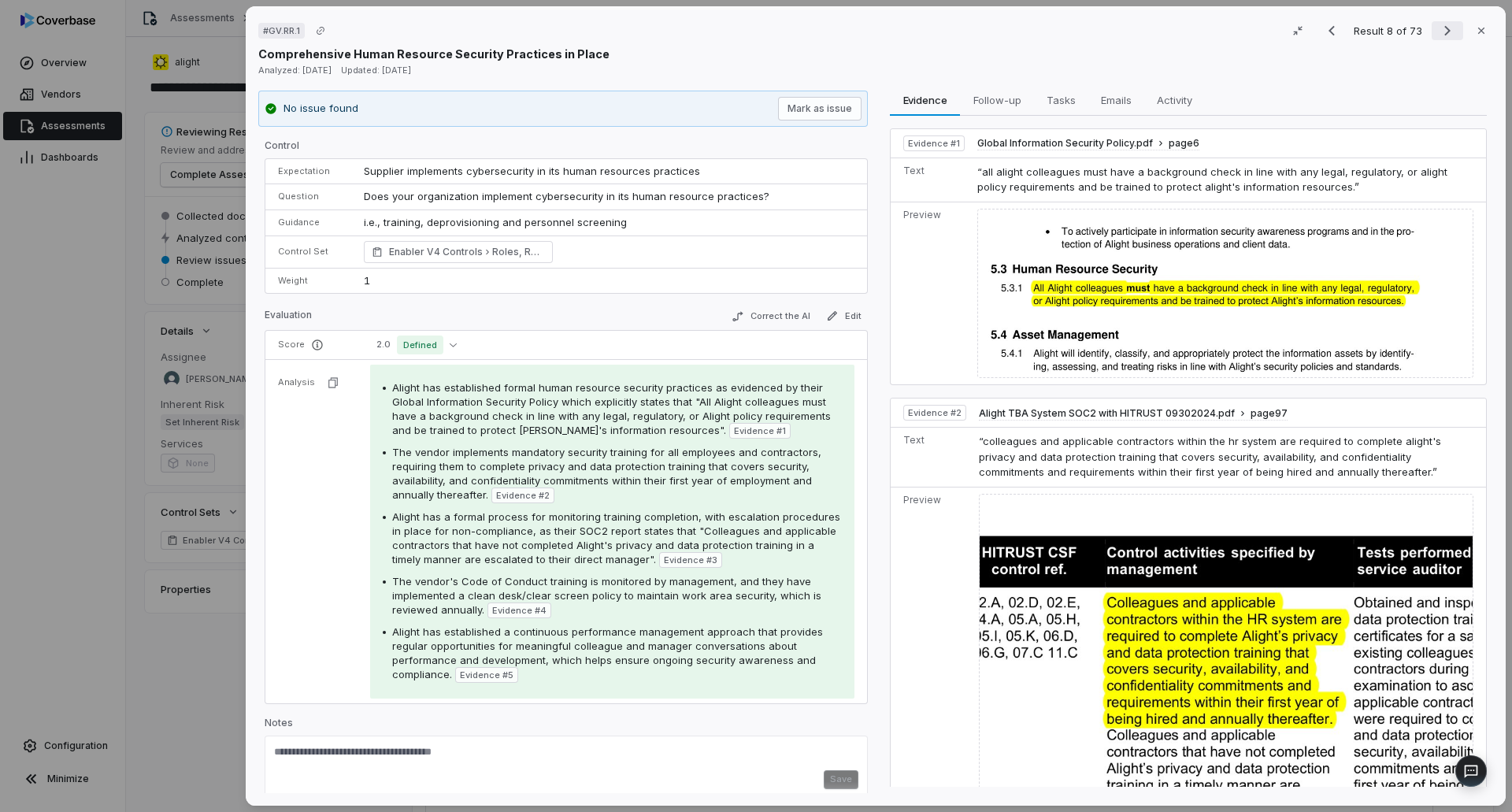
click at [1438, 30] on icon "Next result" at bounding box center [1447, 30] width 19 height 19
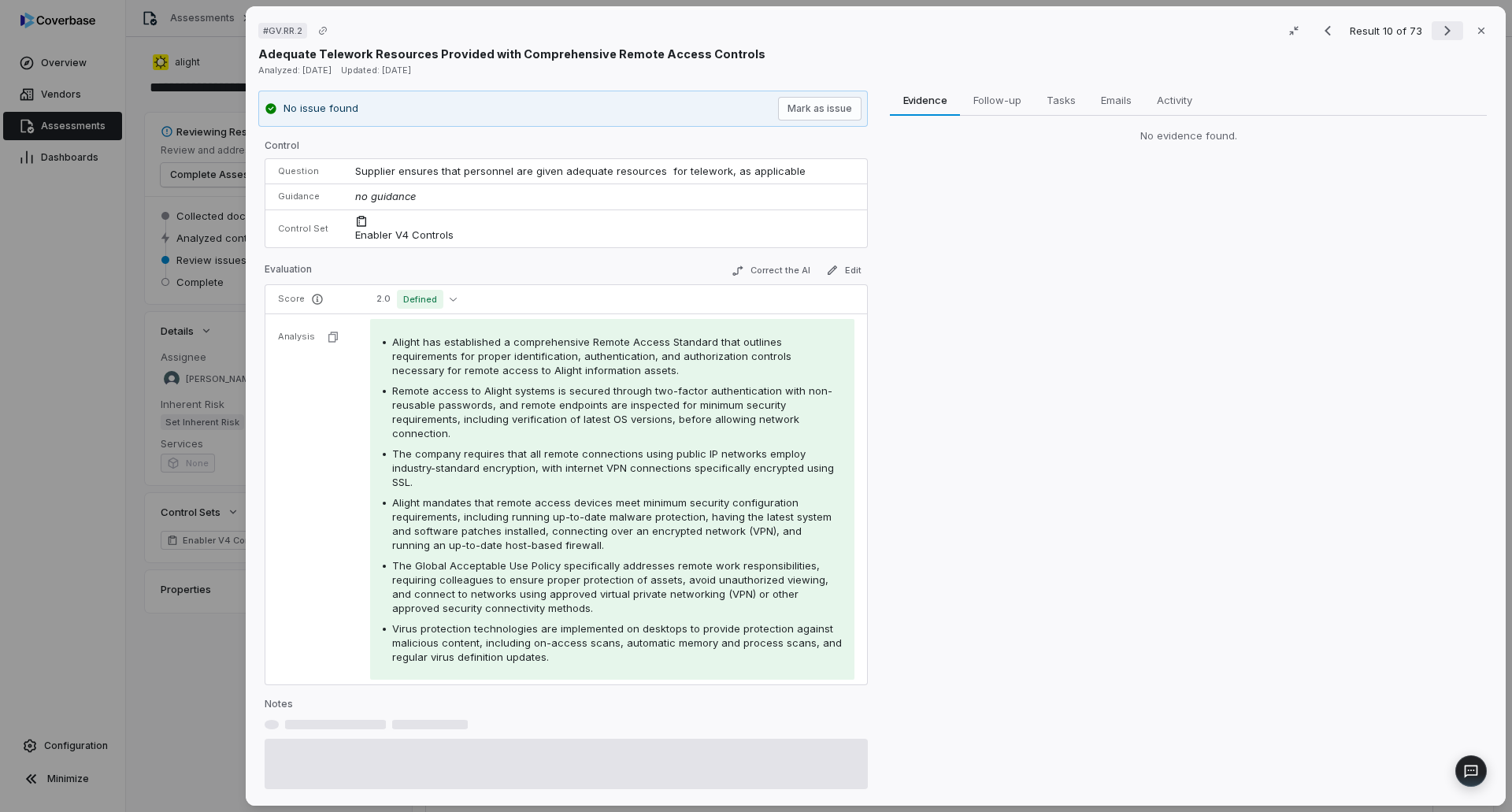
click at [1438, 30] on icon "Next result" at bounding box center [1447, 30] width 19 height 19
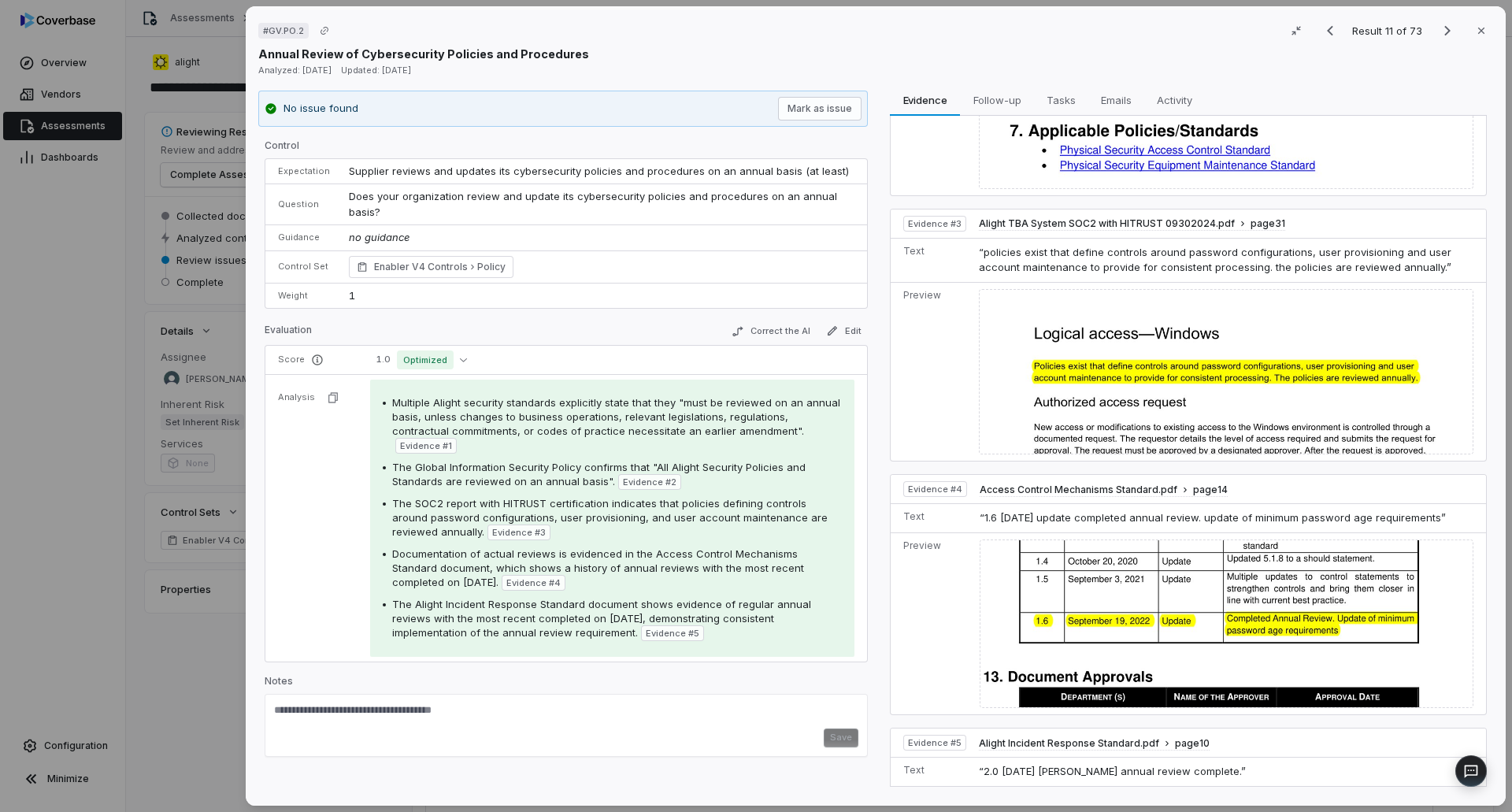
scroll to position [473, 0]
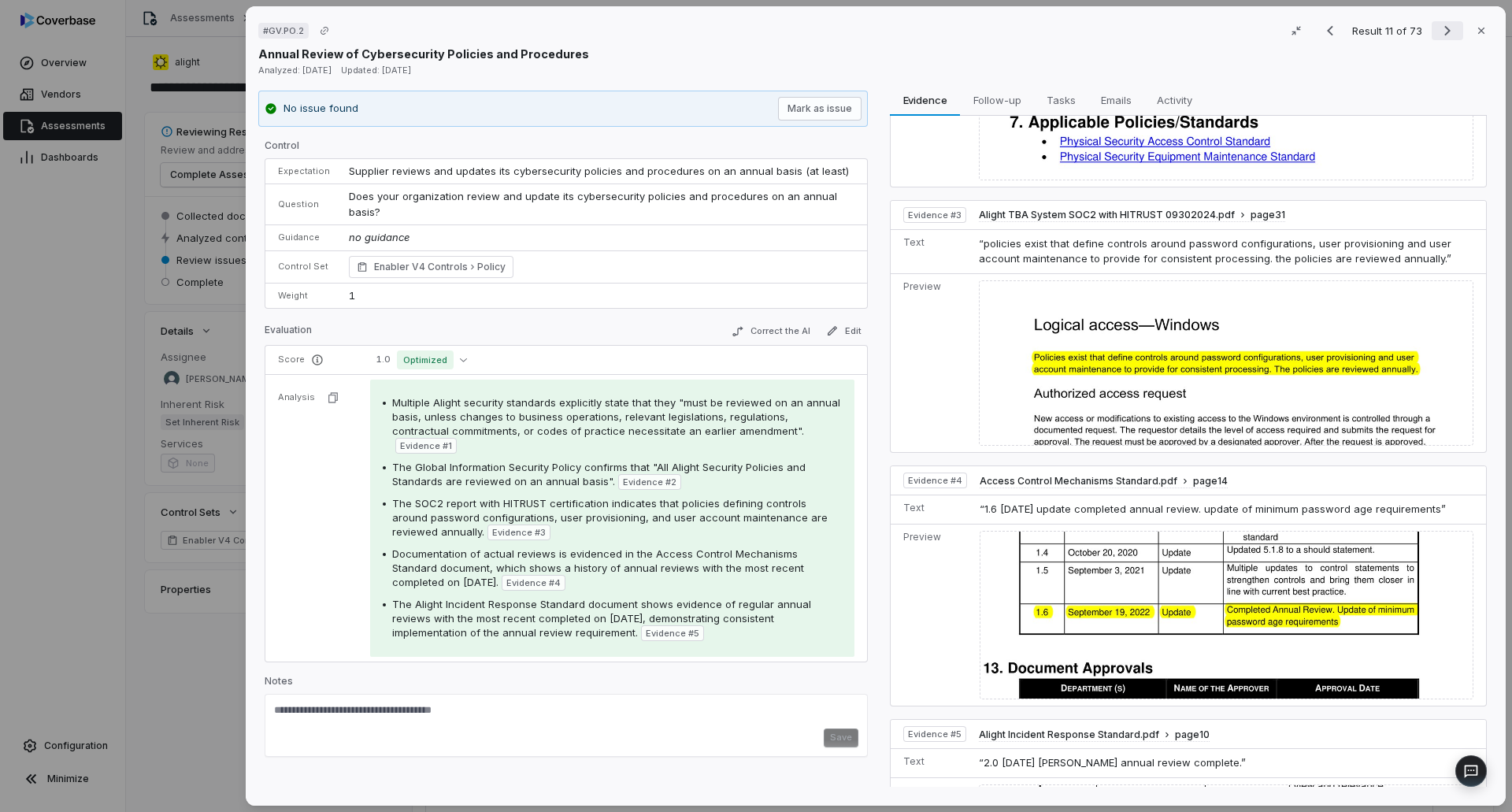
click at [1438, 23] on icon "Next result" at bounding box center [1447, 30] width 19 height 19
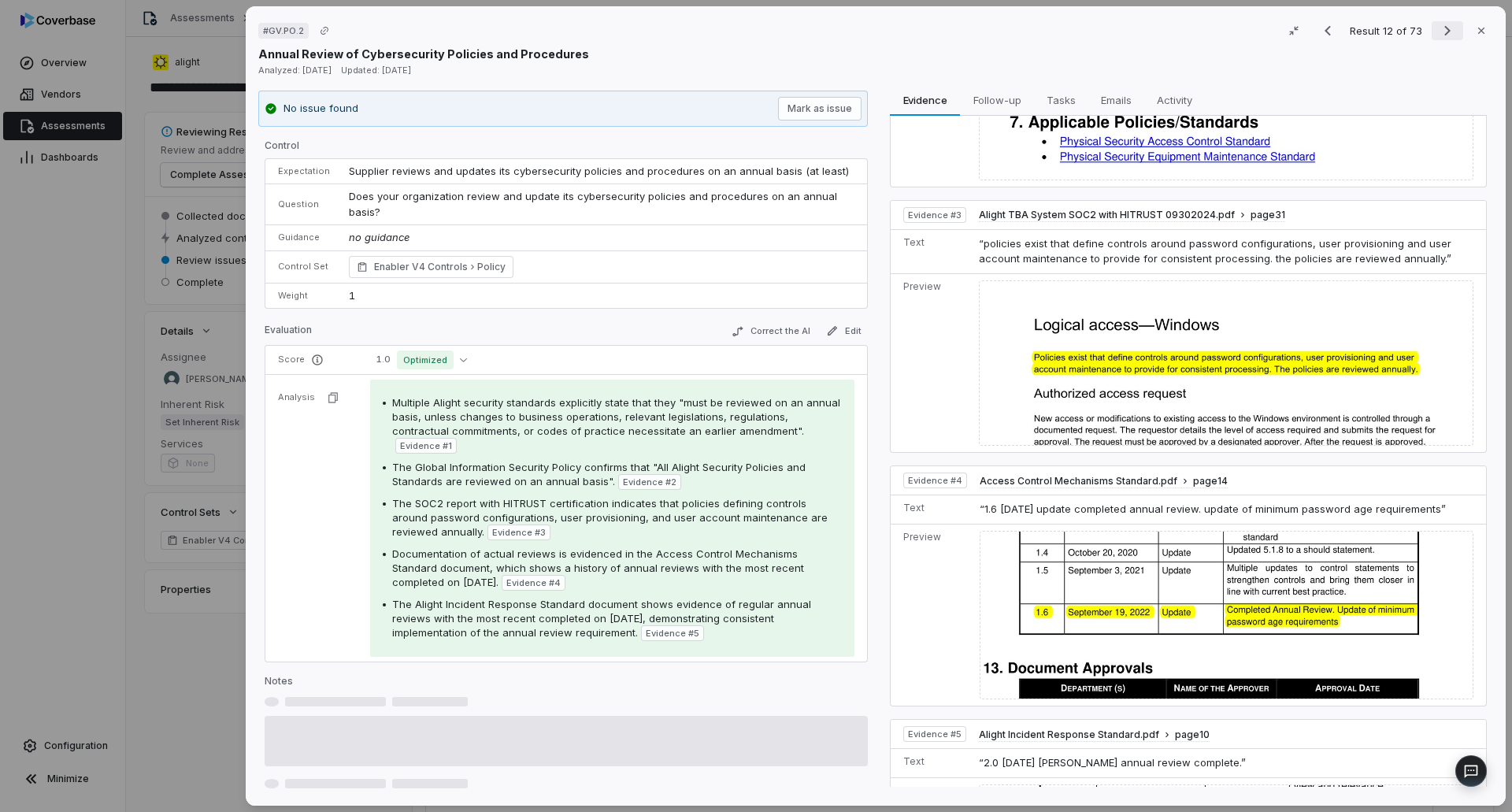
click at [1438, 23] on icon "Next result" at bounding box center [1447, 30] width 19 height 19
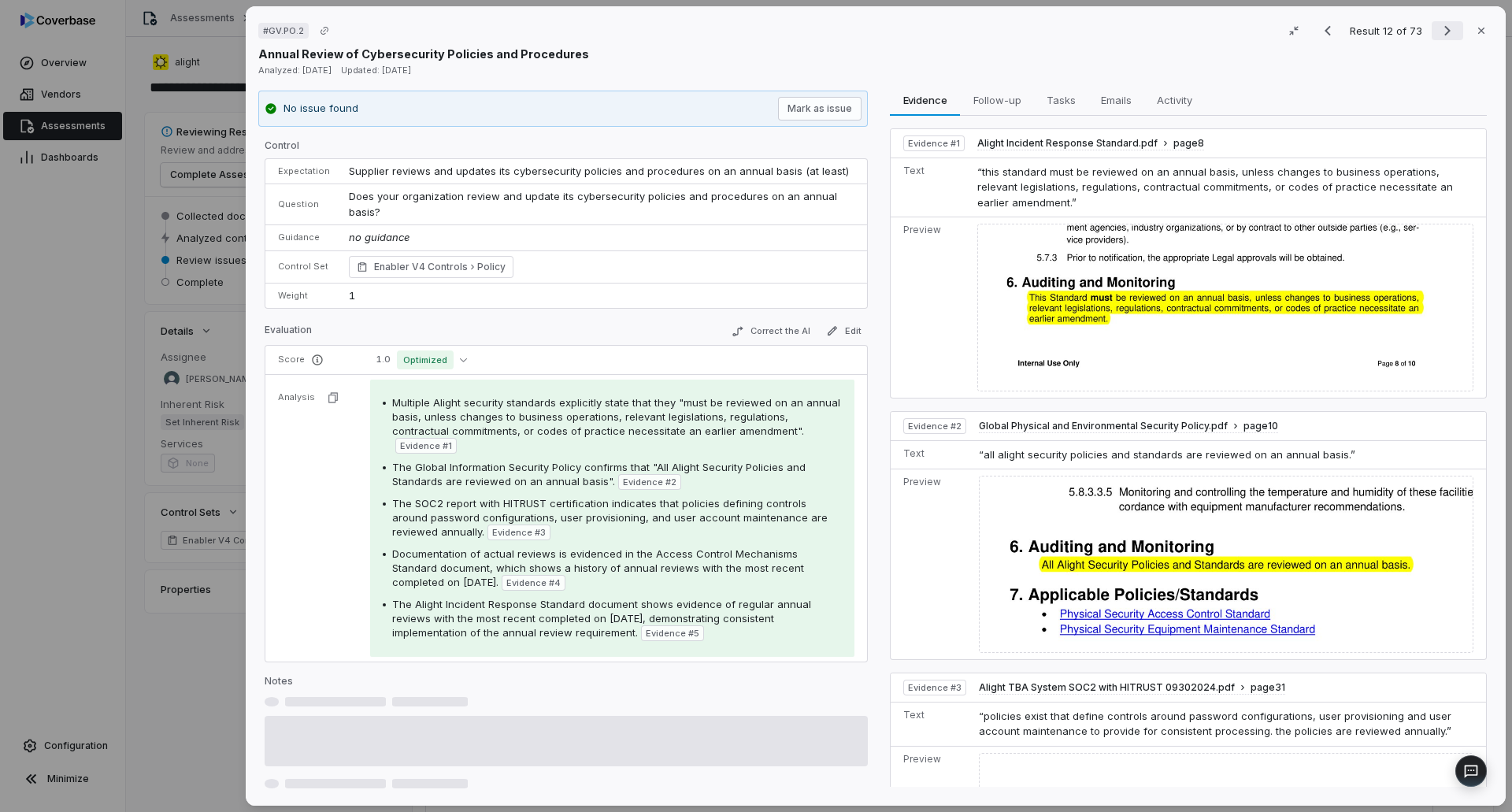
click at [1438, 23] on icon "Next result" at bounding box center [1447, 30] width 19 height 19
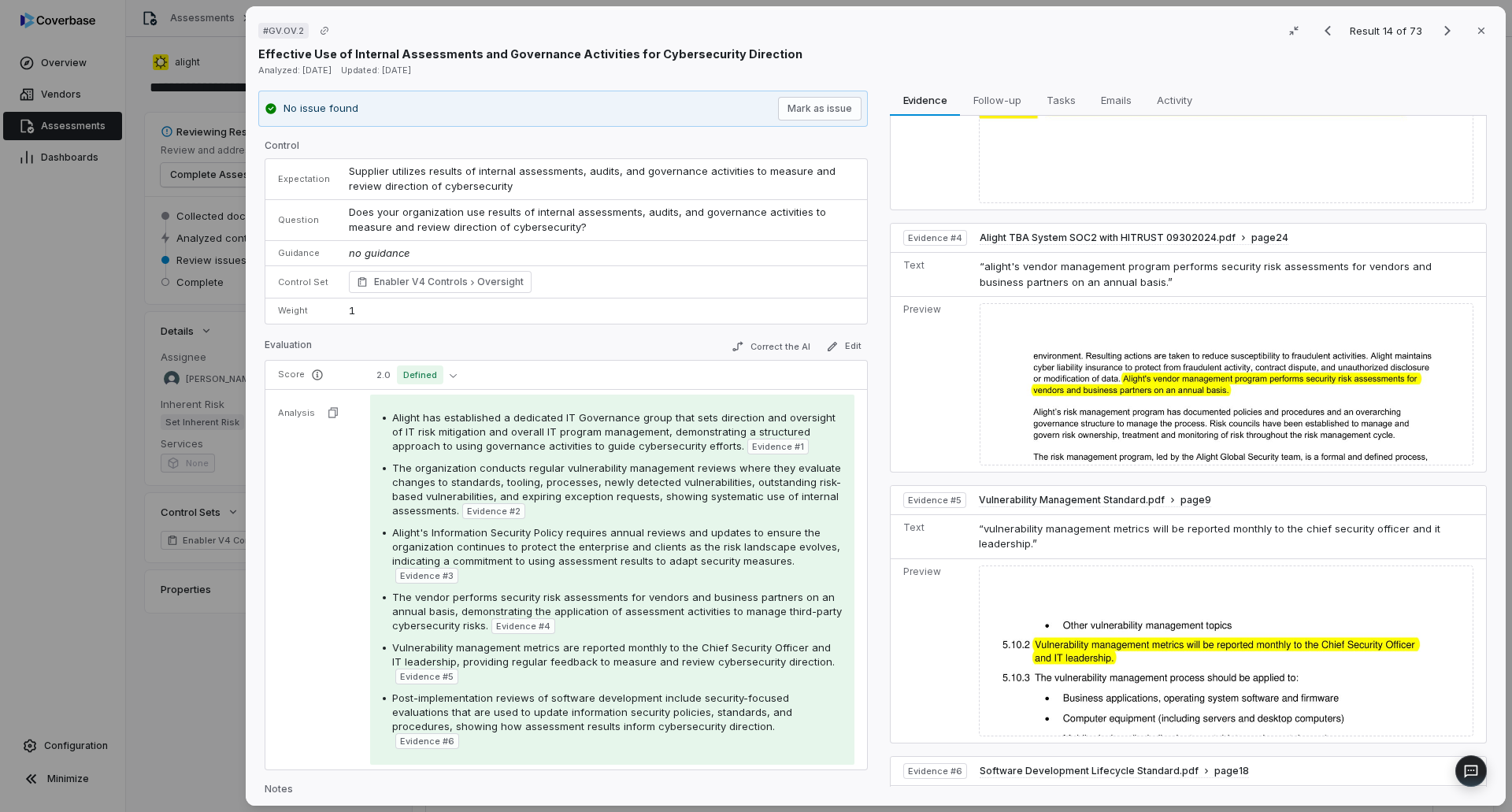
scroll to position [1102, 0]
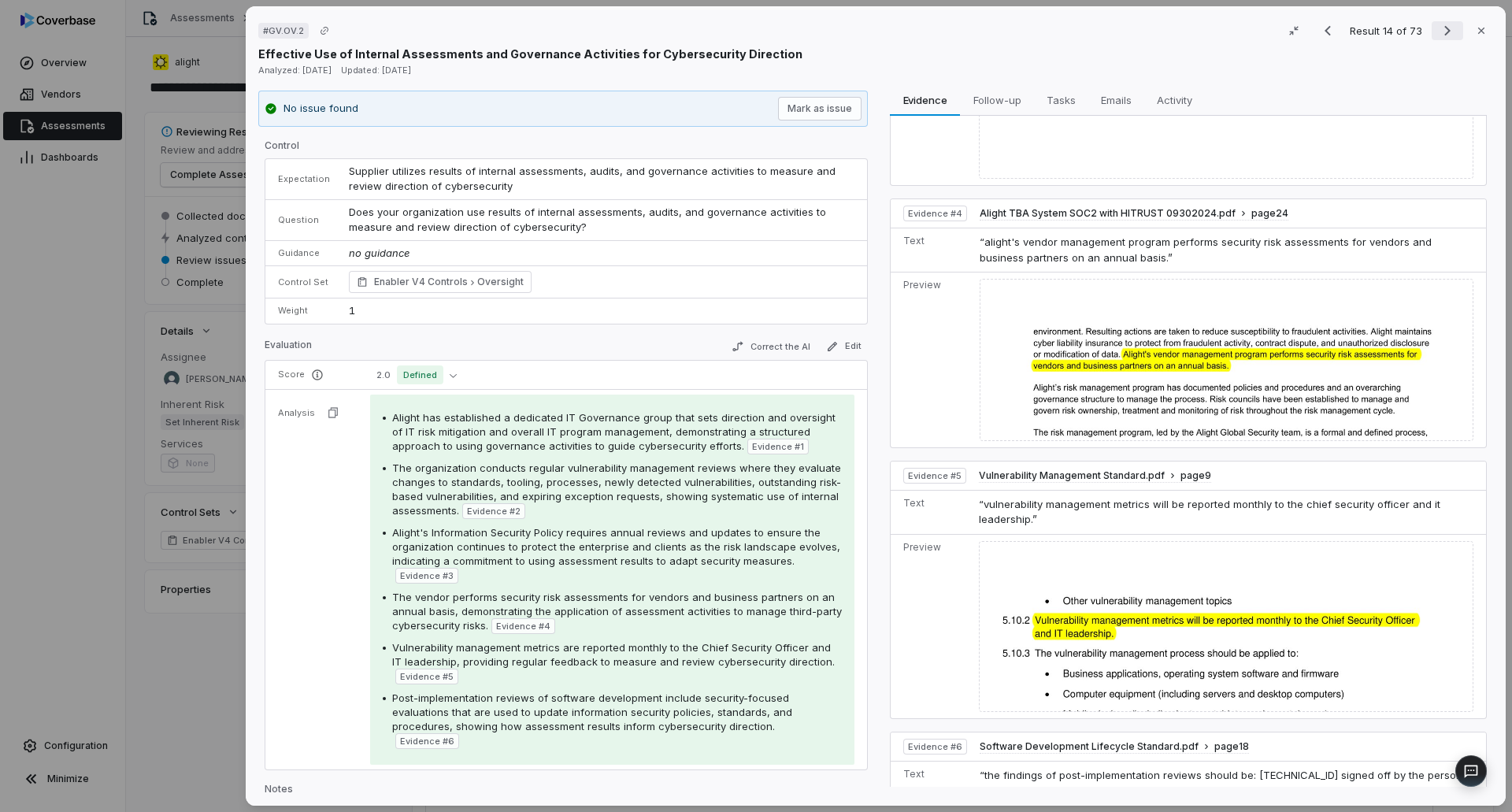
click at [1438, 35] on icon "Next result" at bounding box center [1447, 30] width 19 height 19
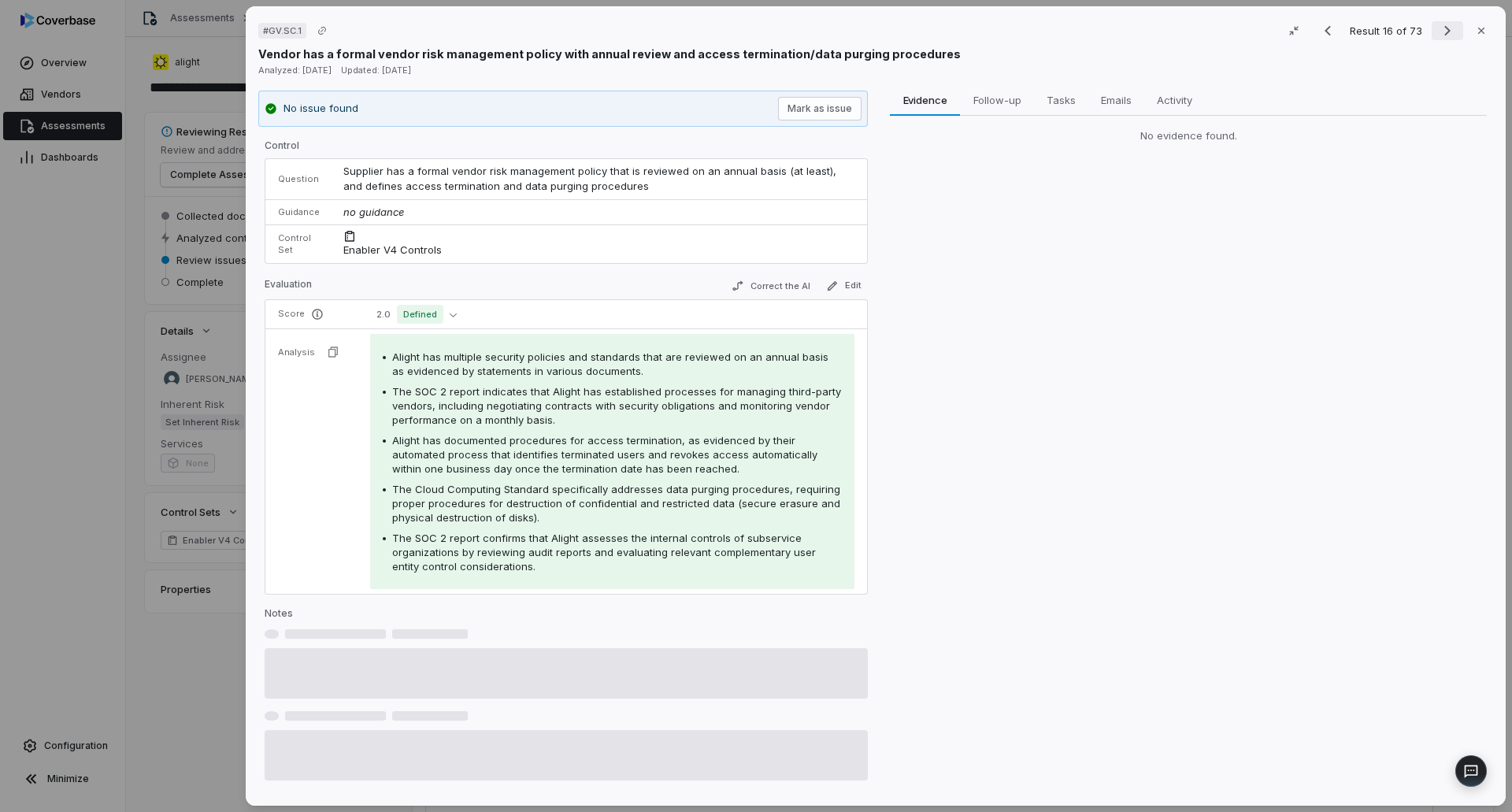
click at [1438, 35] on icon "Next result" at bounding box center [1447, 30] width 19 height 19
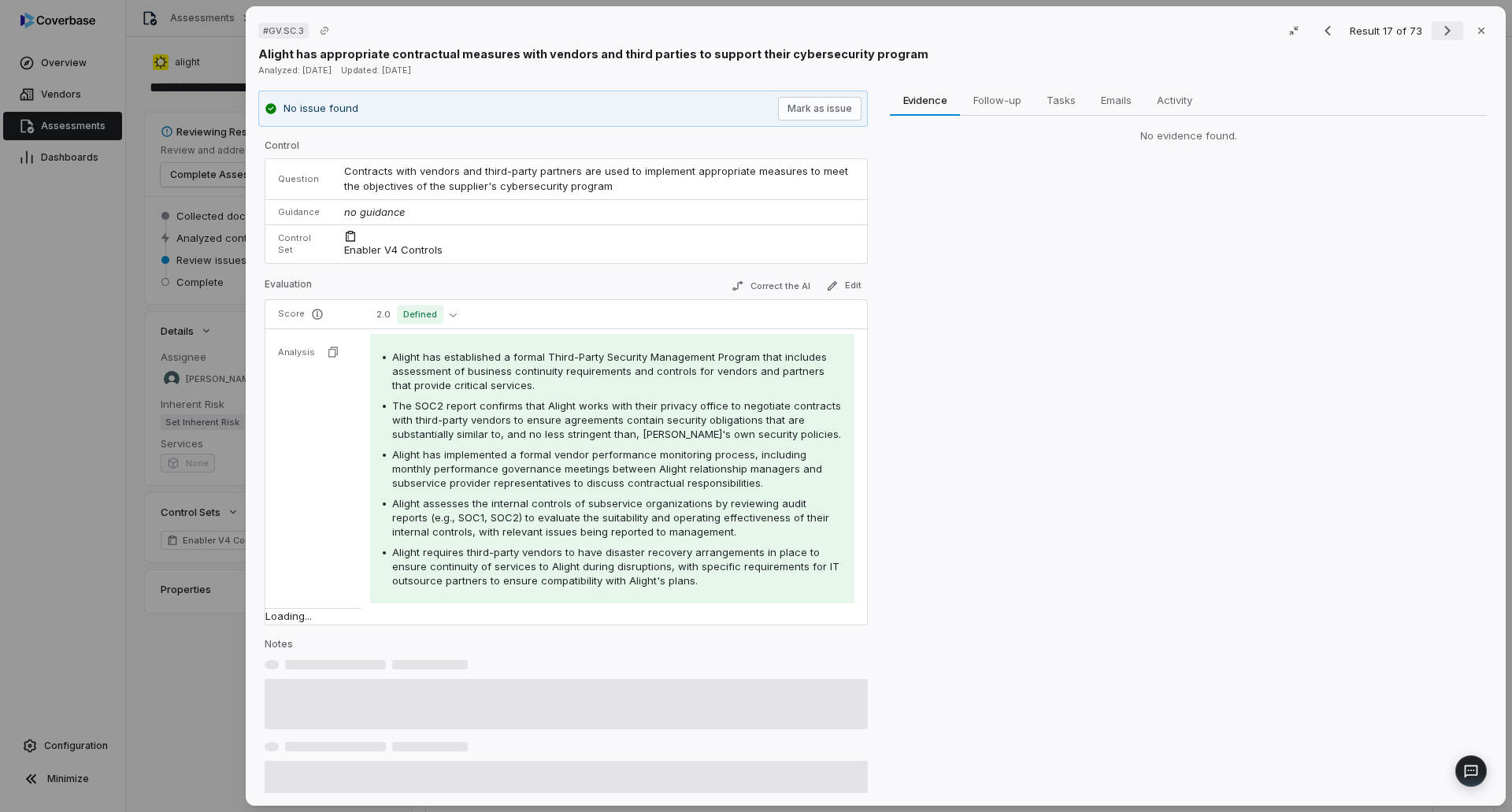
click at [1438, 35] on icon "Next result" at bounding box center [1447, 30] width 19 height 19
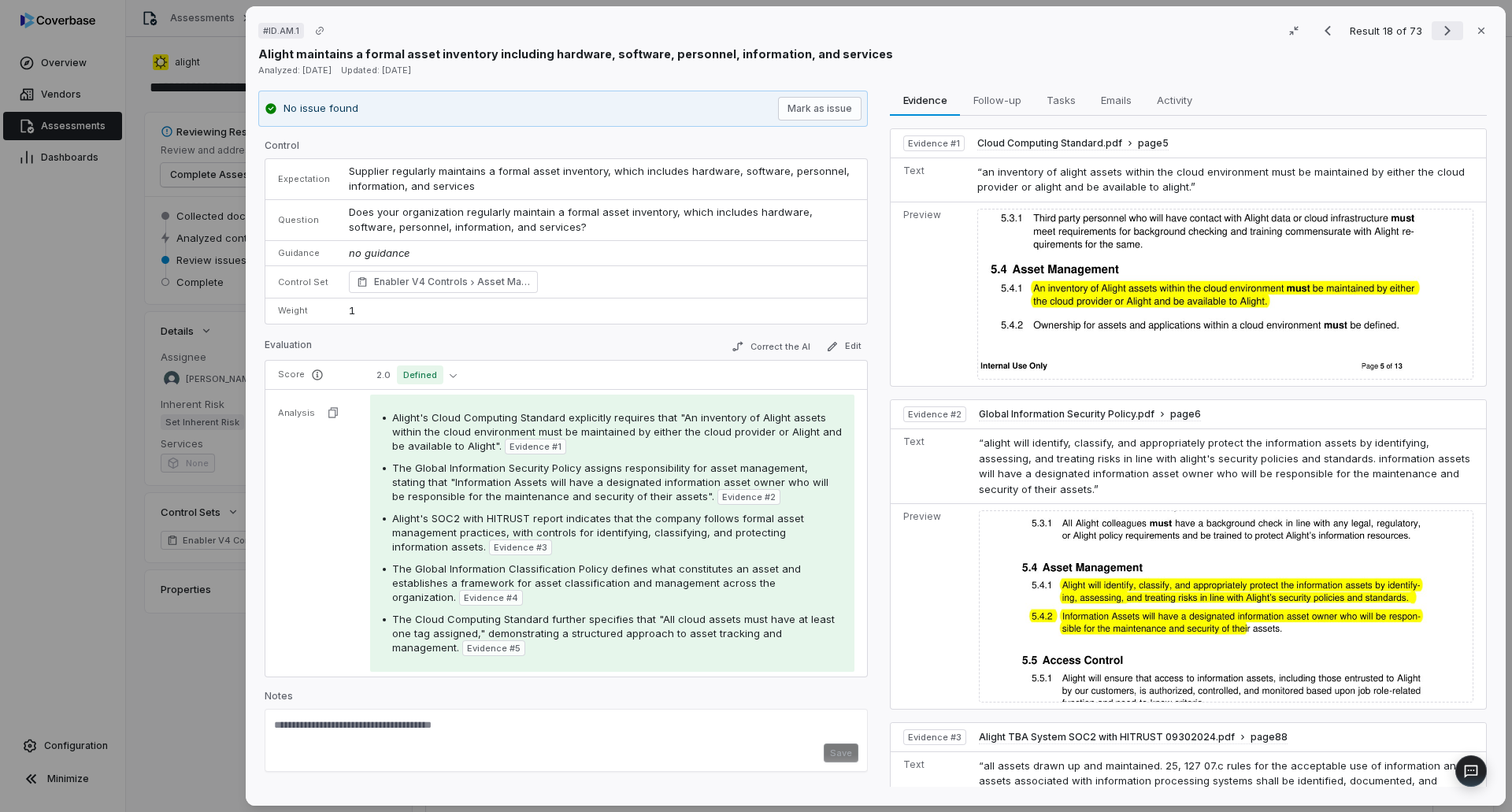
click at [1438, 26] on icon "Next result" at bounding box center [1447, 30] width 19 height 19
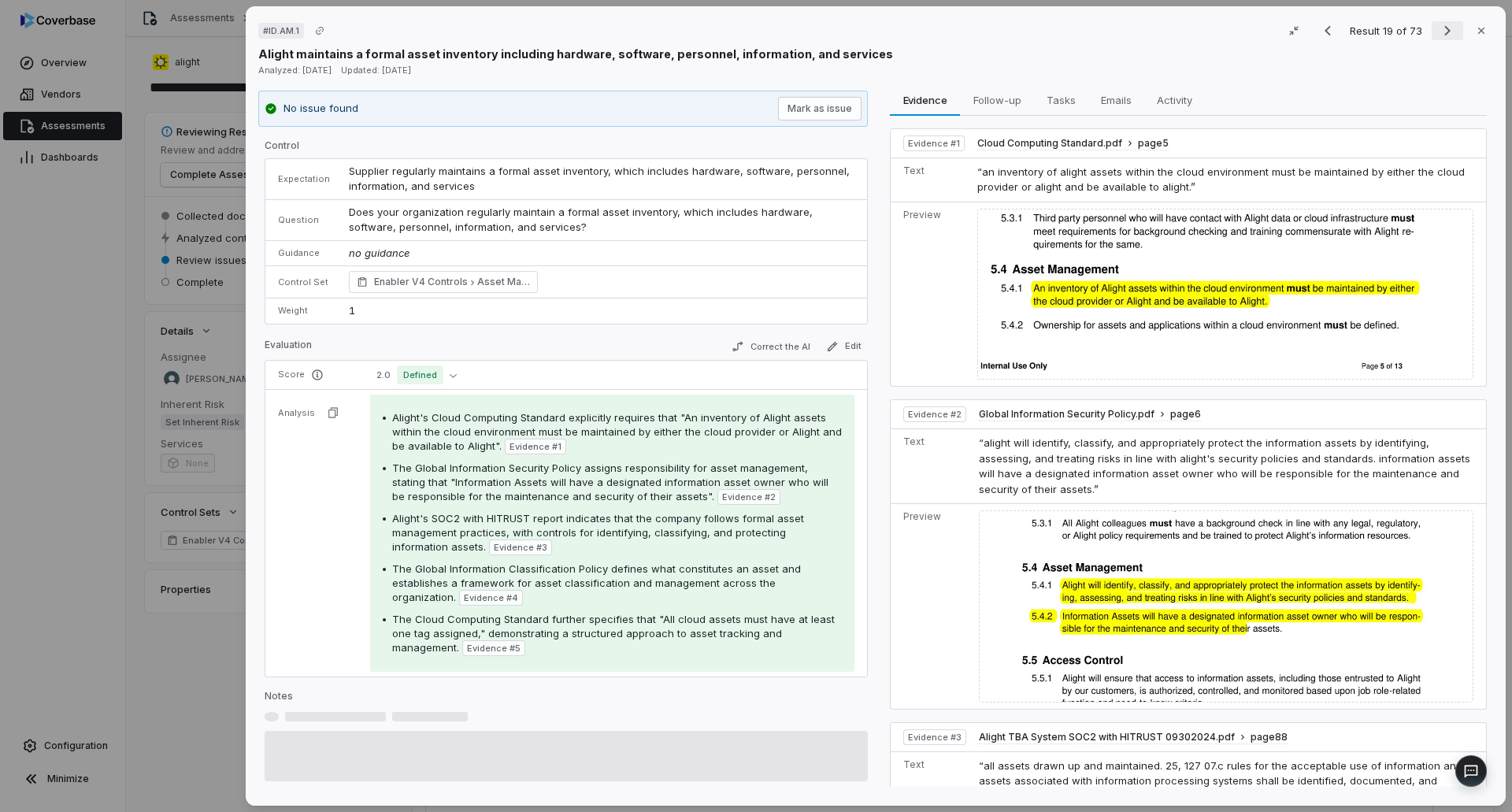
click at [1438, 26] on icon "Next result" at bounding box center [1447, 30] width 19 height 19
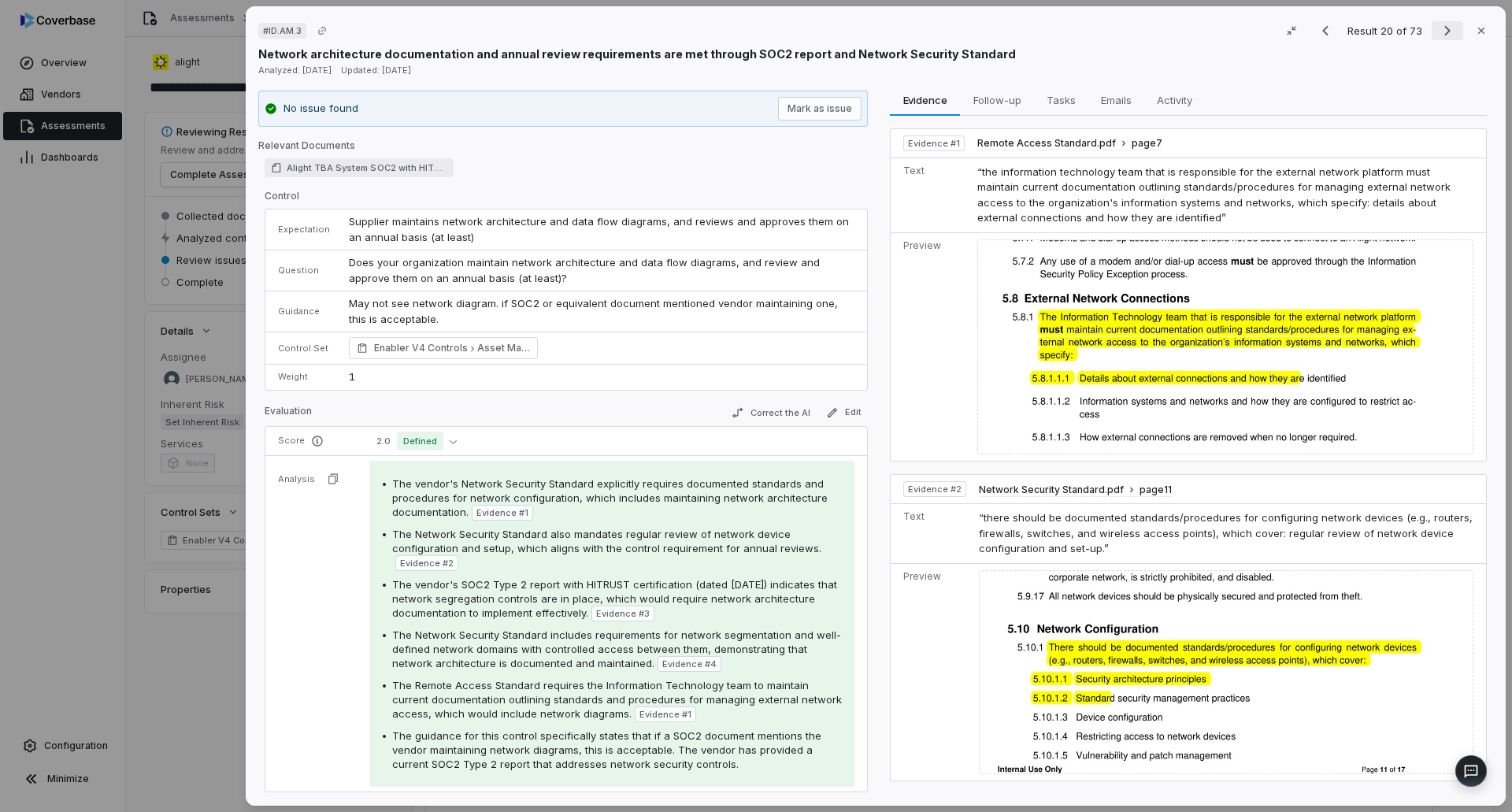
click at [1442, 32] on icon "Next result" at bounding box center [1447, 30] width 19 height 19
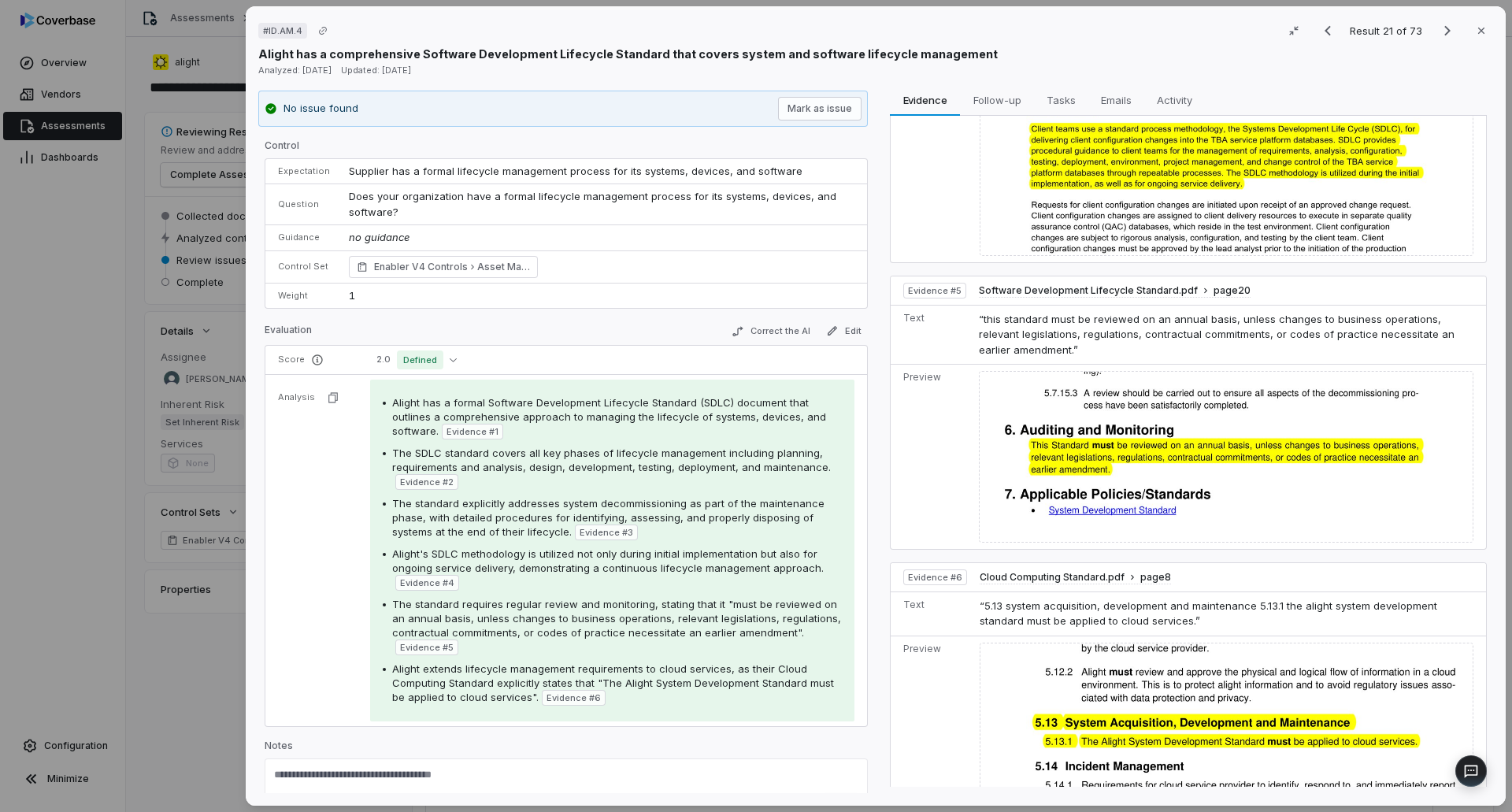
scroll to position [1794, 0]
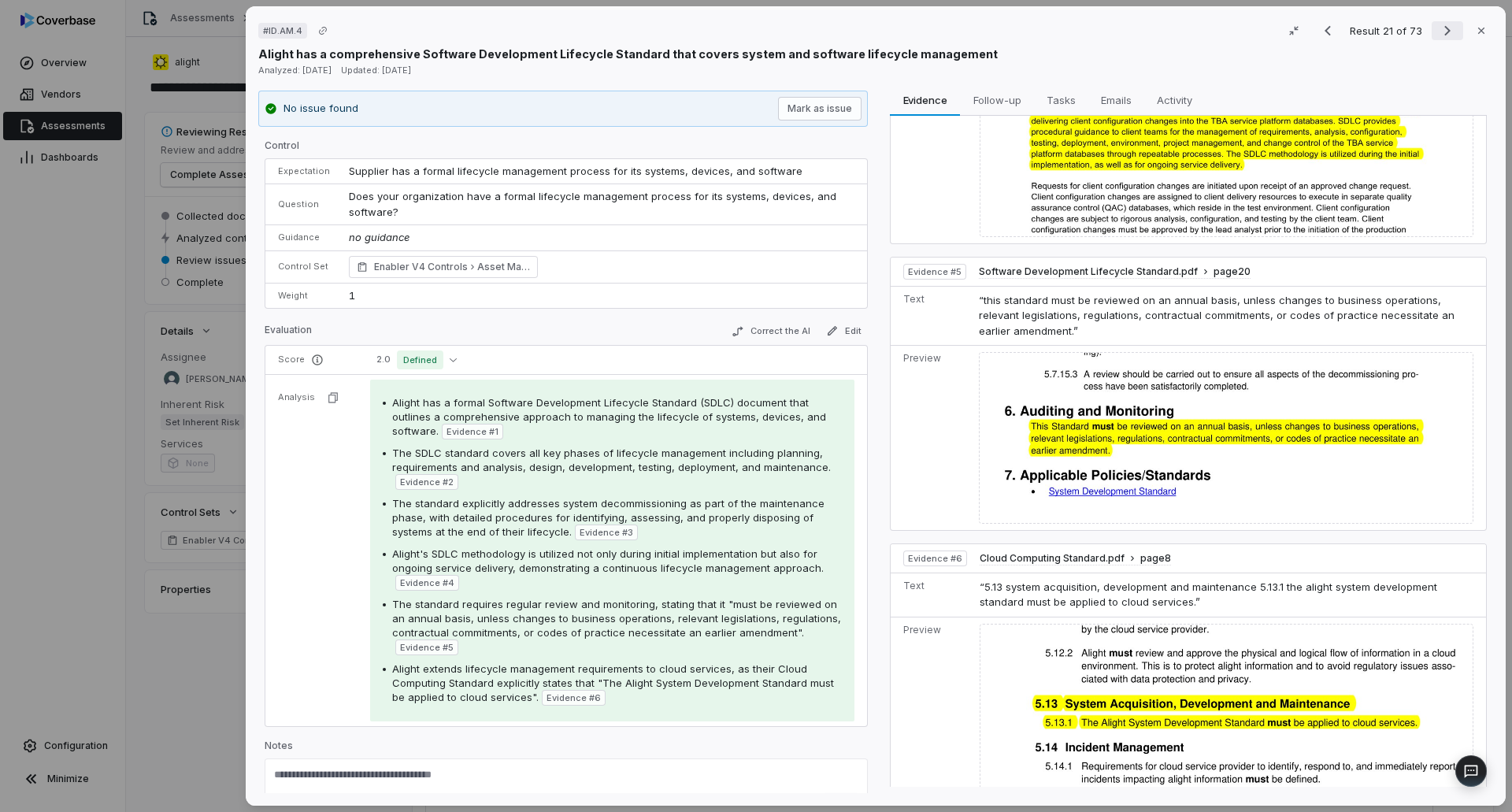
click at [1438, 28] on icon "Next result" at bounding box center [1447, 30] width 19 height 19
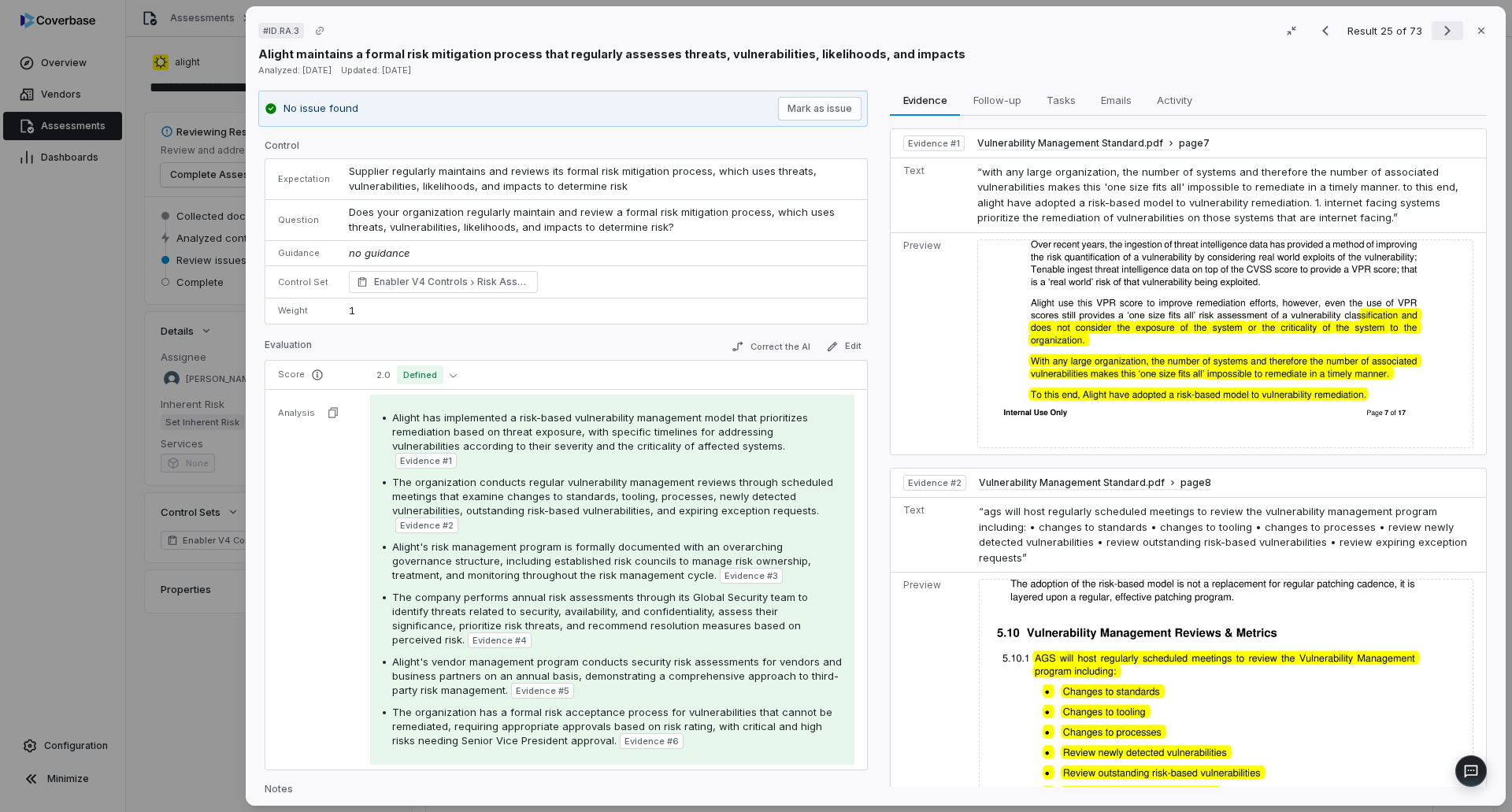
click at [1442, 31] on icon "Next result" at bounding box center [1447, 30] width 19 height 19
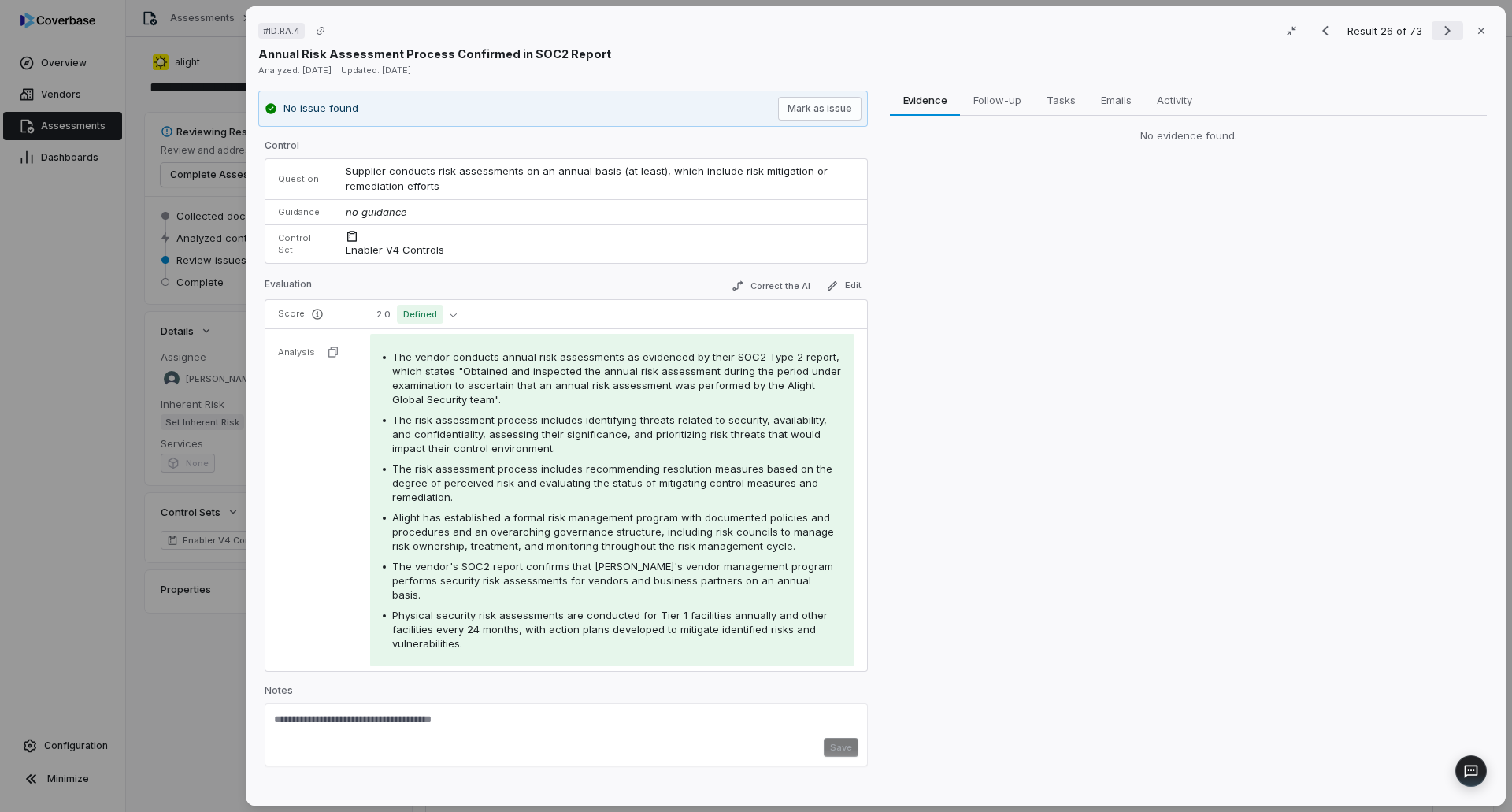
click at [1442, 31] on icon "Next result" at bounding box center [1447, 30] width 19 height 19
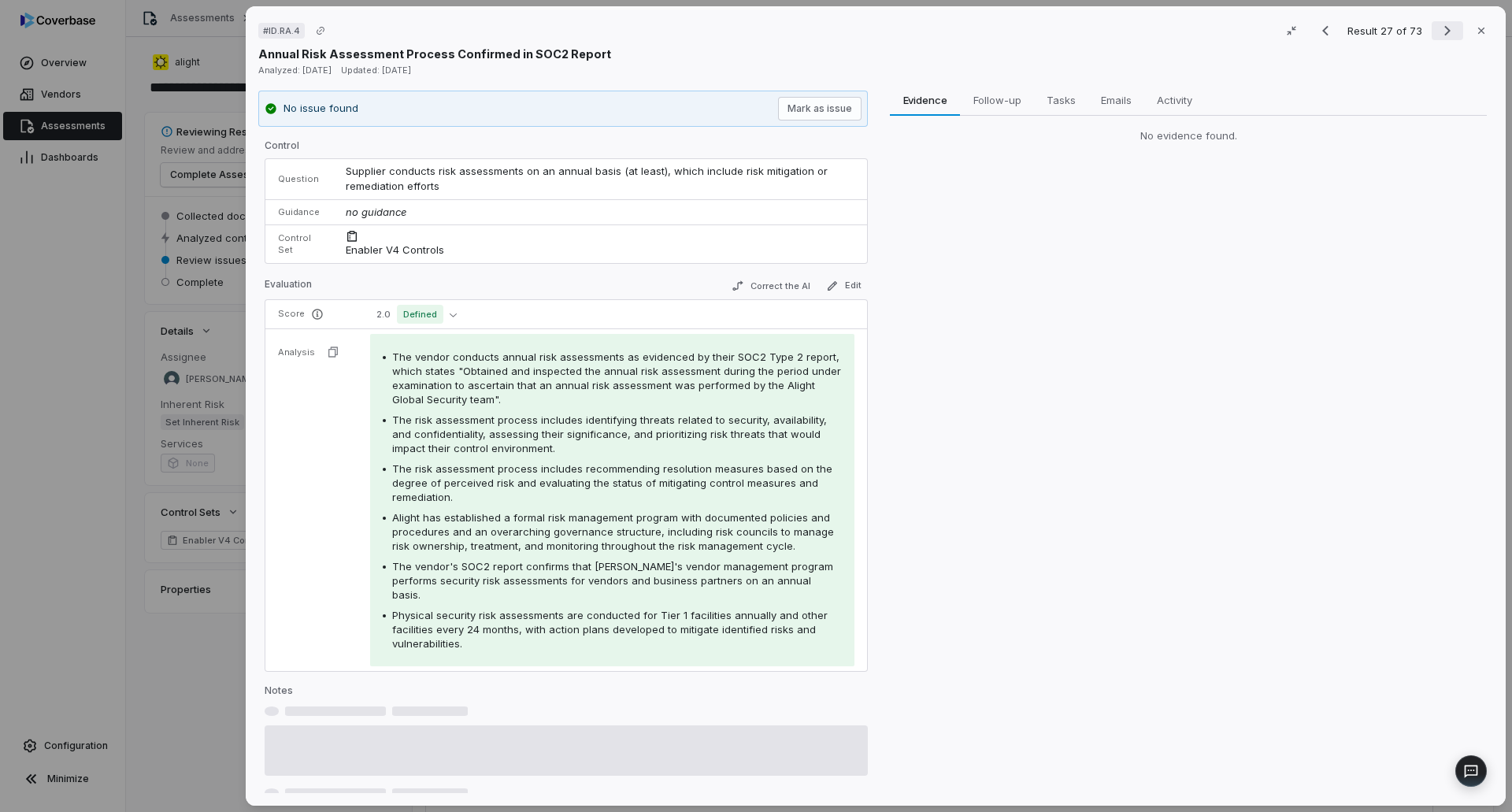
click at [1442, 31] on icon "Next result" at bounding box center [1447, 30] width 19 height 19
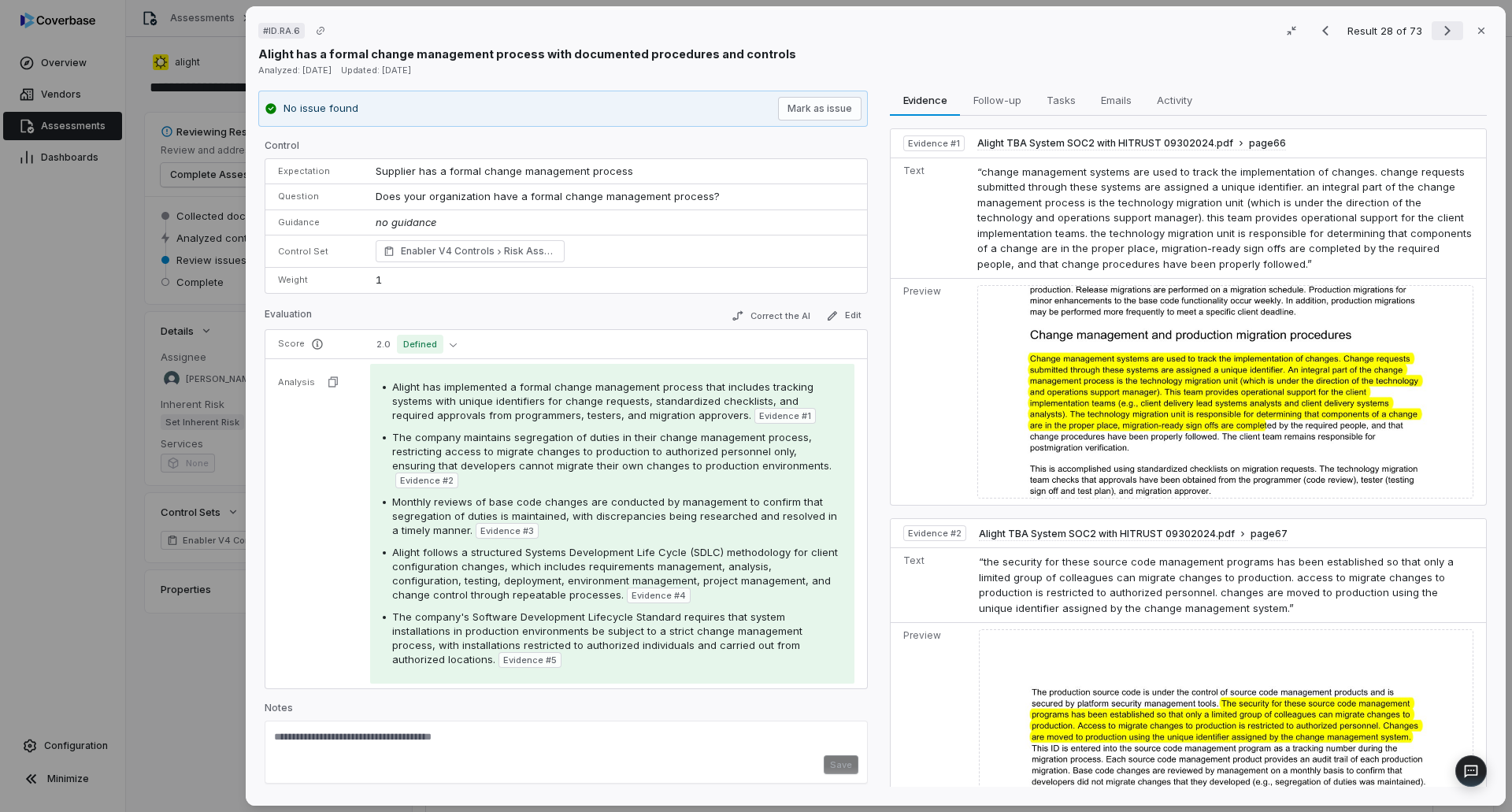
click at [1440, 26] on icon "Next result" at bounding box center [1447, 30] width 19 height 19
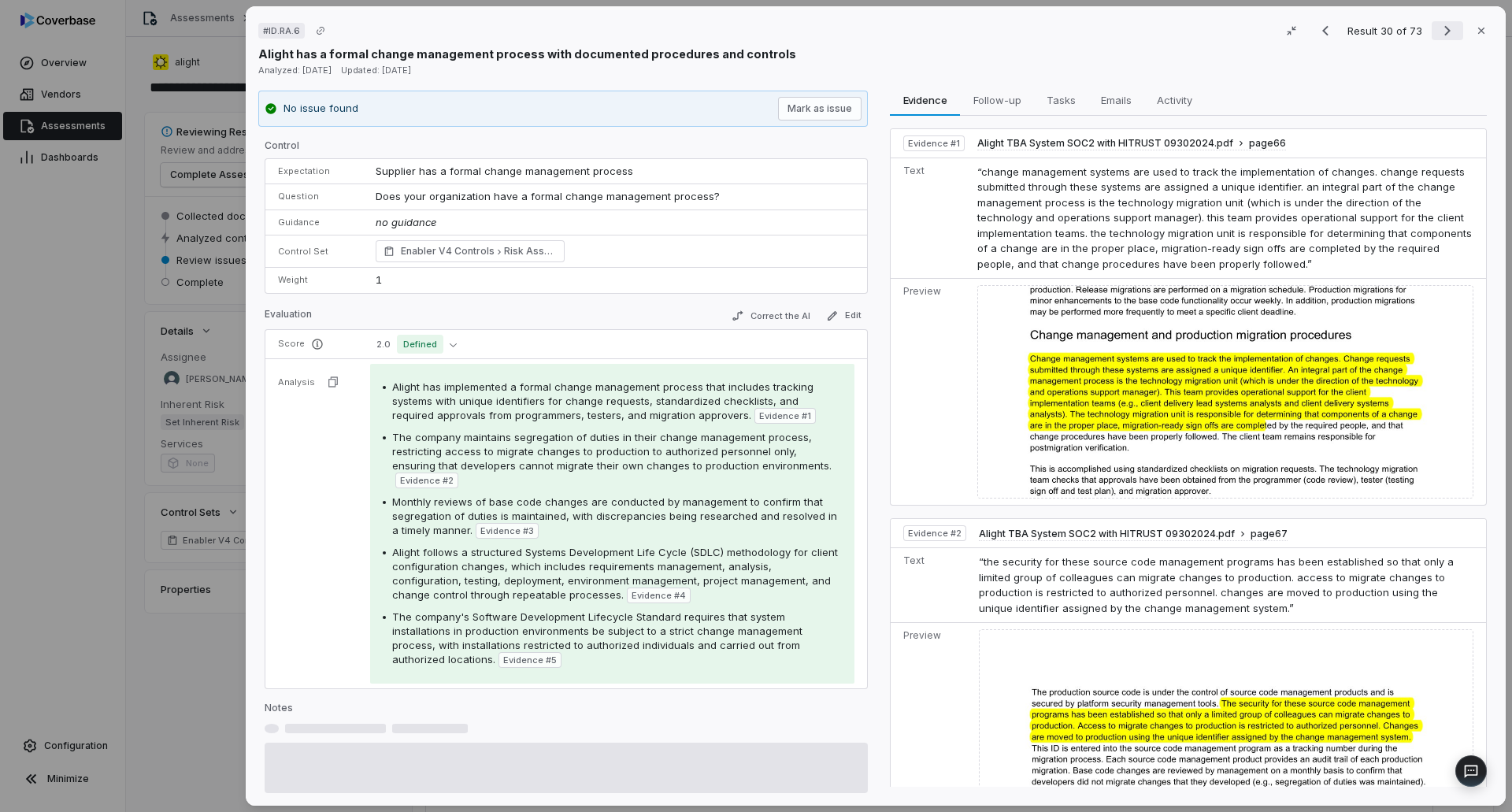
click at [1440, 26] on icon "Next result" at bounding box center [1447, 30] width 19 height 19
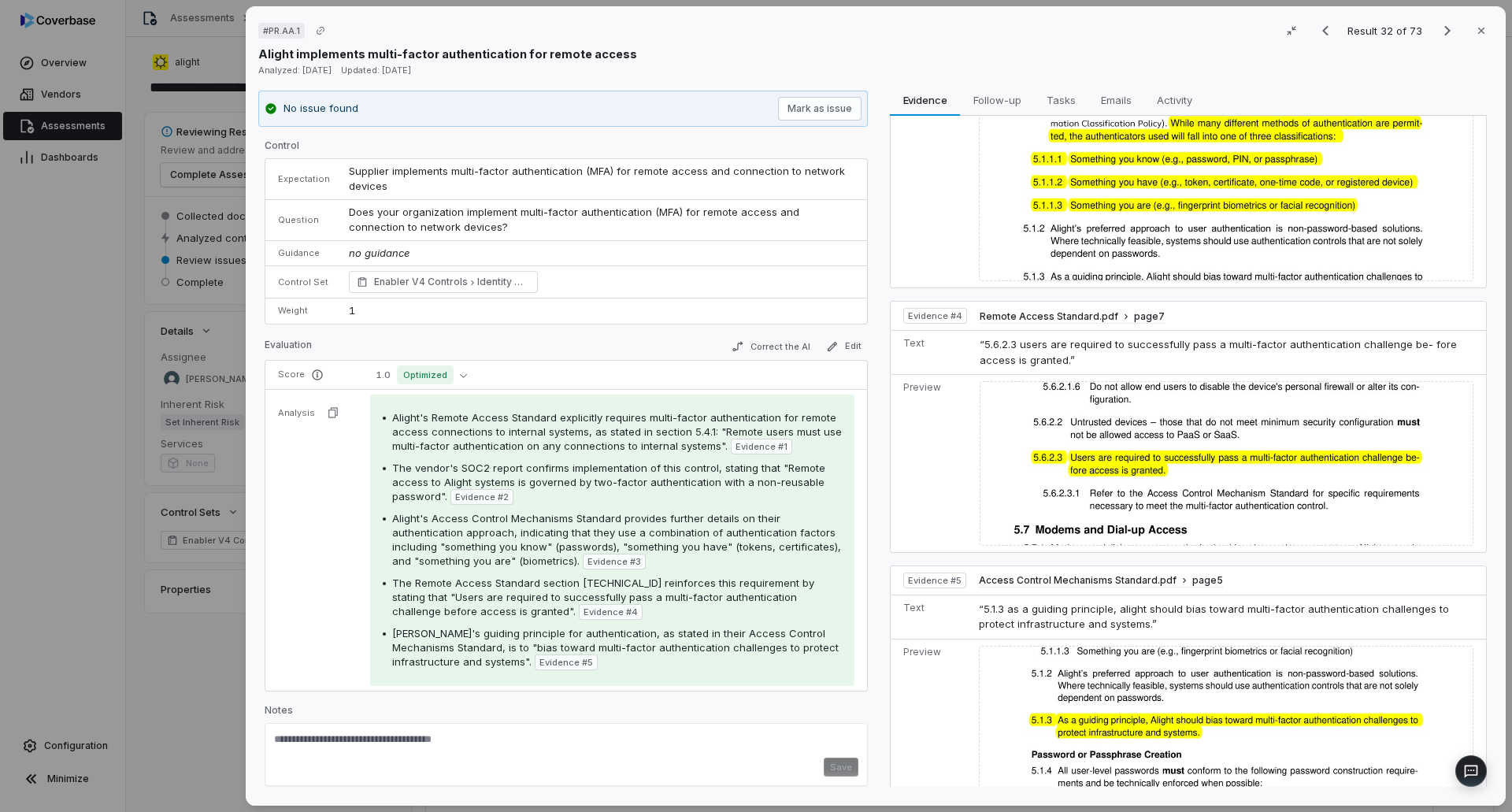
scroll to position [811, 0]
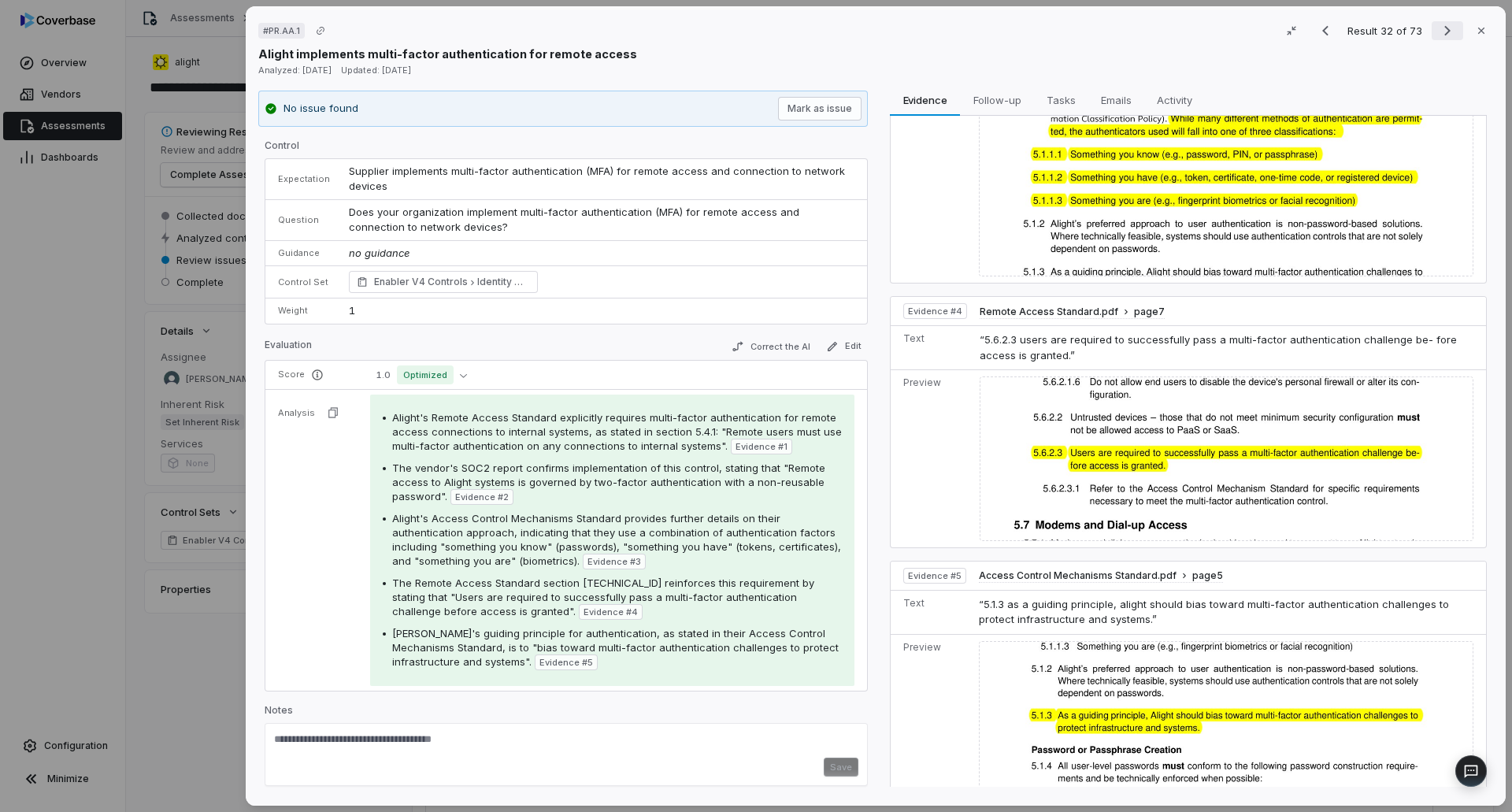
click at [1442, 36] on icon "Next result" at bounding box center [1447, 30] width 19 height 19
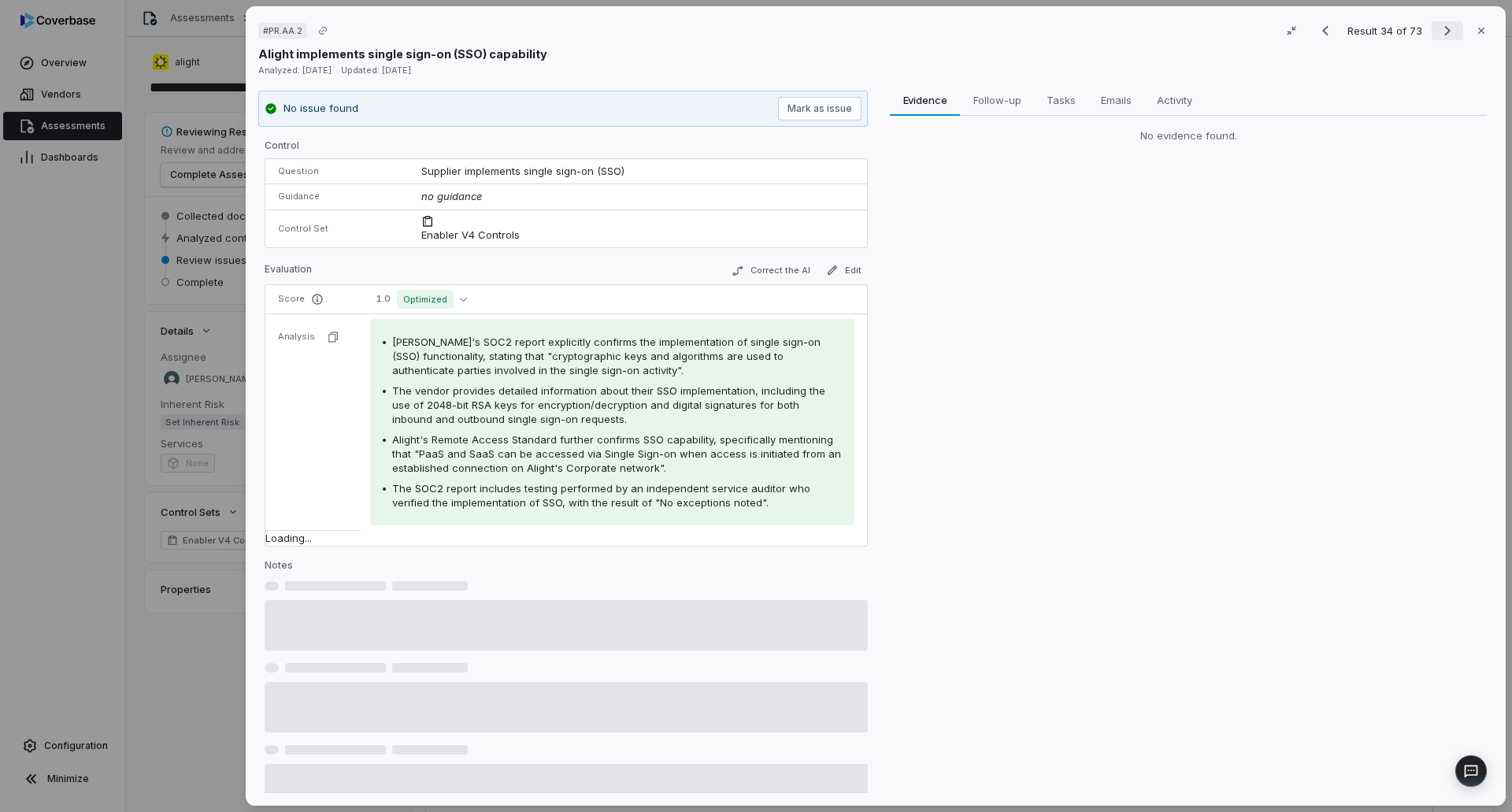
click at [1442, 36] on icon "Next result" at bounding box center [1447, 30] width 19 height 19
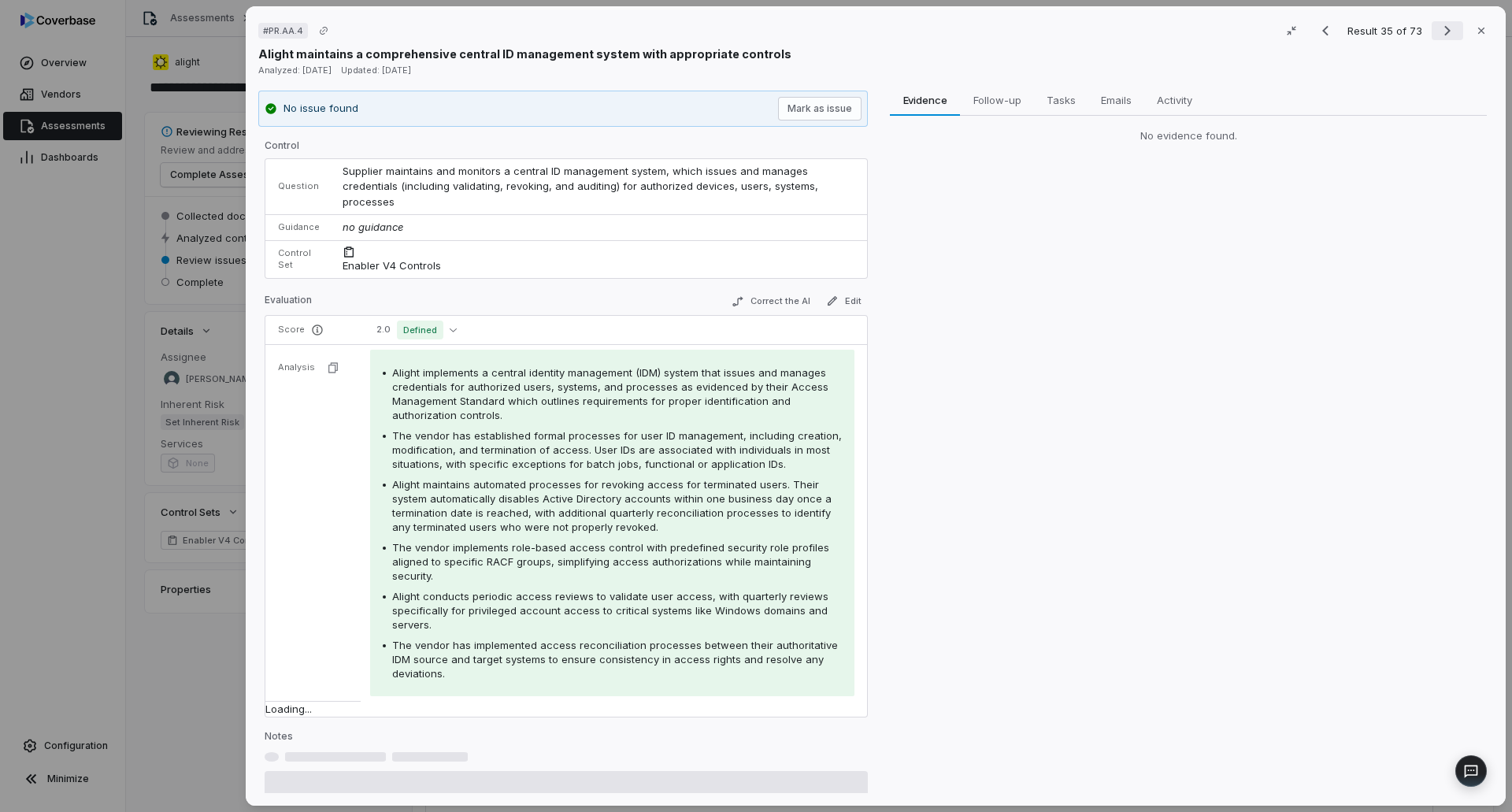
click at [1442, 36] on icon "Next result" at bounding box center [1447, 30] width 19 height 19
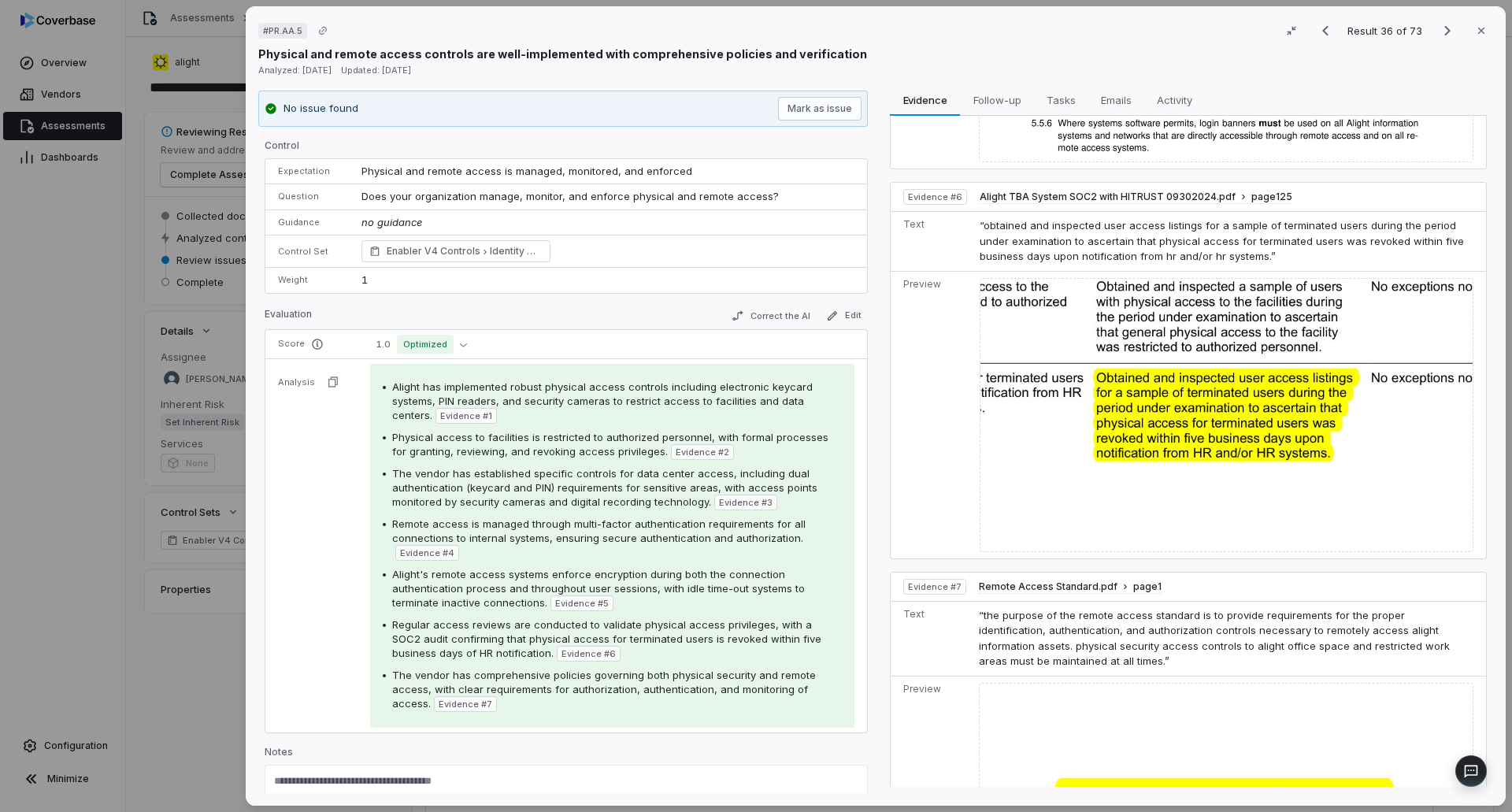
scroll to position [1997, 0]
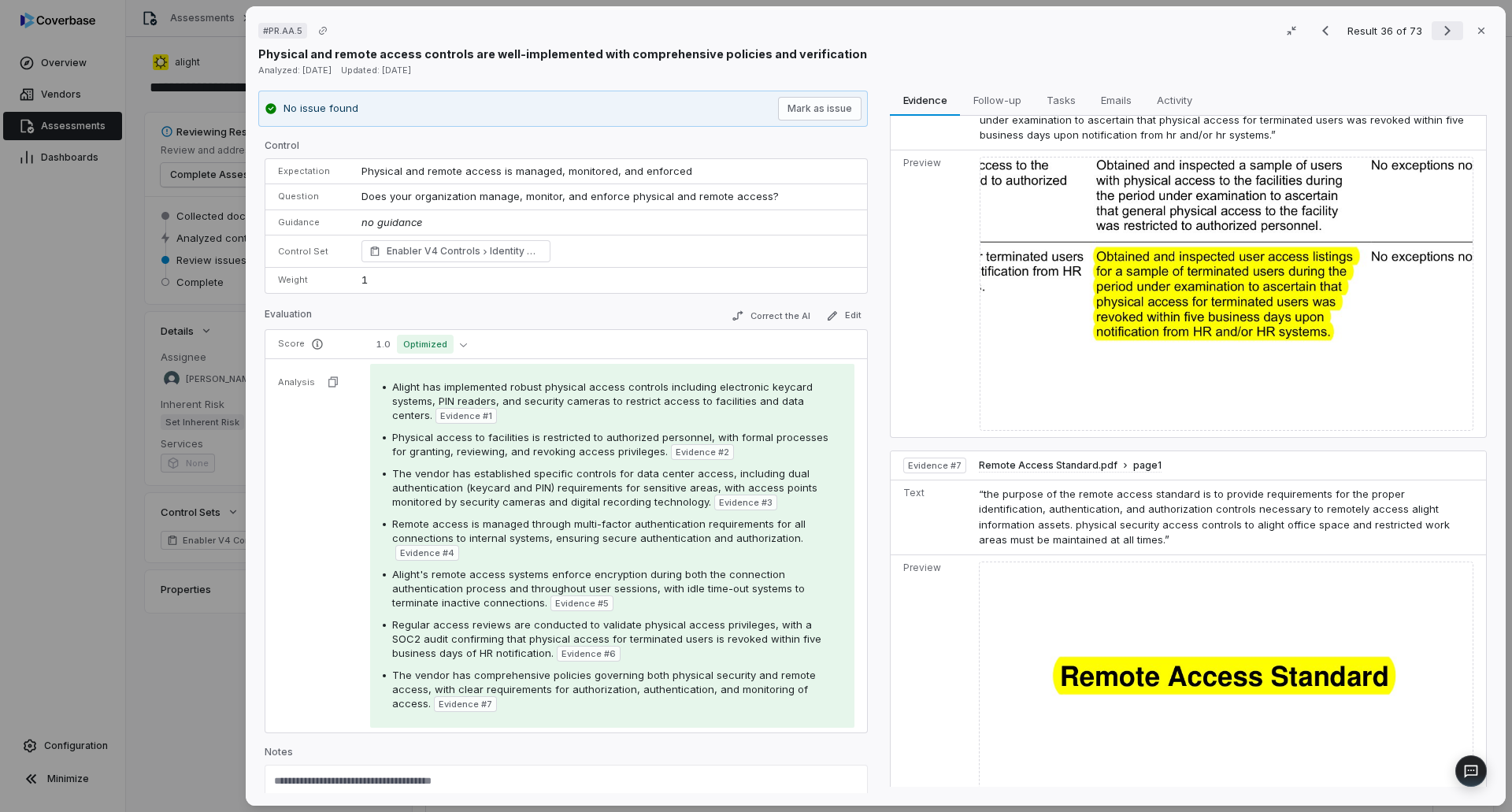
click at [1438, 32] on icon "Next result" at bounding box center [1447, 30] width 19 height 19
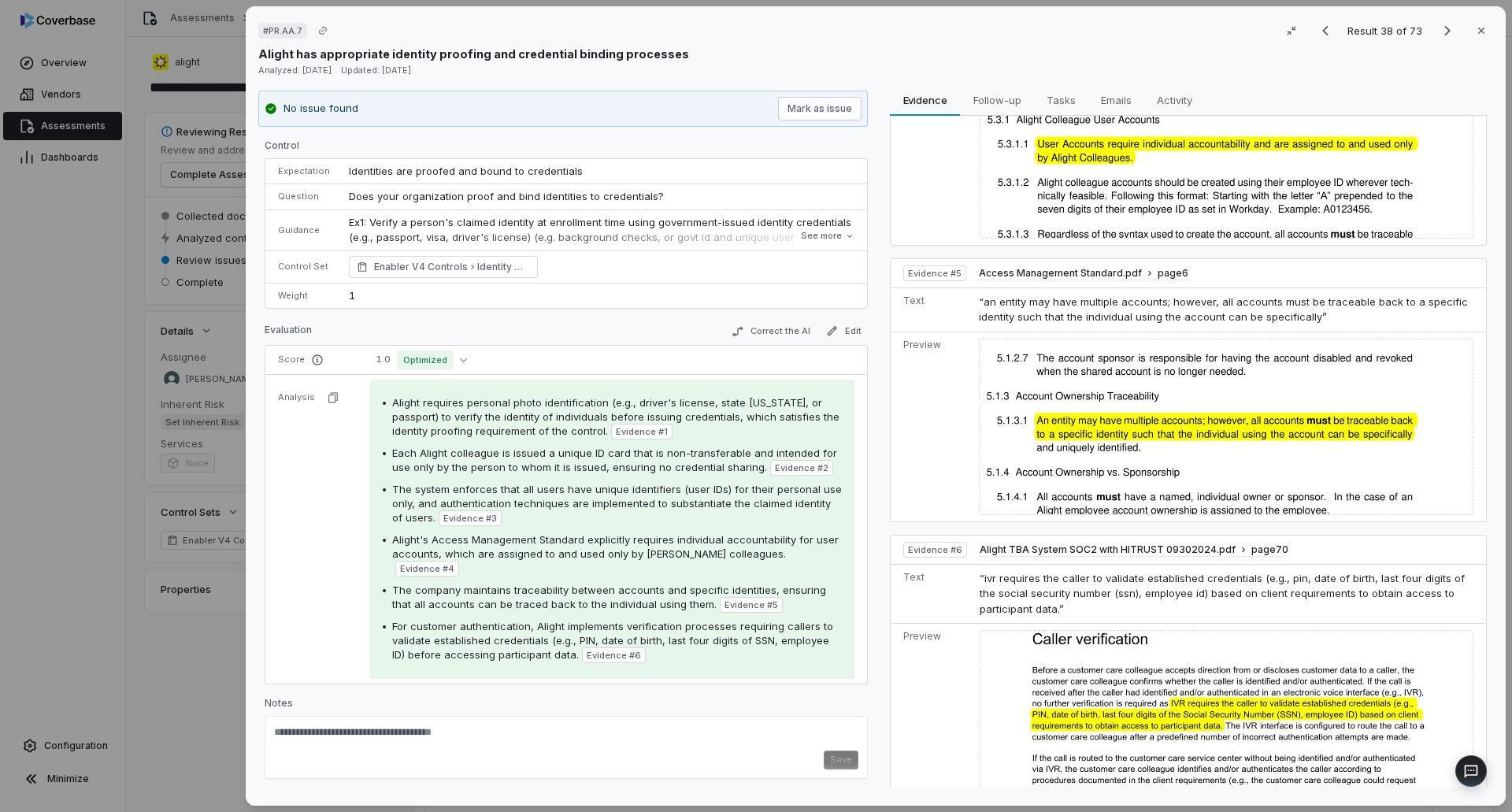
scroll to position [1004, 0]
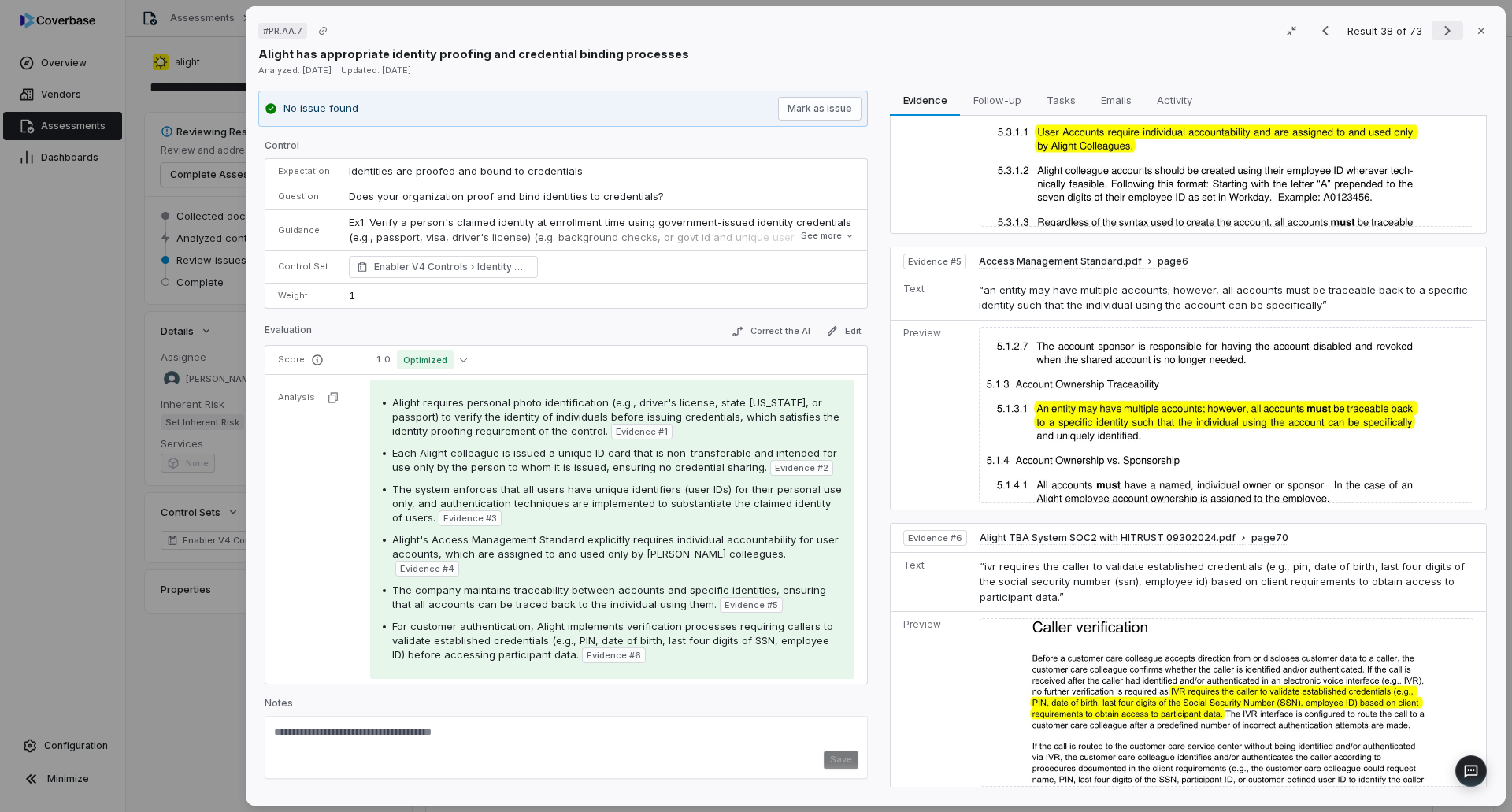
click at [1438, 28] on icon "Next result" at bounding box center [1447, 30] width 19 height 19
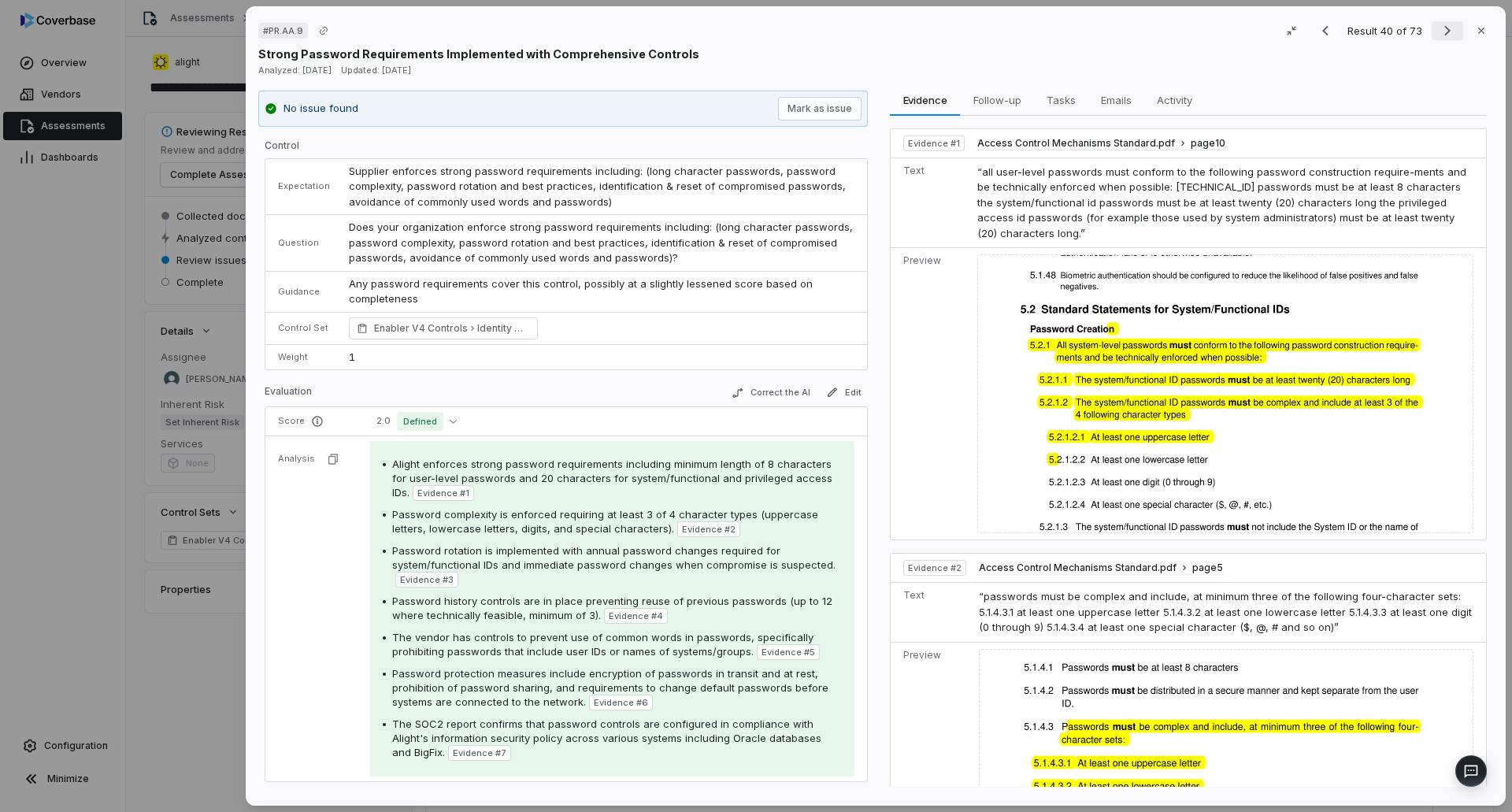
click at [1438, 29] on icon "Next result" at bounding box center [1447, 30] width 19 height 19
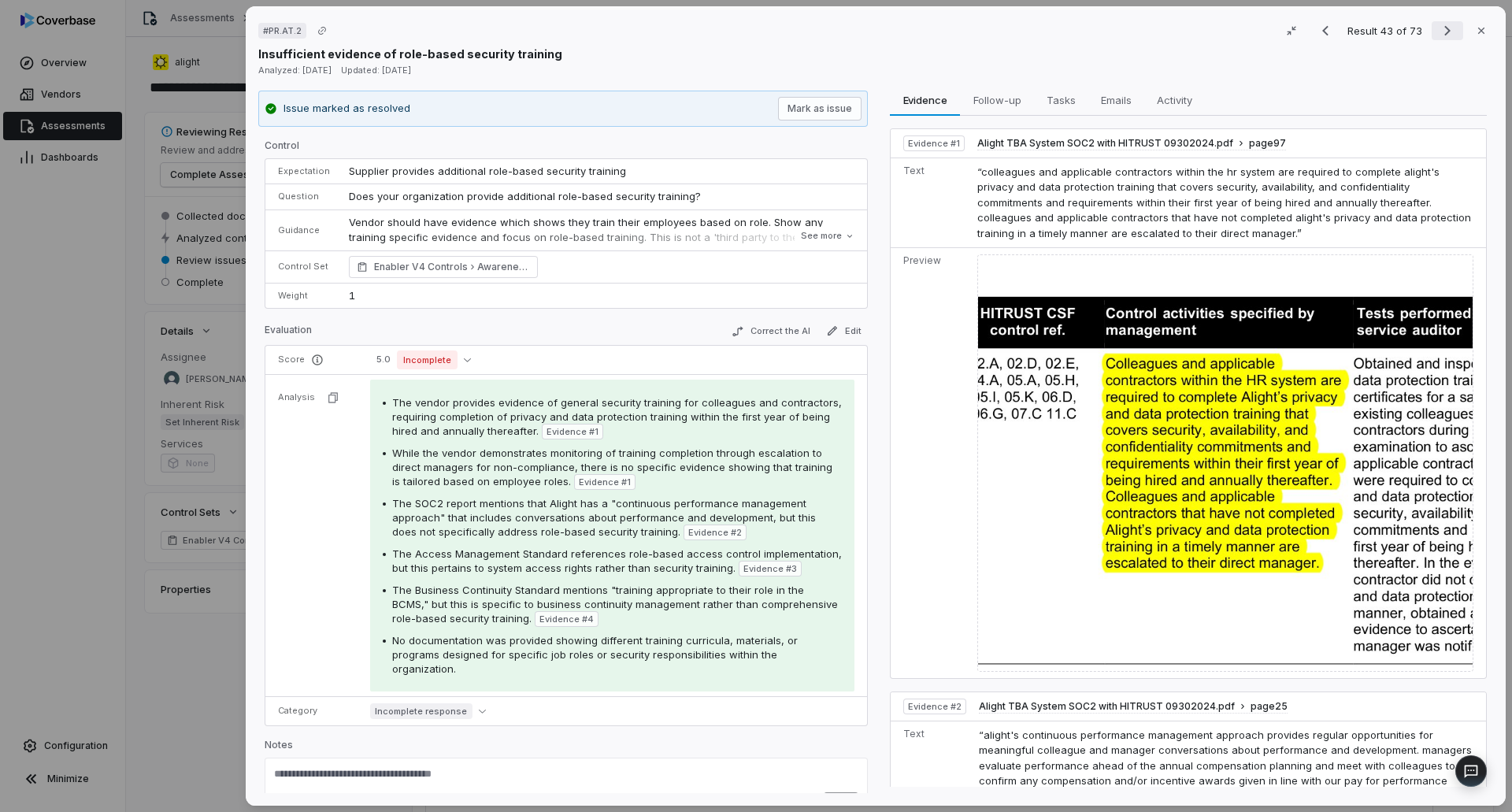
click at [1442, 26] on icon "Next result" at bounding box center [1447, 30] width 19 height 19
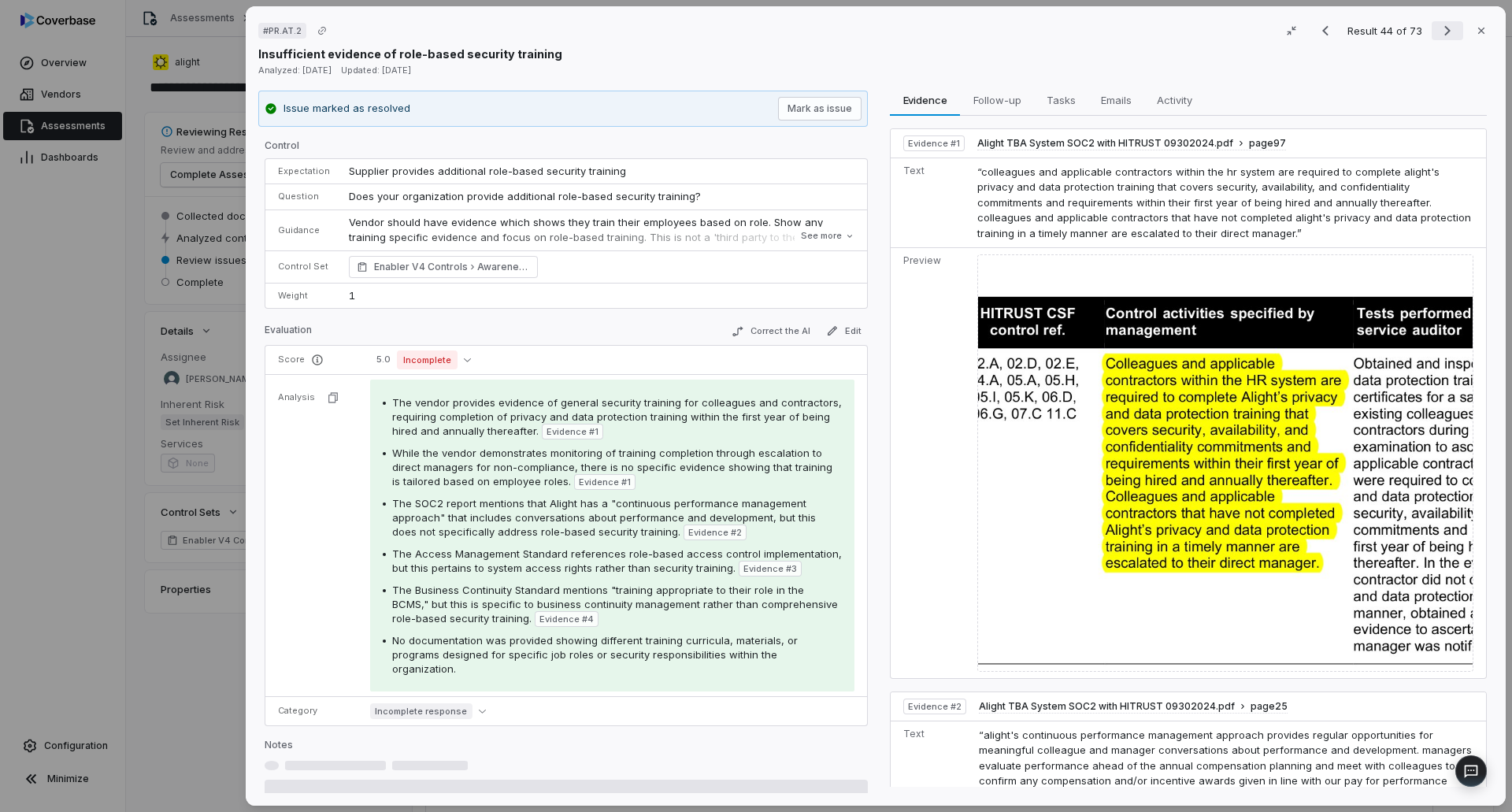
click at [1442, 26] on icon "Next result" at bounding box center [1447, 30] width 19 height 19
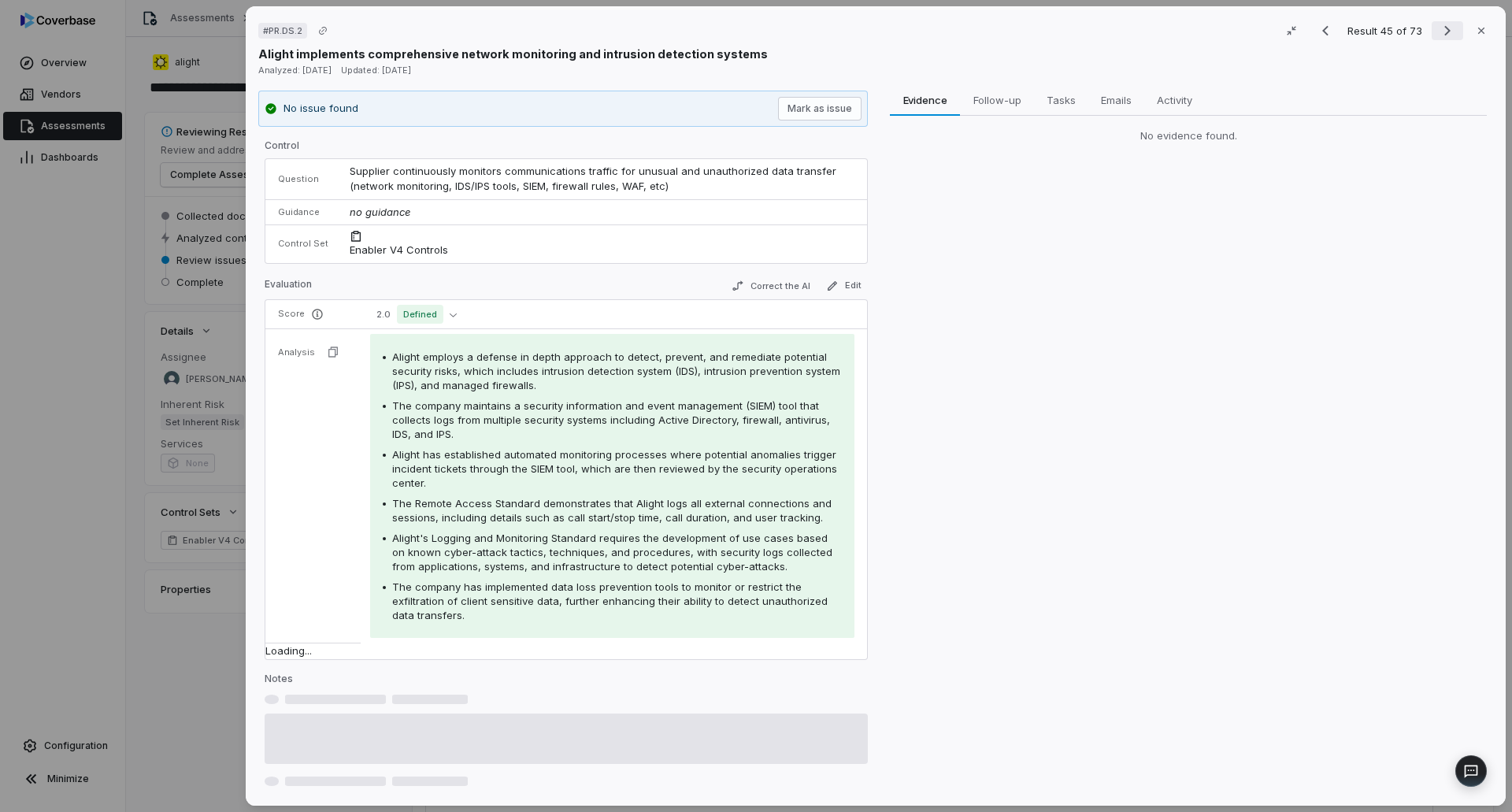
click at [1442, 26] on icon "Next result" at bounding box center [1447, 30] width 19 height 19
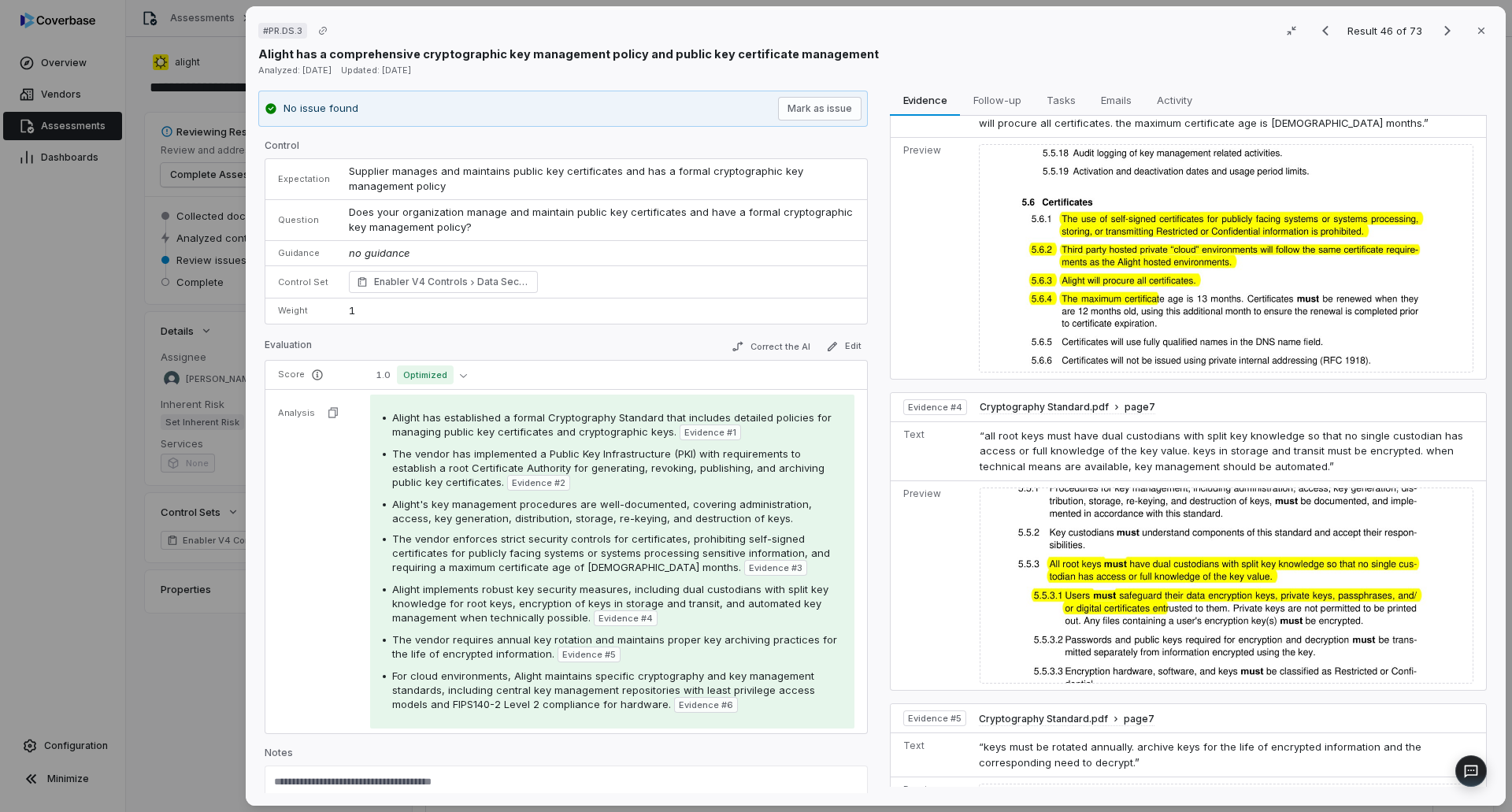
scroll to position [866, 0]
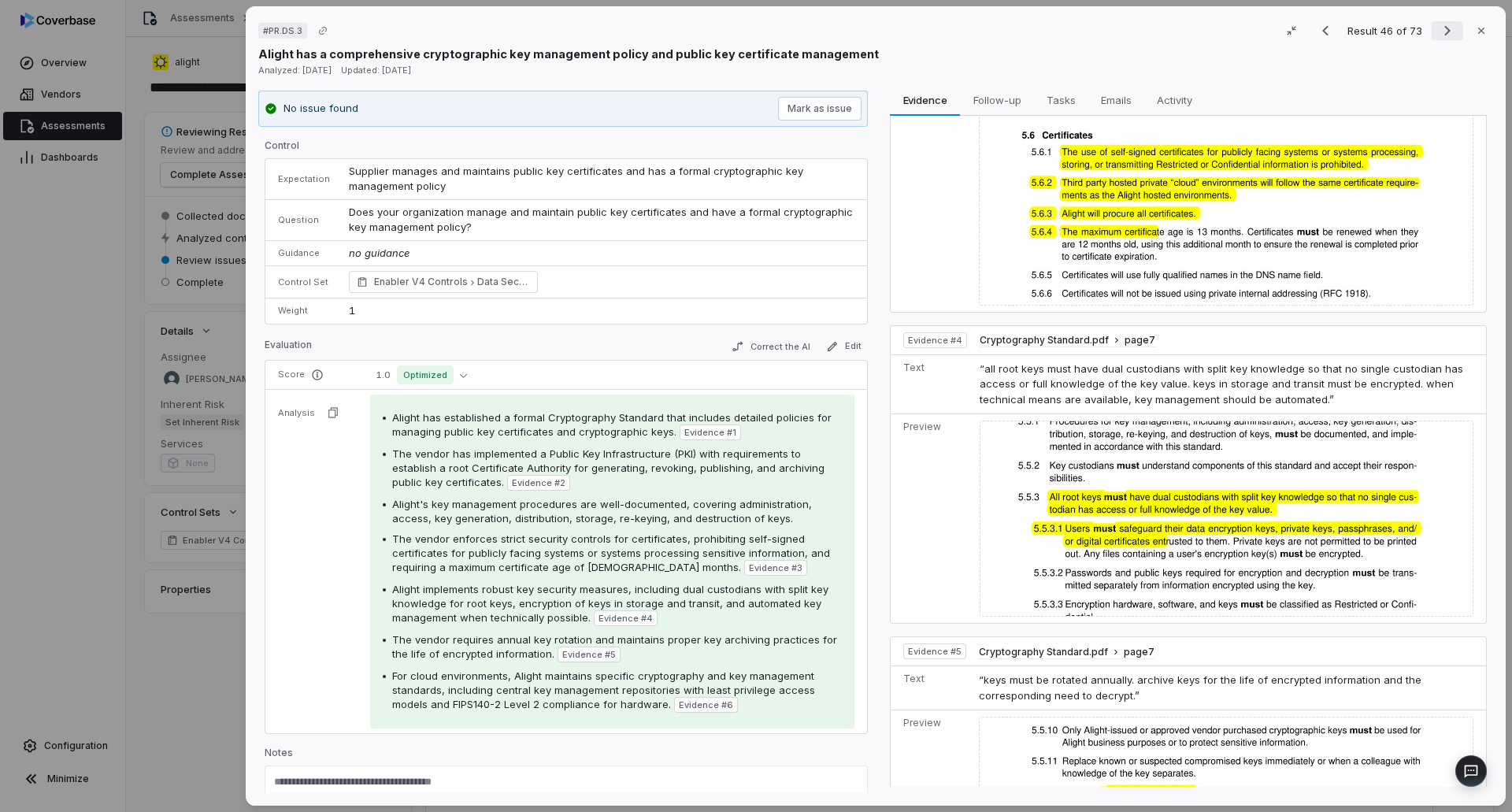
click at [1444, 30] on icon "Next result" at bounding box center [1447, 30] width 6 height 10
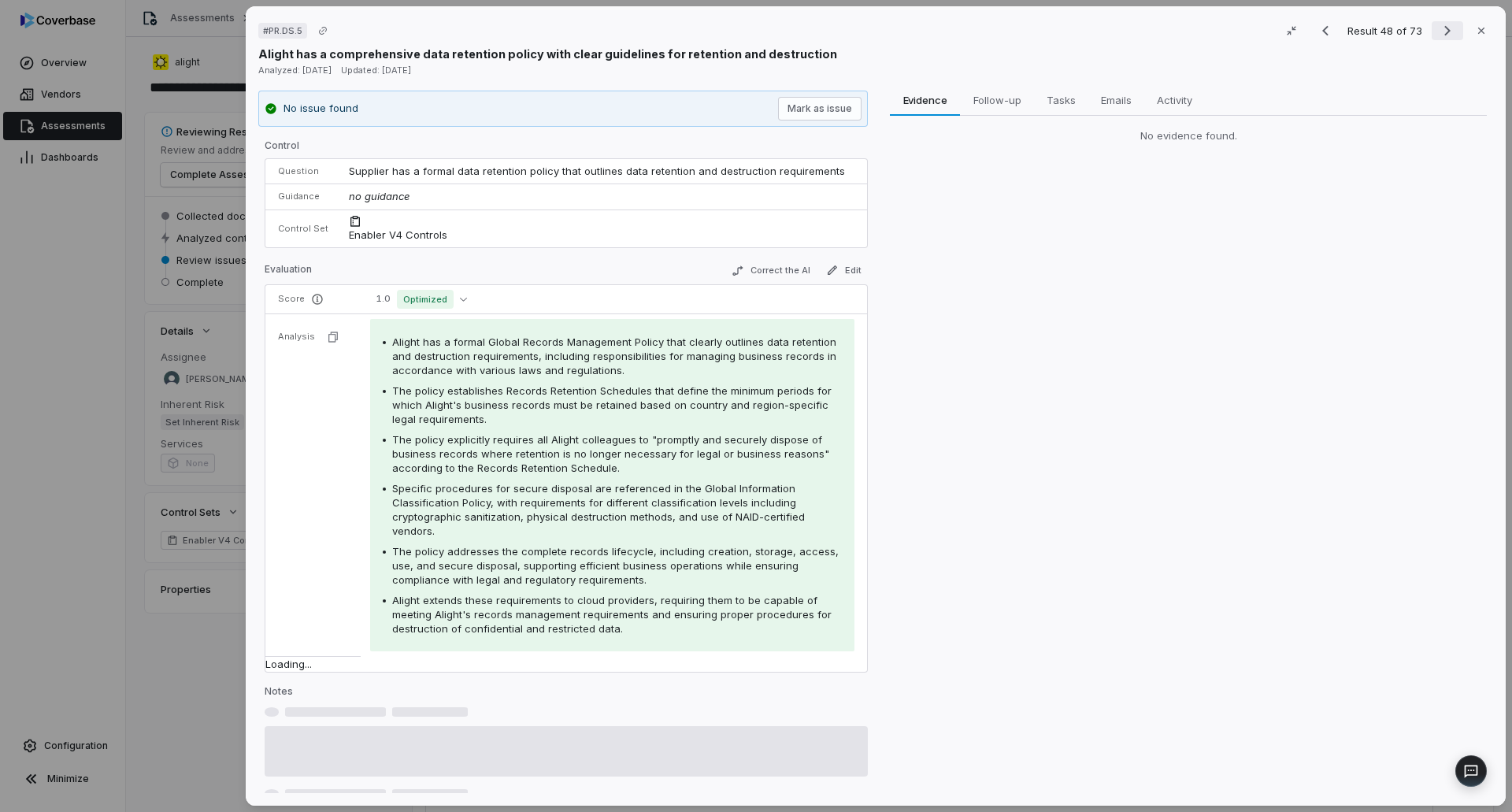
click at [1444, 30] on icon "Next result" at bounding box center [1447, 30] width 6 height 10
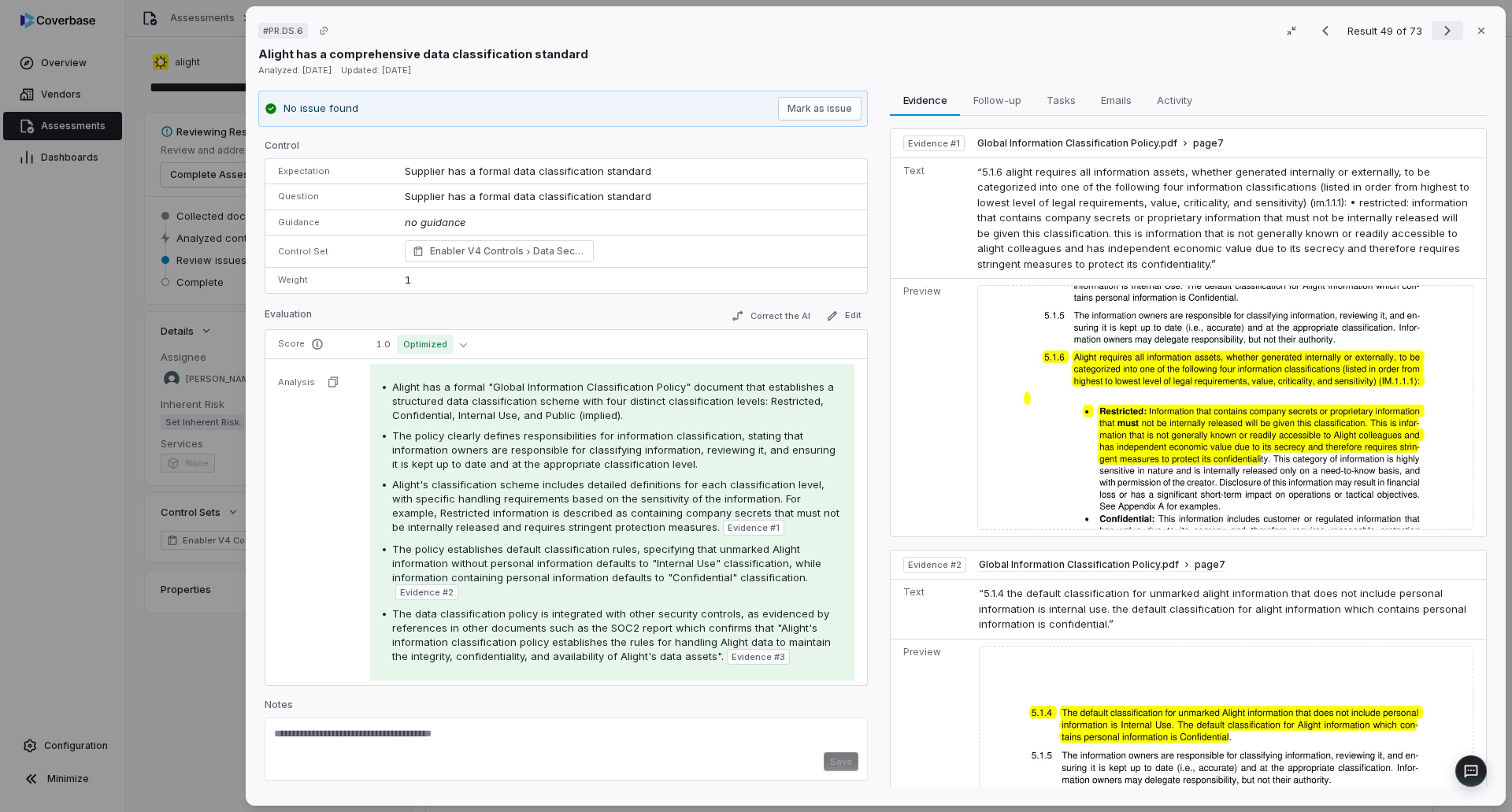
click at [1431, 37] on button "Next result" at bounding box center [1447, 30] width 31 height 19
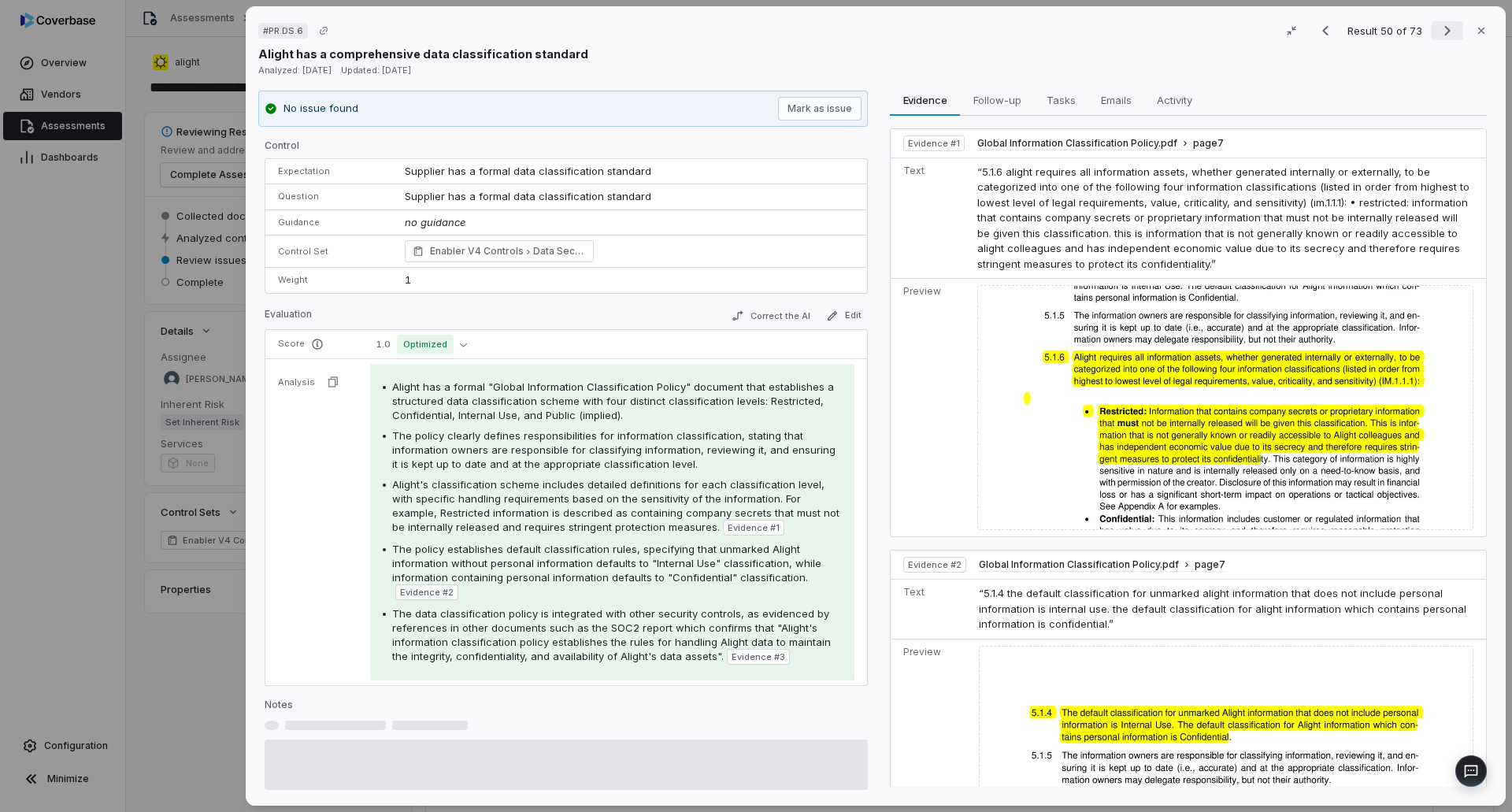
click at [1431, 37] on button "Next result" at bounding box center [1447, 30] width 31 height 19
click at [1438, 39] on icon "Next result" at bounding box center [1447, 30] width 19 height 19
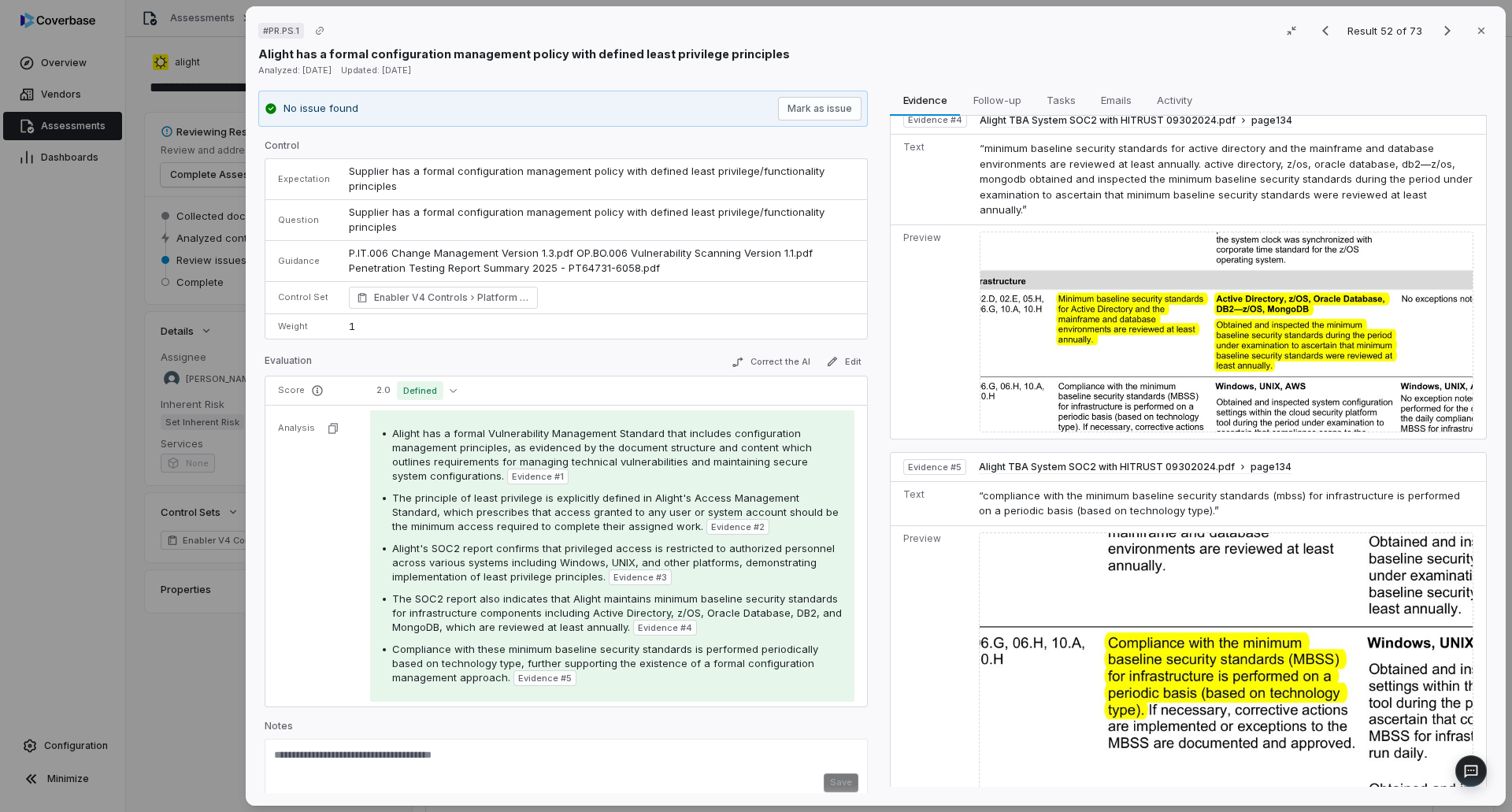
scroll to position [1322, 0]
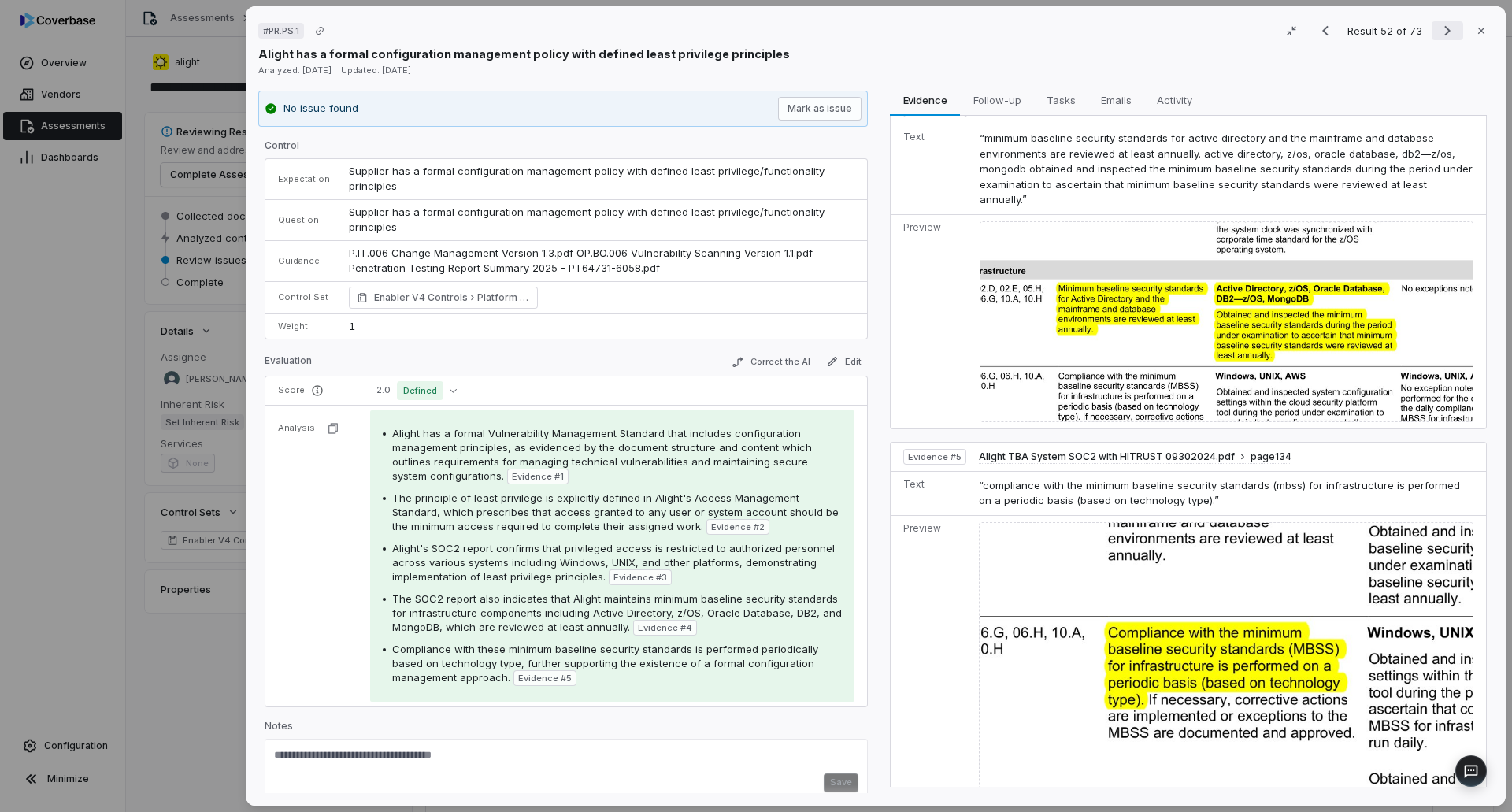
click at [1438, 25] on icon "Next result" at bounding box center [1447, 30] width 19 height 19
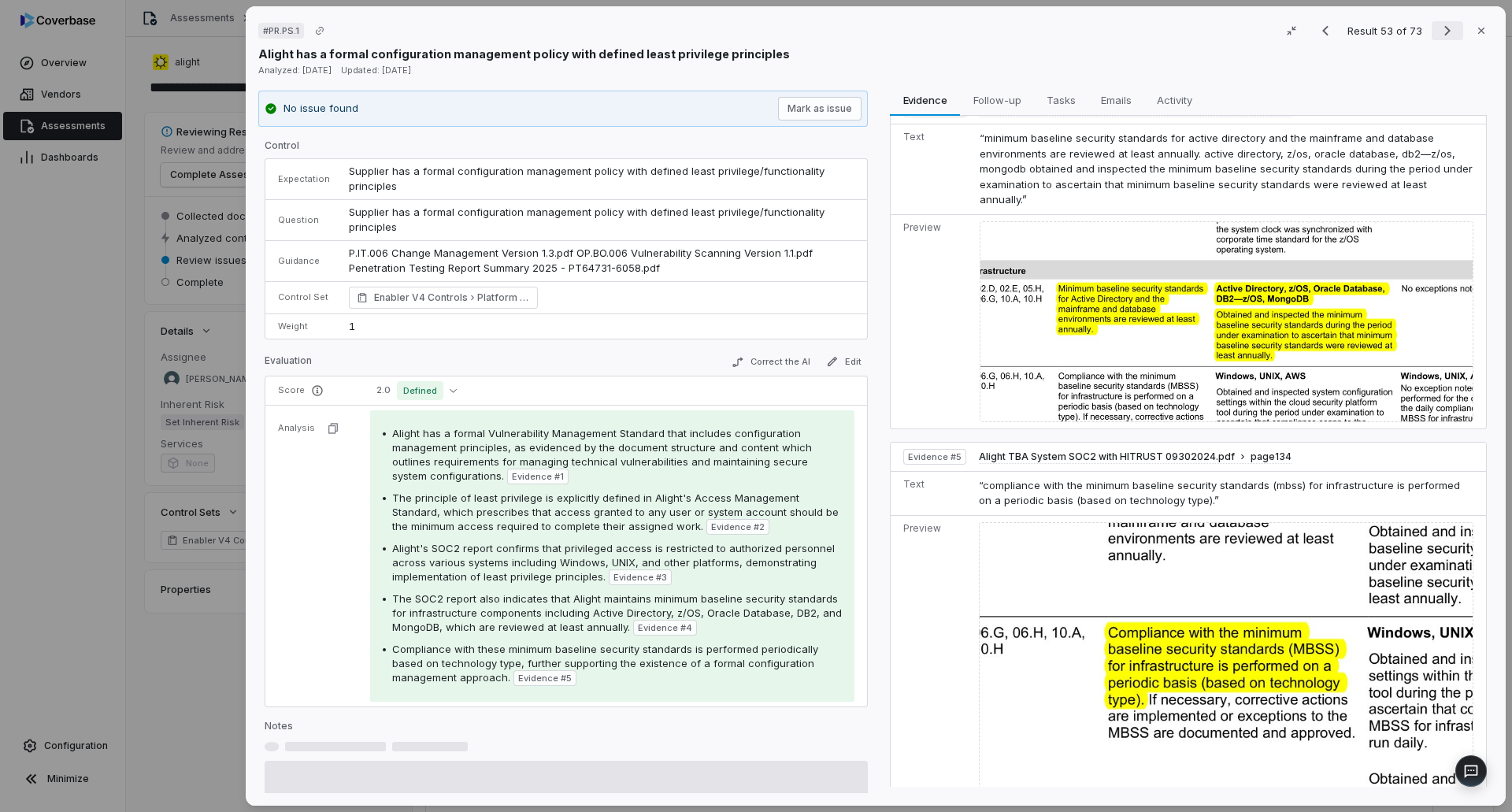
click at [1438, 25] on icon "Next result" at bounding box center [1447, 30] width 19 height 19
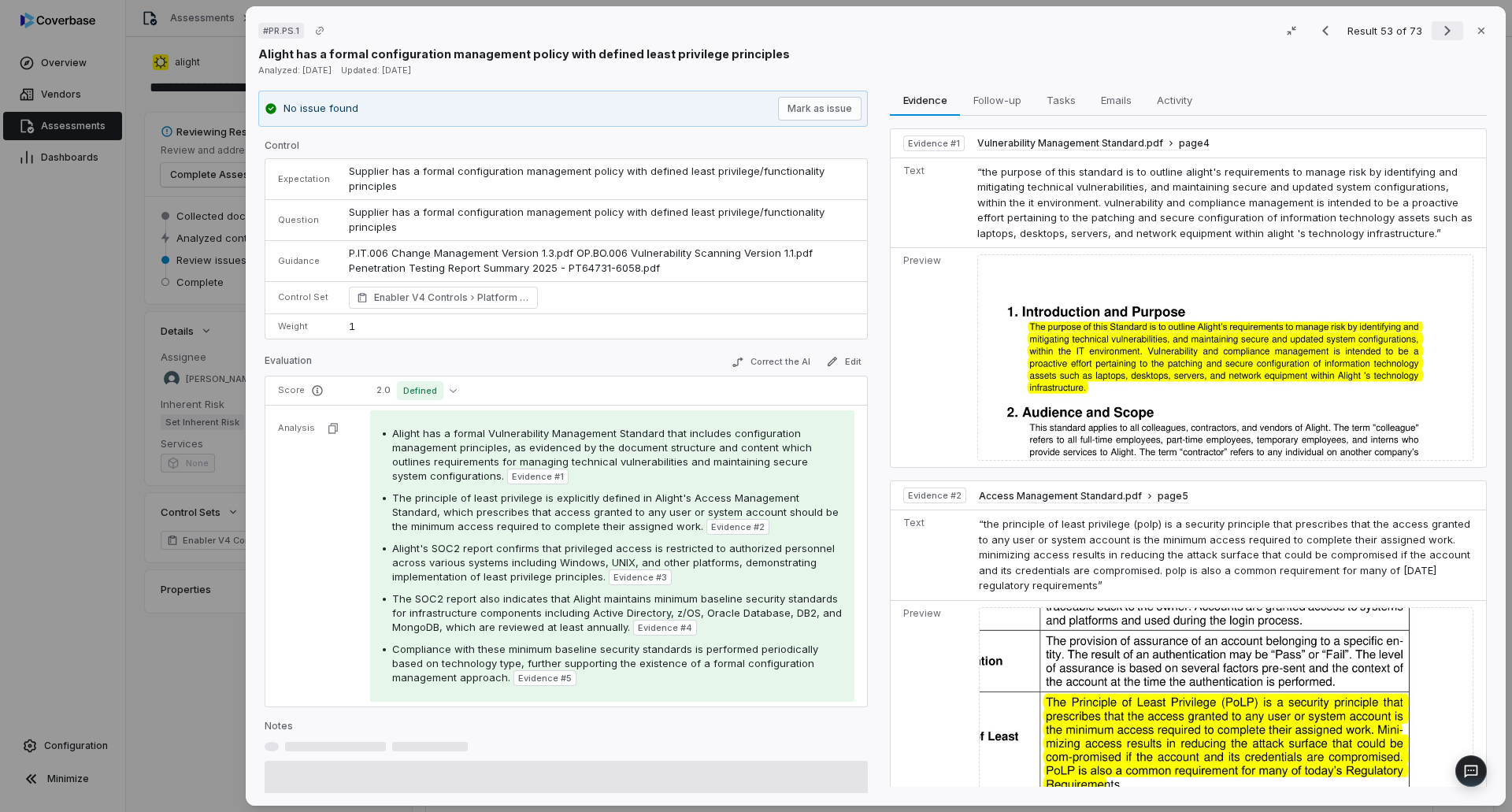
click at [1438, 25] on icon "Next result" at bounding box center [1447, 30] width 19 height 19
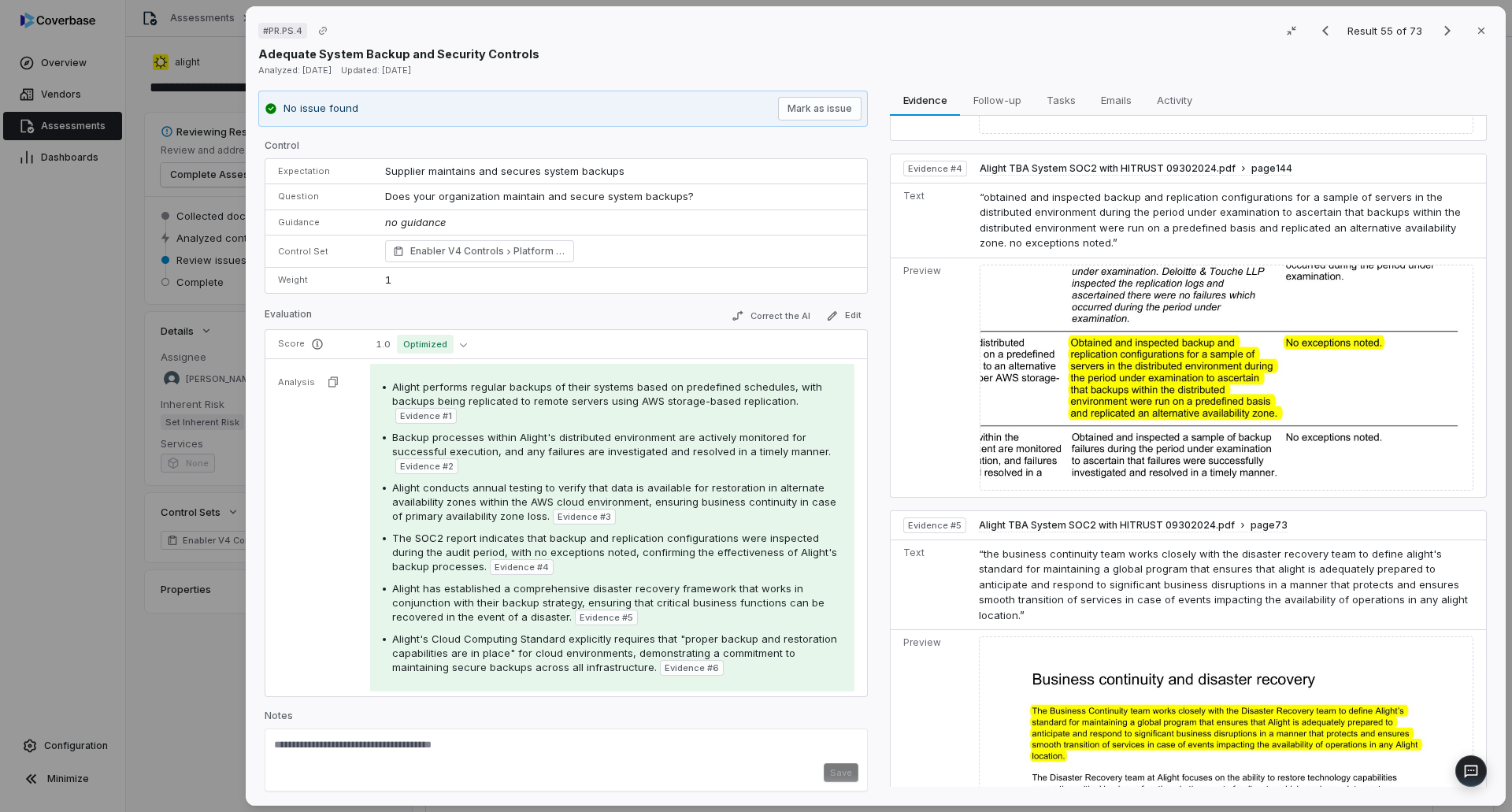
scroll to position [1248, 0]
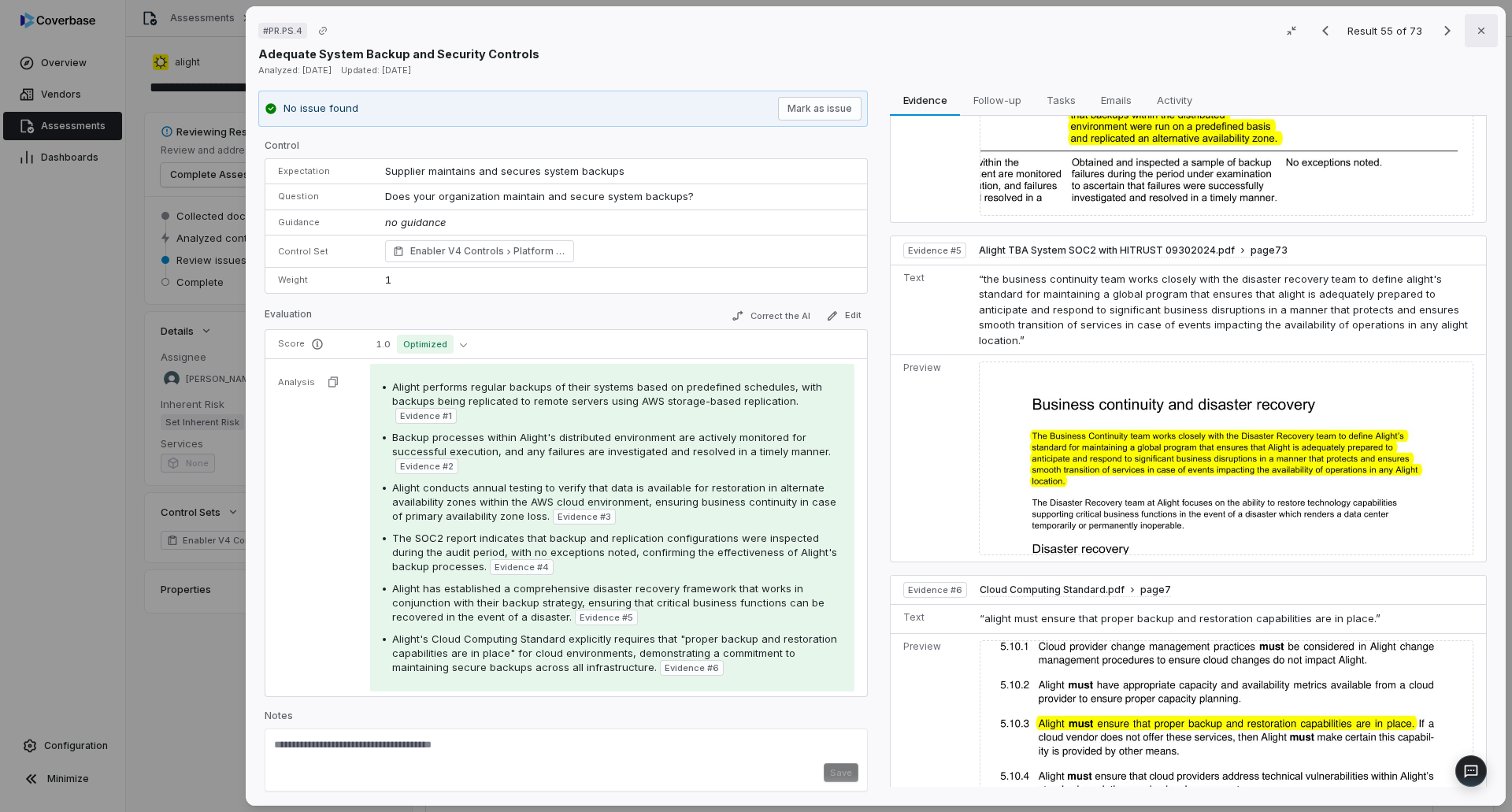
click at [1481, 43] on button "Close" at bounding box center [1482, 30] width 33 height 33
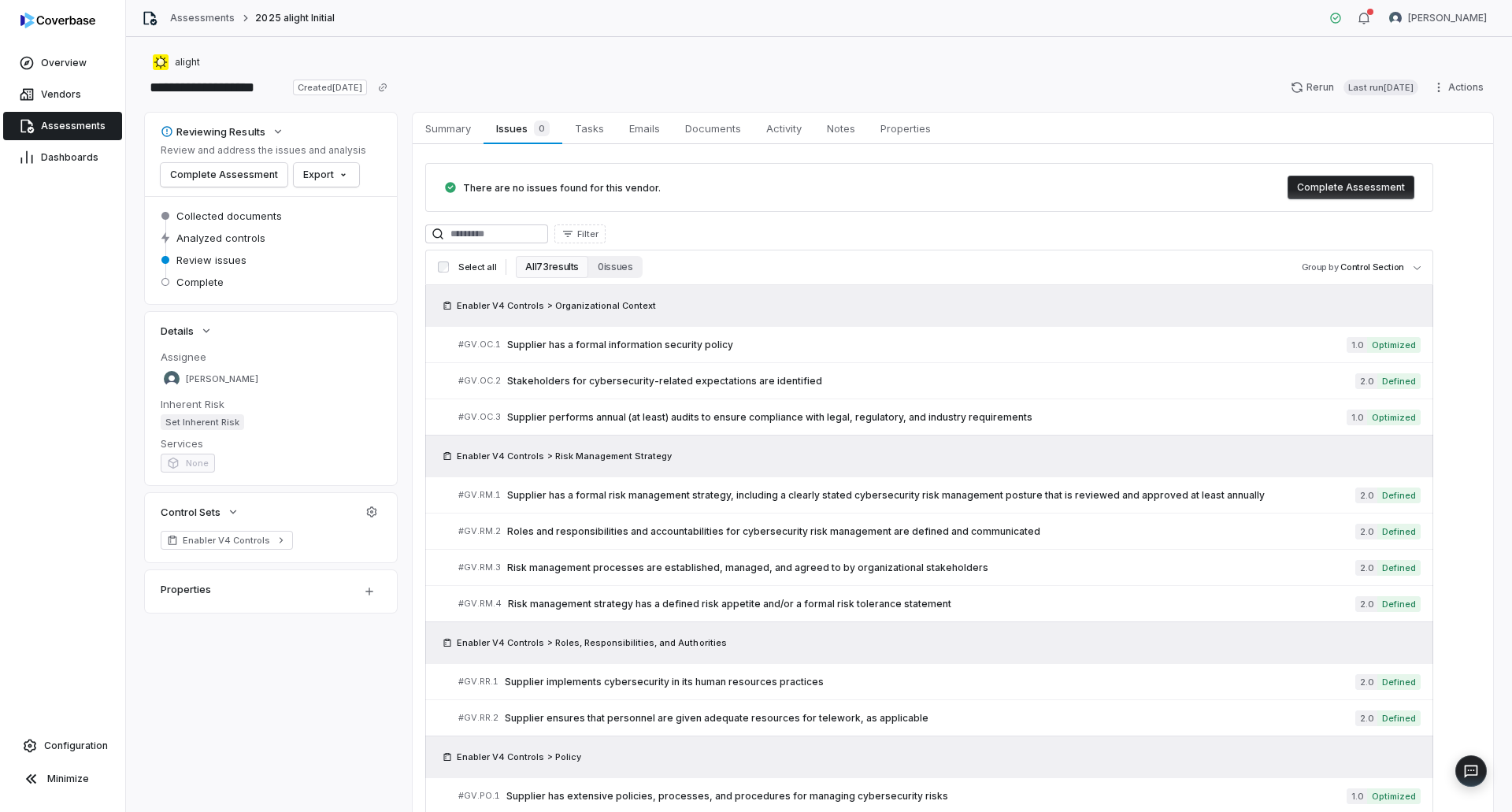
click at [57, 129] on span "Assessments" at bounding box center [74, 126] width 65 height 13
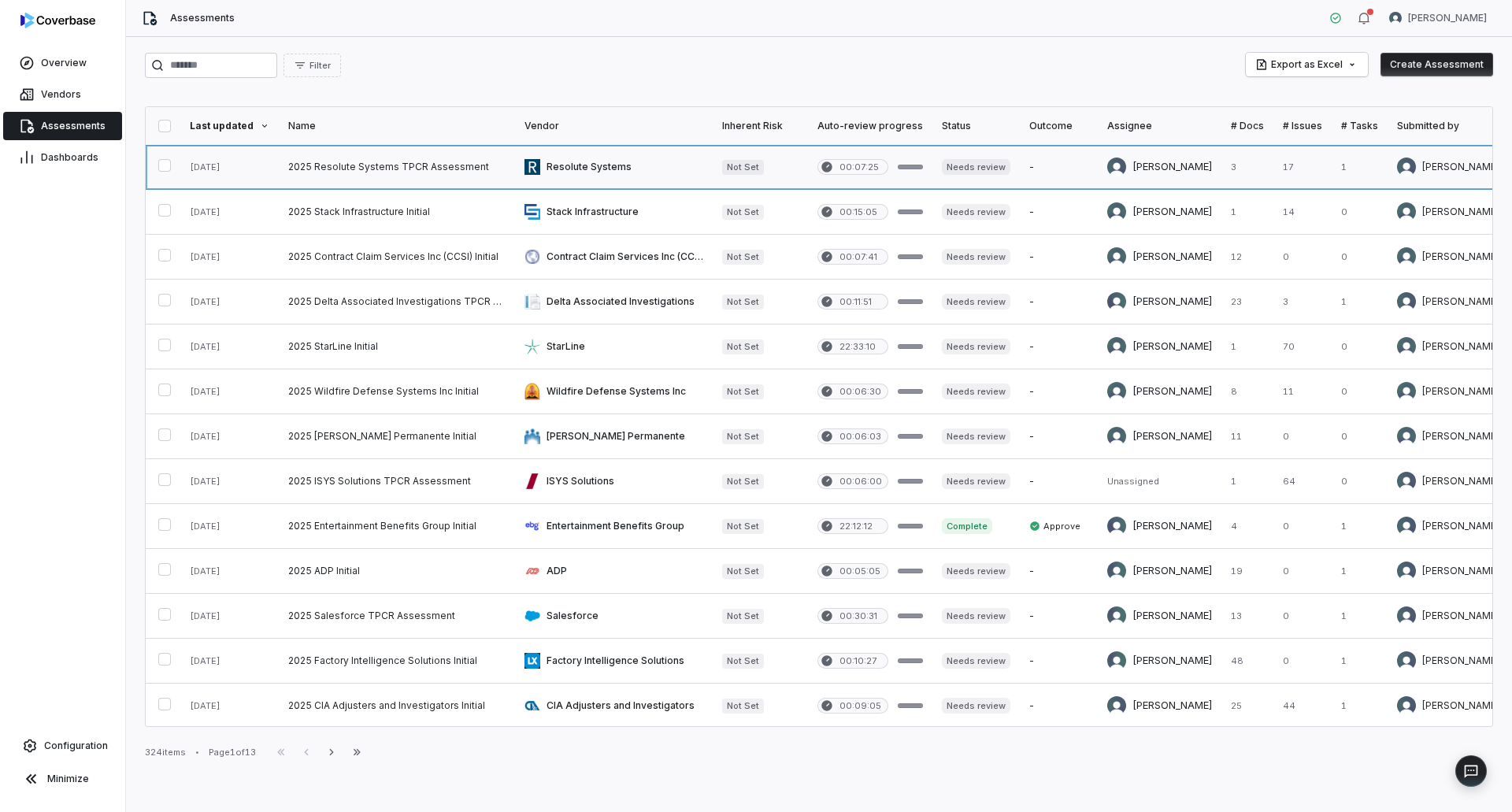
click at [356, 160] on link at bounding box center [397, 166] width 236 height 44
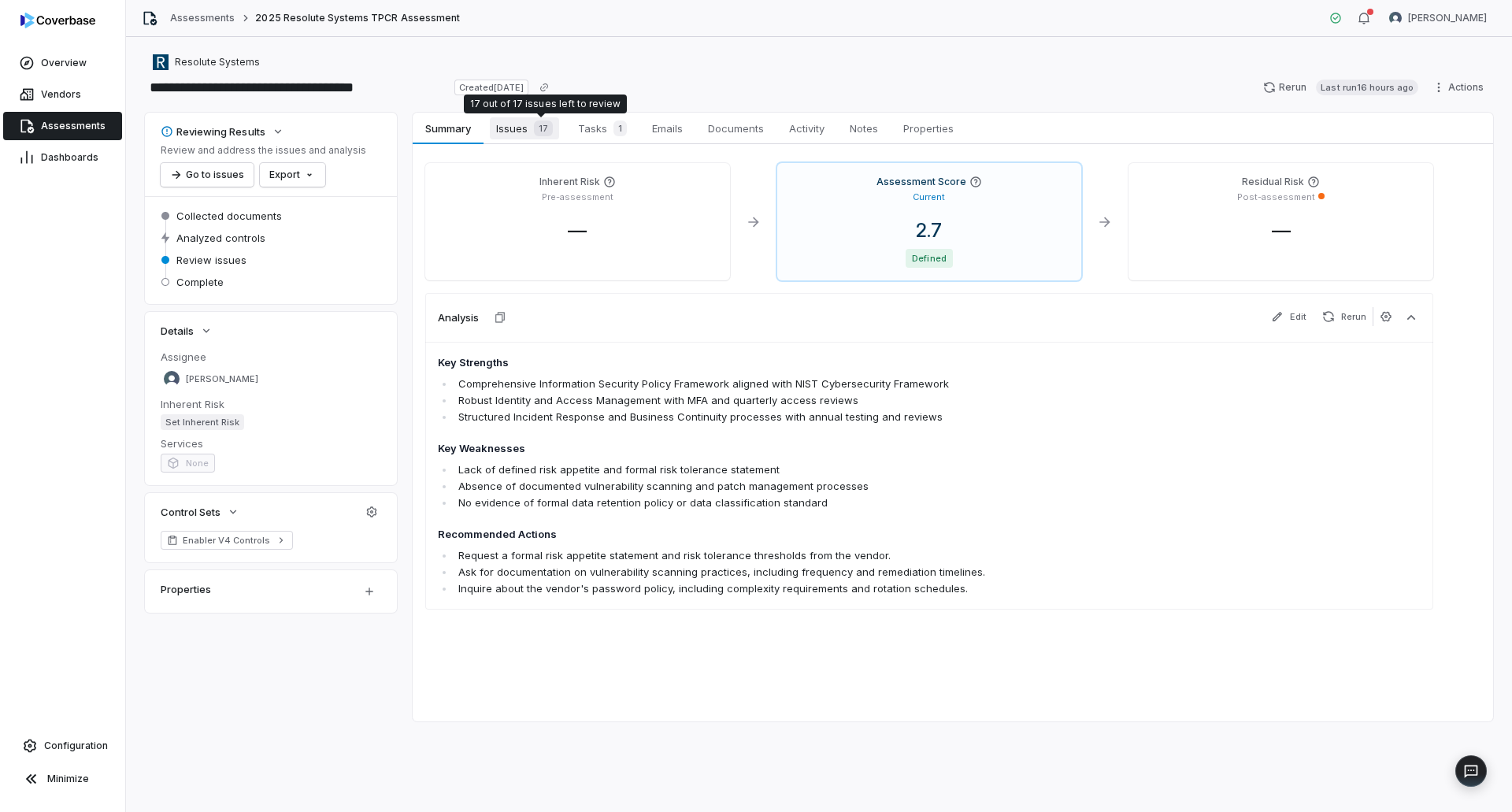
click at [520, 125] on span "Issues 17" at bounding box center [524, 128] width 69 height 22
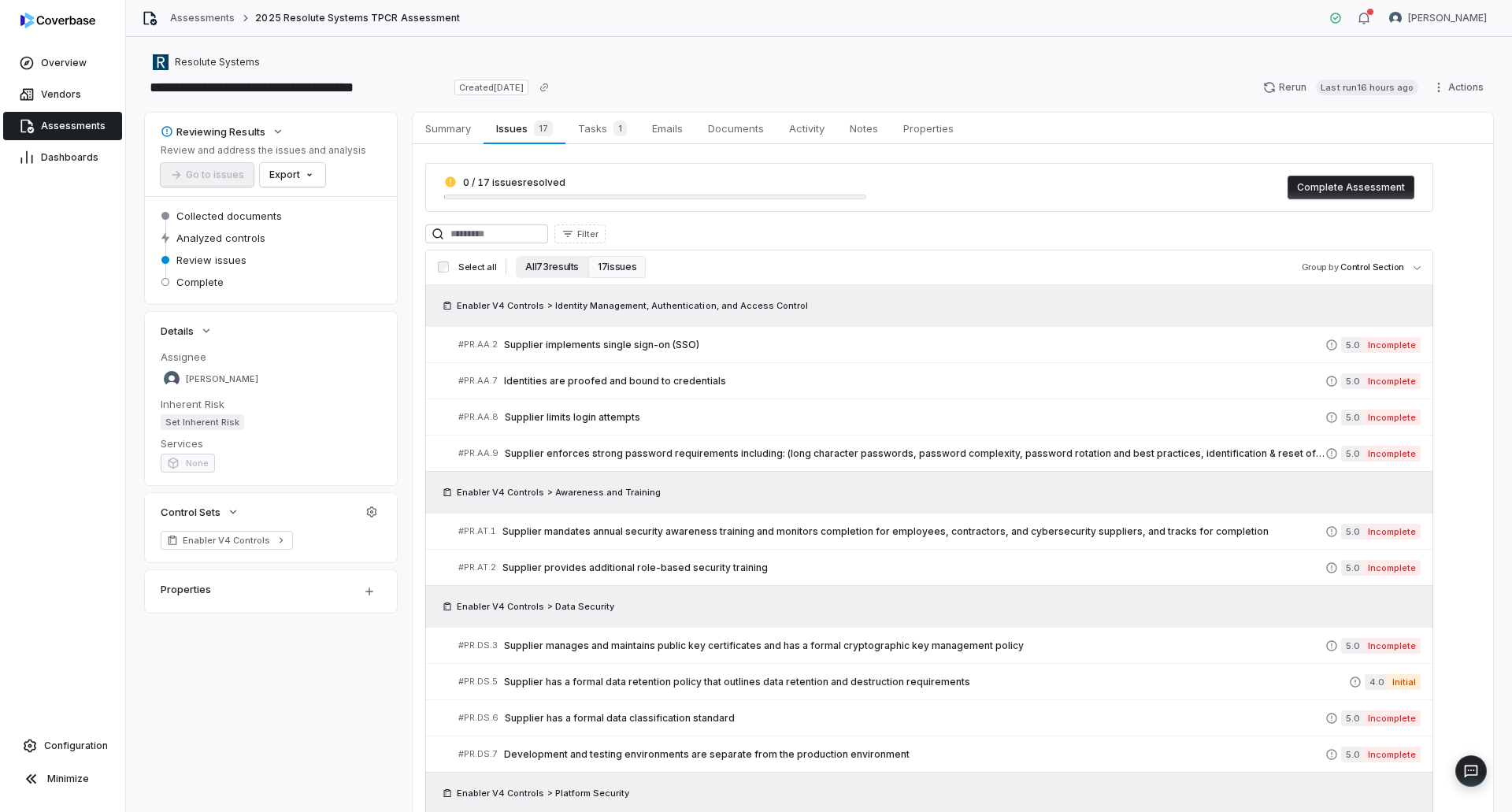
click at [538, 269] on button "All 73 results" at bounding box center [552, 266] width 73 height 22
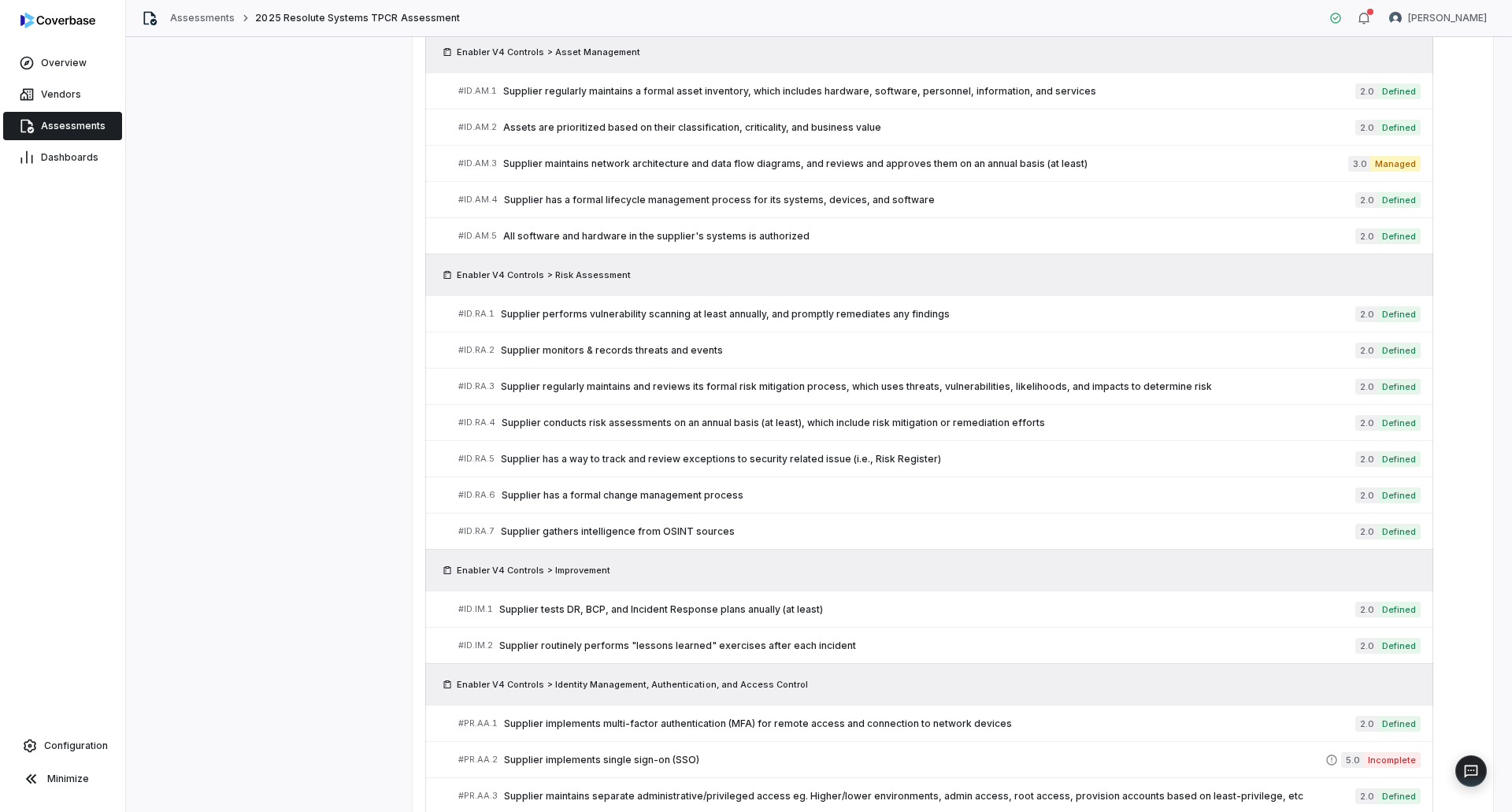
scroll to position [1140, 0]
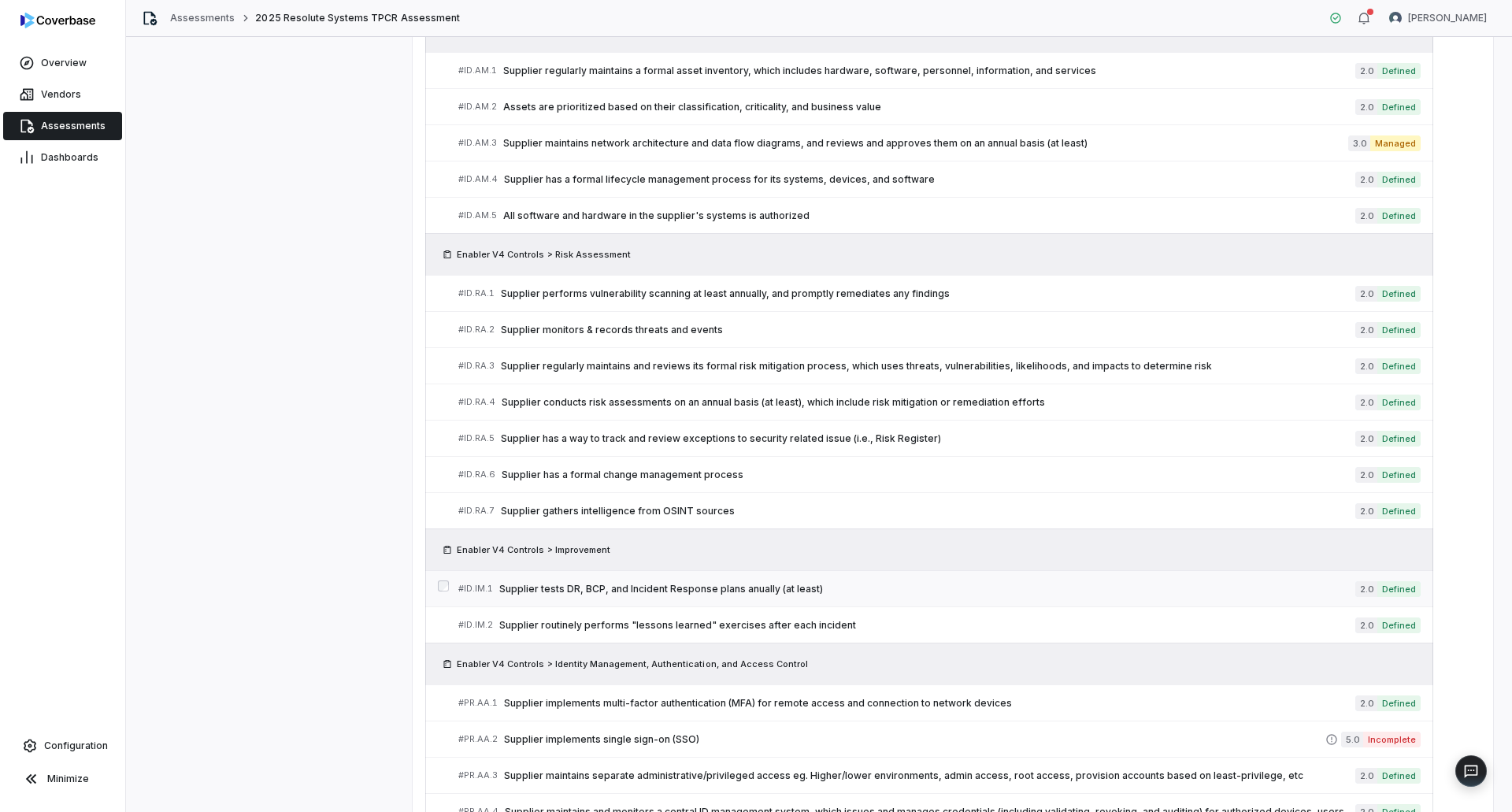
click at [842, 599] on link "# ID.IM.1 Supplier tests DR, BCP, and Incident Response plans anually (at least…" at bounding box center [939, 589] width 962 height 35
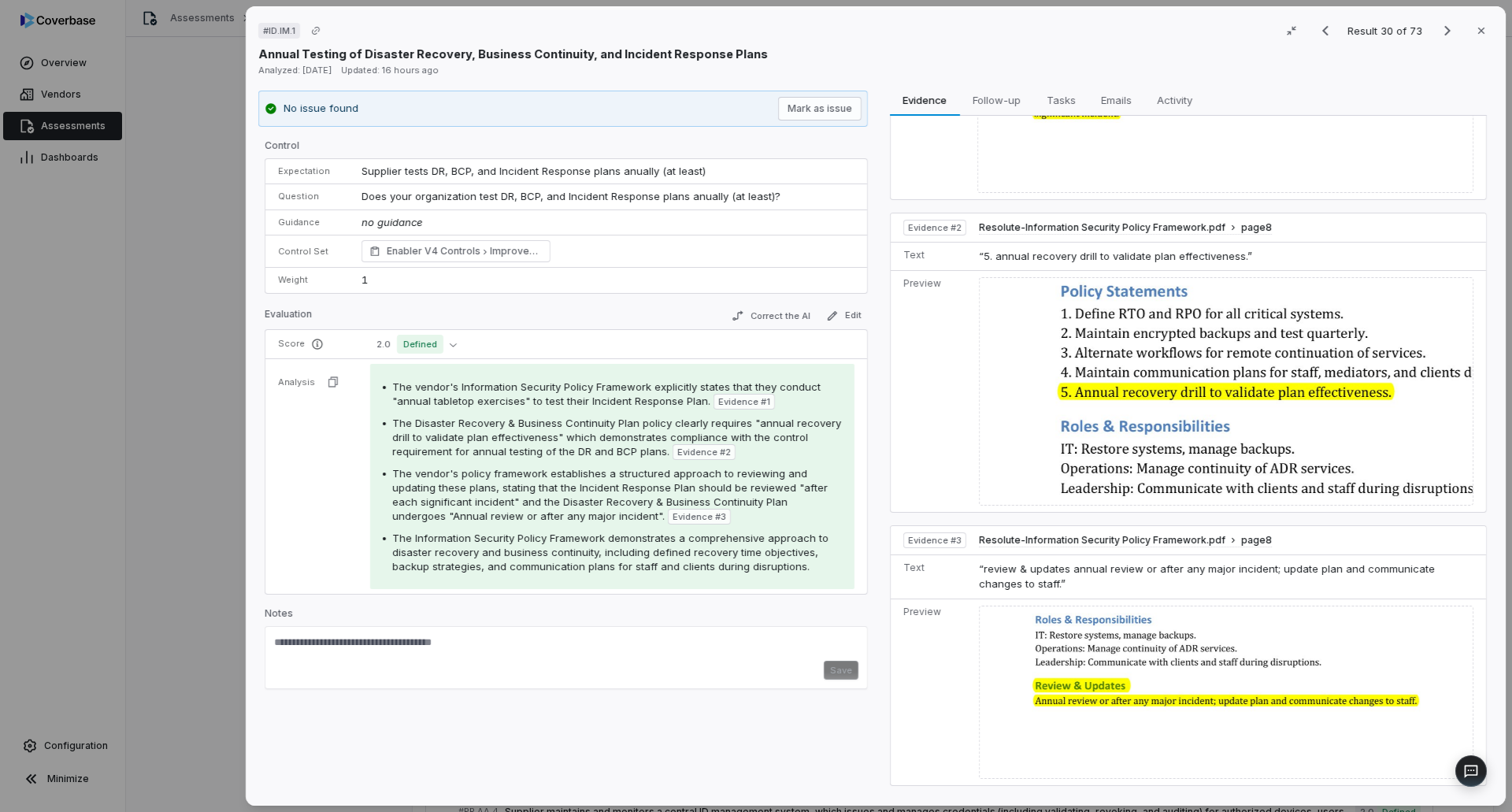
scroll to position [205, 0]
click at [1176, 99] on span "Activity" at bounding box center [1174, 99] width 48 height 21
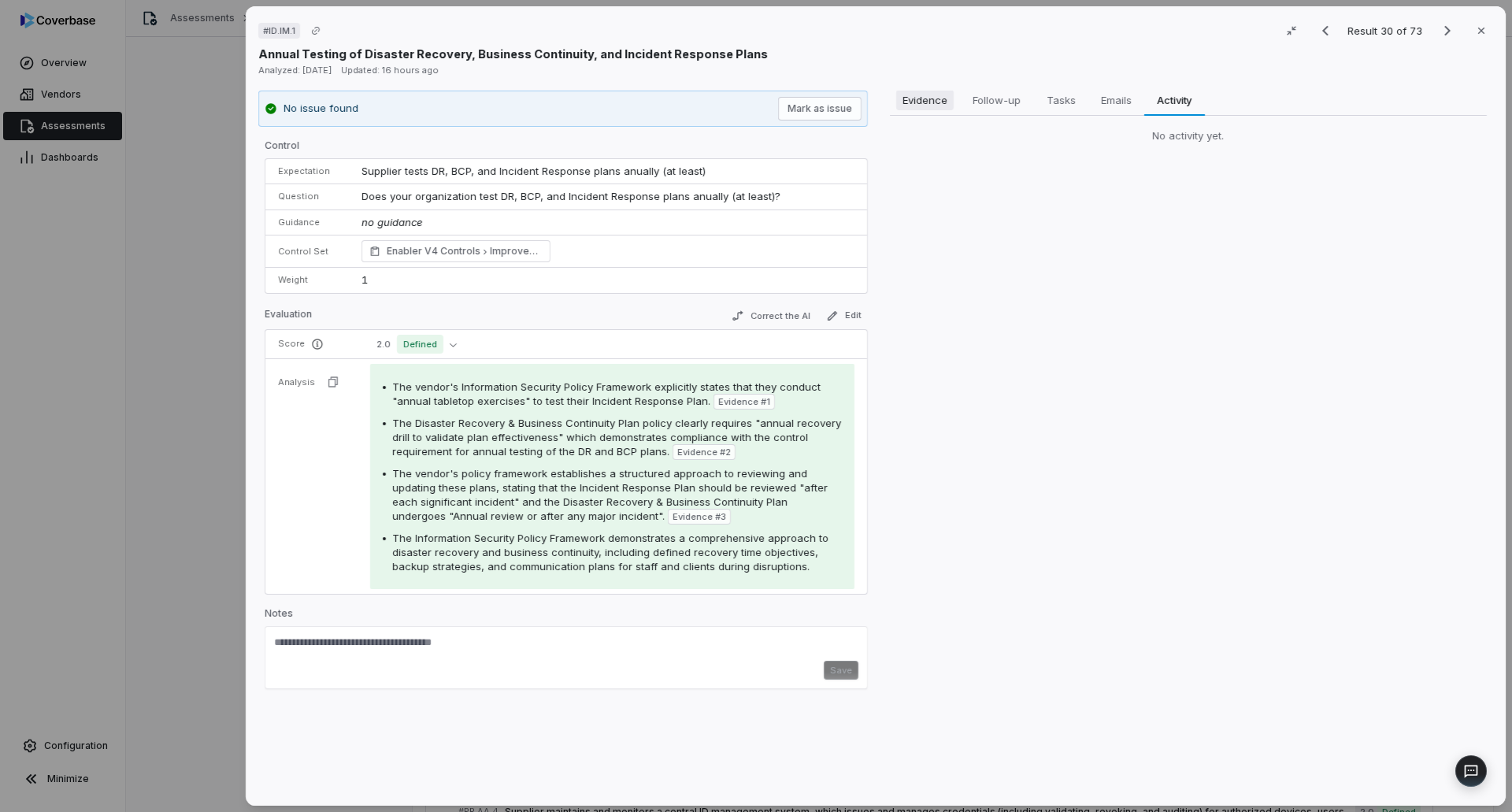
click at [920, 105] on span "Evidence" at bounding box center [925, 99] width 57 height 21
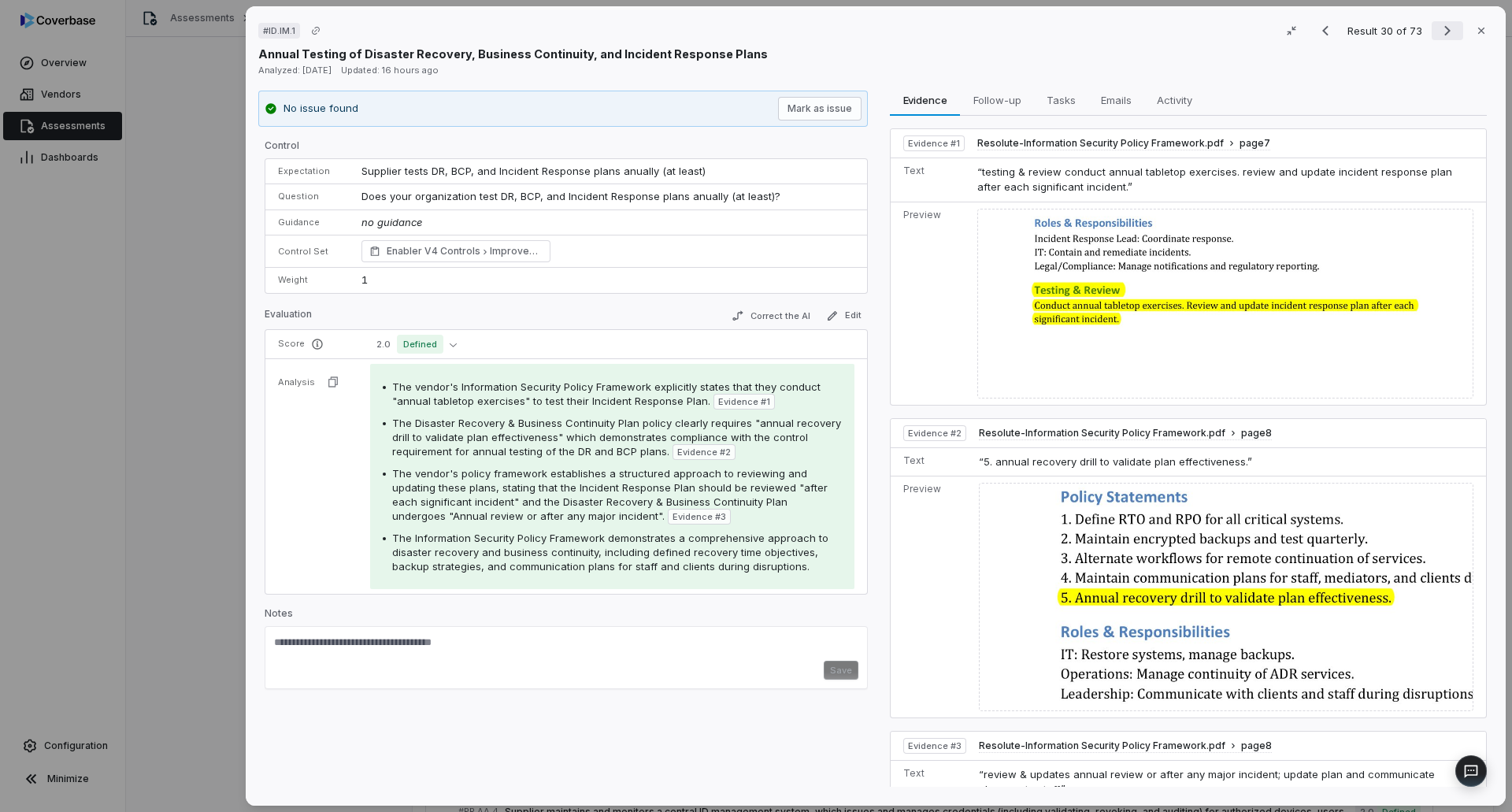
click at [1438, 27] on icon "Next result" at bounding box center [1447, 30] width 19 height 19
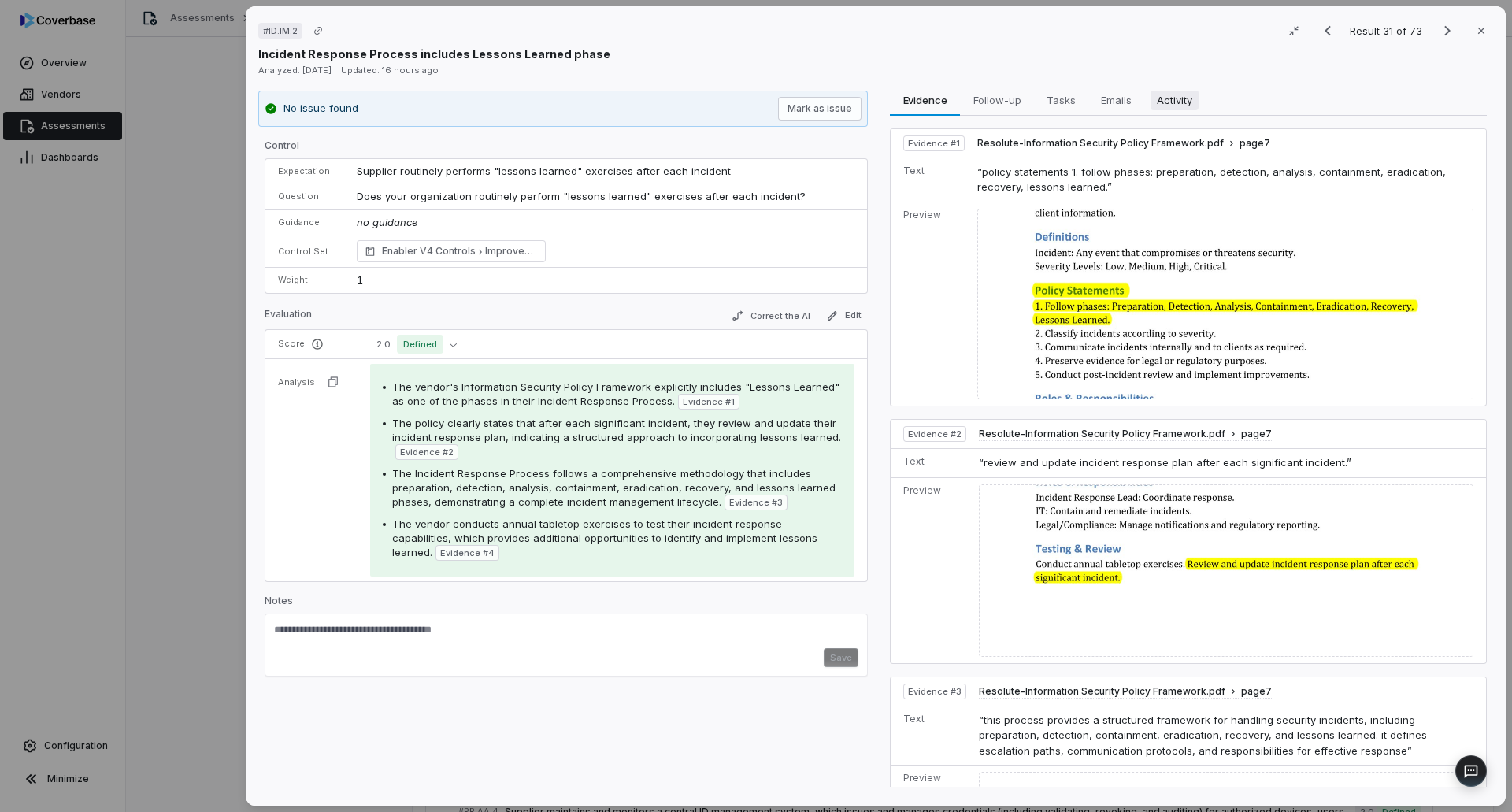
click at [1179, 103] on span "Activity" at bounding box center [1174, 99] width 48 height 21
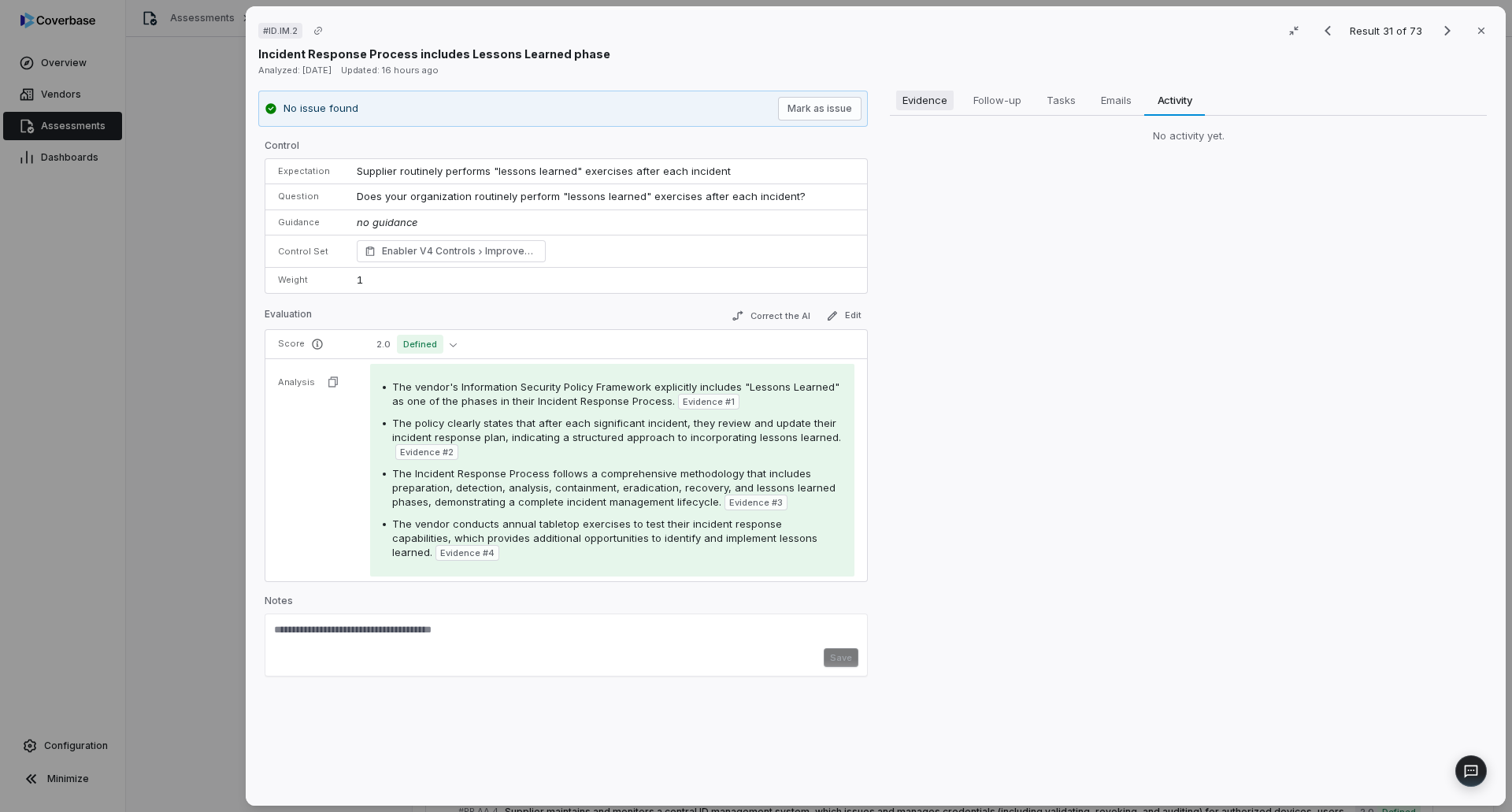
click at [934, 100] on span "Evidence" at bounding box center [925, 99] width 57 height 21
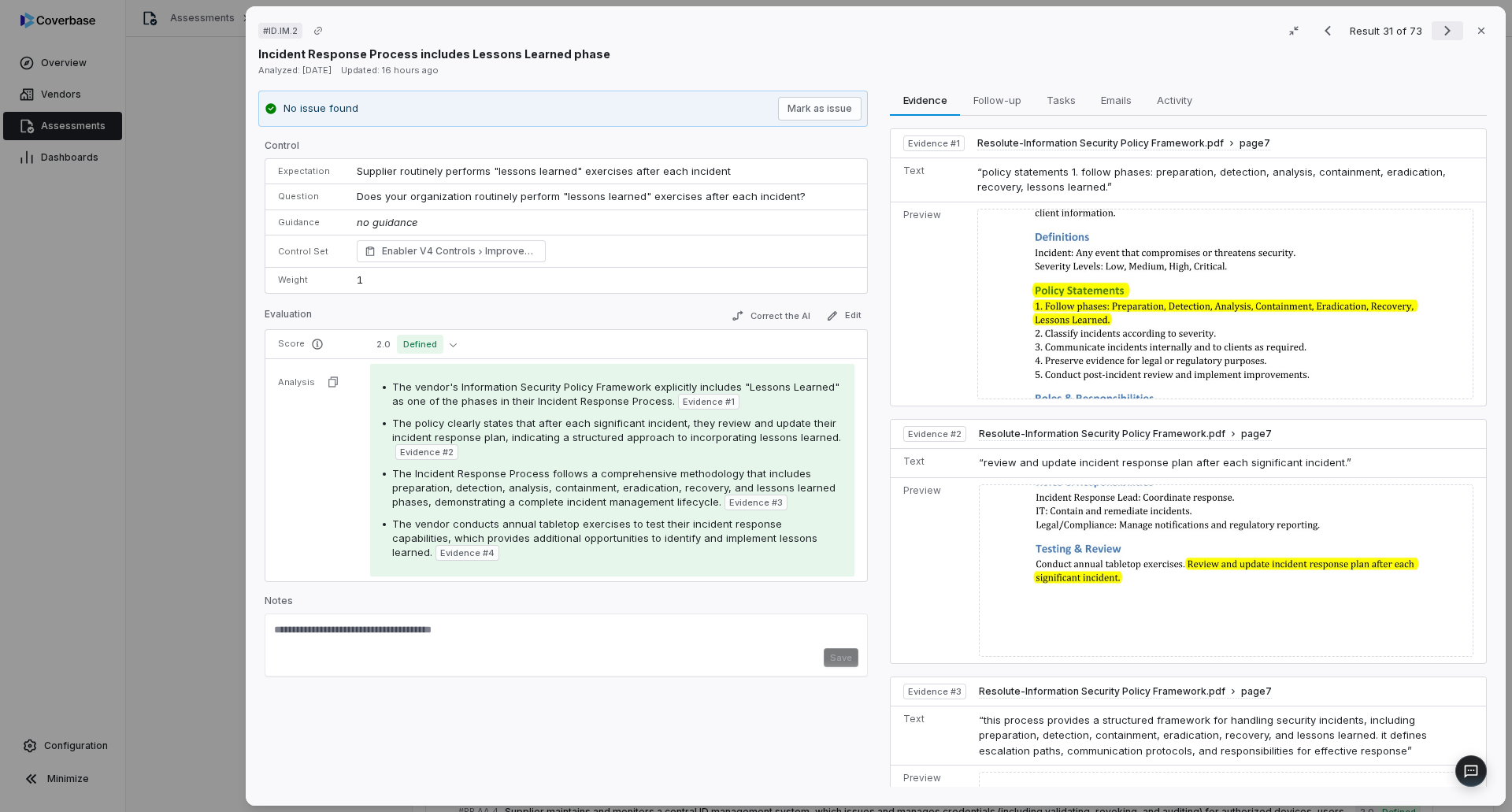
click at [1443, 33] on icon "Next result" at bounding box center [1447, 30] width 19 height 19
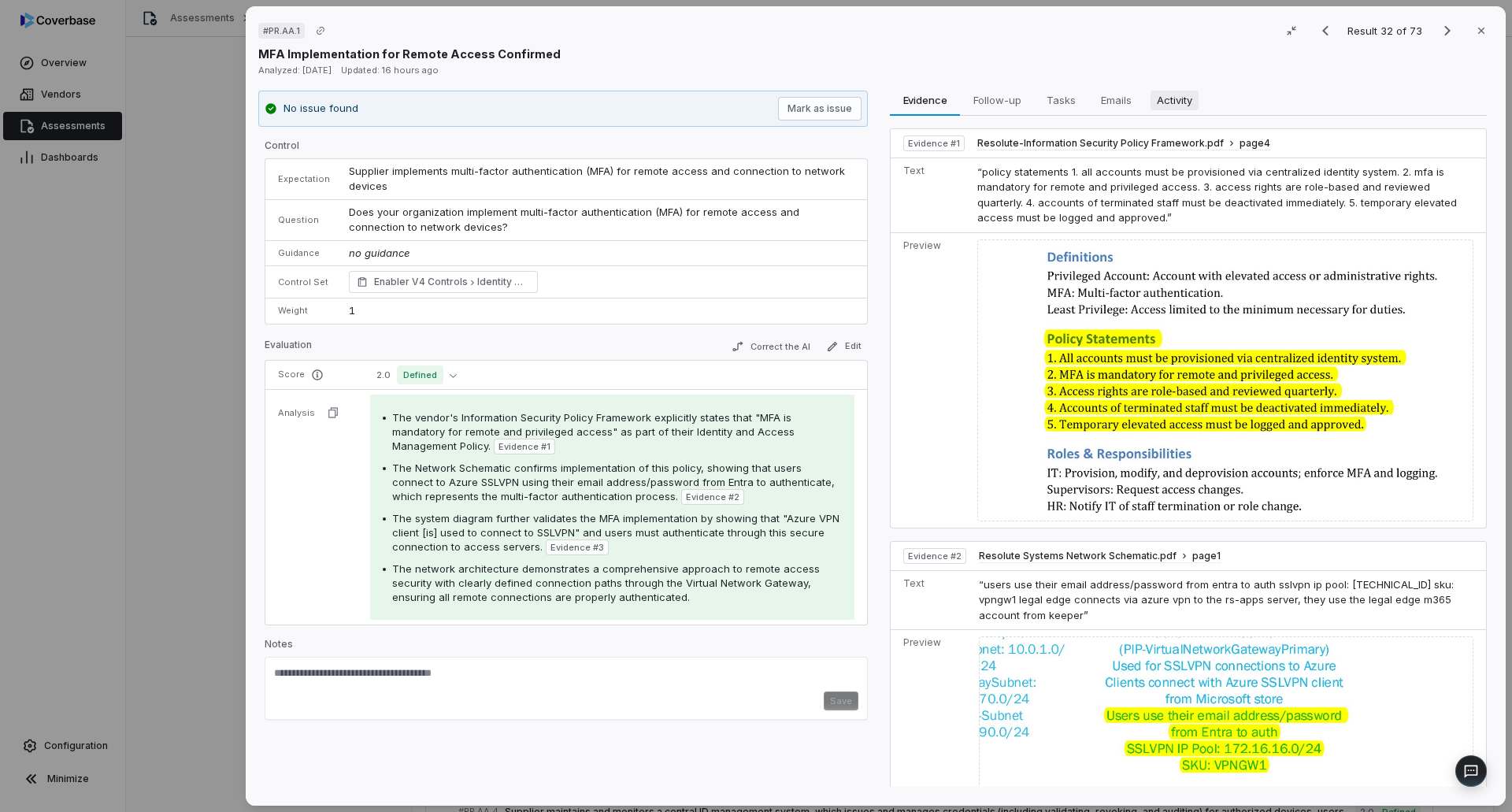
click at [1179, 112] on button "Activity Activity" at bounding box center [1175, 100] width 61 height 31
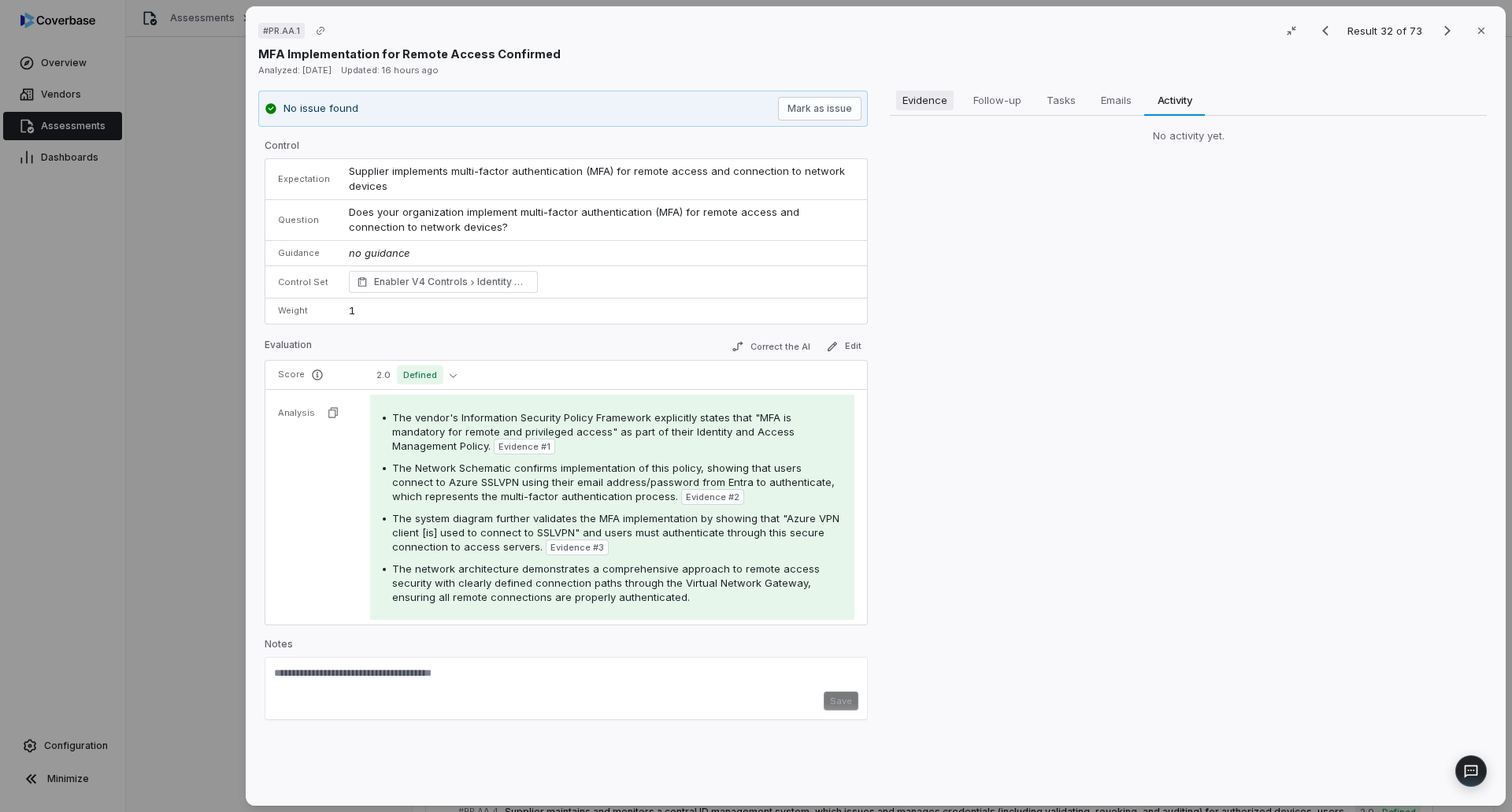
click at [901, 106] on span "Evidence" at bounding box center [925, 99] width 57 height 21
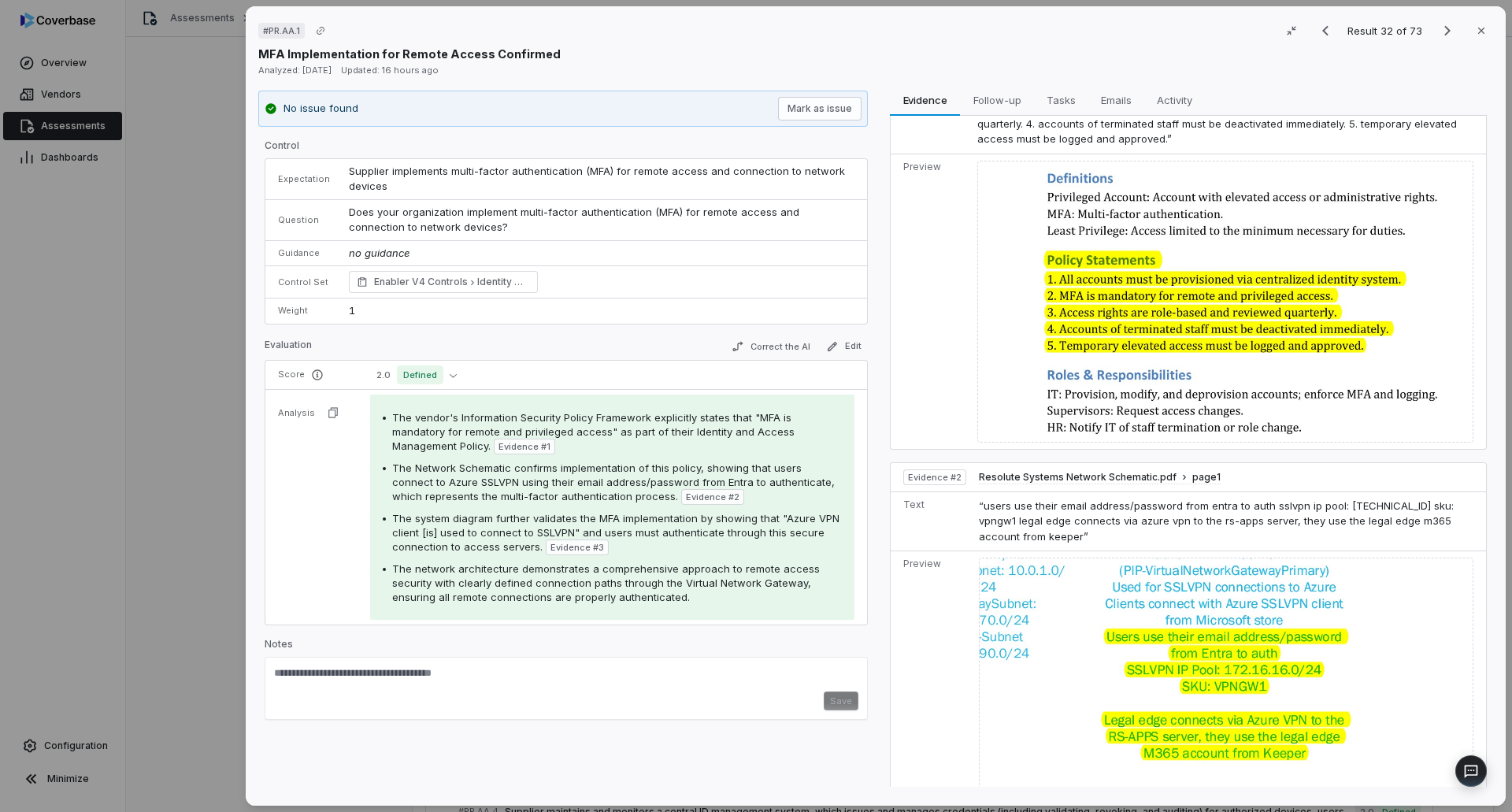
scroll to position [390, 0]
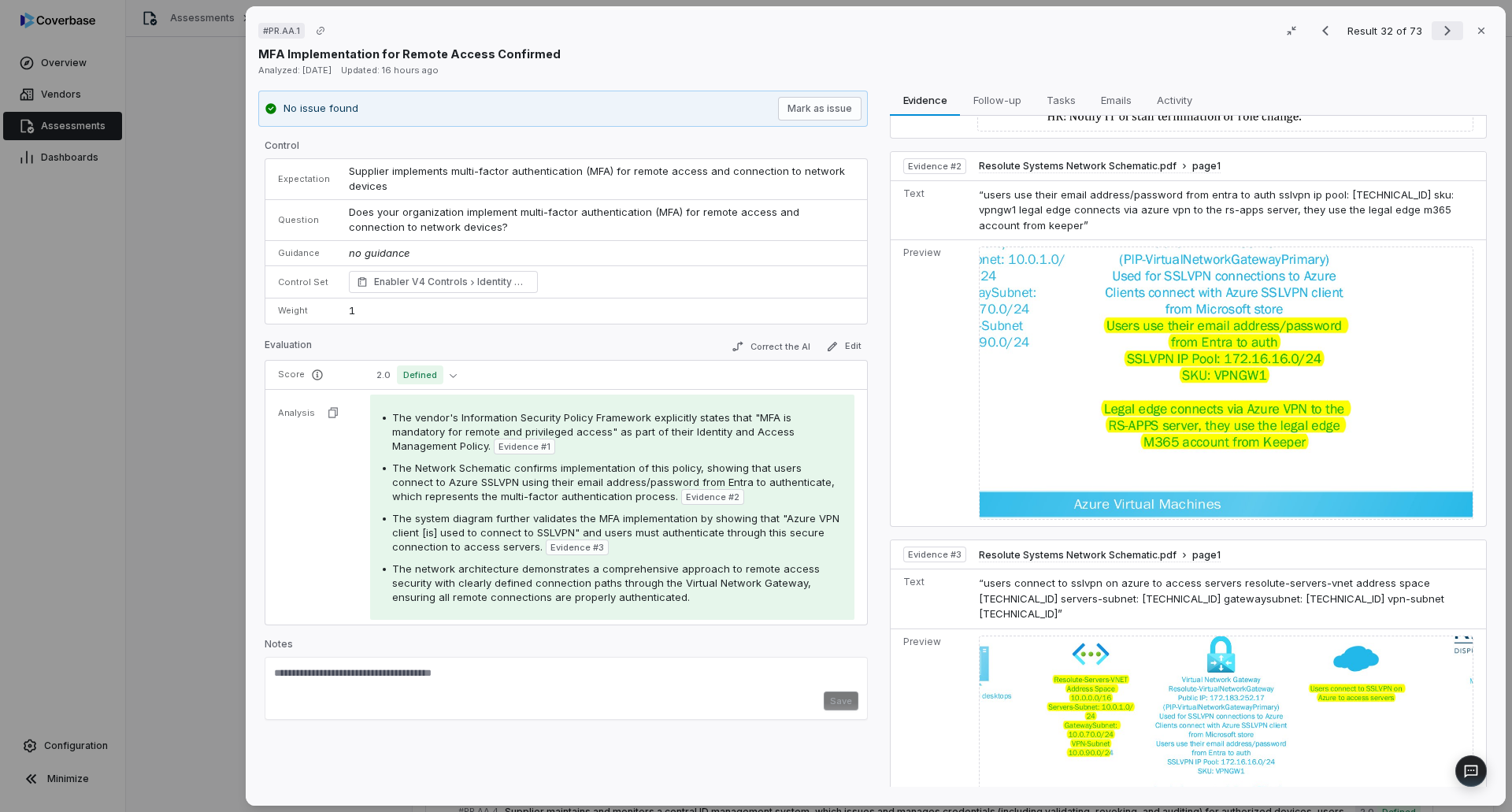
click at [1439, 26] on icon "Next result" at bounding box center [1447, 30] width 19 height 19
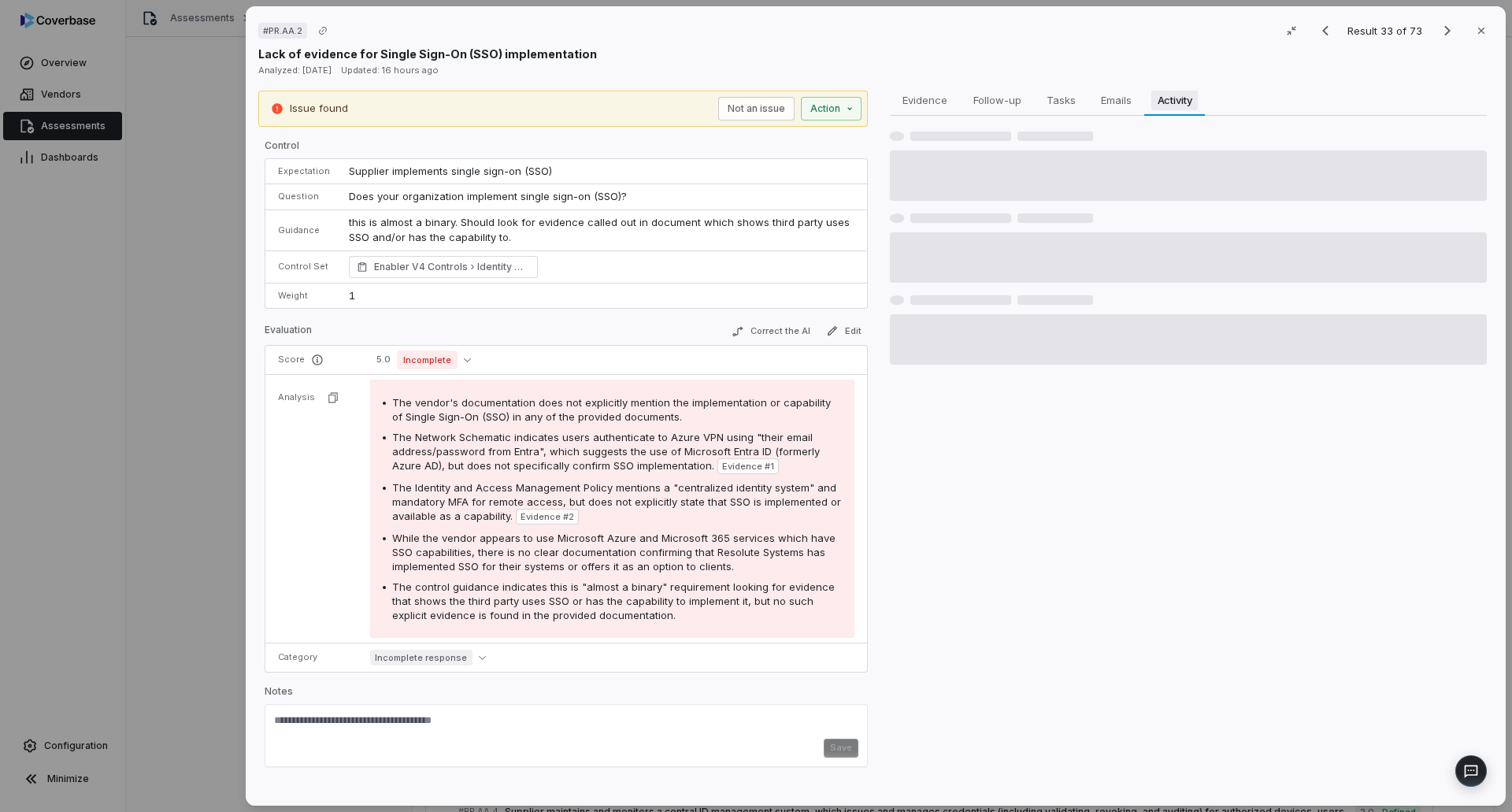
click at [1165, 100] on span "Activity" at bounding box center [1175, 99] width 47 height 21
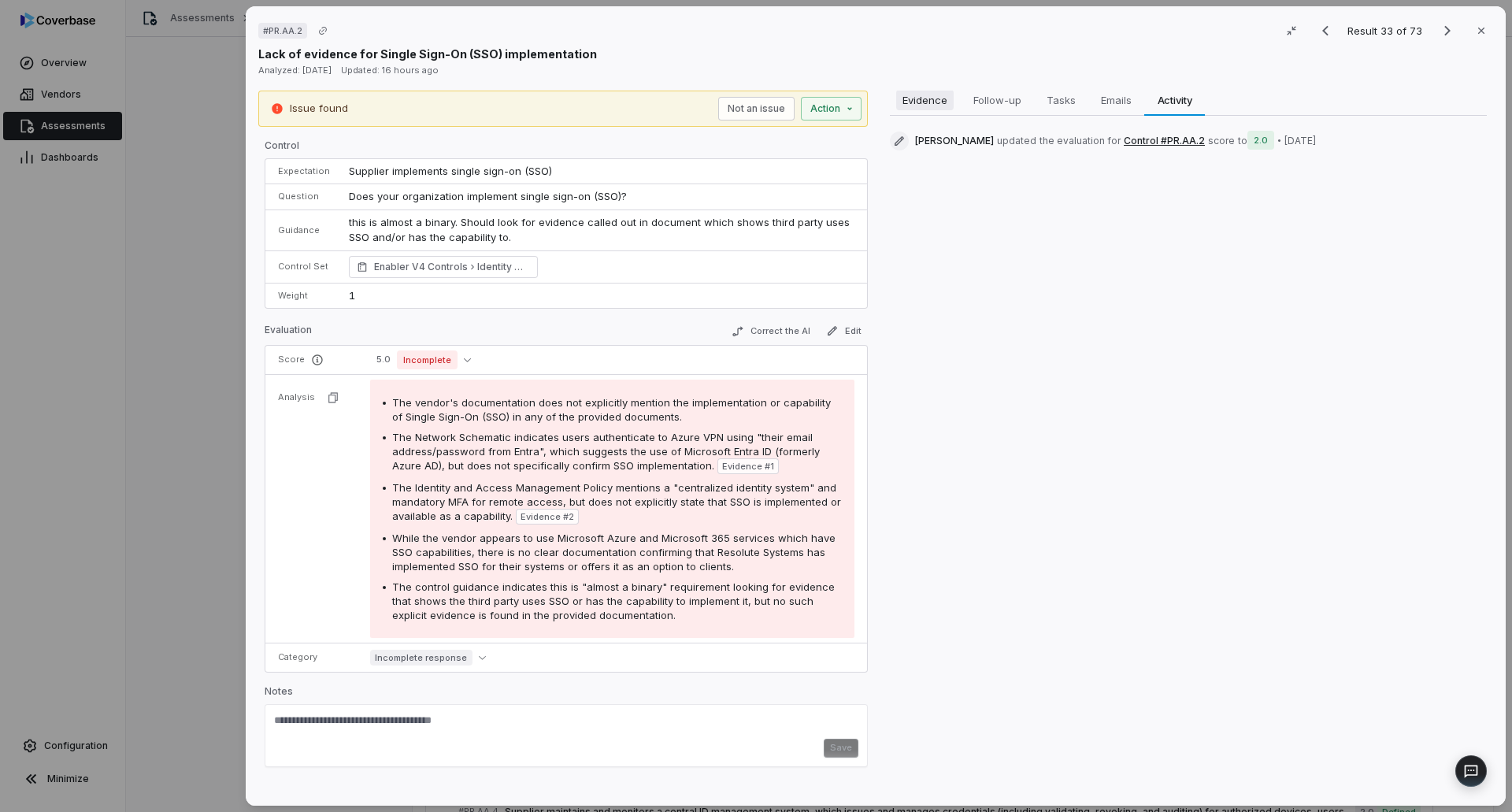
click at [921, 102] on span "Evidence" at bounding box center [925, 99] width 57 height 21
click at [1190, 100] on span "Activity" at bounding box center [1175, 99] width 47 height 21
click at [1158, 141] on button "Control #PR.AA.2" at bounding box center [1164, 141] width 82 height 13
click at [925, 101] on span "Evidence" at bounding box center [925, 99] width 57 height 21
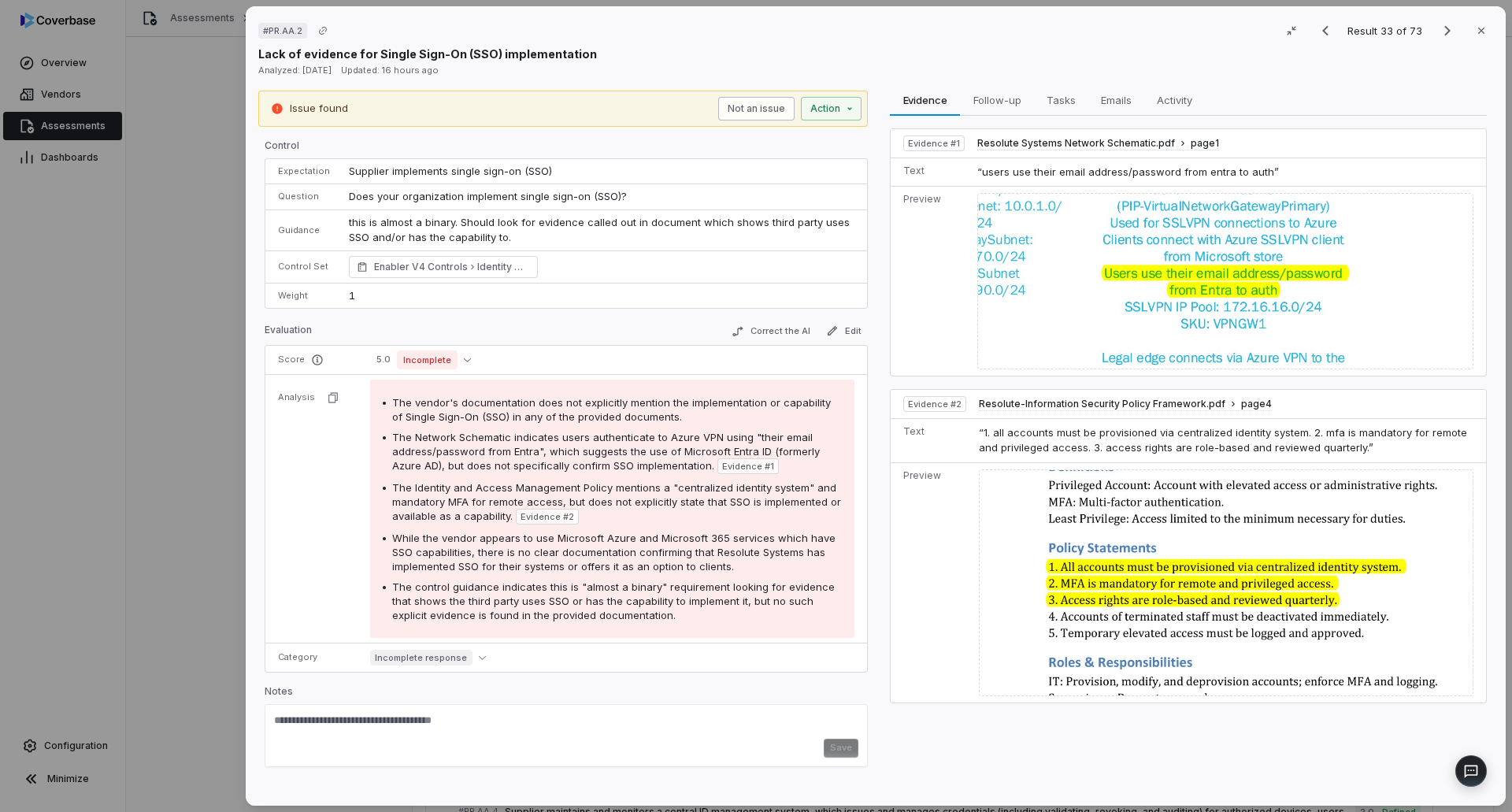
click at [754, 103] on button "Not an issue" at bounding box center [757, 109] width 77 height 24
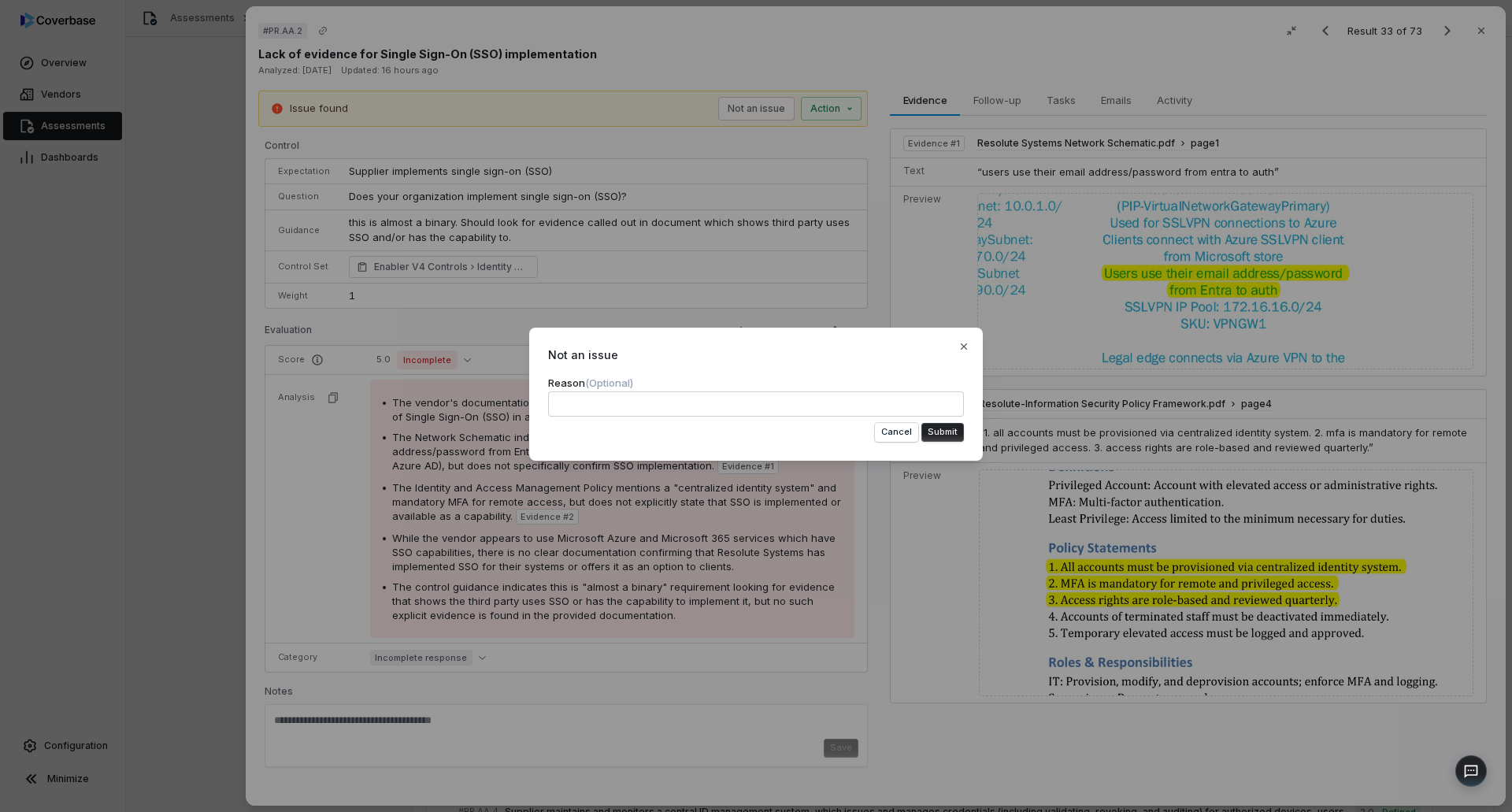
click at [667, 398] on textarea at bounding box center [756, 404] width 416 height 26
type textarea "*"
type textarea "**"
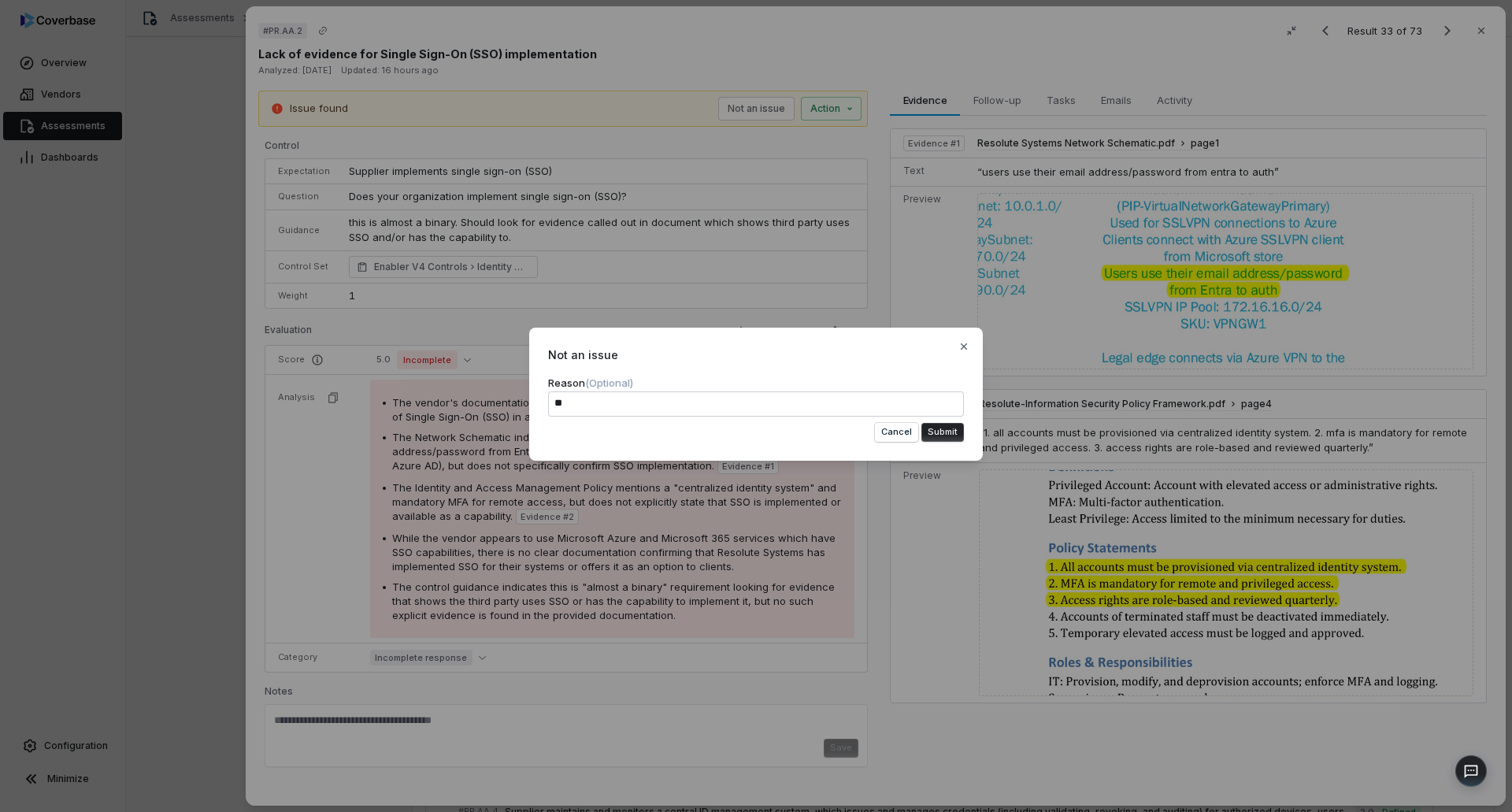
type textarea "*"
type textarea "***"
type textarea "*"
type textarea "****"
type textarea "*"
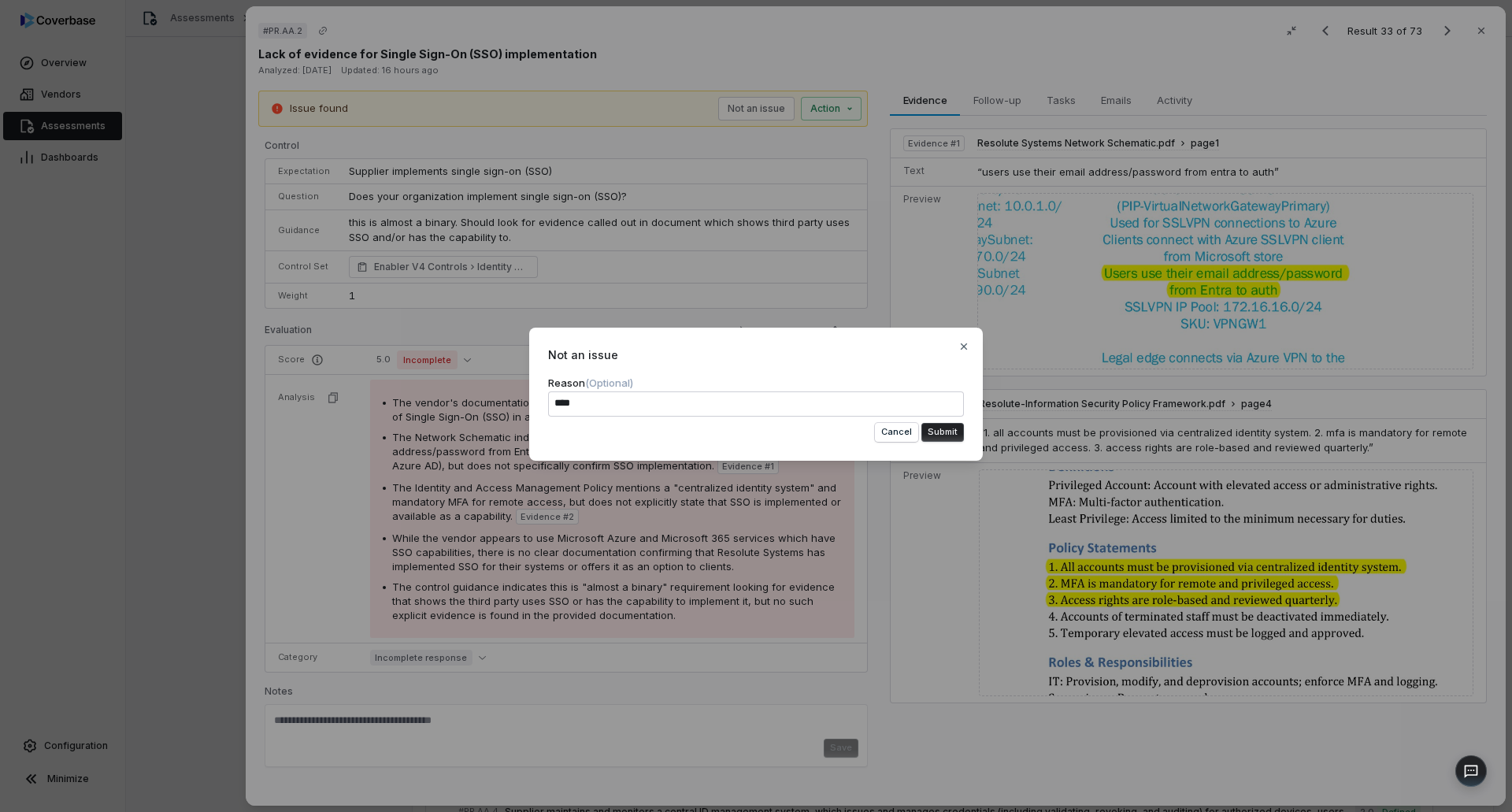
type textarea "*****"
type textarea "*"
type textarea "*****"
type textarea "*"
type textarea "*******"
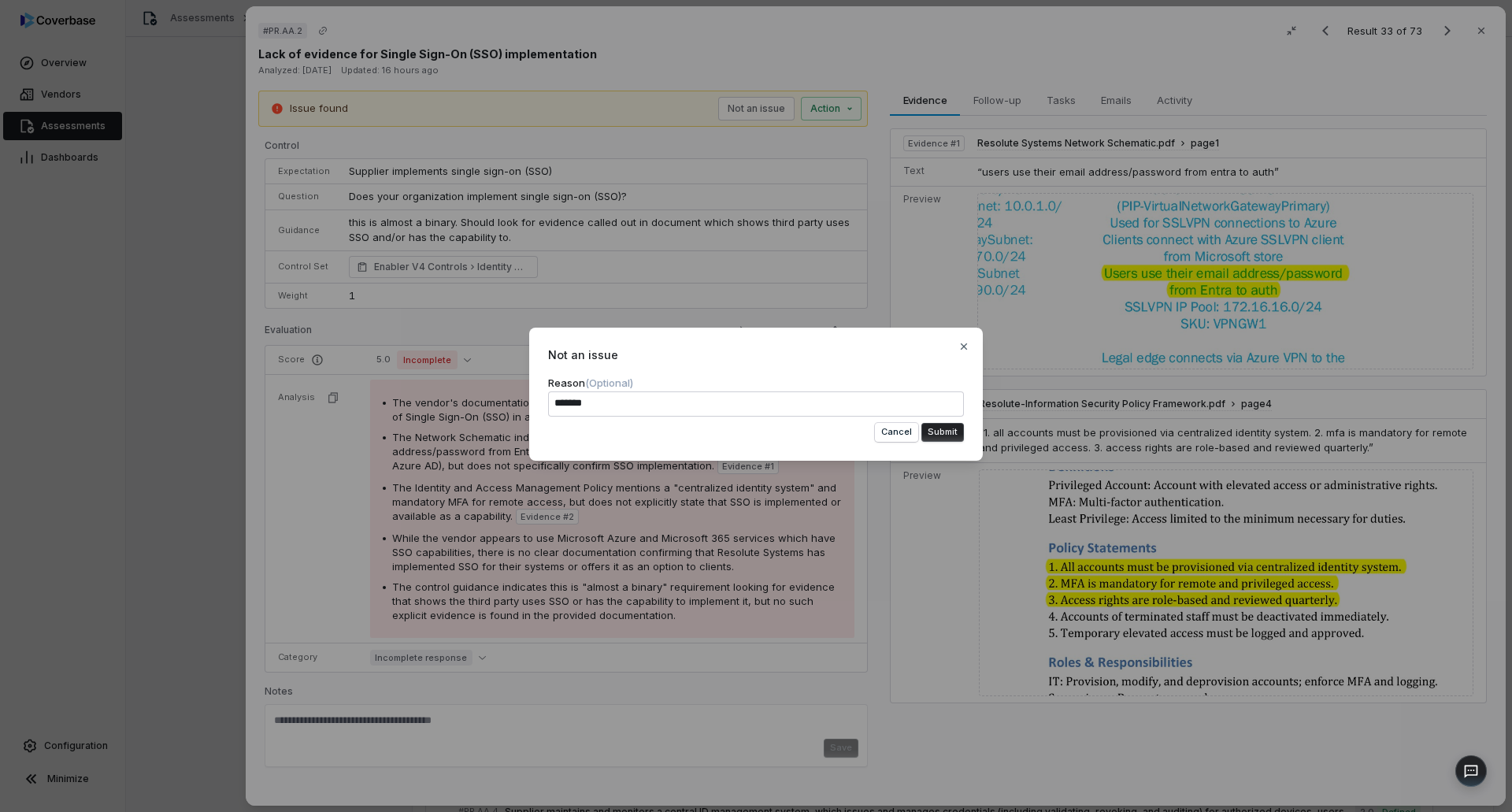
type textarea "*"
type textarea "********"
type textarea "*"
type textarea "*********"
type textarea "*"
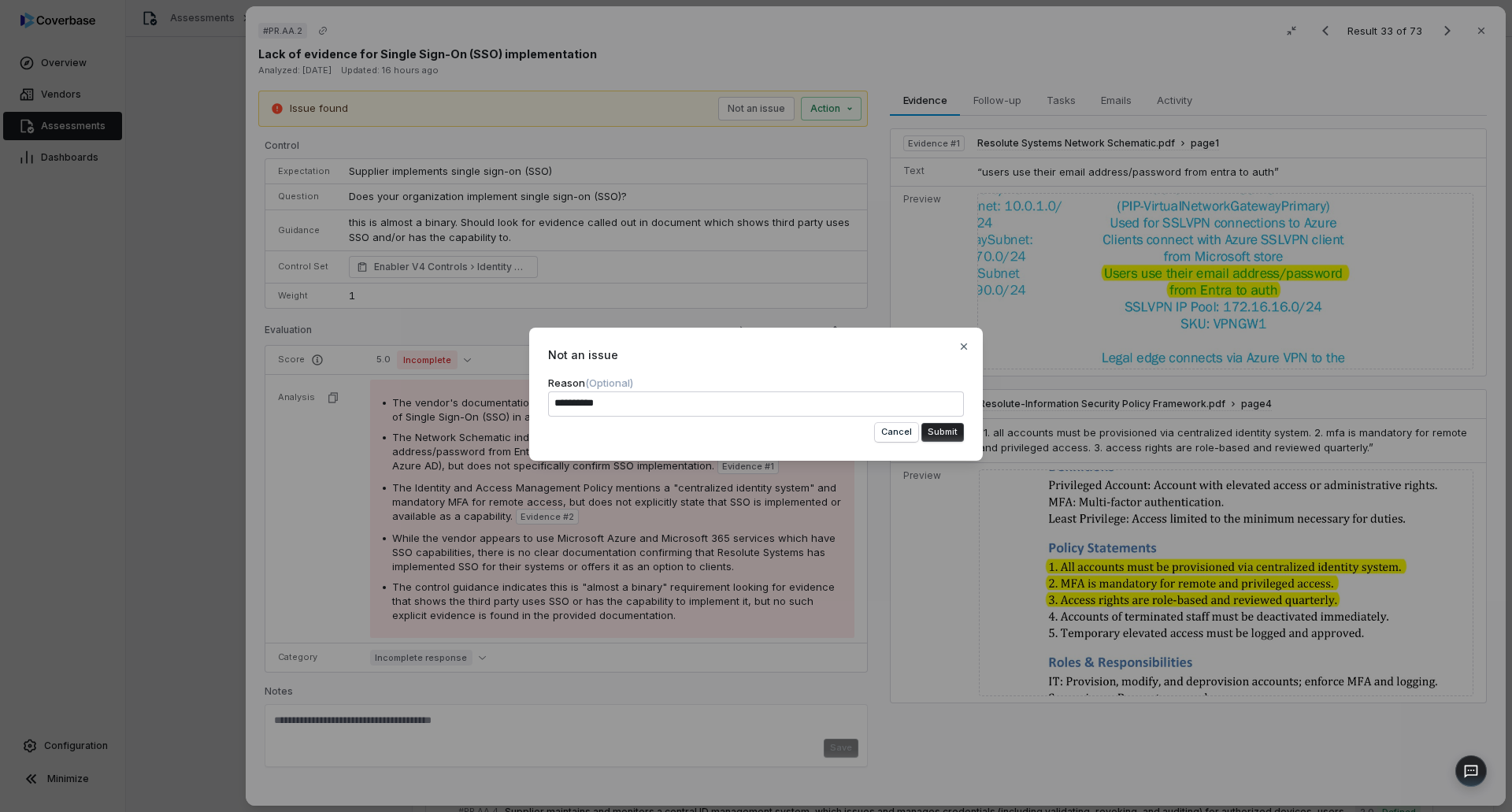
type textarea "**********"
click at [950, 429] on button "Submit" at bounding box center [942, 432] width 42 height 19
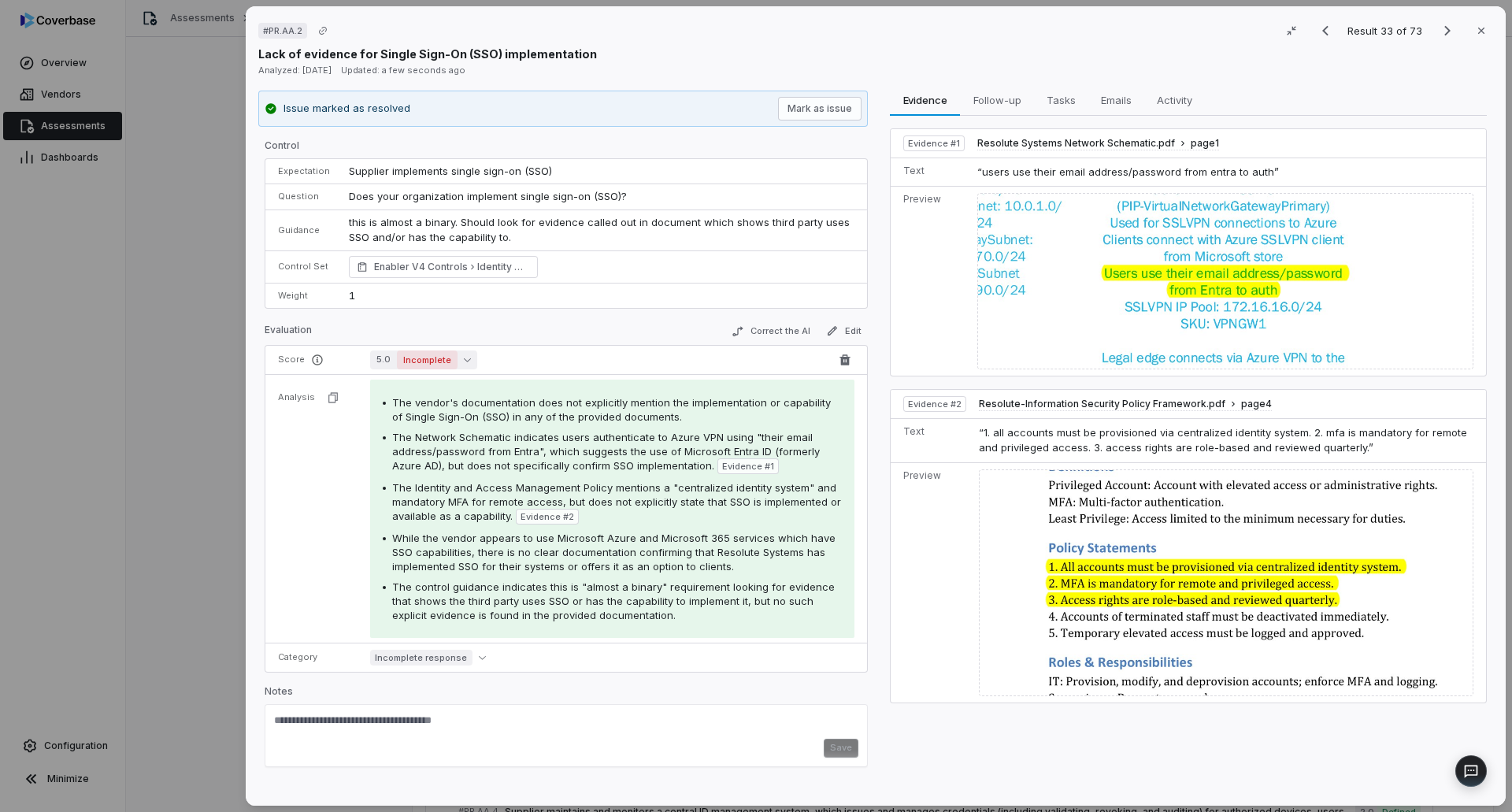
click at [445, 361] on span "Incomplete" at bounding box center [428, 359] width 61 height 19
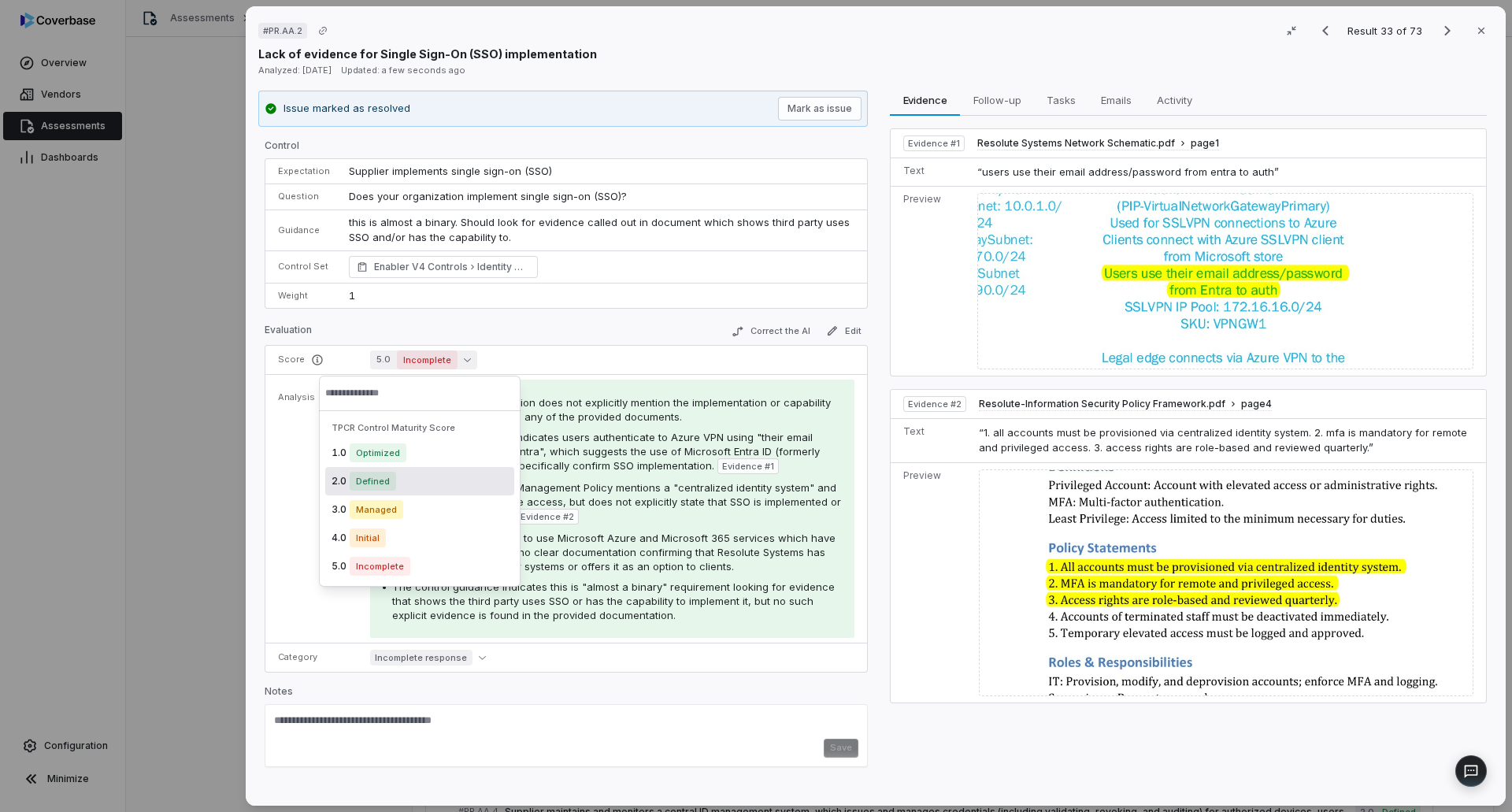
click at [378, 482] on span "Defined" at bounding box center [373, 481] width 46 height 19
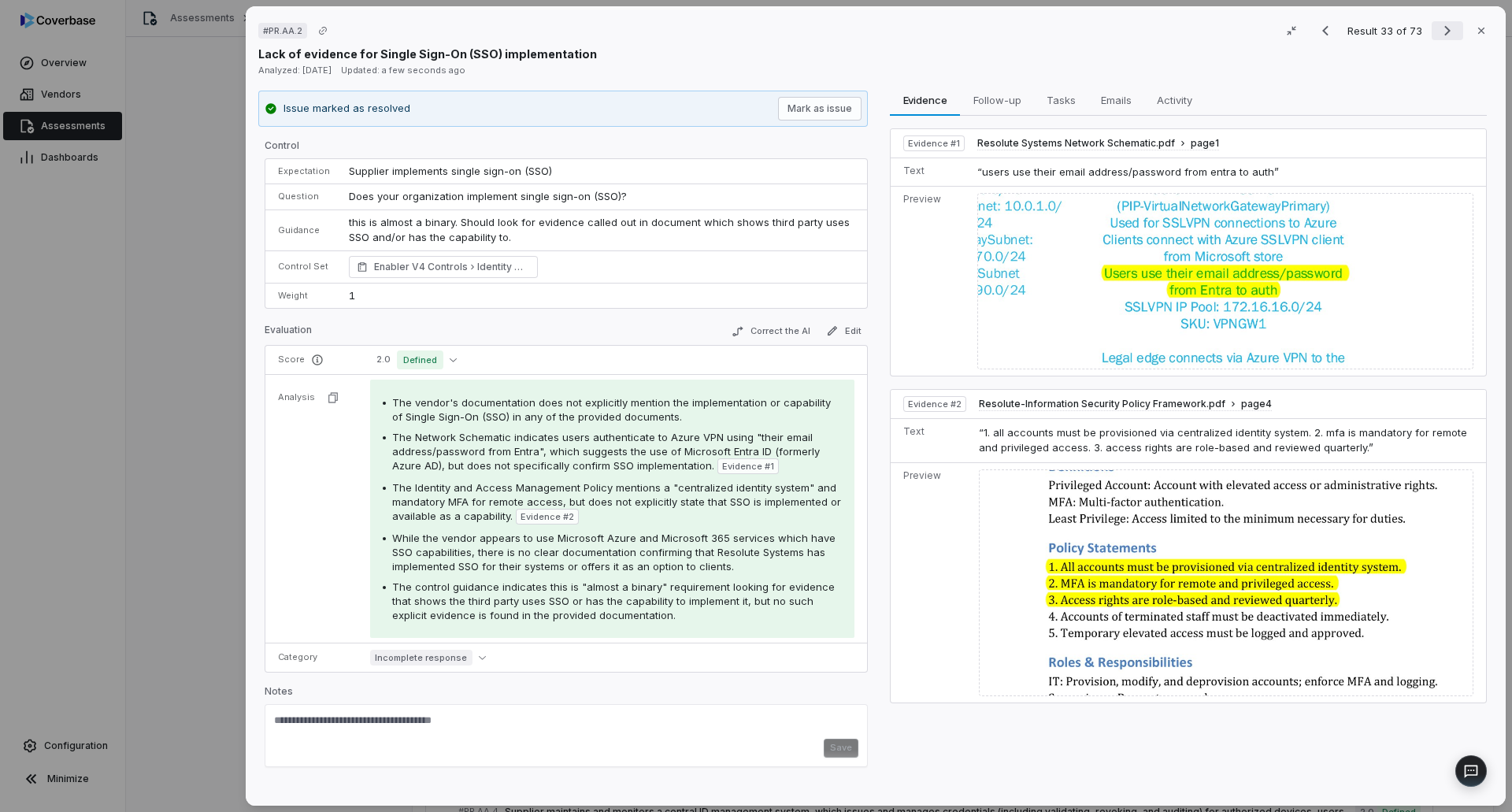
click at [1440, 29] on icon "Next result" at bounding box center [1447, 30] width 19 height 19
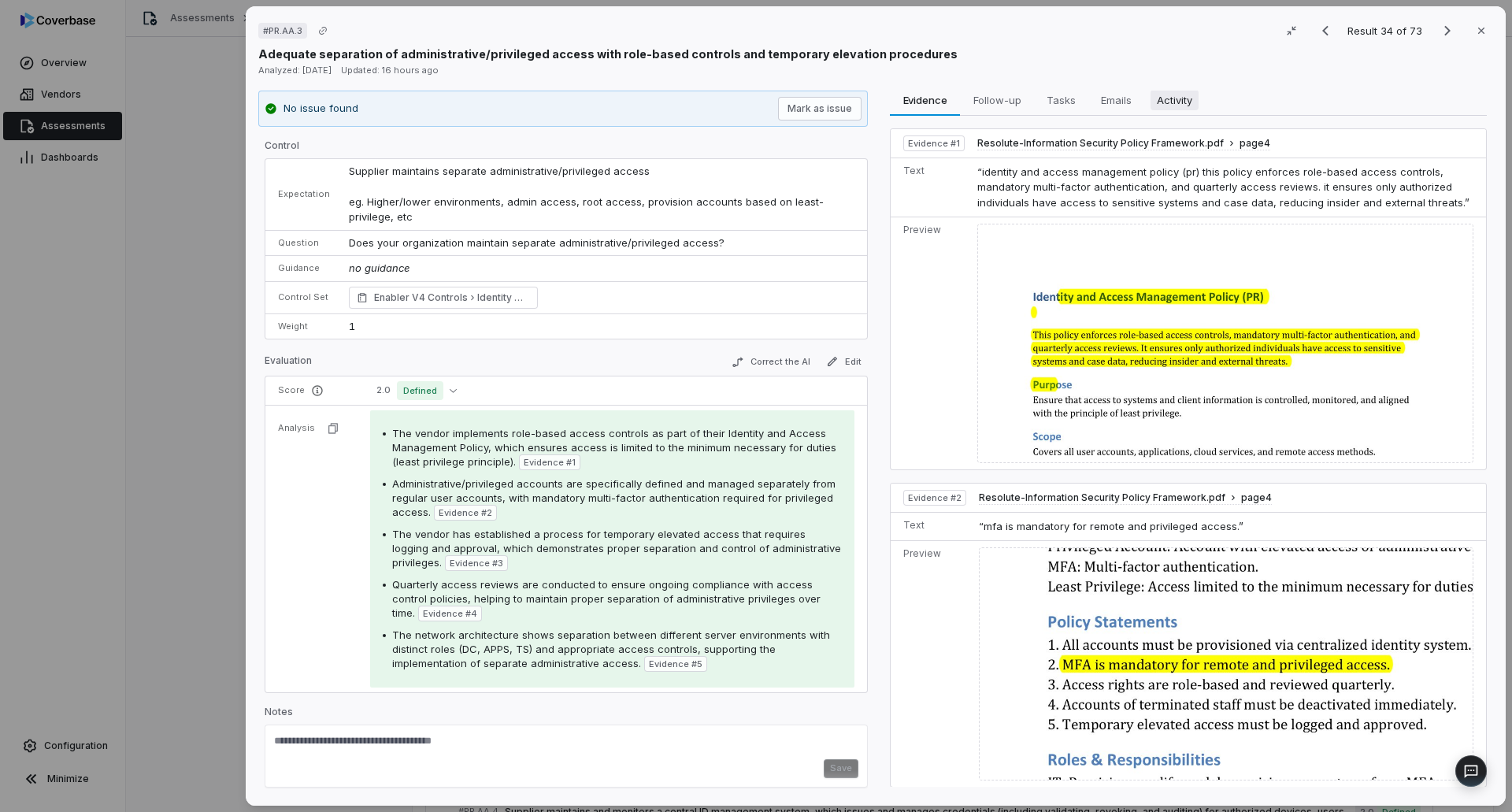
click at [1189, 106] on span "Activity" at bounding box center [1174, 99] width 48 height 21
click at [911, 104] on span "Evidence" at bounding box center [925, 99] width 57 height 21
click at [1438, 29] on icon "Next result" at bounding box center [1447, 30] width 19 height 19
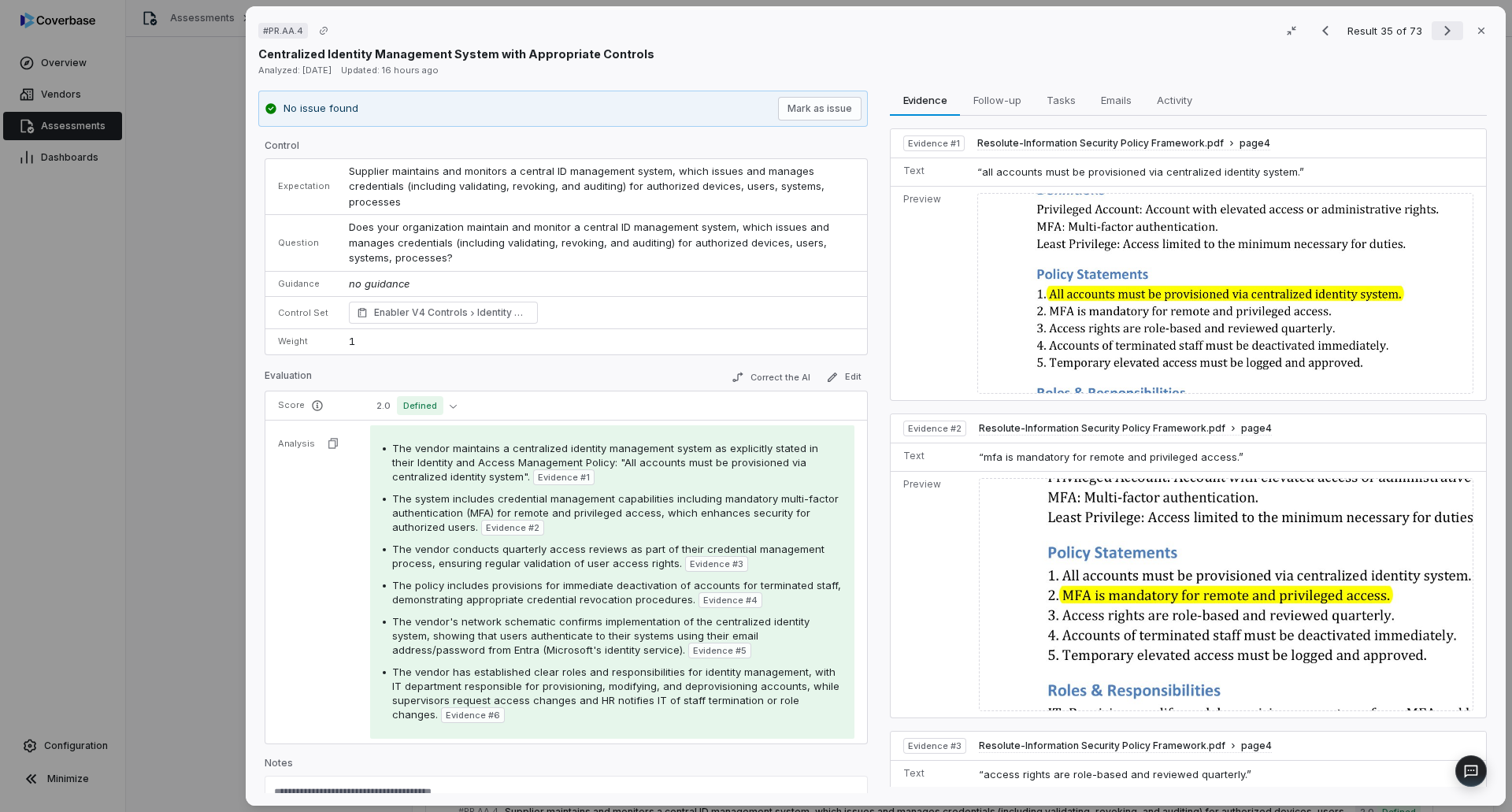
click at [1438, 33] on icon "Next result" at bounding box center [1447, 30] width 19 height 19
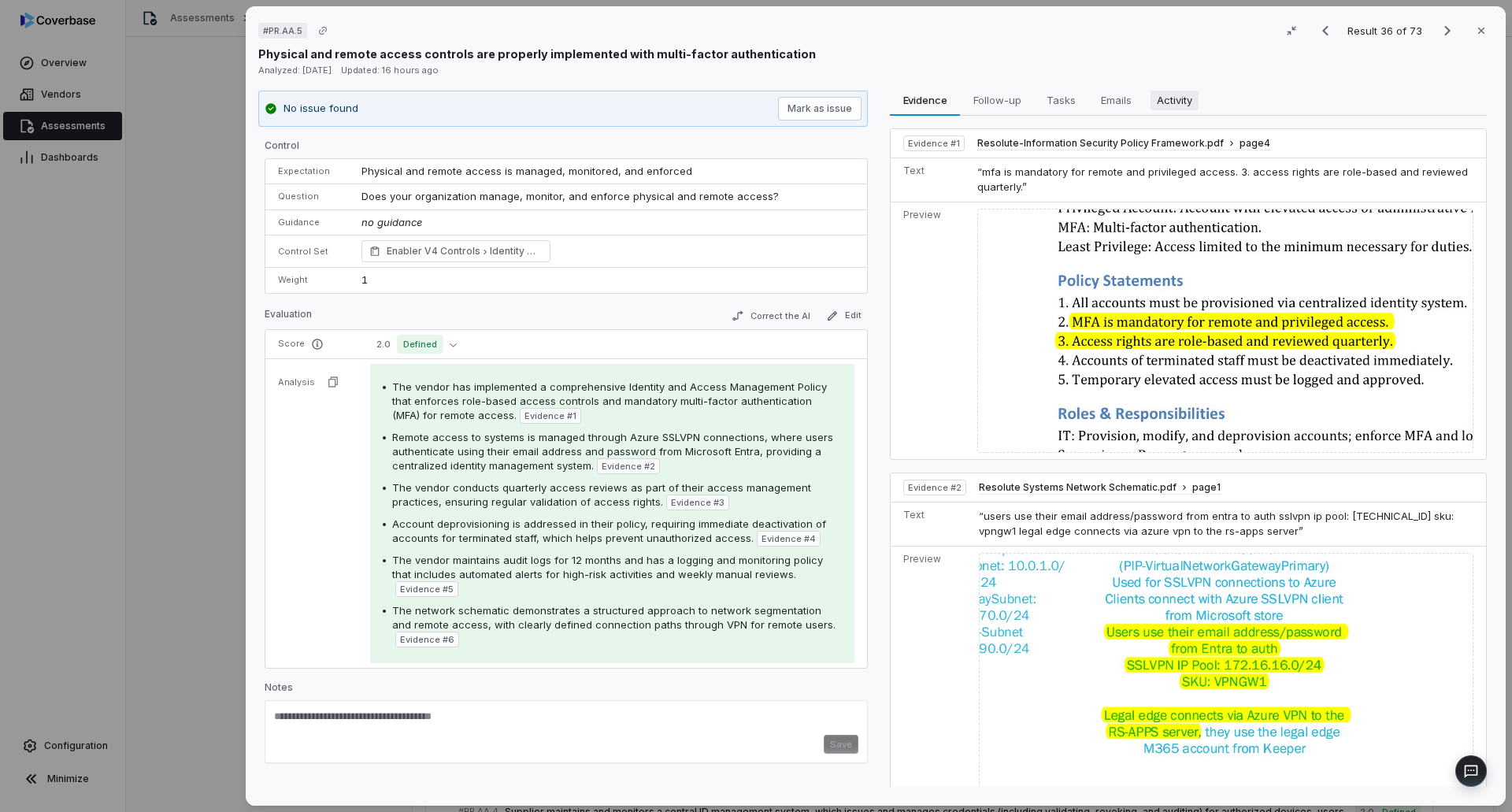
click at [1183, 93] on span "Activity" at bounding box center [1174, 99] width 48 height 21
click at [928, 105] on span "Evidence" at bounding box center [925, 99] width 57 height 21
click at [1438, 25] on icon "Next result" at bounding box center [1447, 30] width 19 height 19
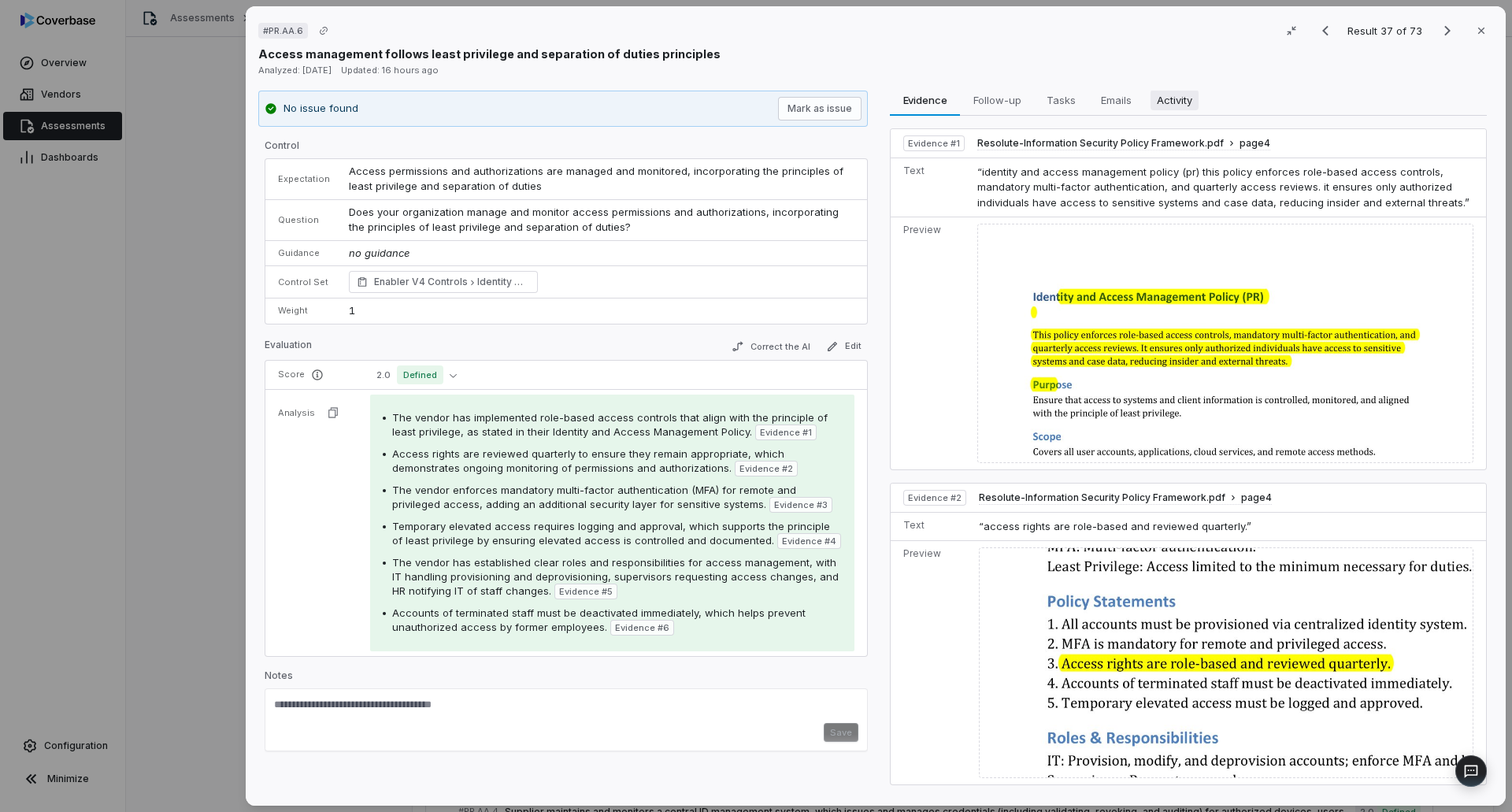
click at [1174, 112] on button "Activity Activity" at bounding box center [1175, 100] width 61 height 31
click at [926, 102] on span "Evidence" at bounding box center [925, 99] width 57 height 21
click at [1438, 29] on icon "Next result" at bounding box center [1447, 30] width 19 height 19
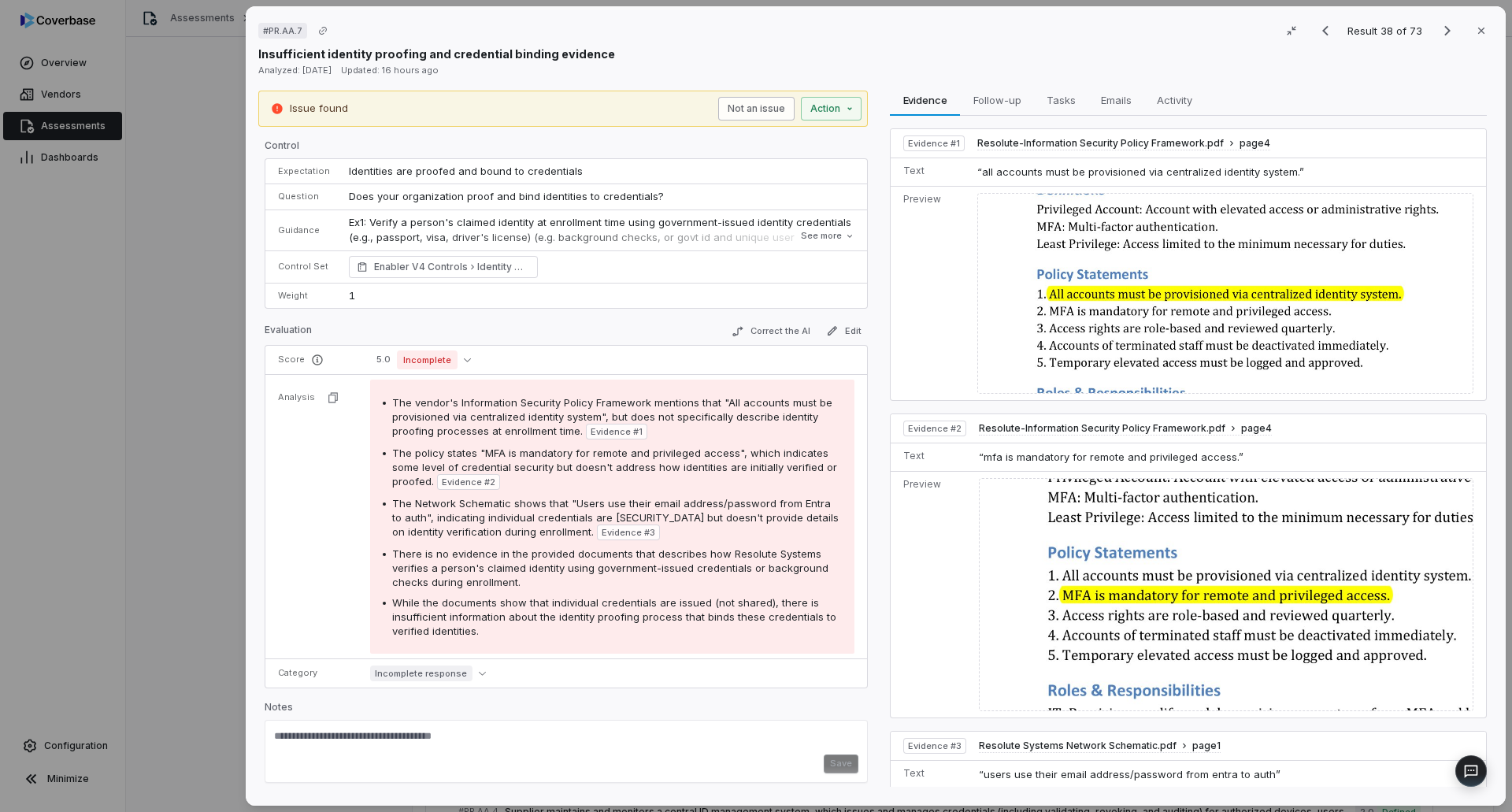
click at [730, 99] on button "Not an issue" at bounding box center [757, 109] width 77 height 24
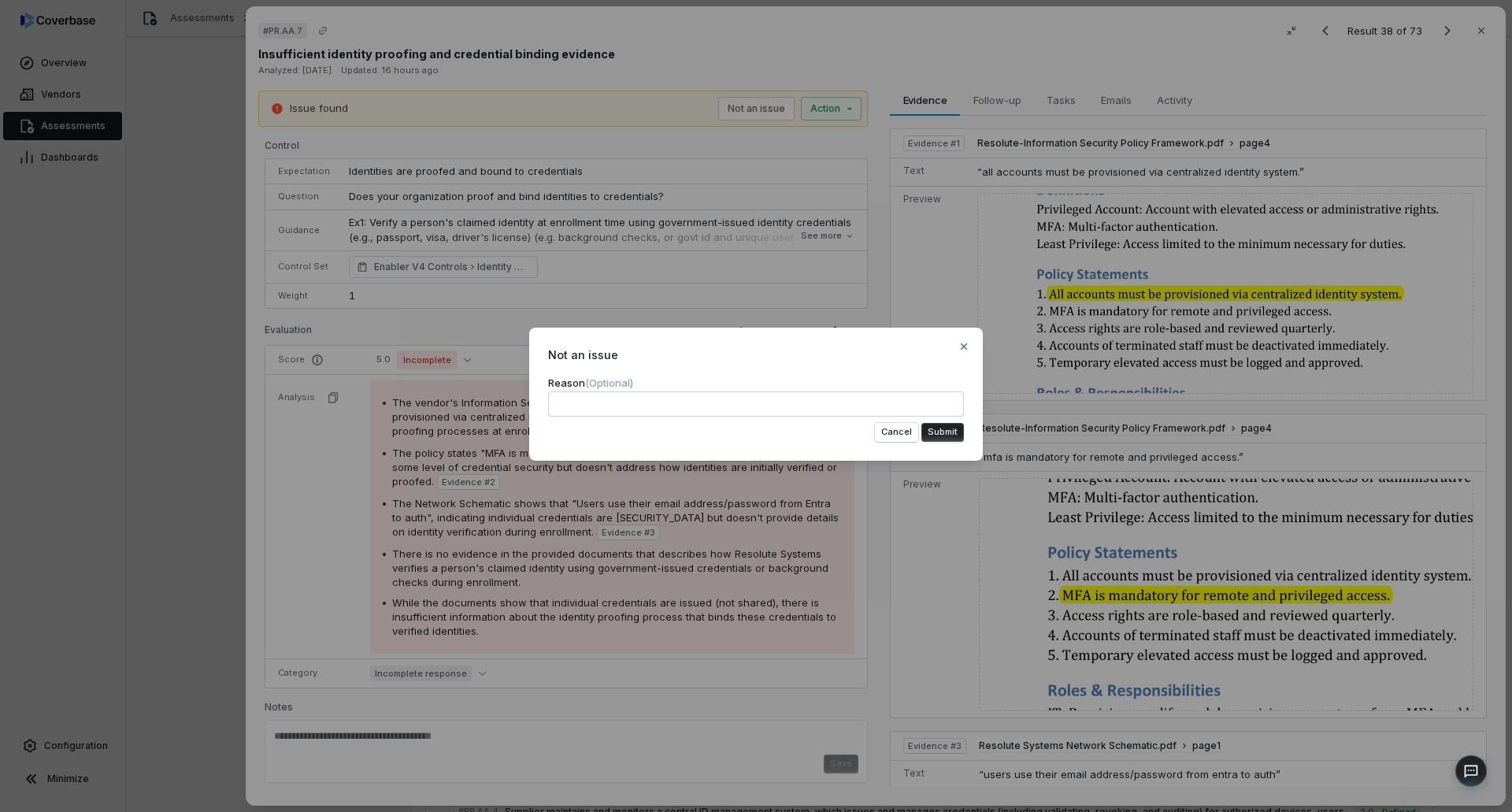
click at [602, 404] on textarea at bounding box center [756, 404] width 416 height 26
type textarea "*"
type textarea "**********"
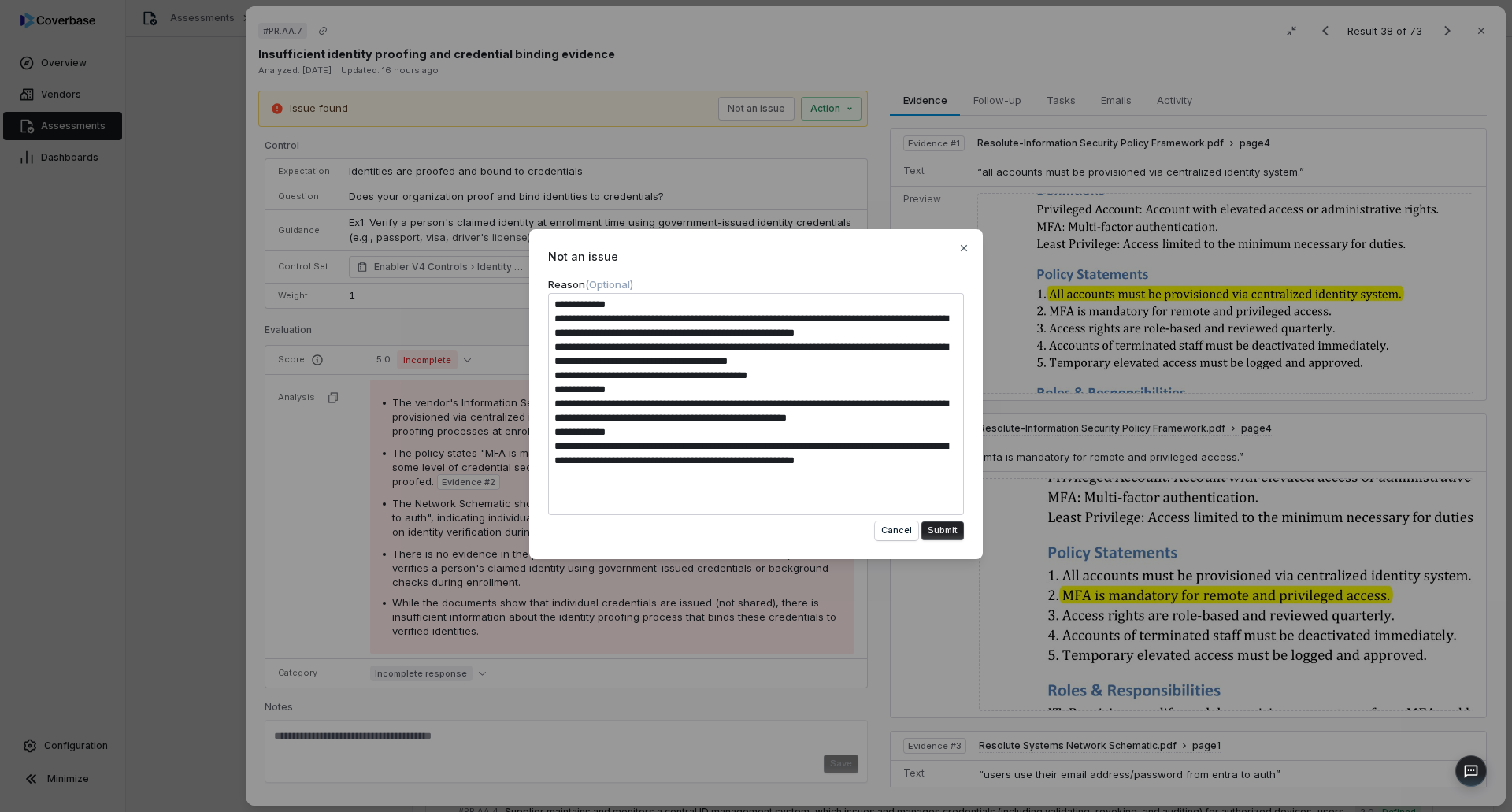
click at [869, 471] on textarea "**********" at bounding box center [756, 404] width 416 height 222
drag, startPoint x: 585, startPoint y: 351, endPoint x: 698, endPoint y: 434, distance: 140.2
click at [698, 434] on textarea "**********" at bounding box center [756, 404] width 416 height 222
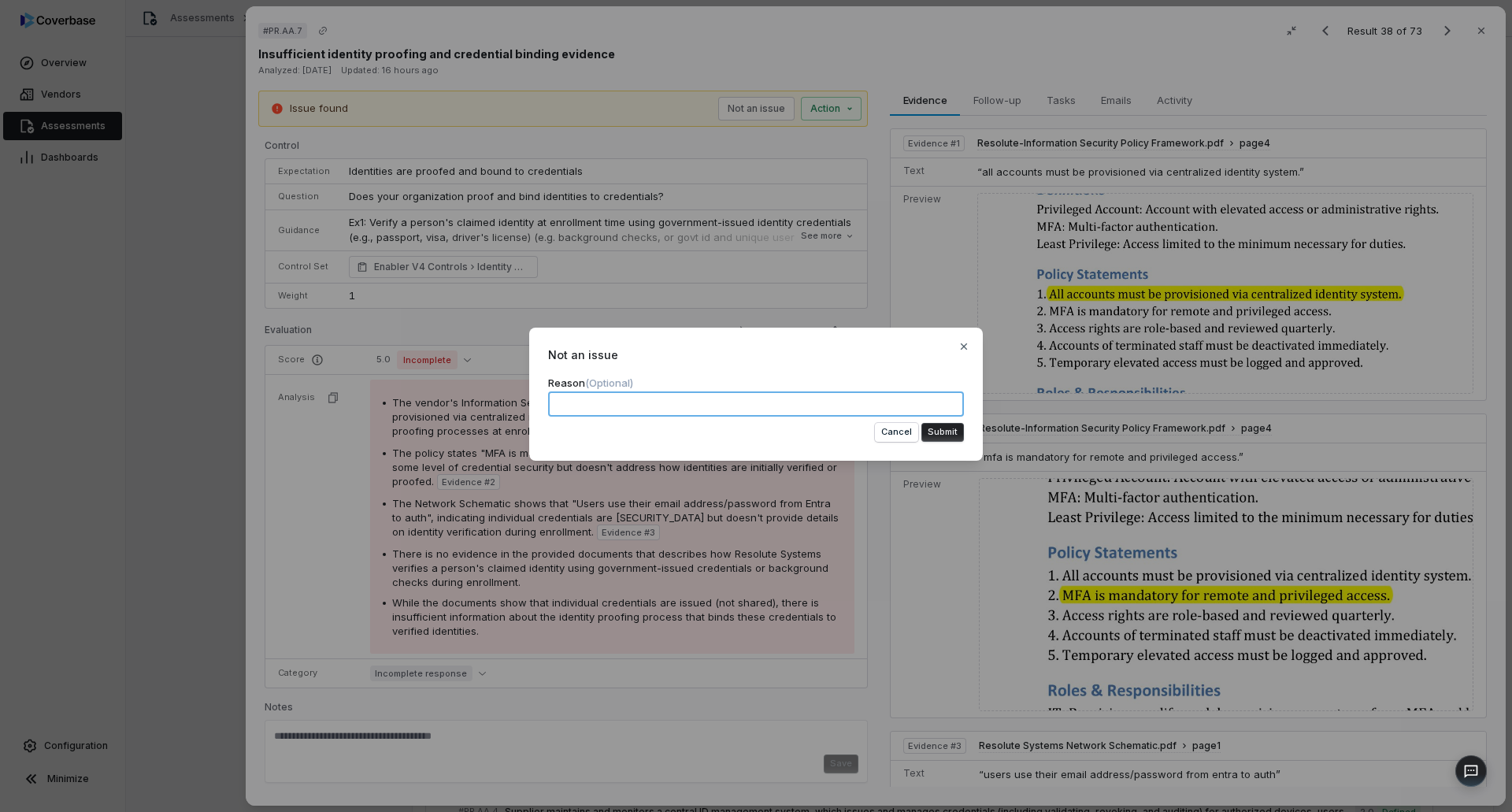
click at [614, 403] on textarea at bounding box center [756, 404] width 416 height 26
paste textarea "**********"
type textarea "*"
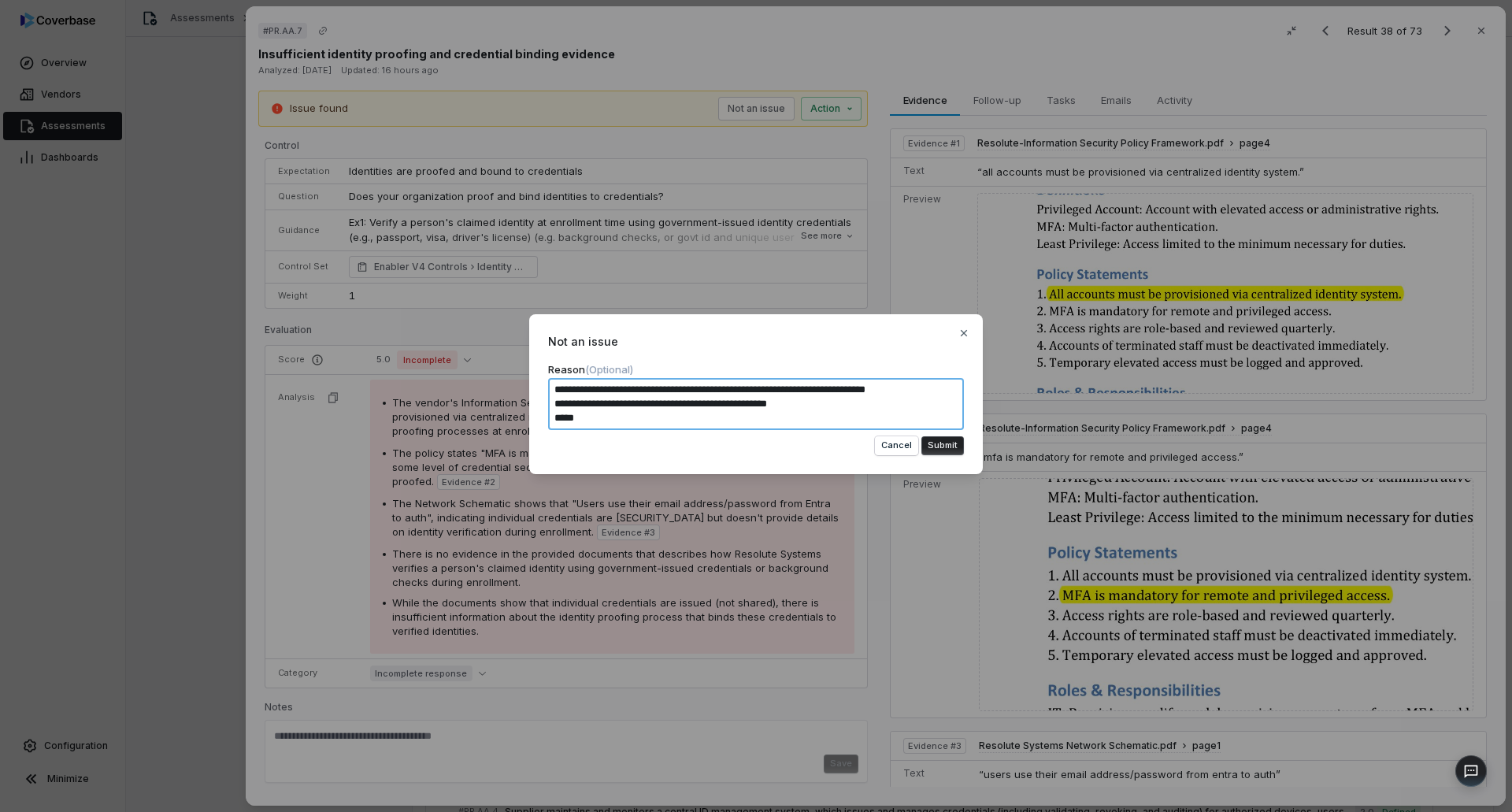
type textarea "**********"
click at [949, 445] on button "Submit" at bounding box center [942, 445] width 42 height 19
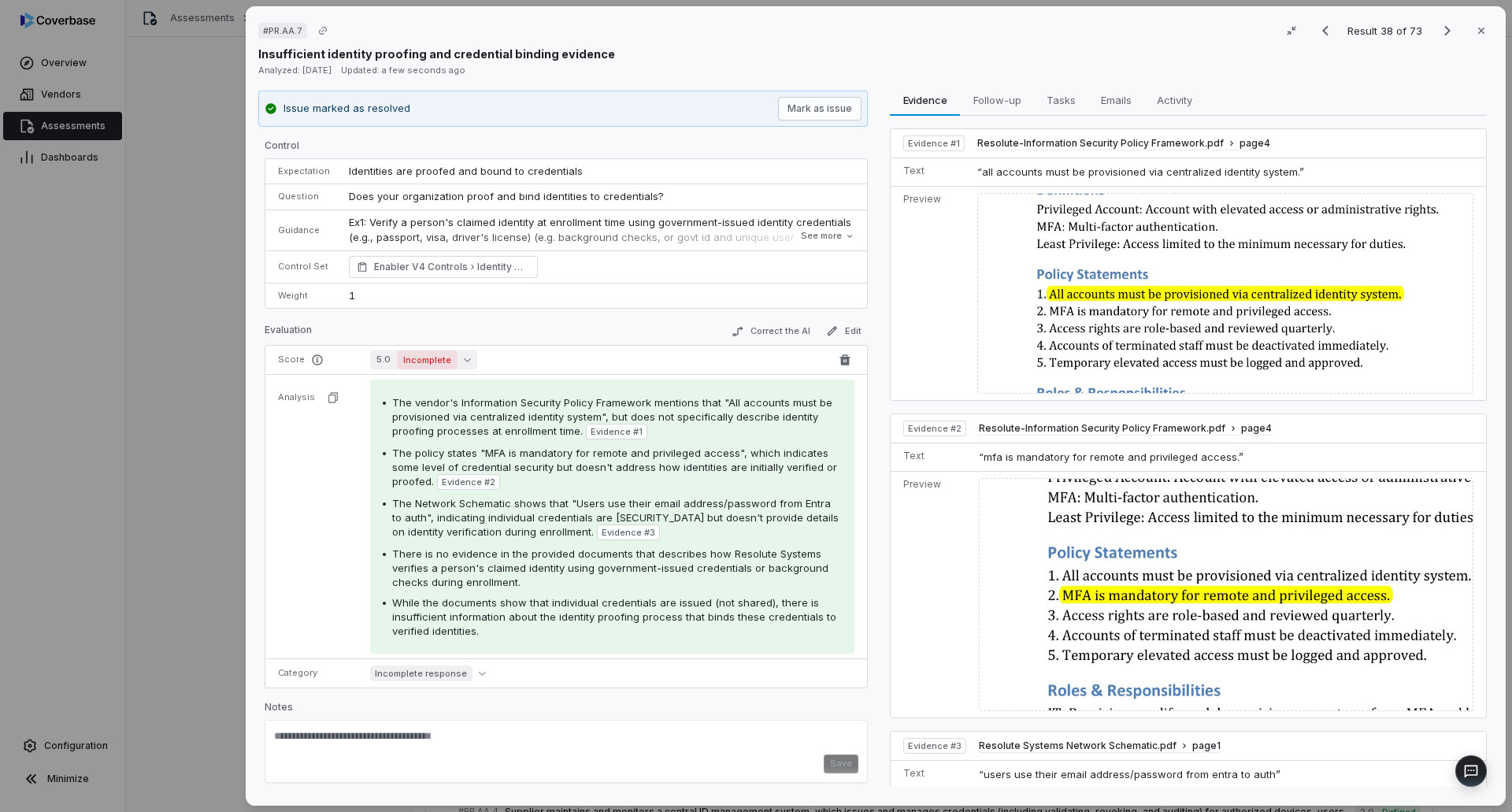
click at [460, 354] on button "5.0 Incomplete" at bounding box center [423, 359] width 107 height 19
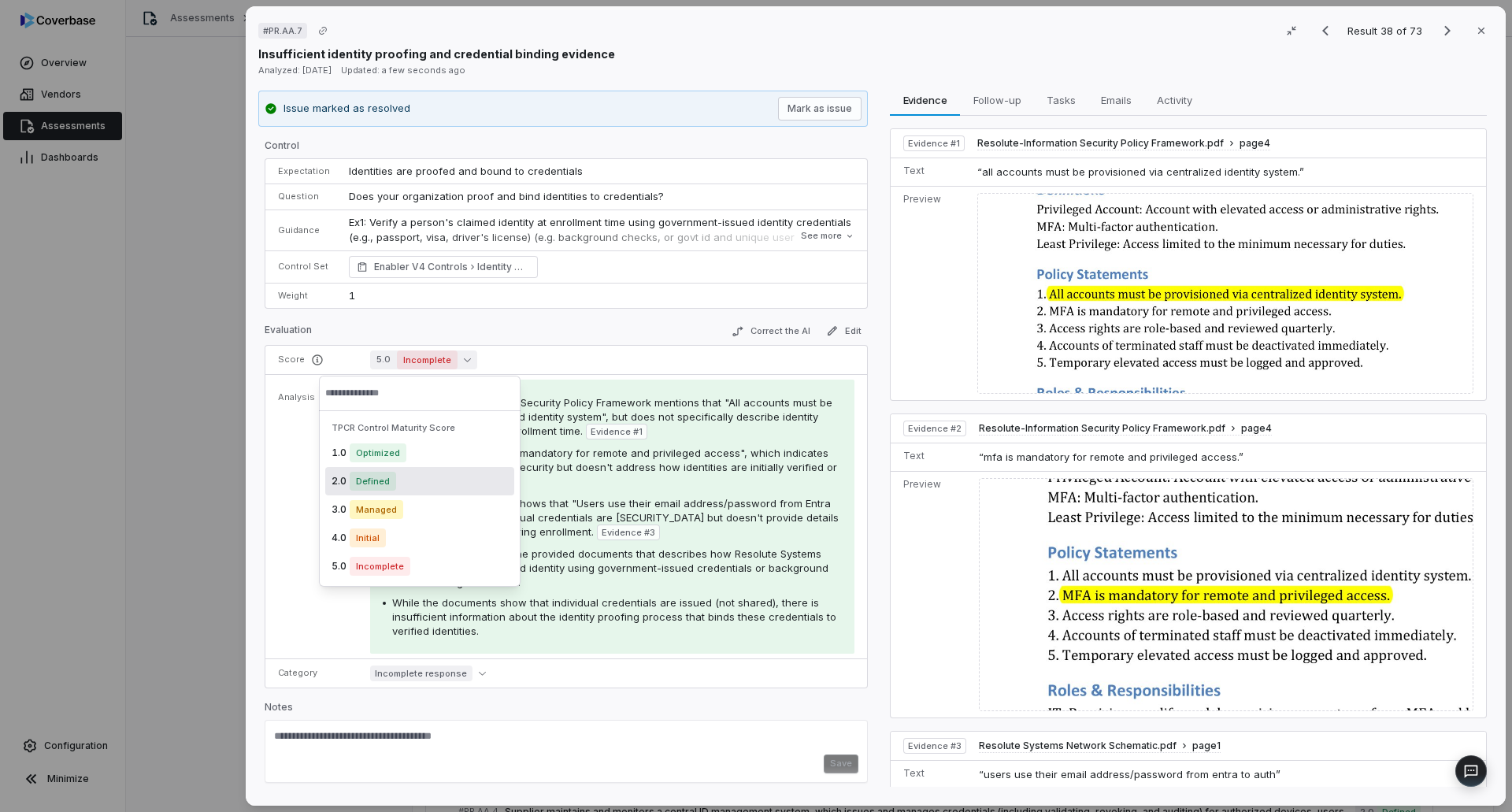
click at [381, 479] on span "Defined" at bounding box center [373, 481] width 46 height 19
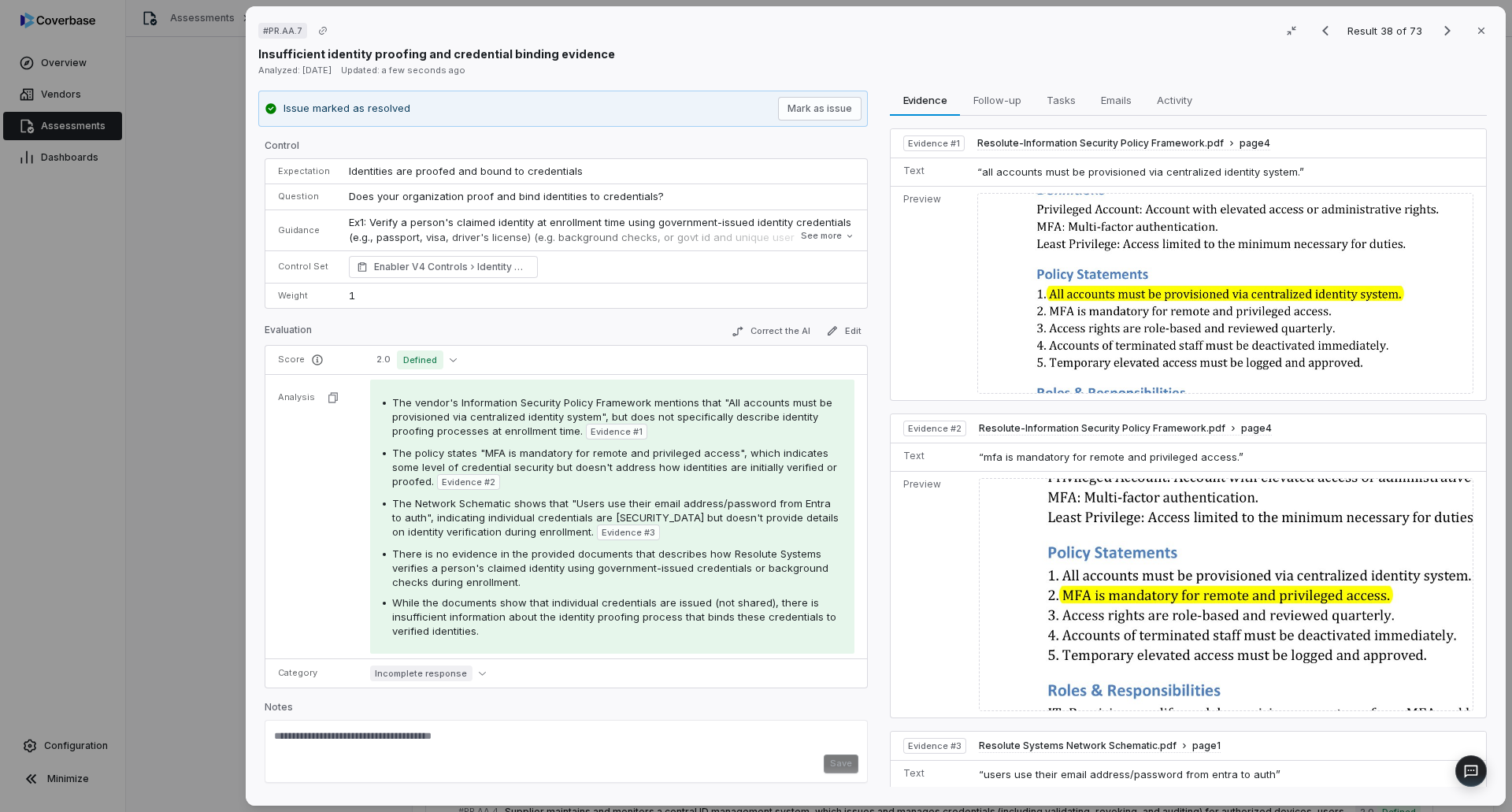
click at [1401, 74] on div "Analyzed: [DATE] Updated: a few seconds ago" at bounding box center [876, 70] width 1235 height 16
click at [1444, 30] on icon "Next result" at bounding box center [1447, 30] width 6 height 10
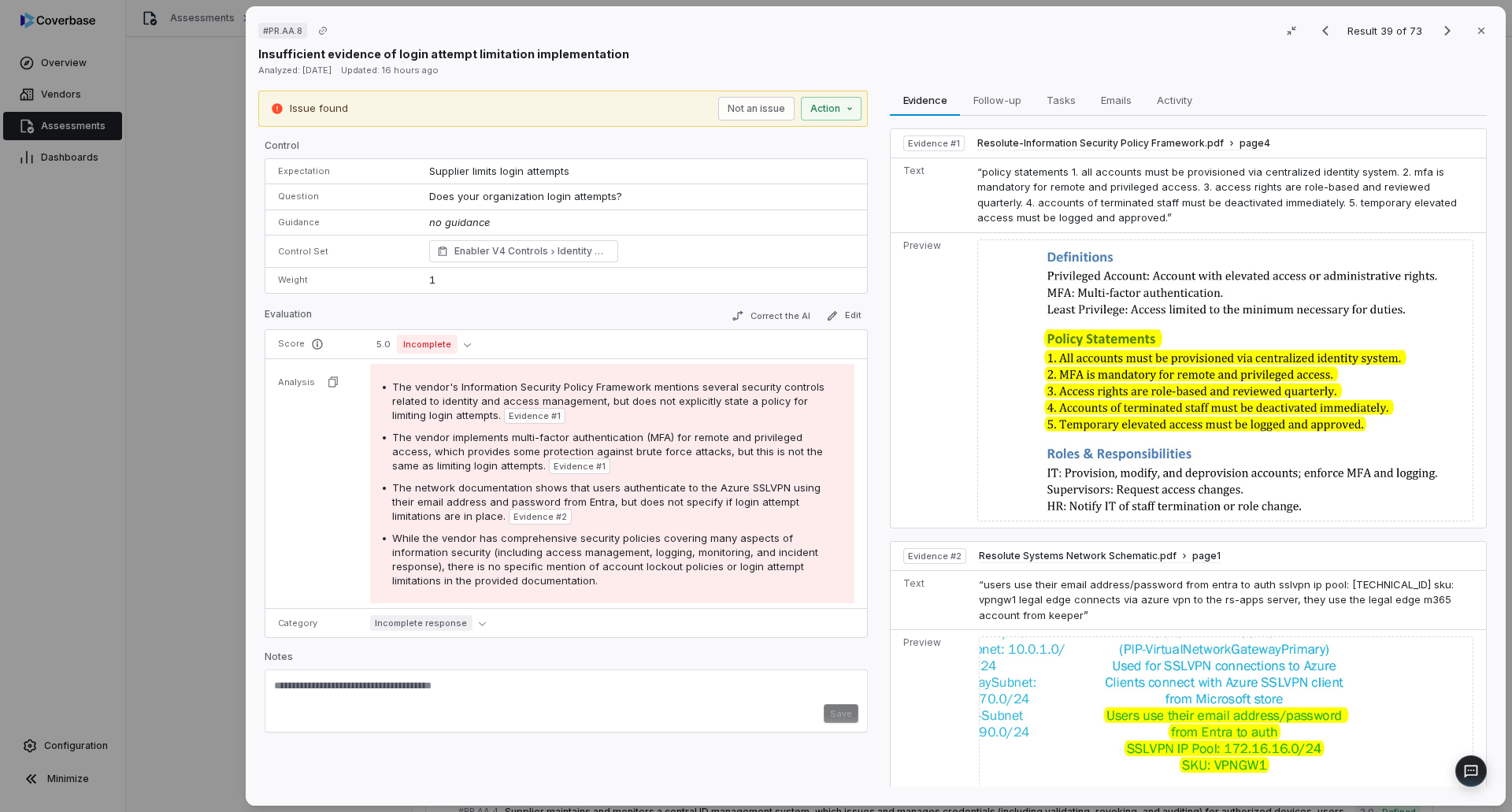
click at [406, 694] on textarea at bounding box center [566, 691] width 584 height 26
click at [762, 109] on button "Not an issue" at bounding box center [757, 109] width 77 height 24
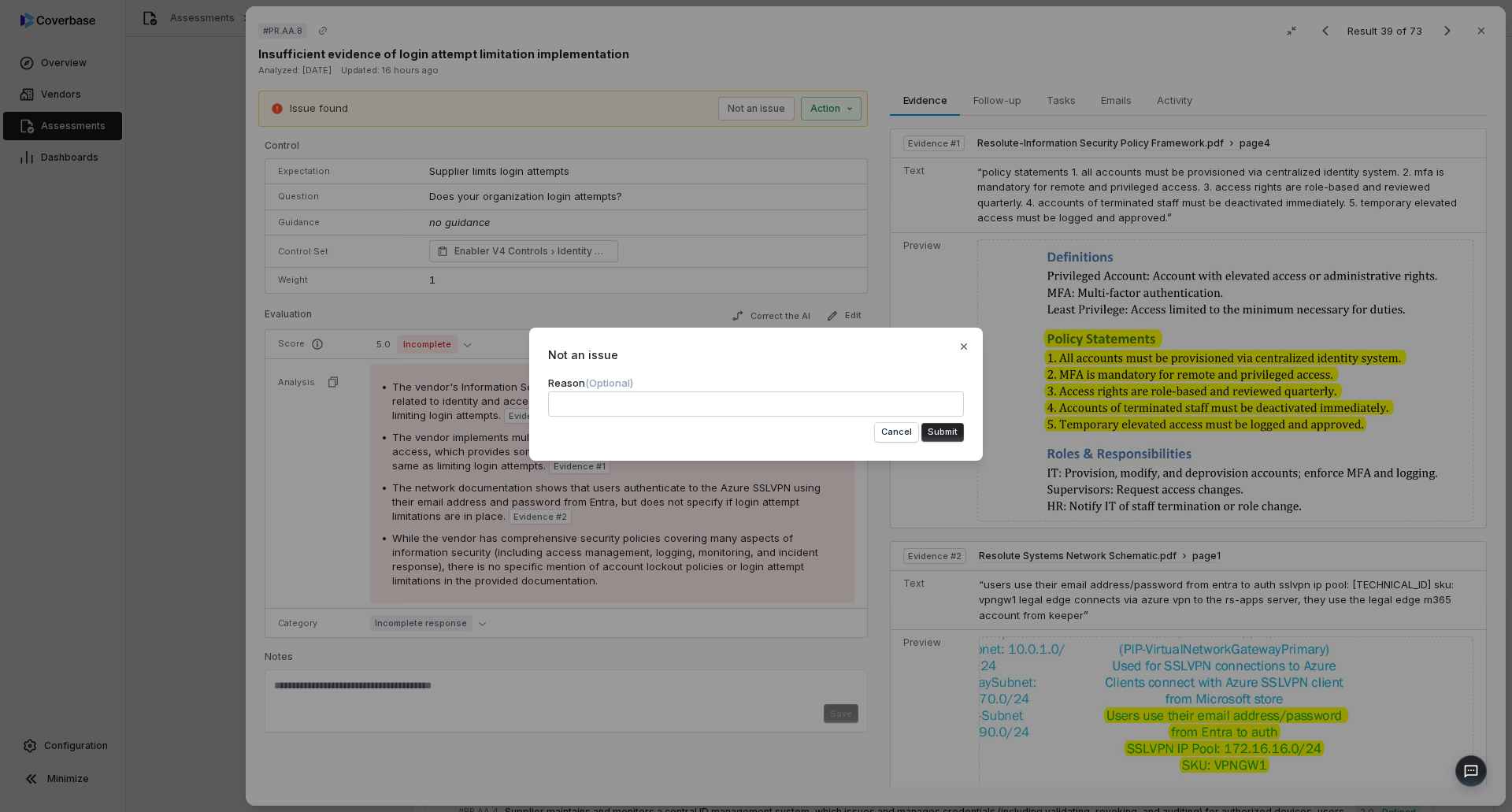
click at [589, 390] on div "Reason (Optional)" at bounding box center [756, 396] width 416 height 41
click at [582, 412] on textarea at bounding box center [756, 404] width 416 height 26
click at [610, 406] on textarea at bounding box center [756, 404] width 416 height 26
paste textarea "**********"
type textarea "*"
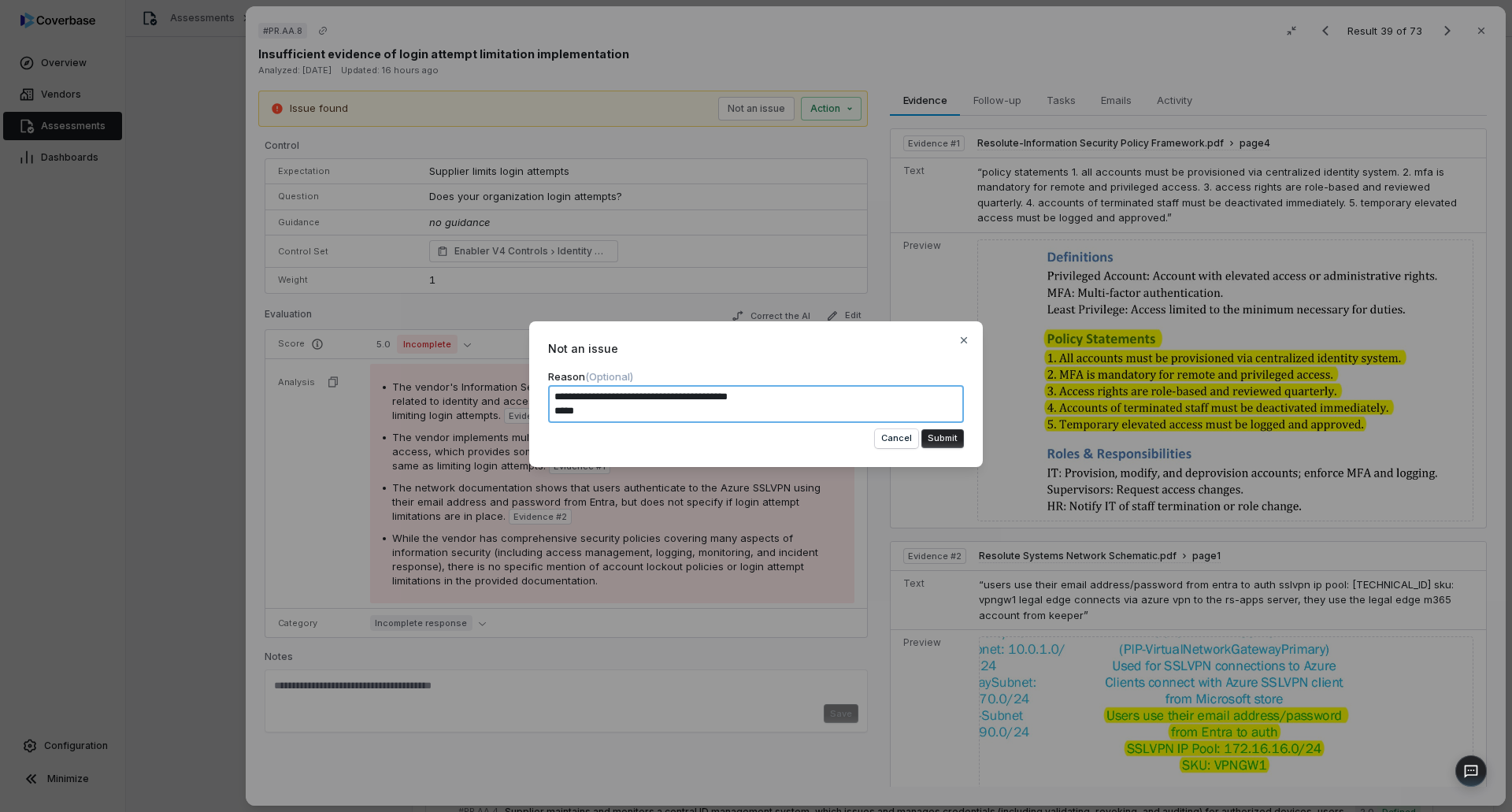
type textarea "**********"
click at [938, 440] on button "Submit" at bounding box center [942, 438] width 42 height 19
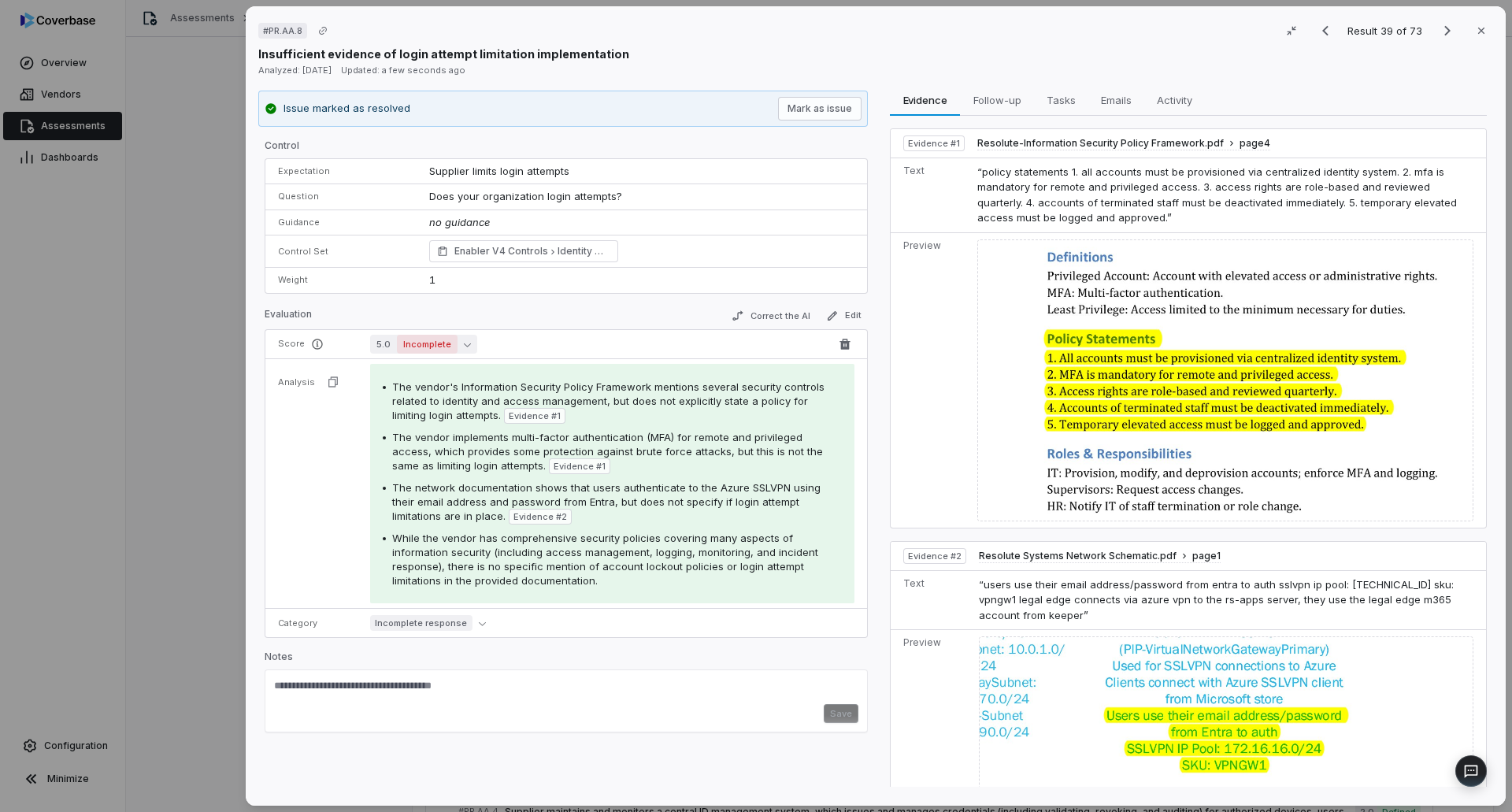
click at [445, 342] on span "Incomplete" at bounding box center [428, 343] width 61 height 19
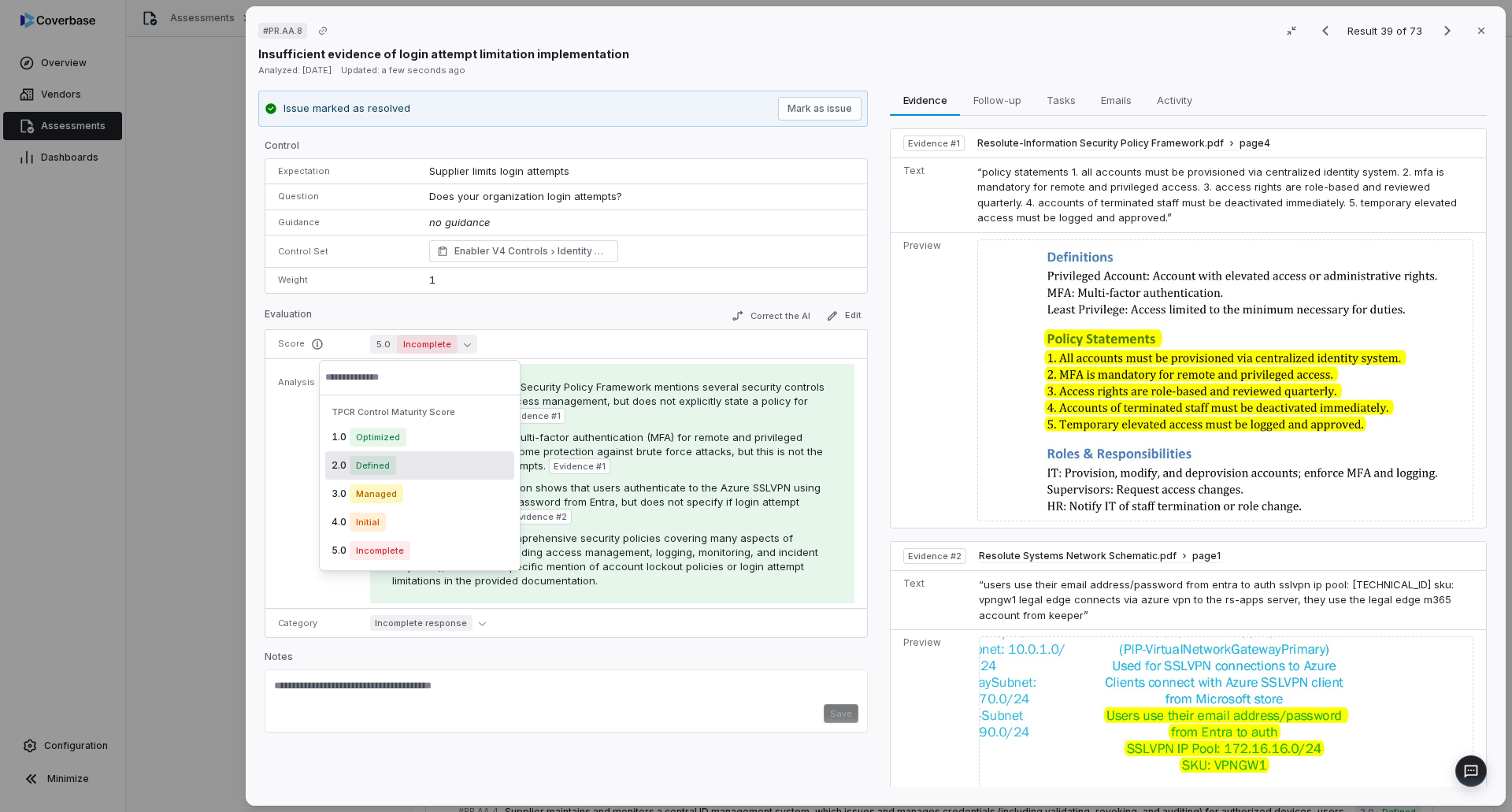
click at [393, 470] on span "Defined" at bounding box center [373, 465] width 46 height 19
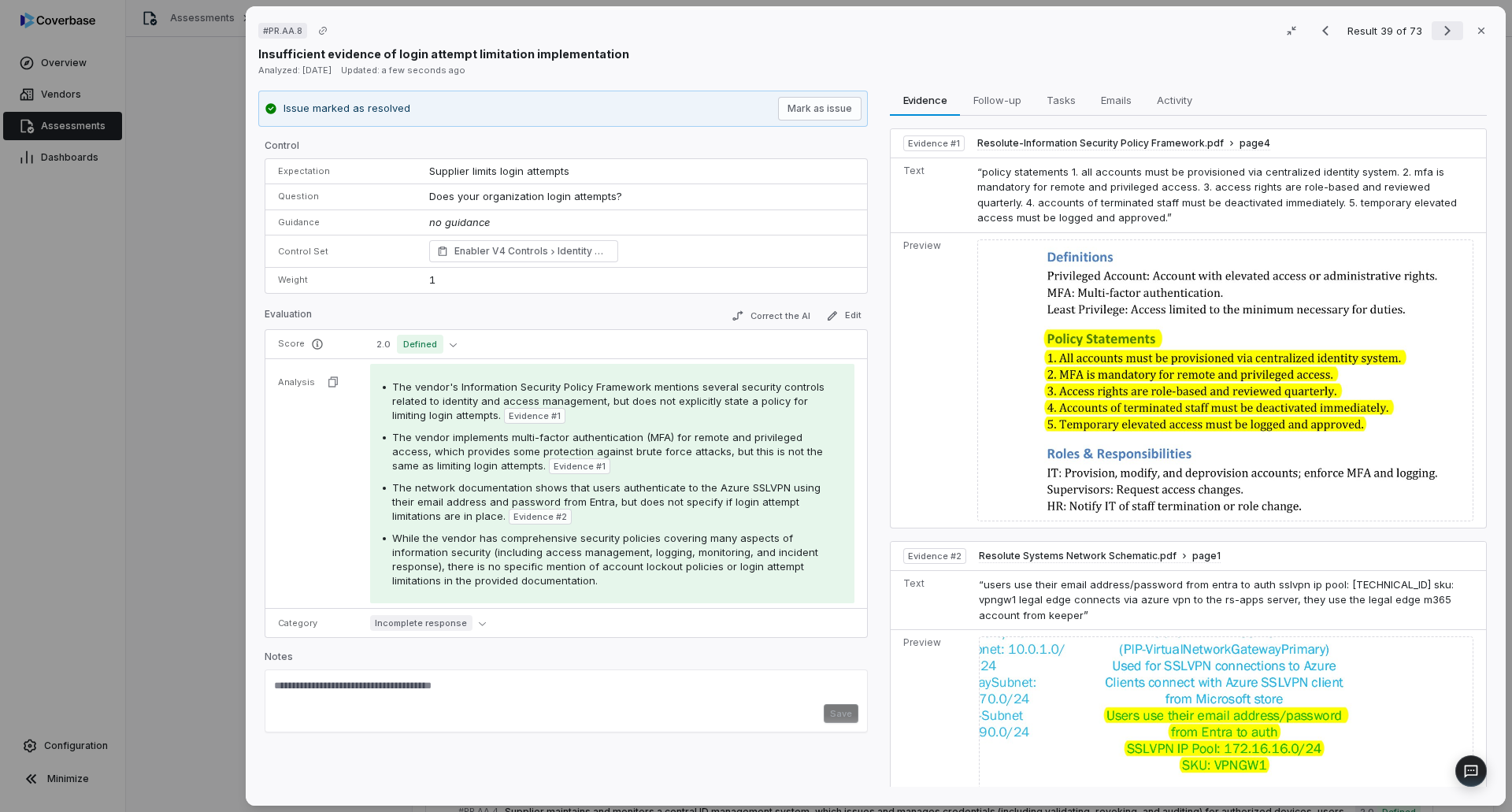
click at [1438, 29] on icon "Next result" at bounding box center [1447, 30] width 19 height 19
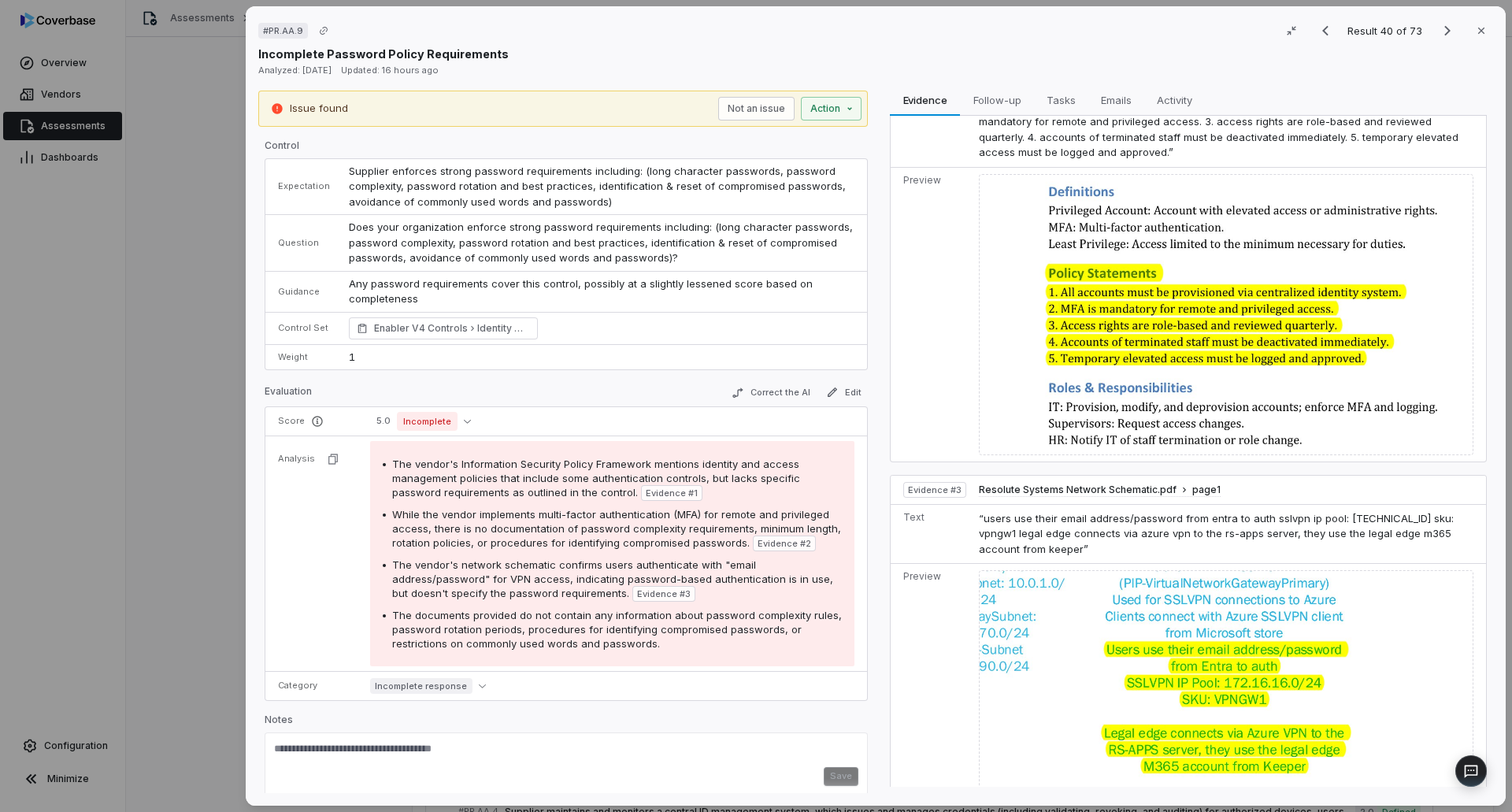
scroll to position [481, 0]
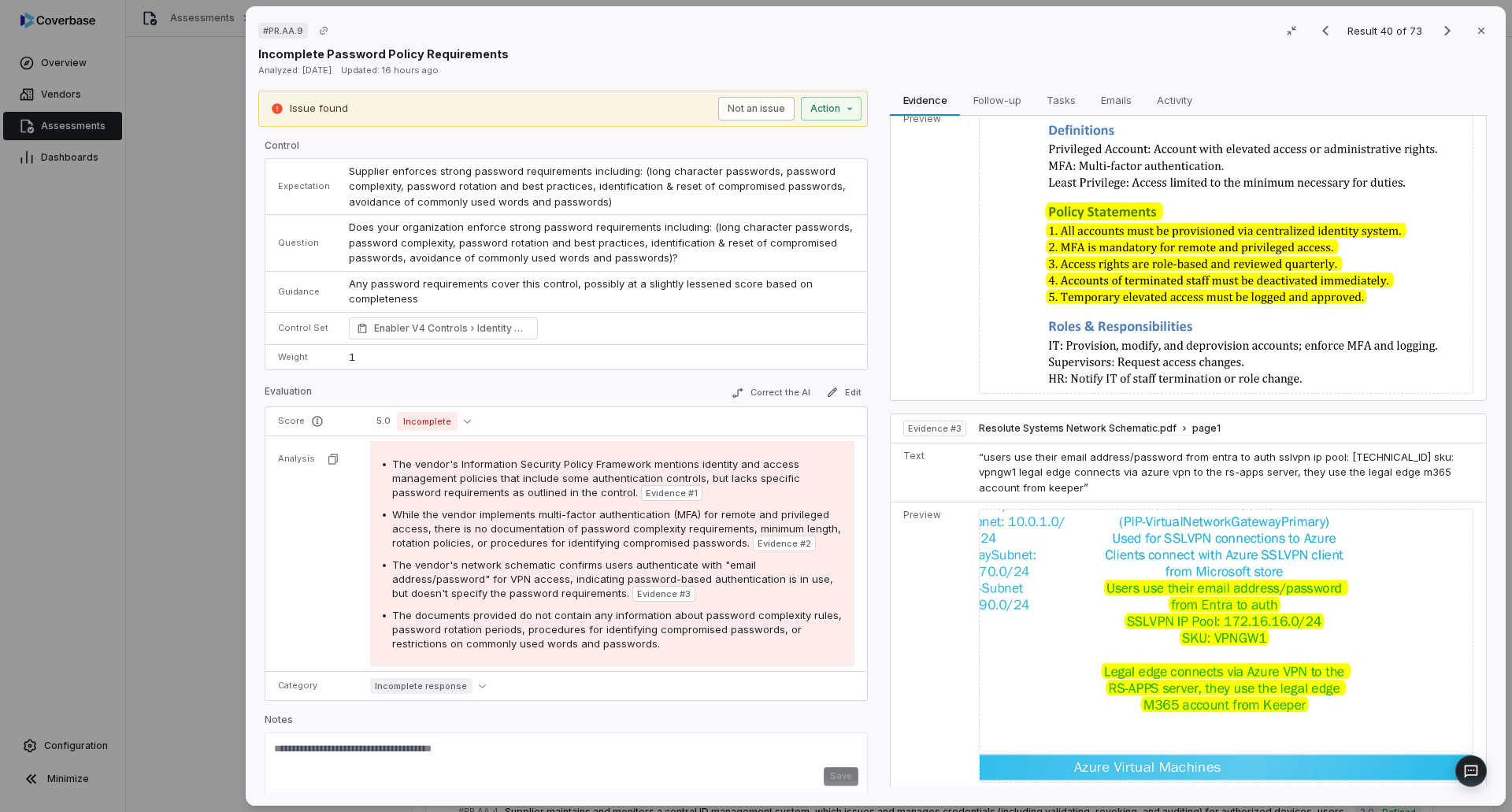
click at [766, 102] on button "Not an issue" at bounding box center [757, 109] width 77 height 24
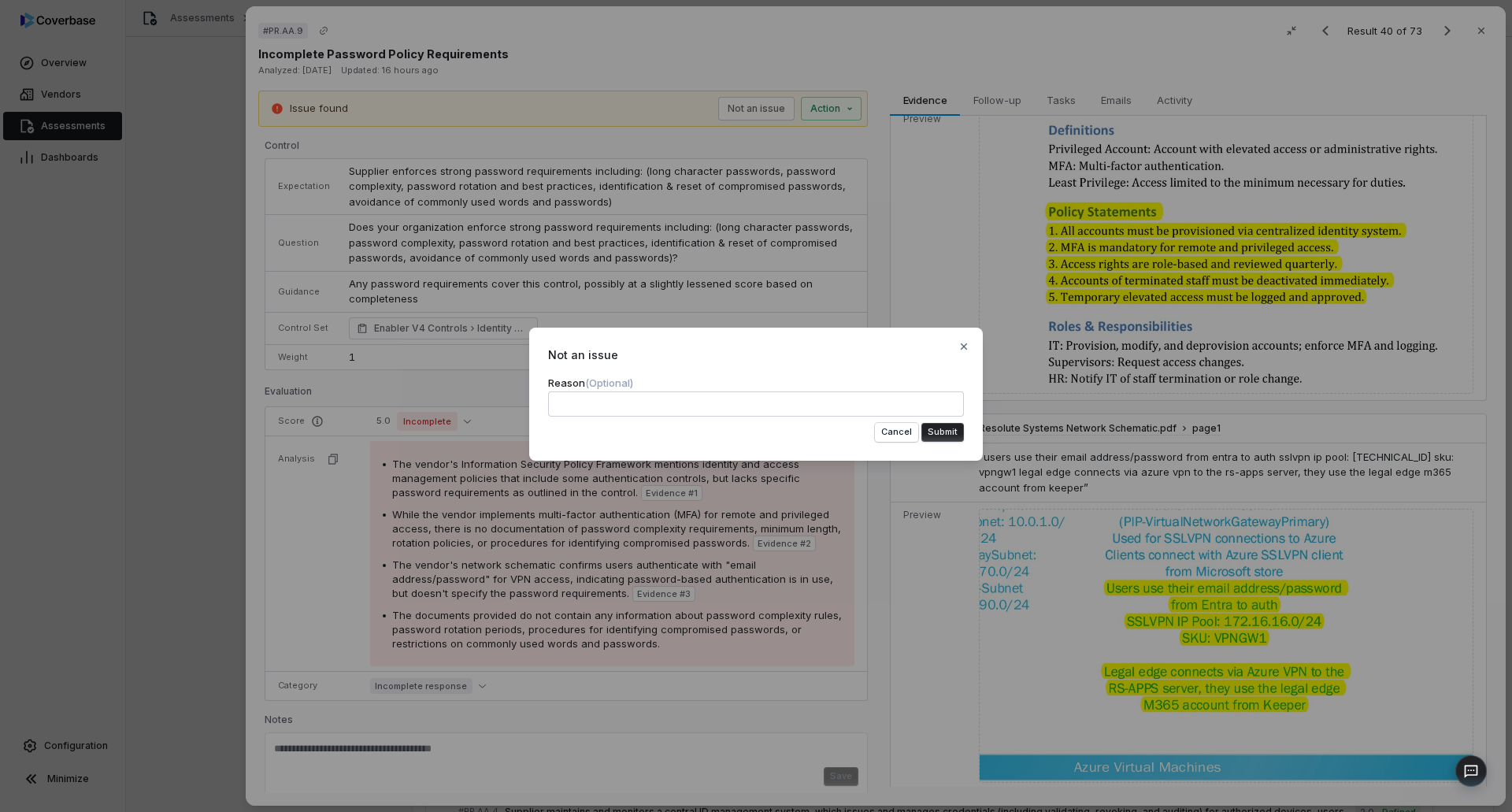
type textarea "*"
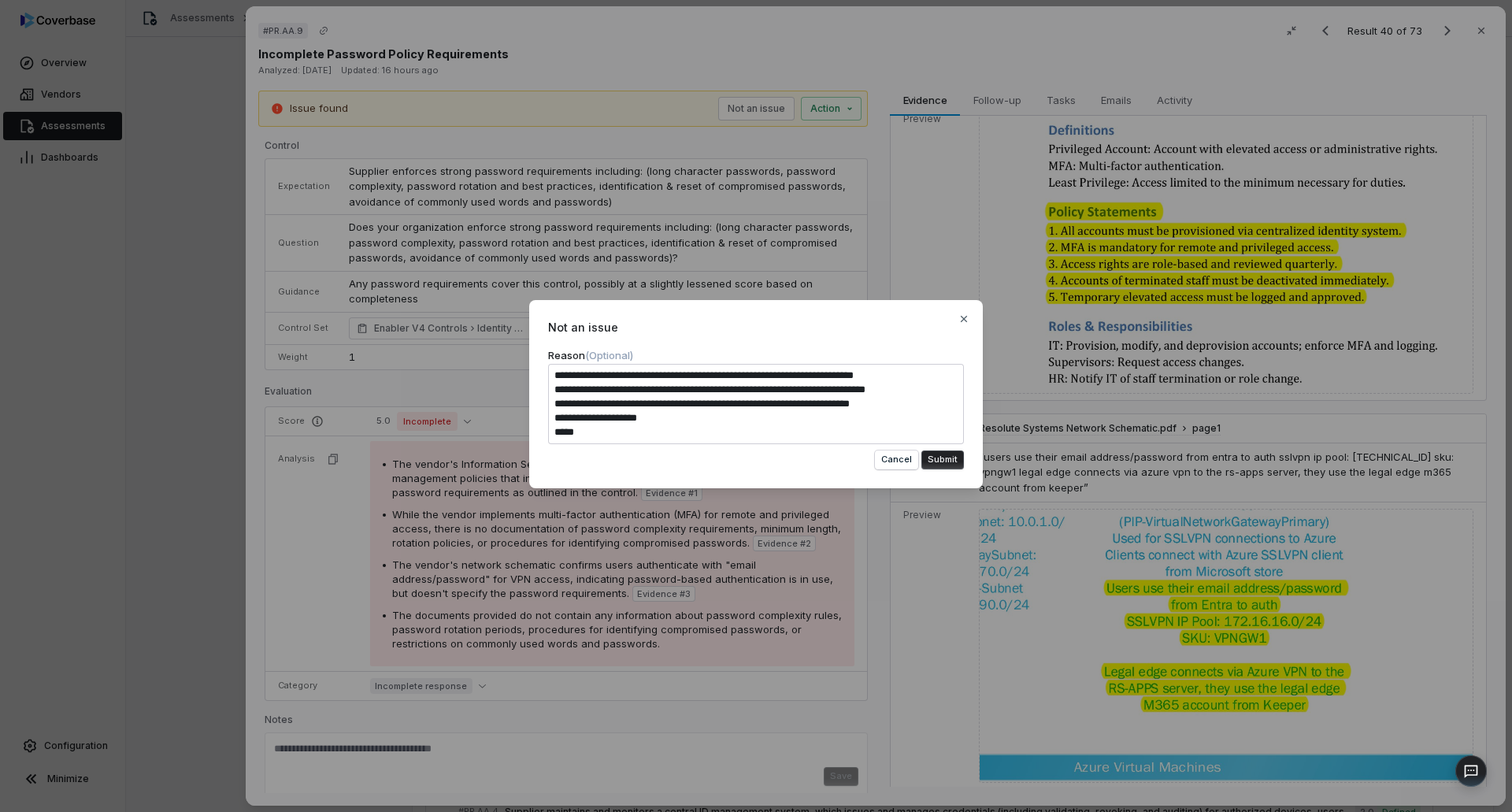
type textarea "**********"
click at [944, 452] on button "Submit" at bounding box center [942, 459] width 42 height 19
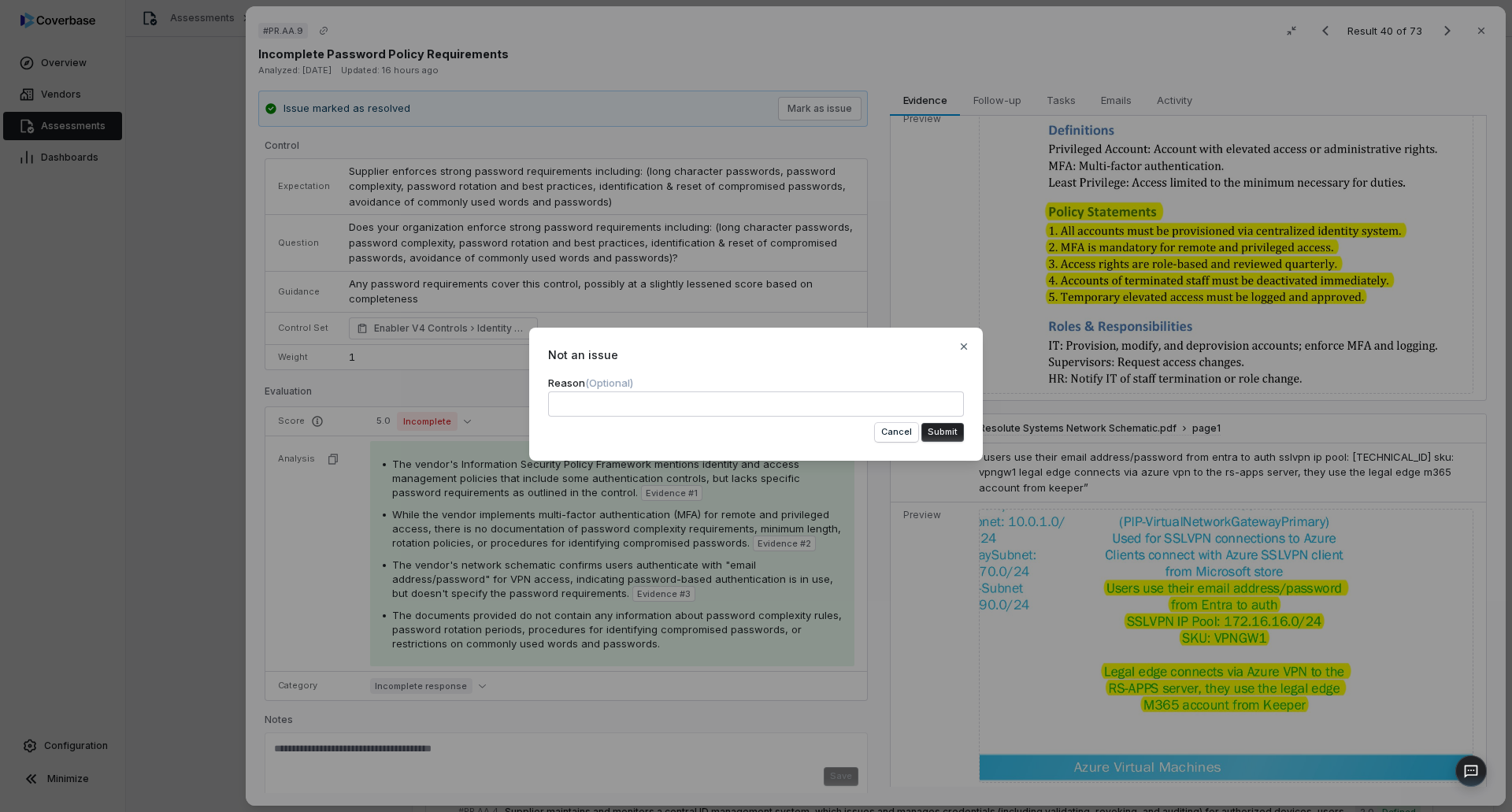
scroll to position [0, 0]
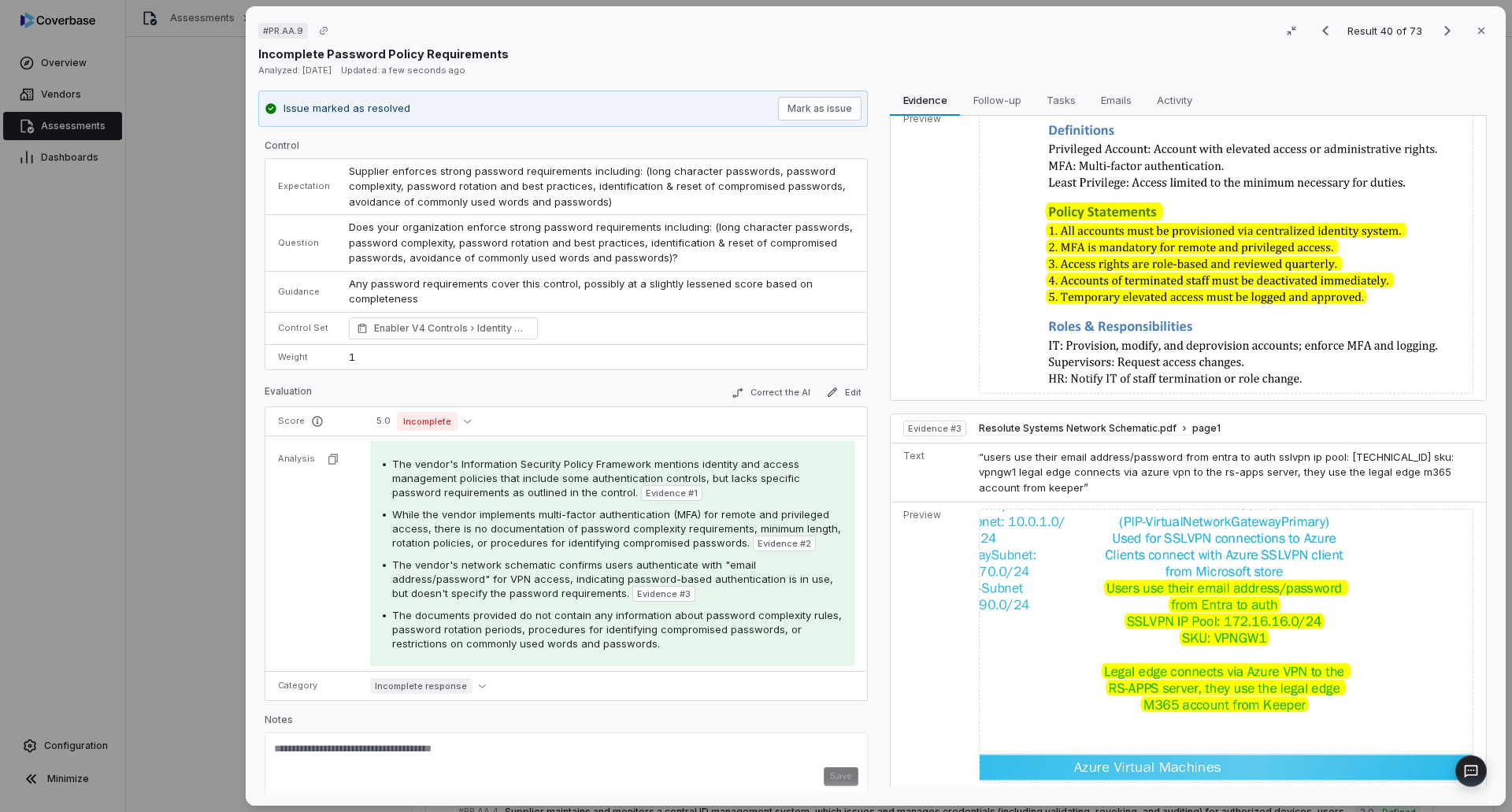
click at [430, 410] on td "5.0 Incomplete" at bounding box center [613, 422] width 506 height 29
click at [420, 418] on span "Incomplete" at bounding box center [428, 421] width 61 height 19
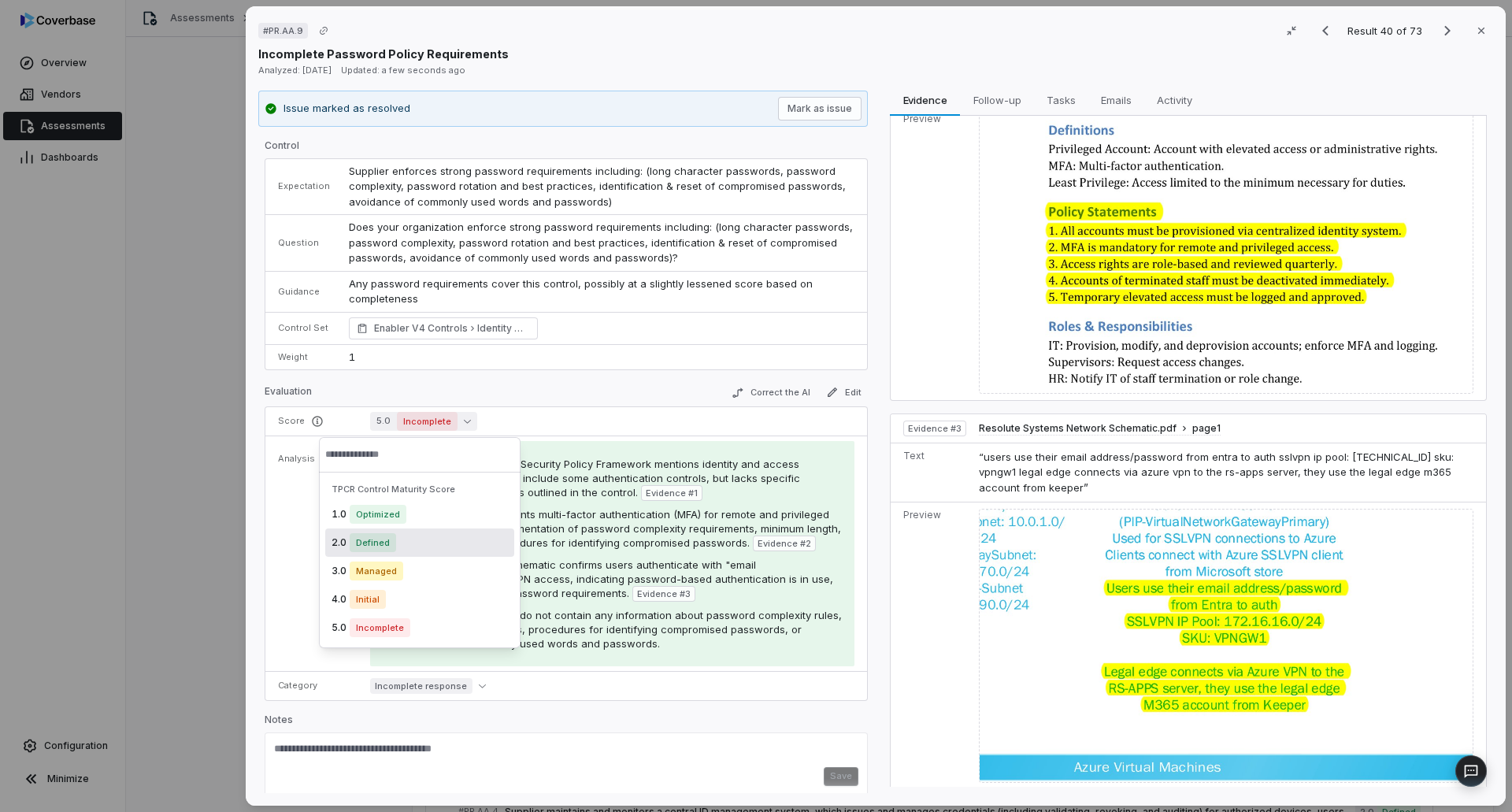
click at [384, 541] on span "Defined" at bounding box center [373, 542] width 46 height 19
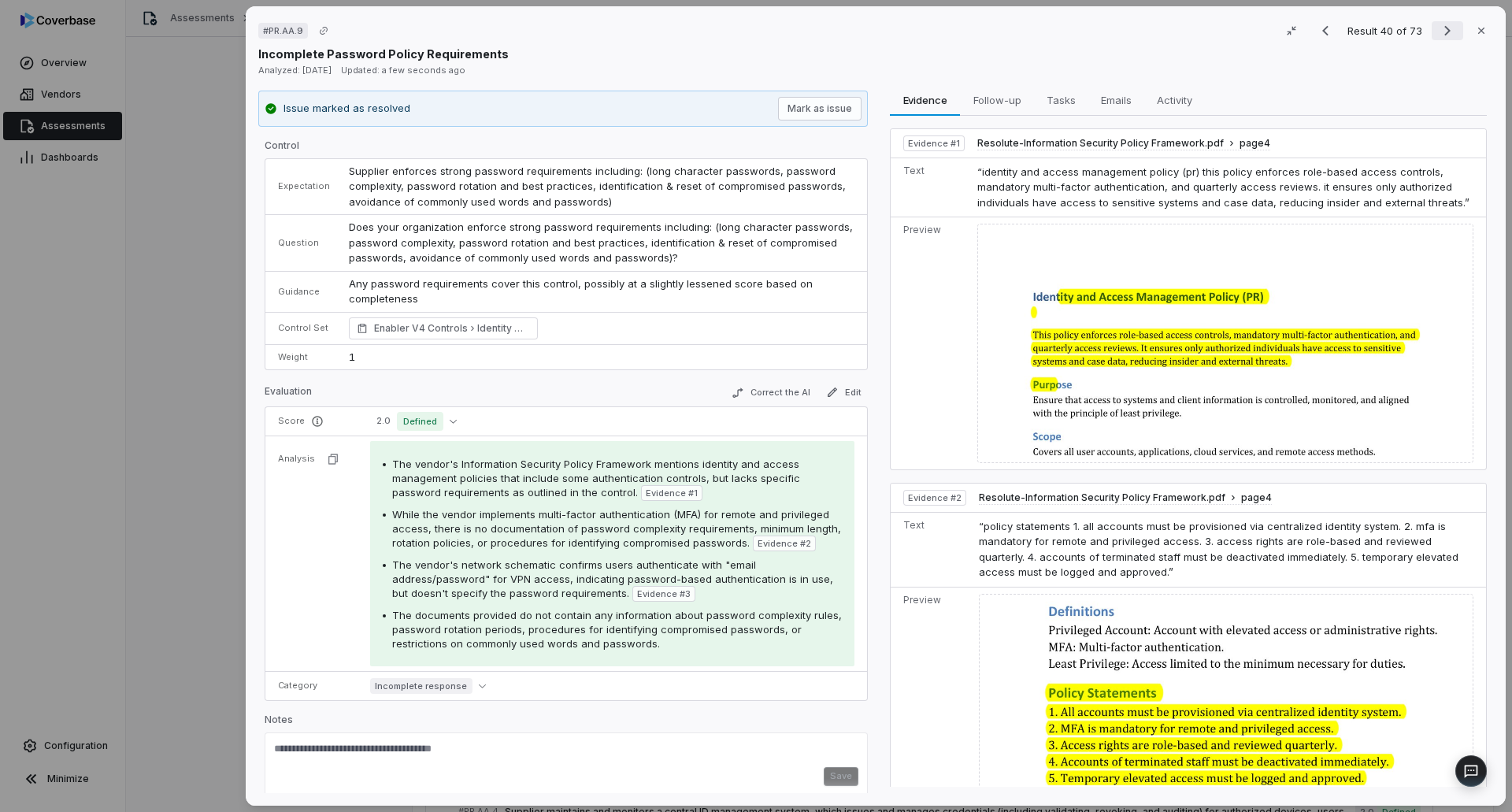
click at [1438, 36] on icon "Next result" at bounding box center [1447, 30] width 19 height 19
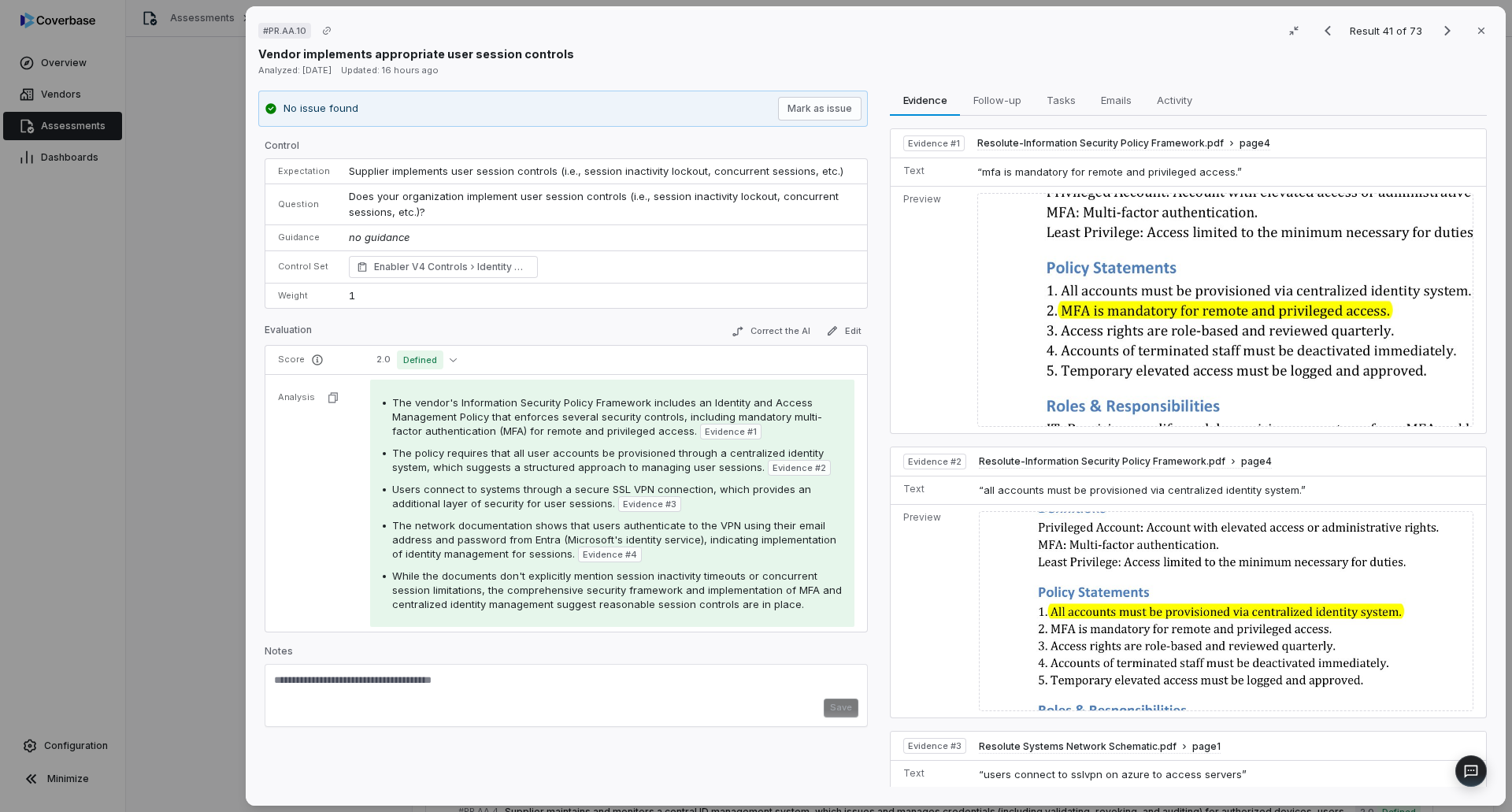
click at [483, 686] on textarea at bounding box center [566, 686] width 584 height 26
paste textarea "**********"
type textarea "**********"
click at [831, 722] on button "Save" at bounding box center [841, 726] width 34 height 19
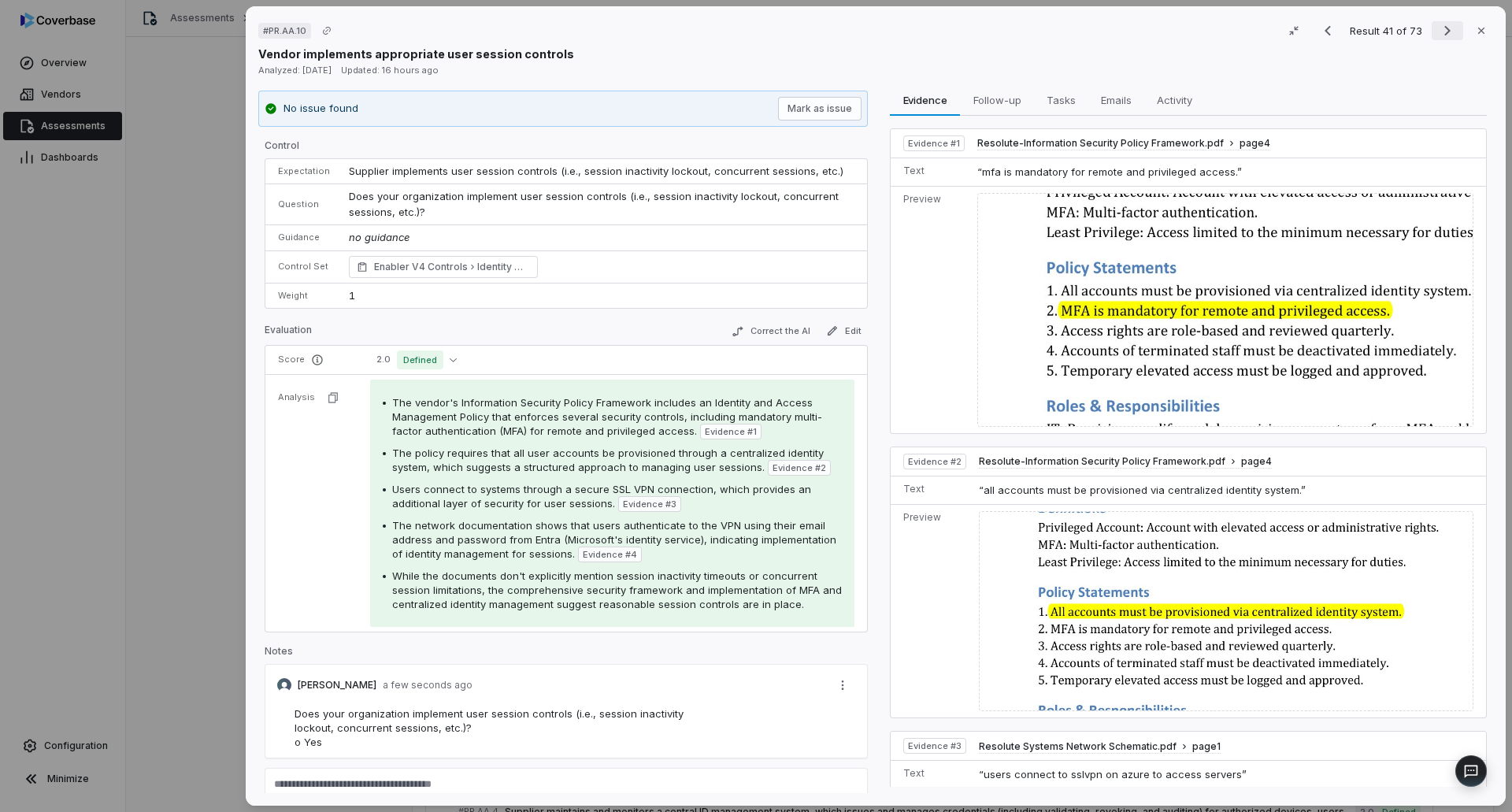
click at [1438, 32] on icon "Next result" at bounding box center [1447, 30] width 19 height 19
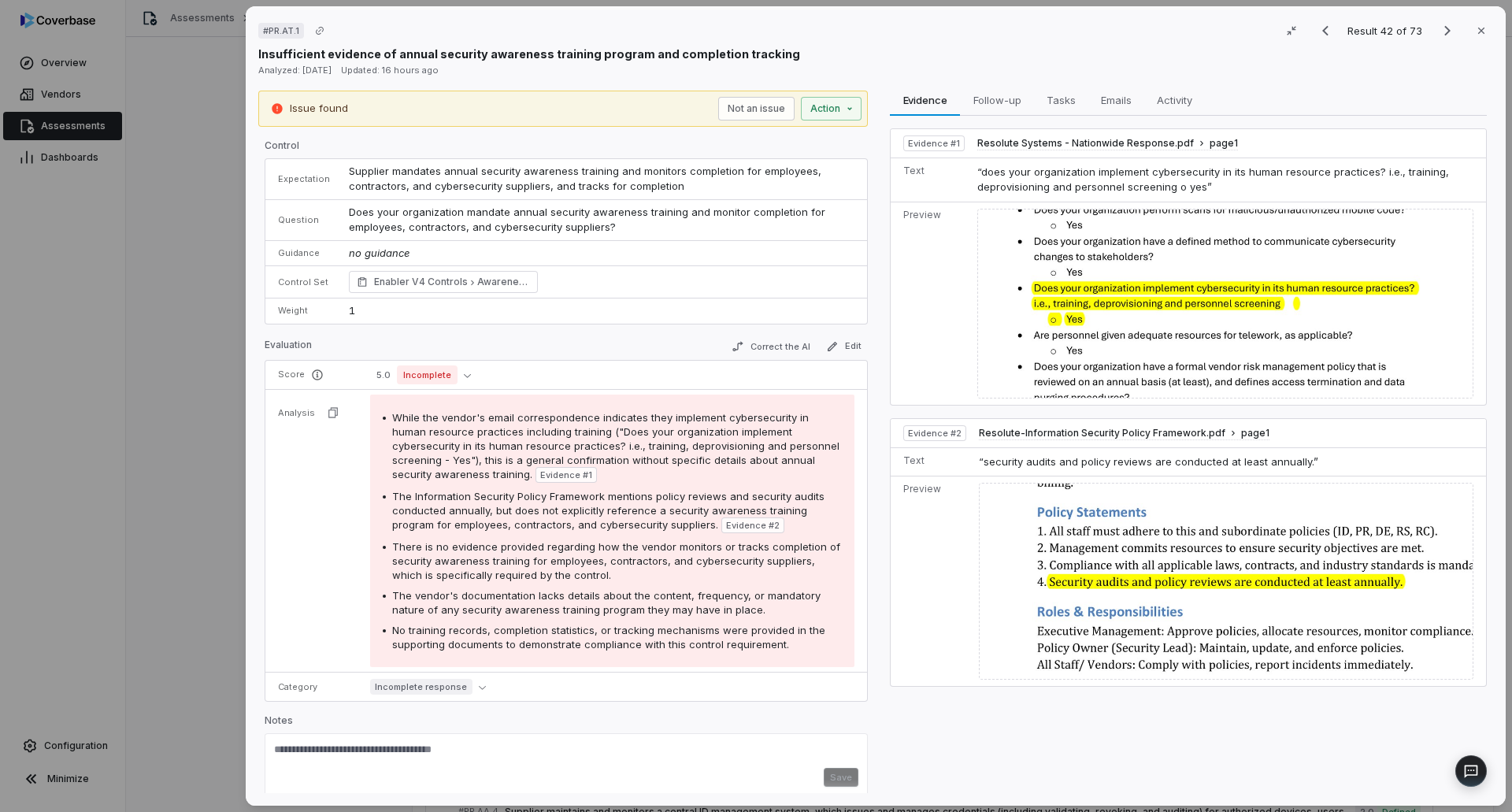
scroll to position [1140, 0]
click at [65, 129] on div "# PR.AT.1 Result 42 of 73 Close Insufficient evidence of annual security awaren…" at bounding box center [756, 406] width 1512 height 812
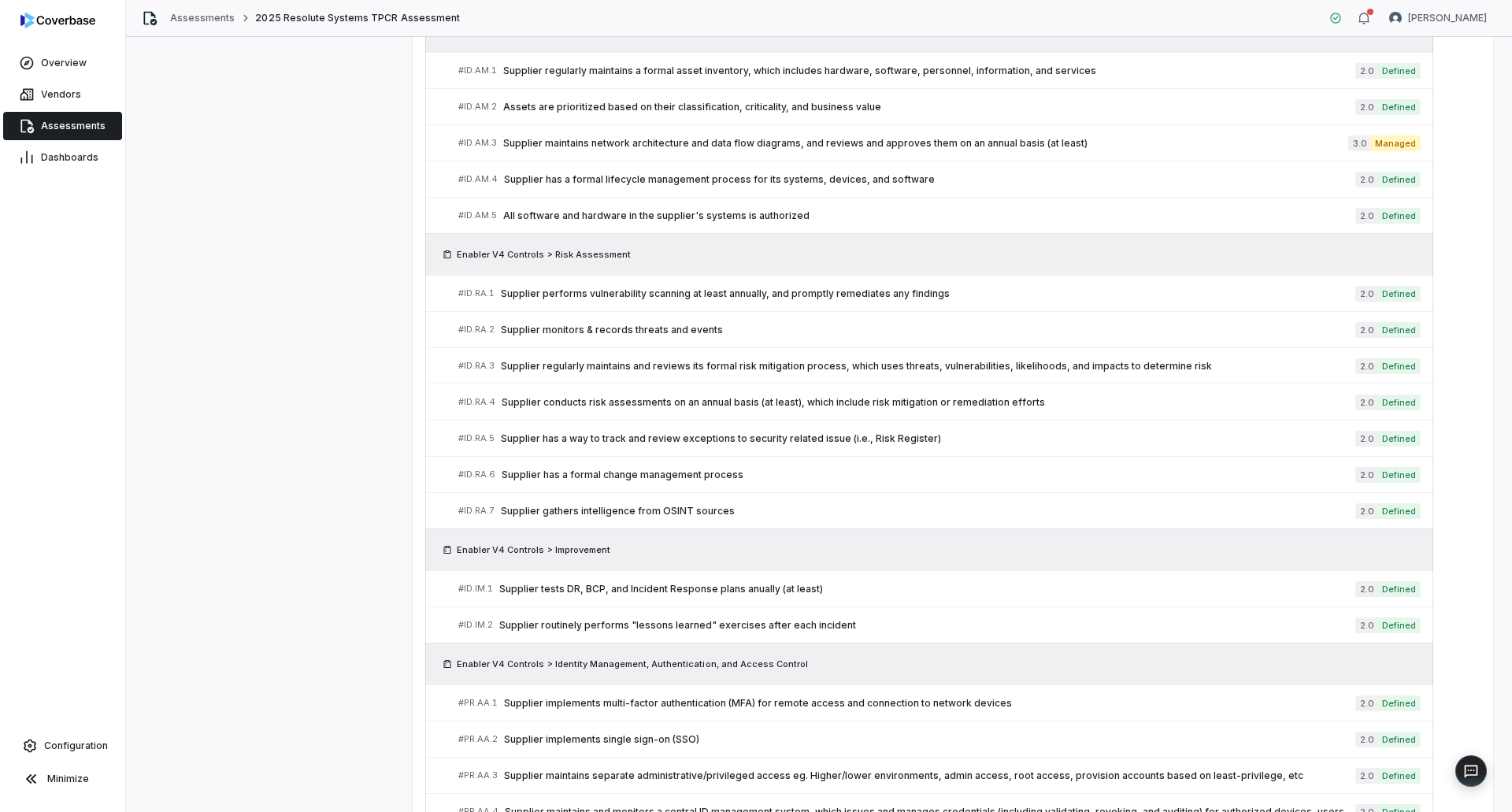
click at [67, 131] on span "Assessments" at bounding box center [74, 126] width 65 height 13
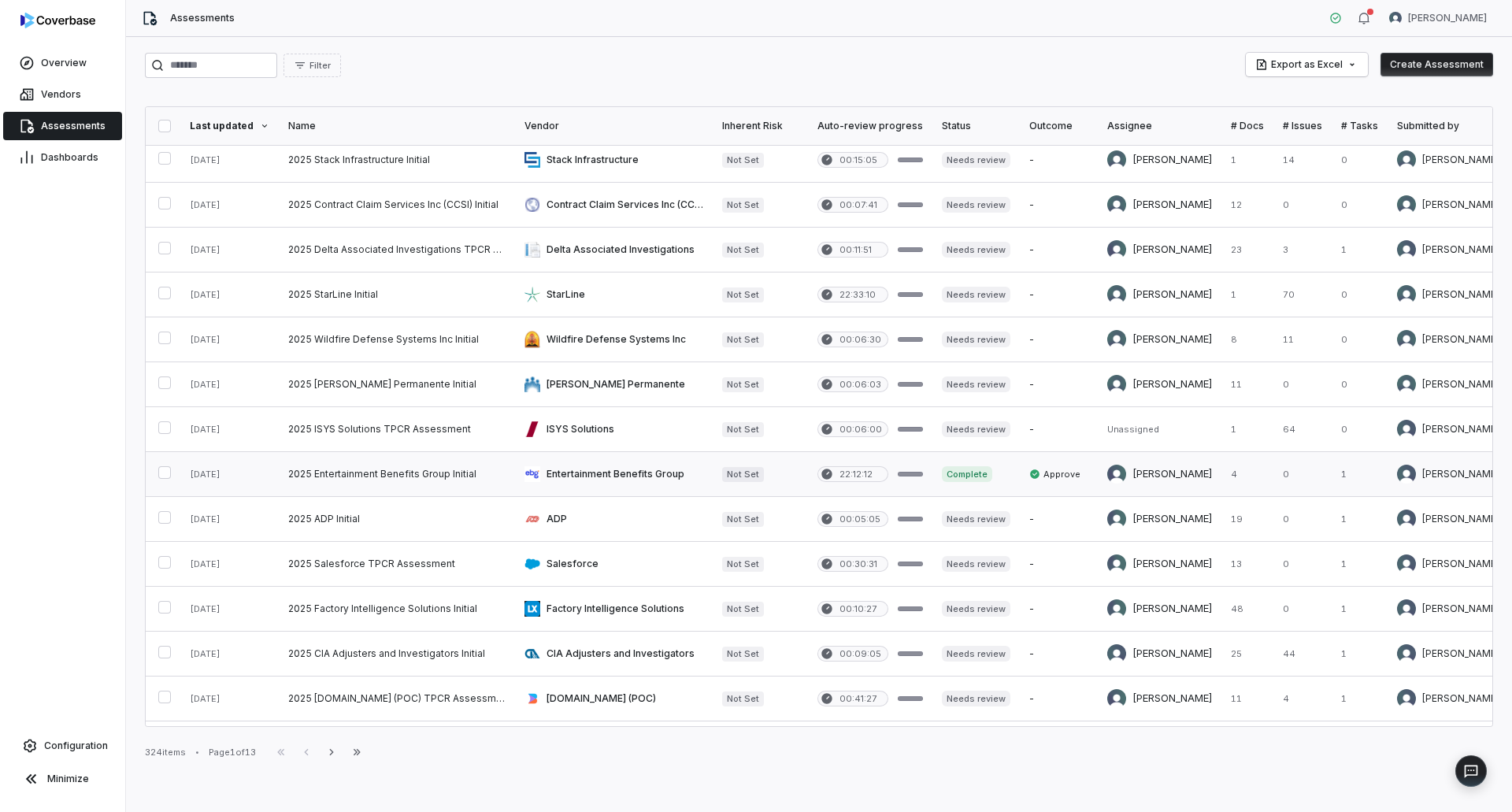
scroll to position [79, 0]
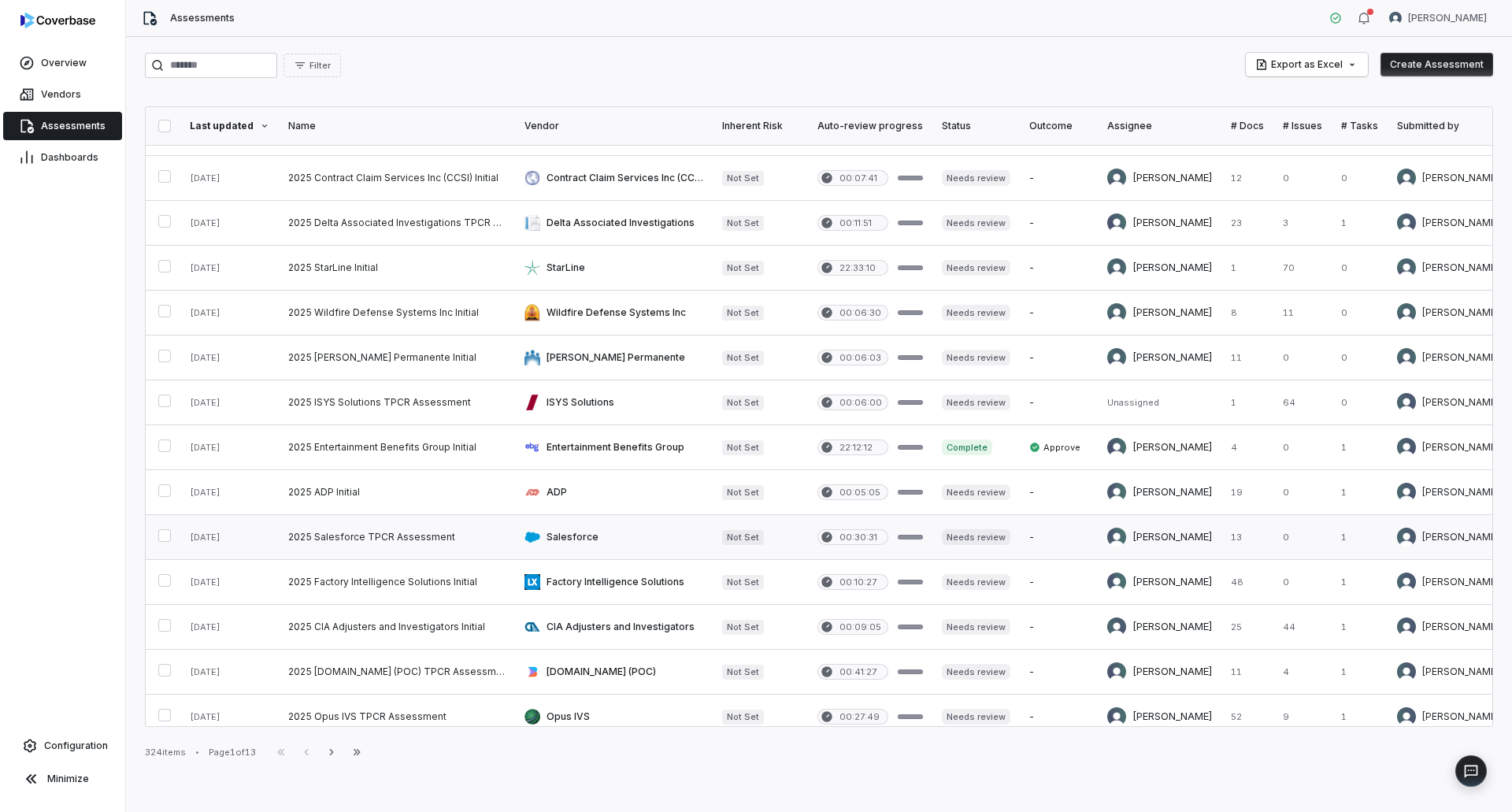
click at [362, 532] on link at bounding box center [397, 537] width 236 height 44
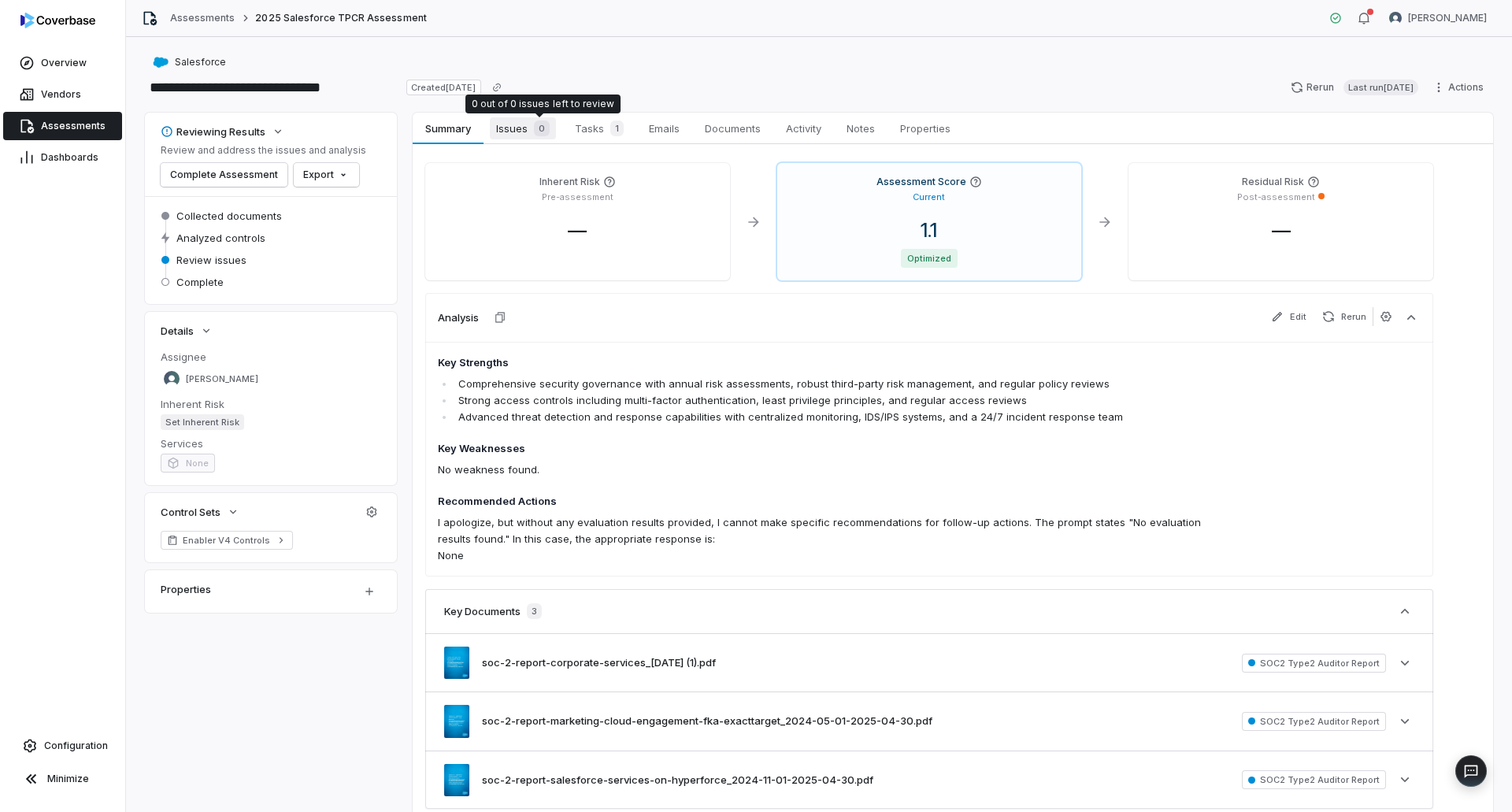
click at [524, 129] on span "Issues 0" at bounding box center [522, 128] width 66 height 22
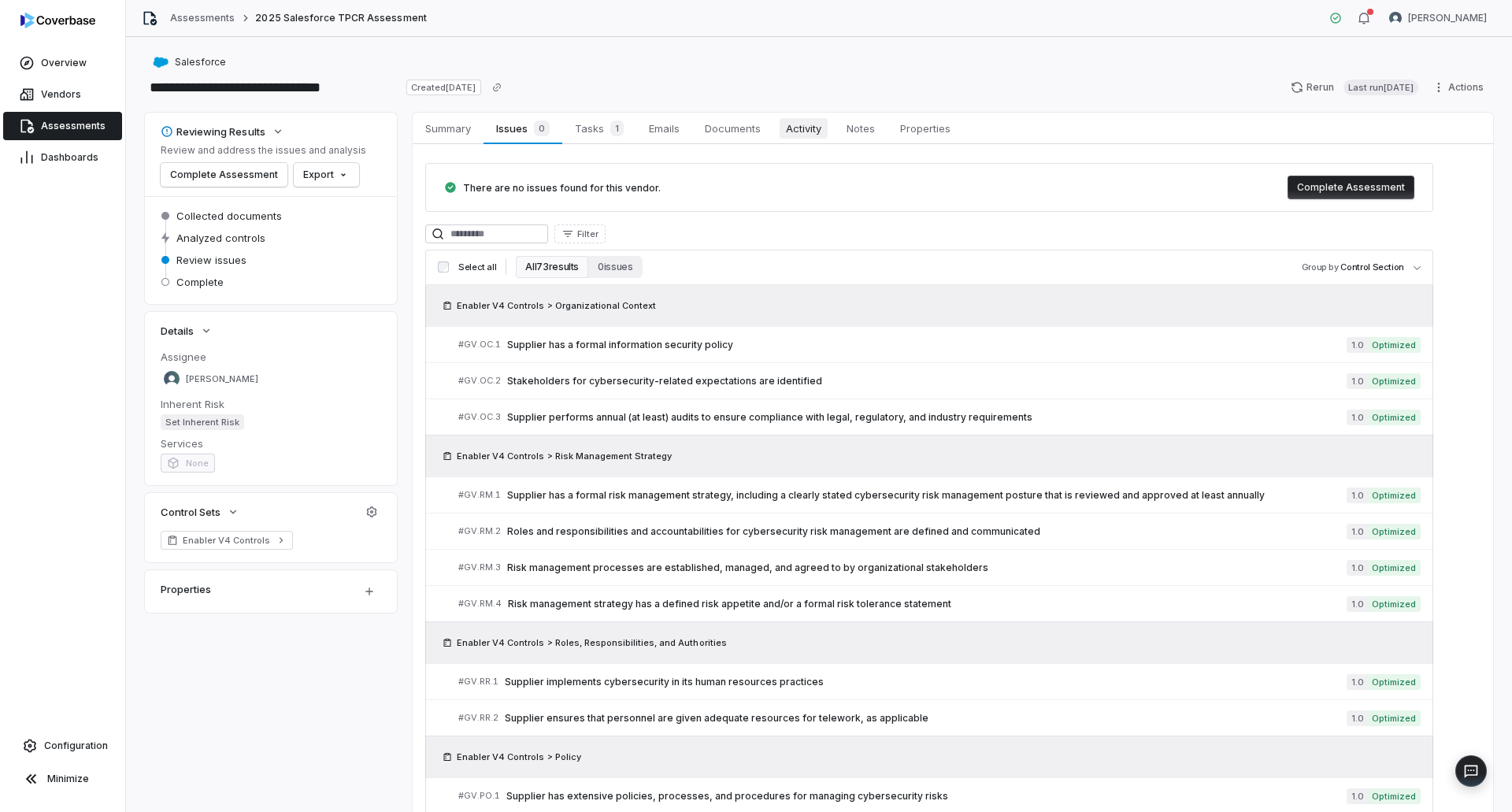
click at [813, 120] on span "Activity" at bounding box center [803, 128] width 48 height 21
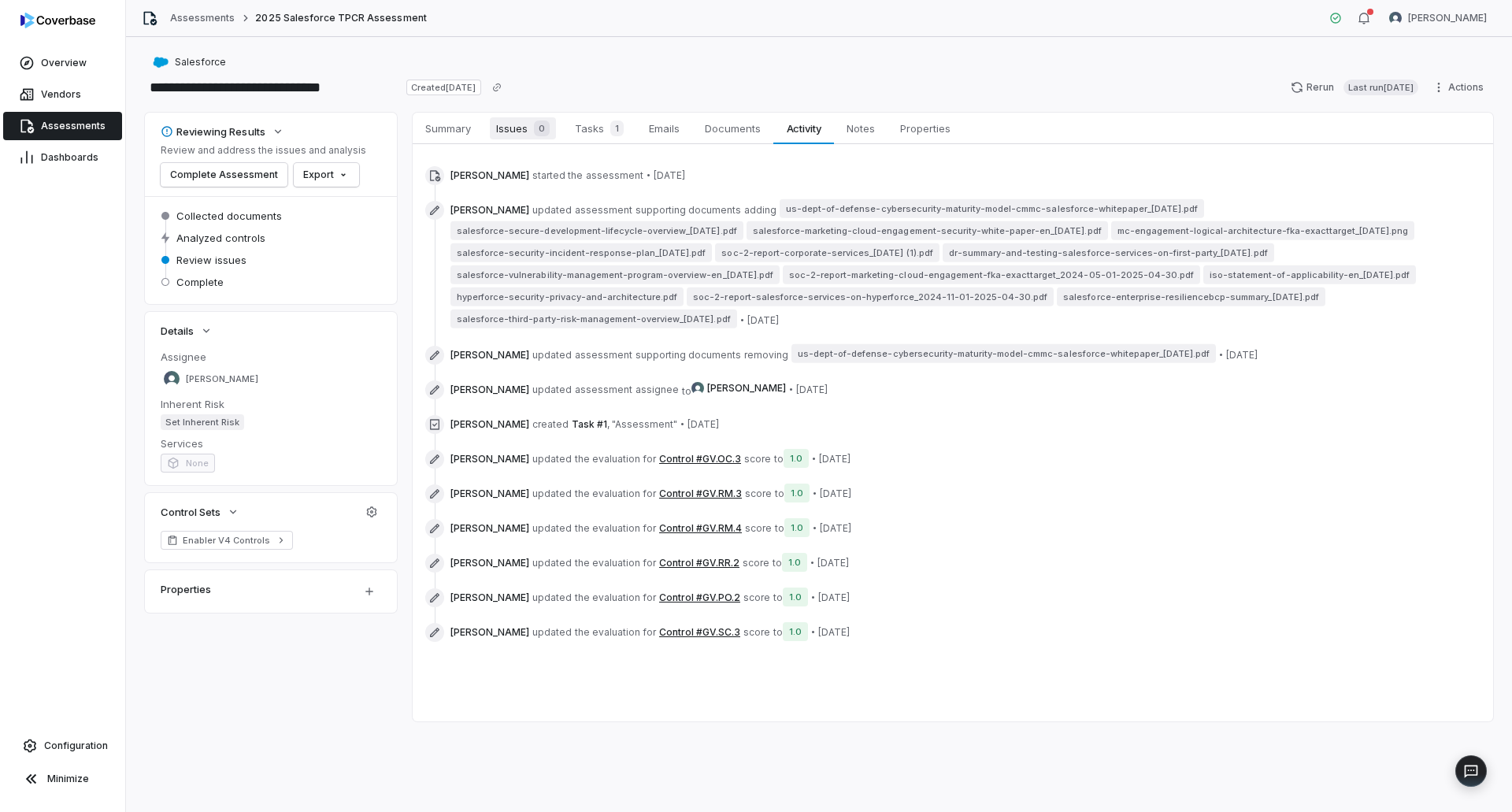
click at [523, 141] on link "Issues 0 Issues 0" at bounding box center [523, 129] width 79 height 31
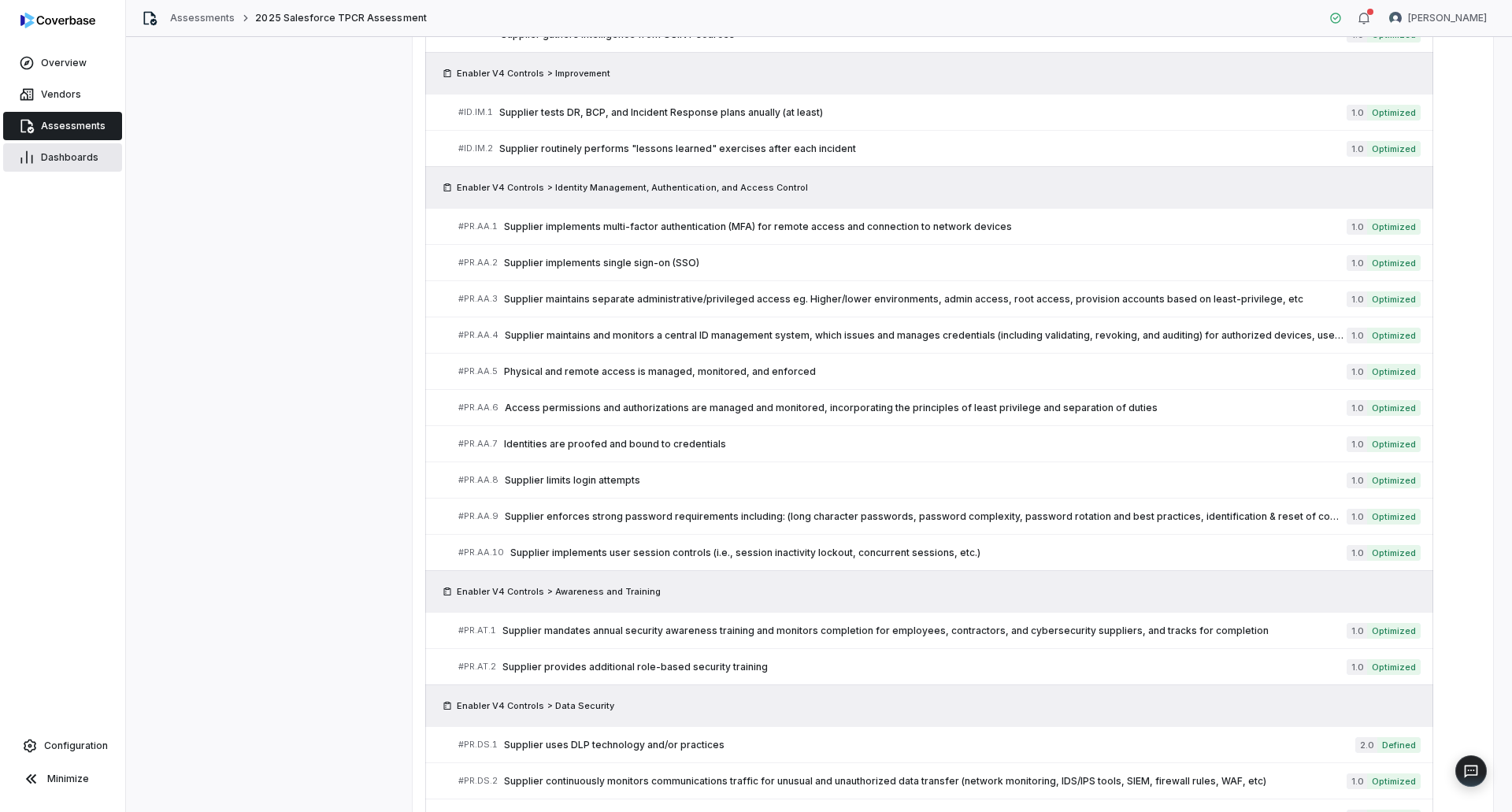
scroll to position [1399, 0]
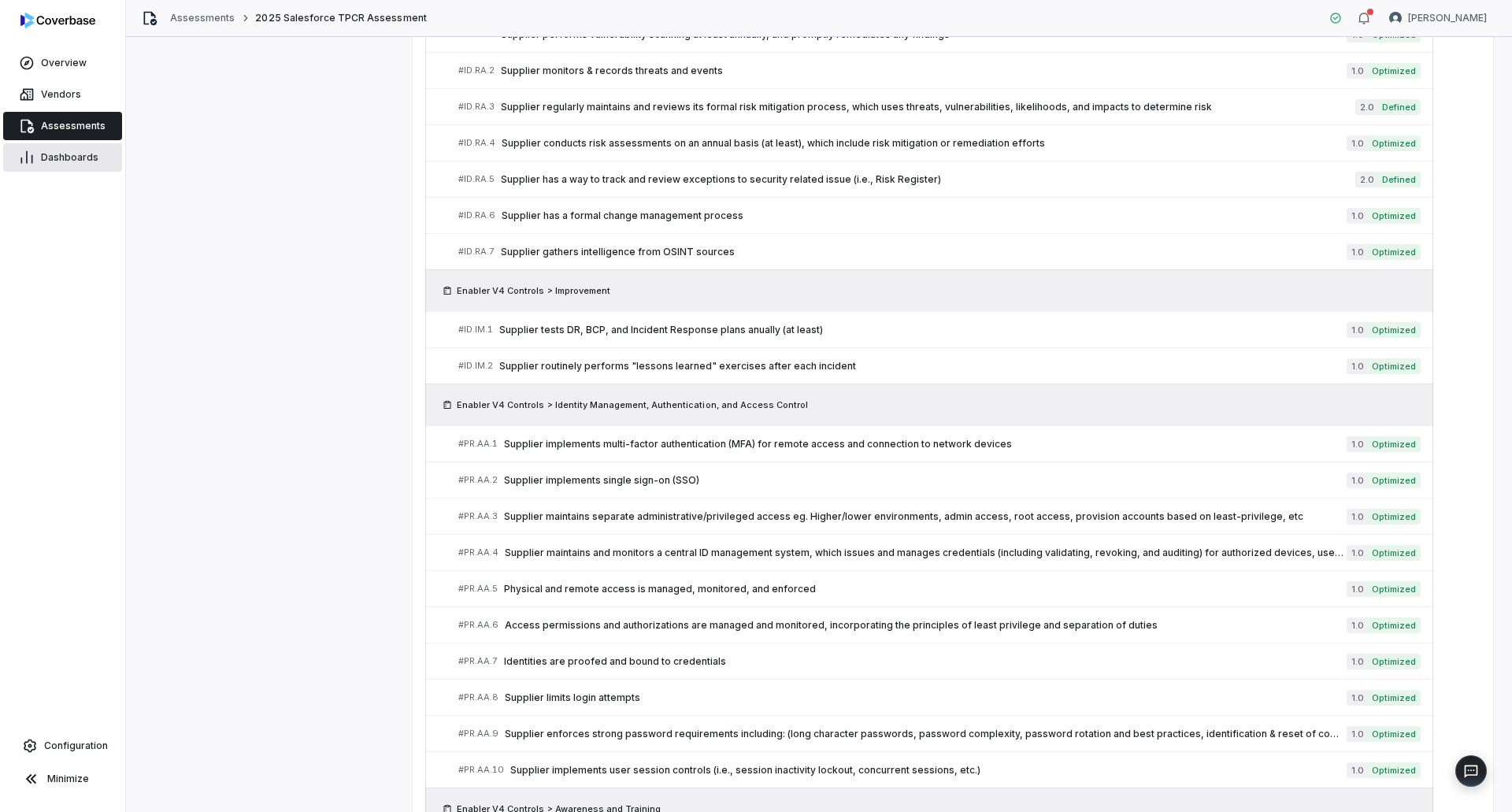
drag, startPoint x: 76, startPoint y: 125, endPoint x: 108, endPoint y: 148, distance: 39.4
click at [76, 125] on span "Assessments" at bounding box center [74, 126] width 65 height 13
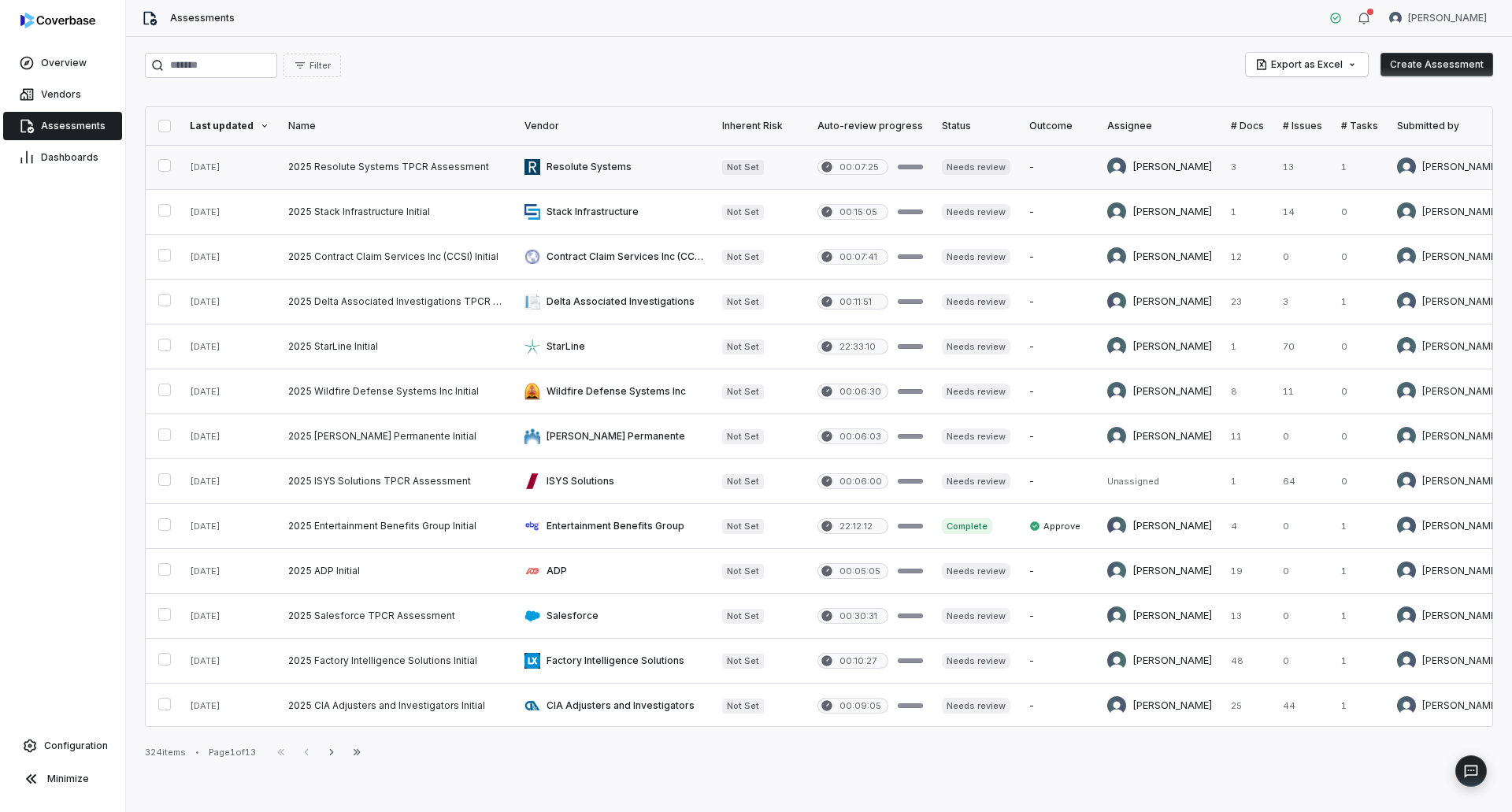
click at [412, 160] on link at bounding box center [397, 166] width 236 height 44
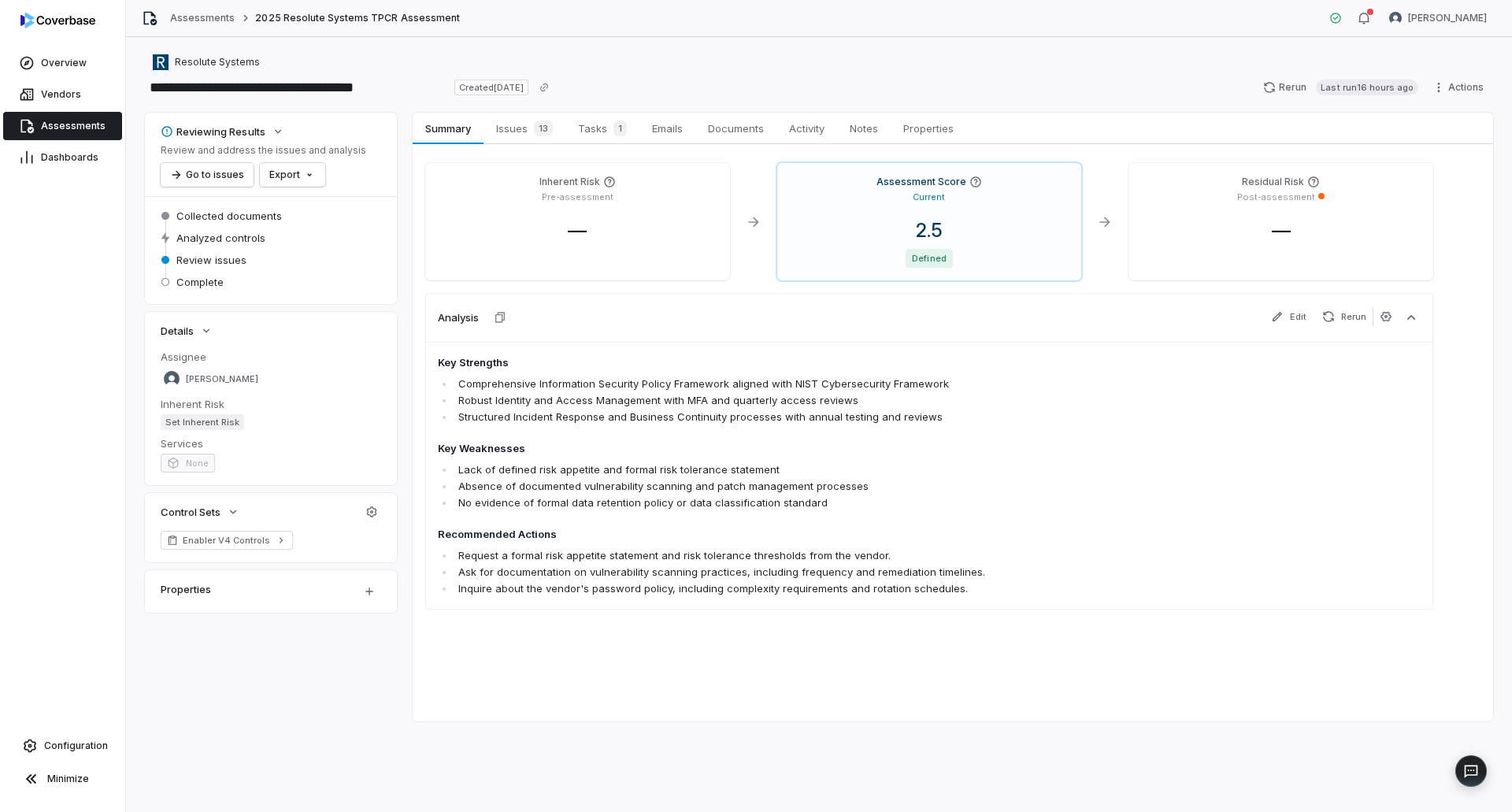
click at [47, 131] on span "Assessments" at bounding box center [74, 126] width 65 height 13
